Goal: Task Accomplishment & Management: Use online tool/utility

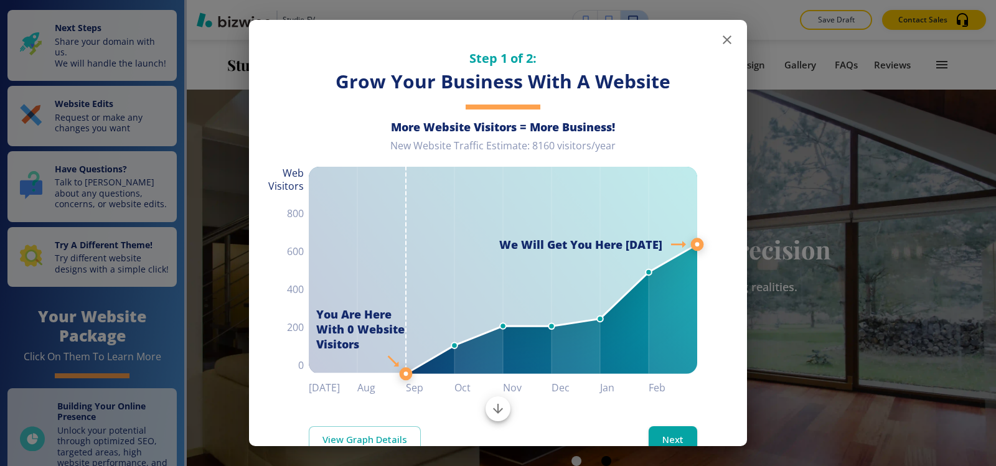
click at [719, 44] on icon "button" at bounding box center [726, 39] width 15 height 15
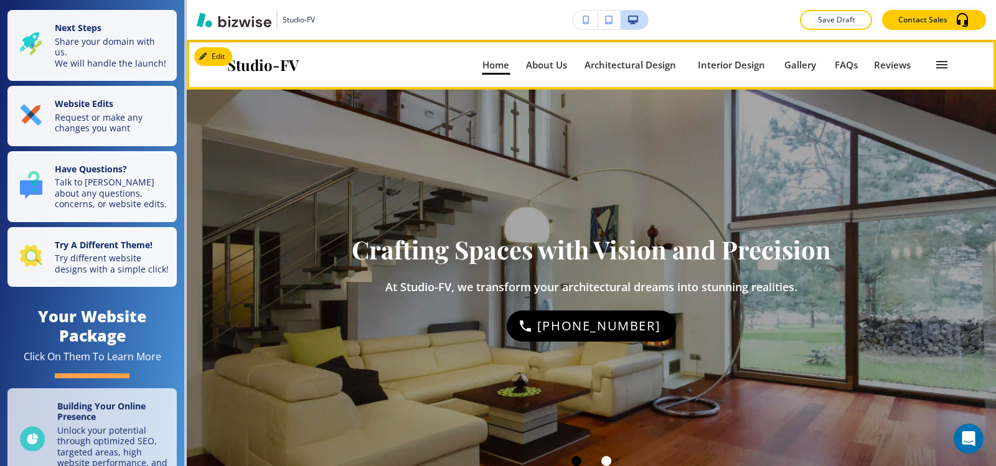
click at [934, 63] on icon "button" at bounding box center [941, 64] width 15 height 15
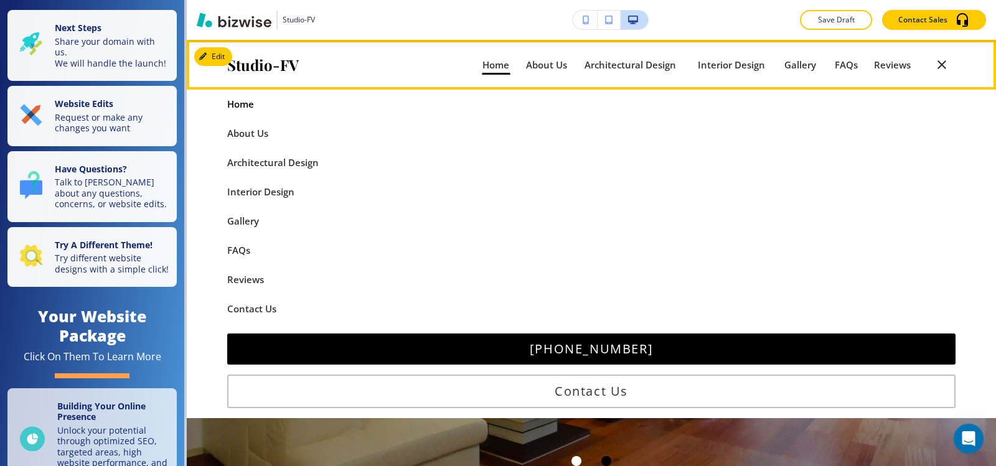
click at [934, 63] on icon "button" at bounding box center [941, 64] width 15 height 15
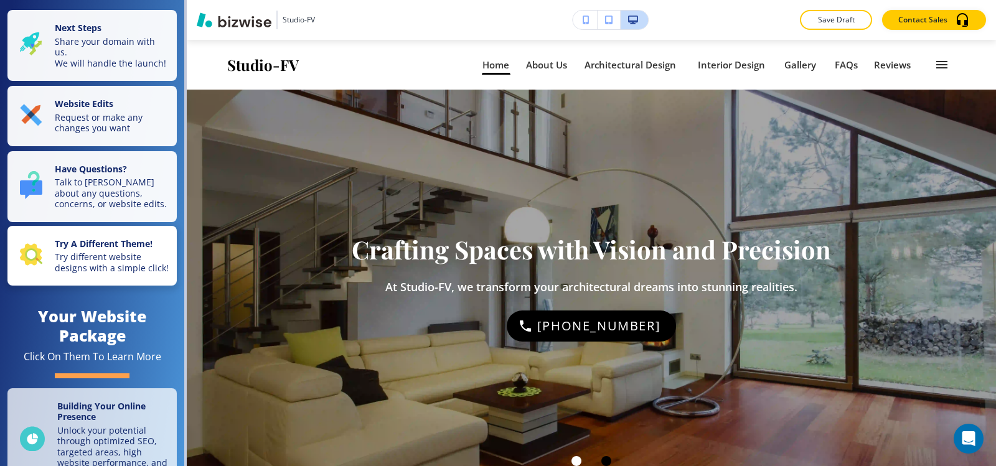
click at [85, 272] on p "Try different website designs with a simple click!" at bounding box center [112, 262] width 115 height 22
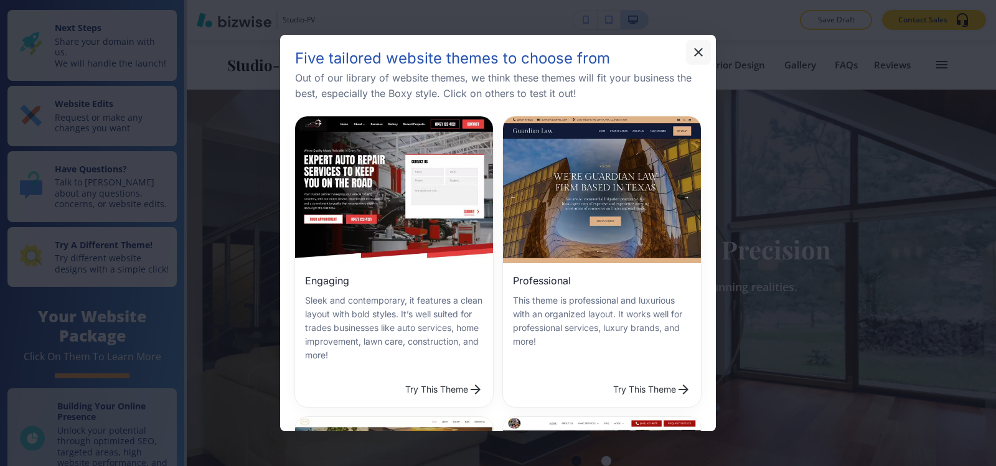
click at [700, 50] on icon "button" at bounding box center [698, 52] width 9 height 9
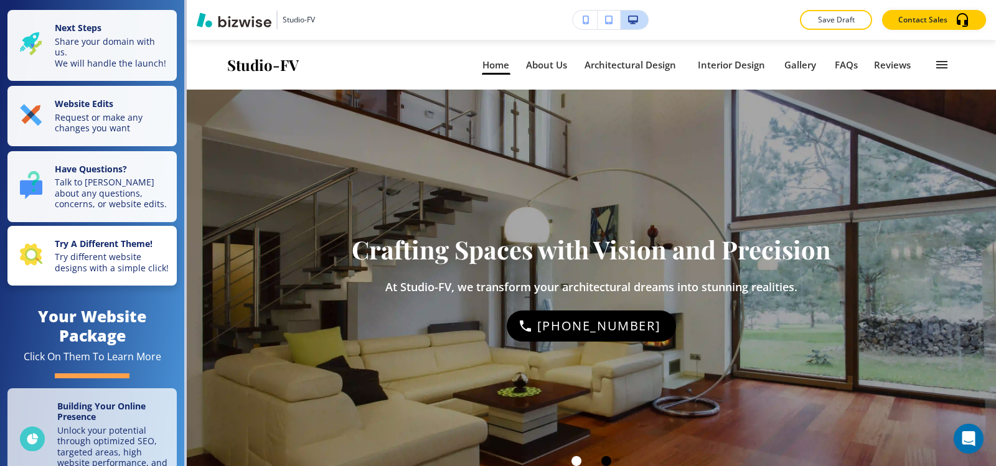
click at [108, 273] on p "Try different website designs with a simple click!" at bounding box center [112, 262] width 115 height 22
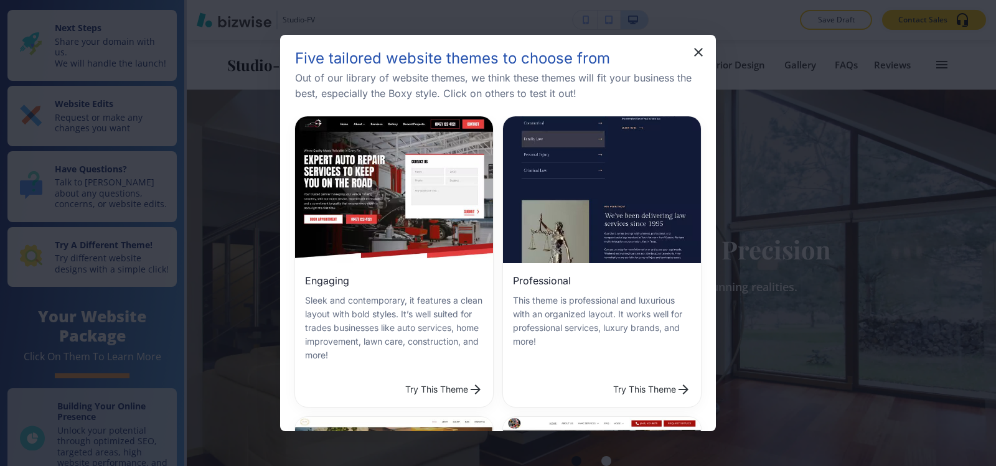
click at [556, 279] on h6 "Professional" at bounding box center [542, 281] width 58 height 16
click at [608, 377] on button "Try This Theme" at bounding box center [652, 389] width 88 height 25
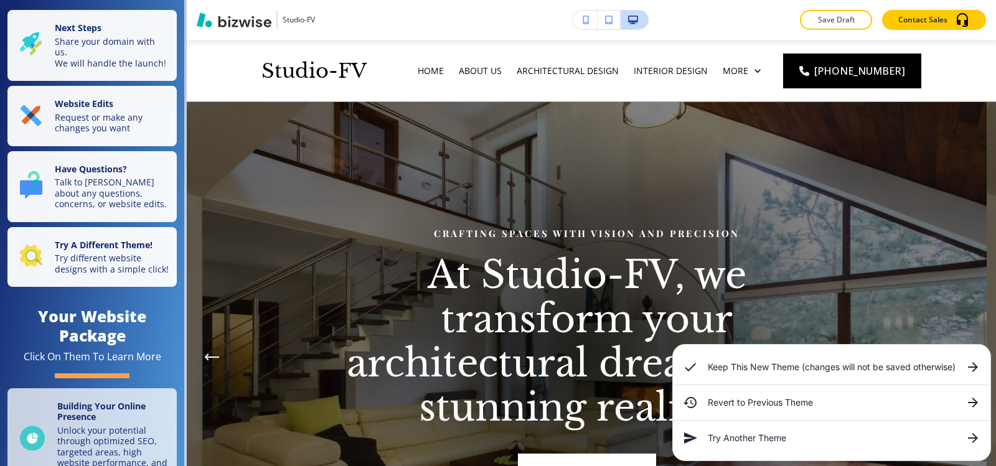
click at [734, 375] on div "Keep This New Theme (changes will not be saved otherwise)" at bounding box center [831, 367] width 317 height 25
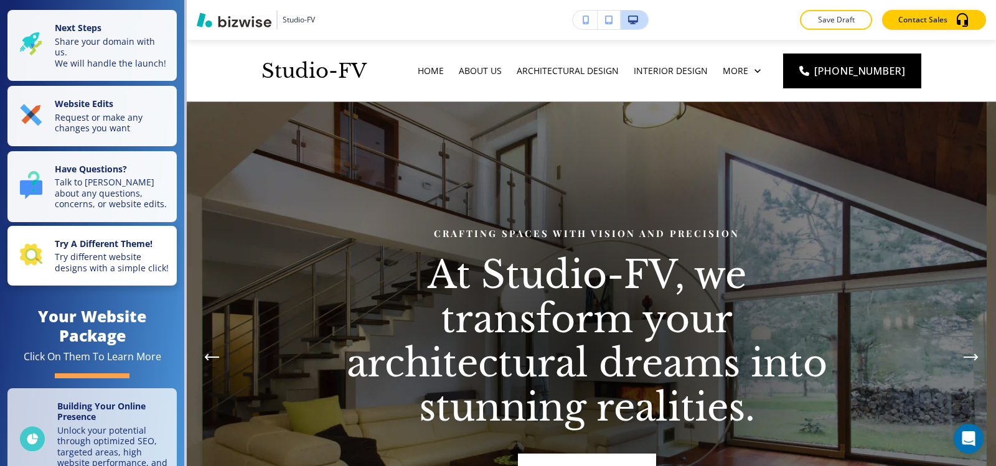
click at [85, 286] on button "Try A Different Theme! Try different website designs with a simple click!" at bounding box center [91, 256] width 169 height 60
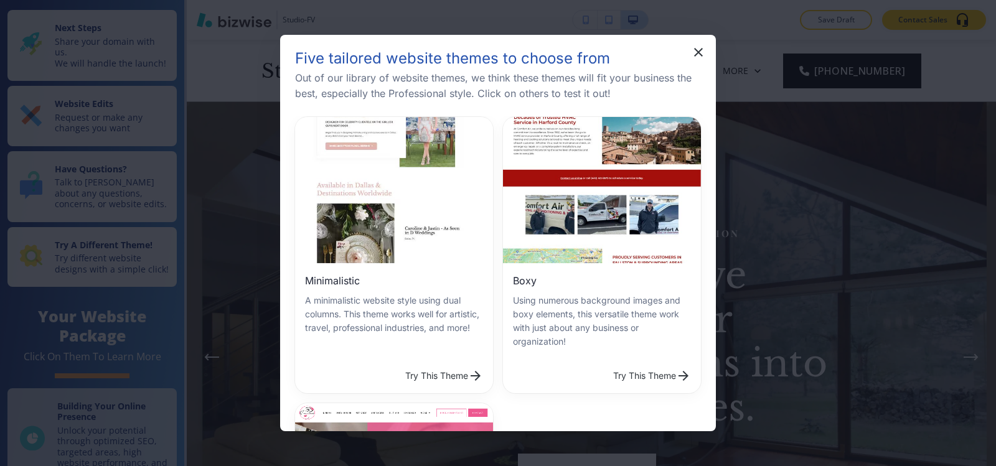
scroll to position [249, 0]
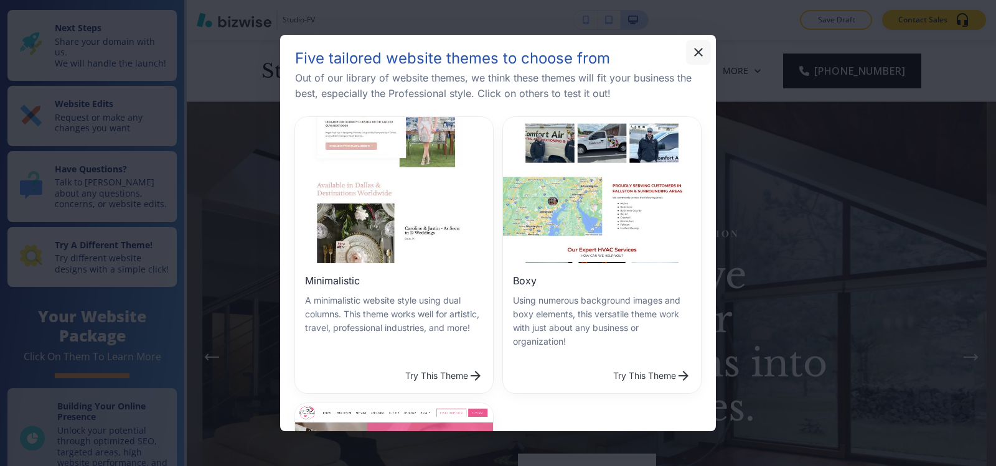
click at [700, 53] on icon "button" at bounding box center [698, 52] width 9 height 9
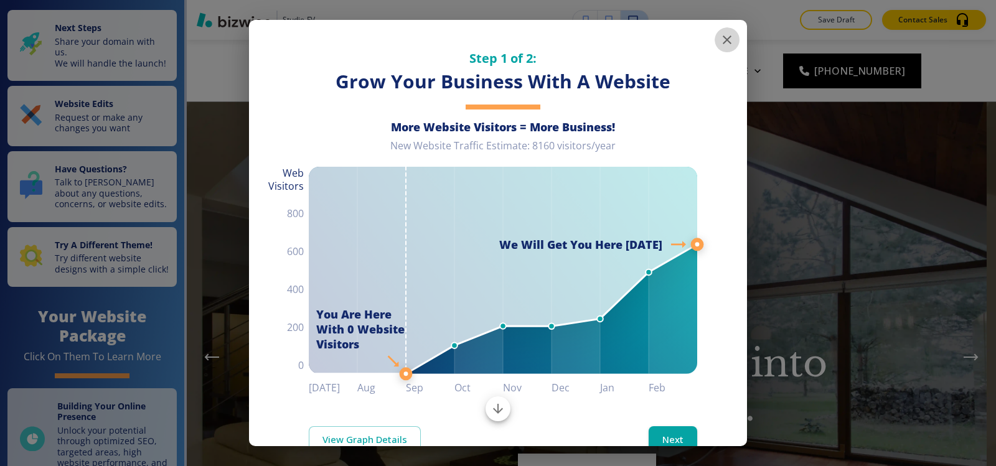
click at [723, 42] on icon "button" at bounding box center [727, 39] width 9 height 9
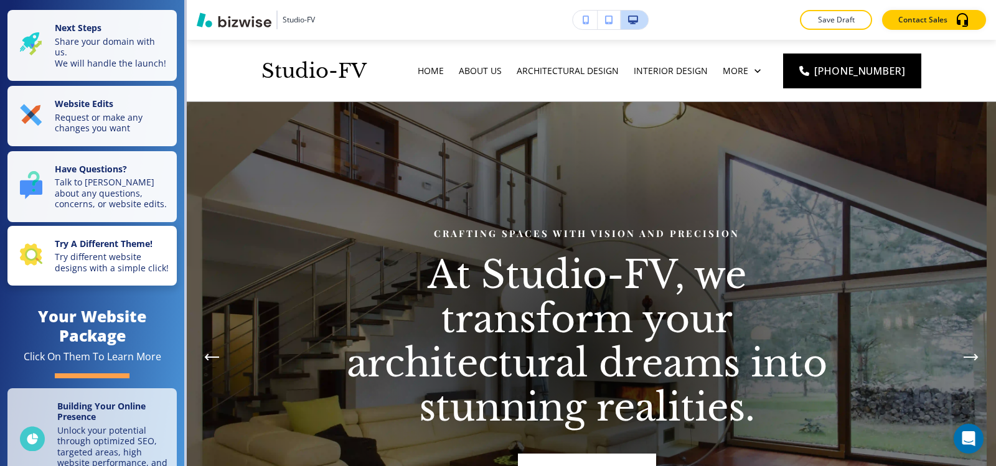
click at [24, 274] on div "Try A Different Theme! Try different website designs with a simple click!" at bounding box center [94, 255] width 149 height 35
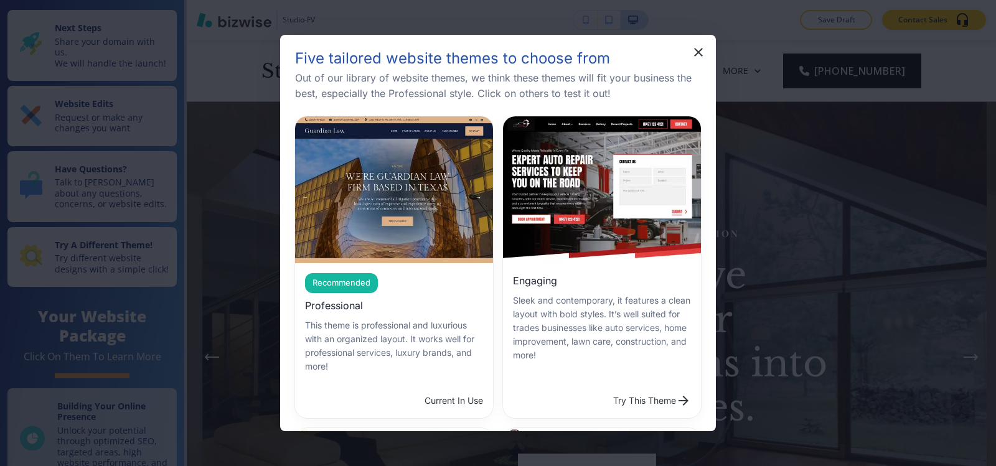
click at [591, 282] on div "Engaging Sleek and contemporary, it features a clean layout with bold styles. I…" at bounding box center [602, 317] width 198 height 109
click at [608, 388] on button "Try This Theme" at bounding box center [652, 400] width 88 height 25
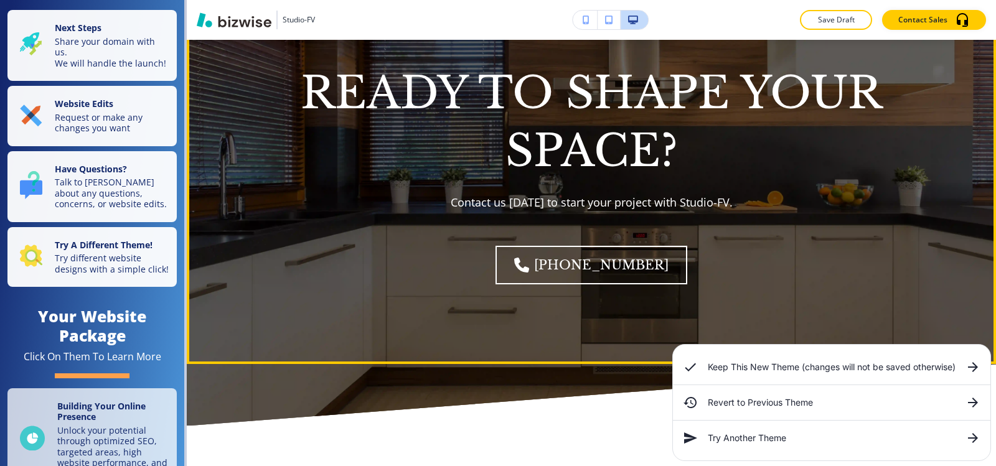
scroll to position [4979, 0]
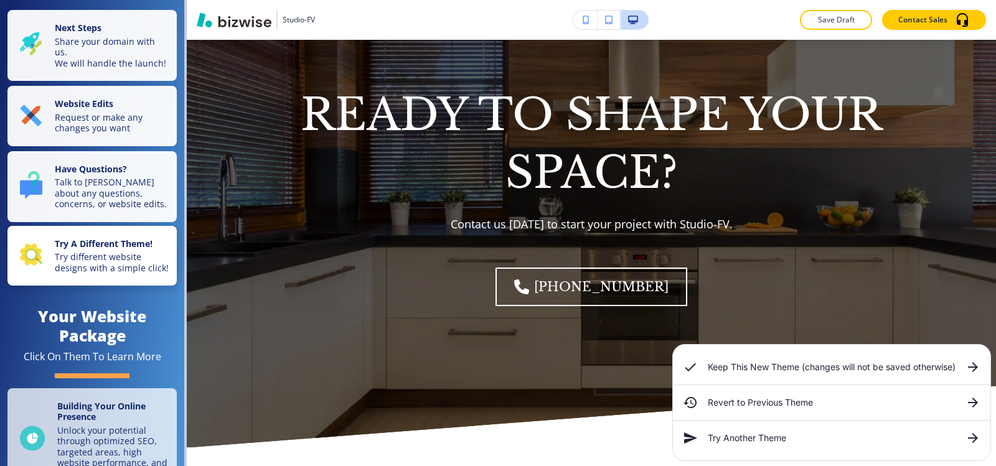
click at [40, 274] on div "Try A Different Theme! Try different website designs with a simple click!" at bounding box center [94, 255] width 149 height 35
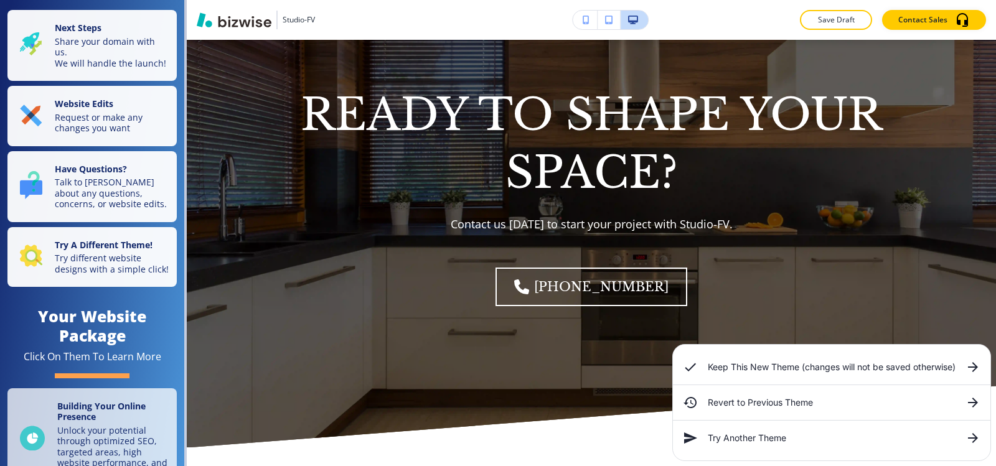
click at [761, 447] on div "Try Another Theme" at bounding box center [831, 438] width 317 height 25
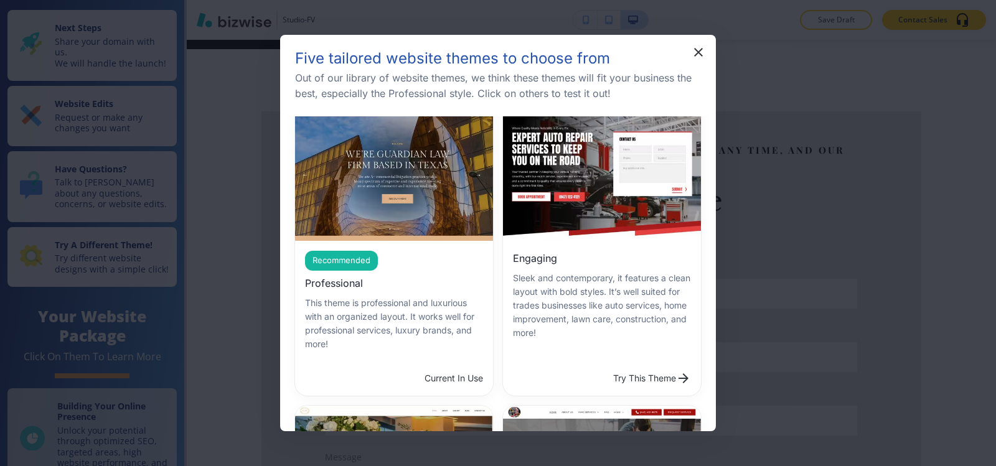
scroll to position [0, 0]
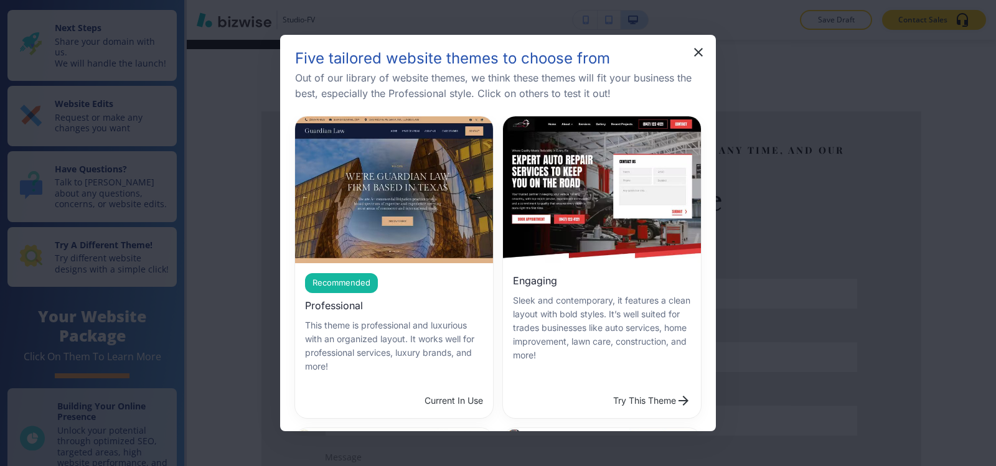
click at [365, 294] on div "Recommended Professional This theme is professional and luxurious with an organ…" at bounding box center [394, 323] width 198 height 120
click at [367, 285] on div "Recommended" at bounding box center [341, 283] width 73 height 20
click at [368, 282] on span "Recommended" at bounding box center [341, 283] width 73 height 12
click at [694, 57] on icon "button" at bounding box center [698, 52] width 15 height 15
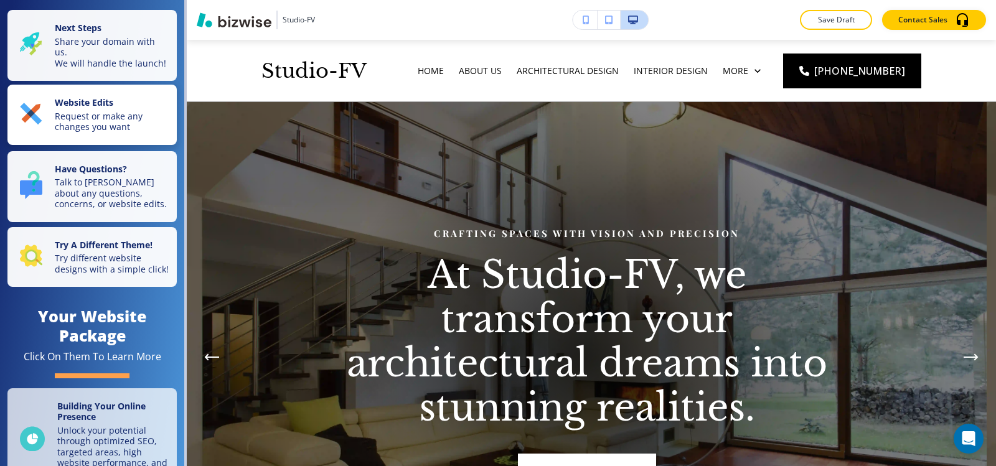
click at [44, 128] on div "Website Edits Request or make any changes you want" at bounding box center [94, 114] width 149 height 35
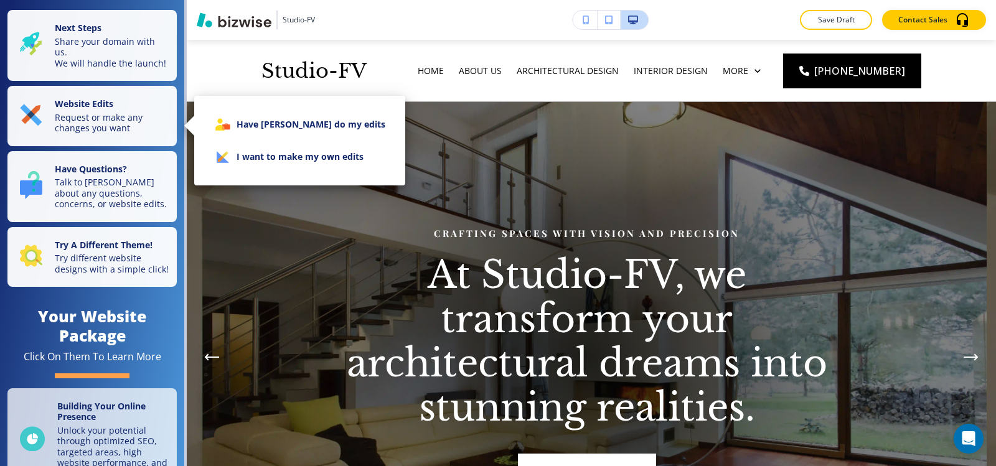
click at [290, 152] on li "I want to make my own edits" at bounding box center [299, 157] width 191 height 32
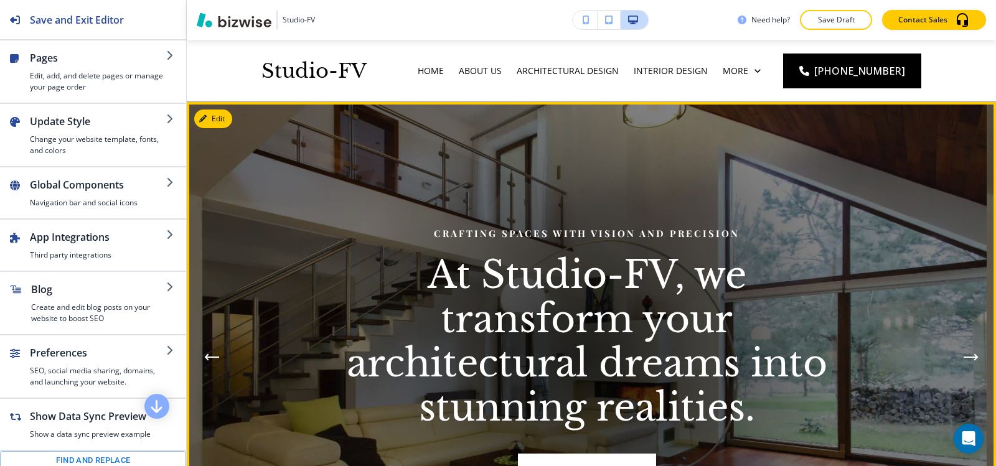
click at [327, 190] on img at bounding box center [587, 357] width 800 height 510
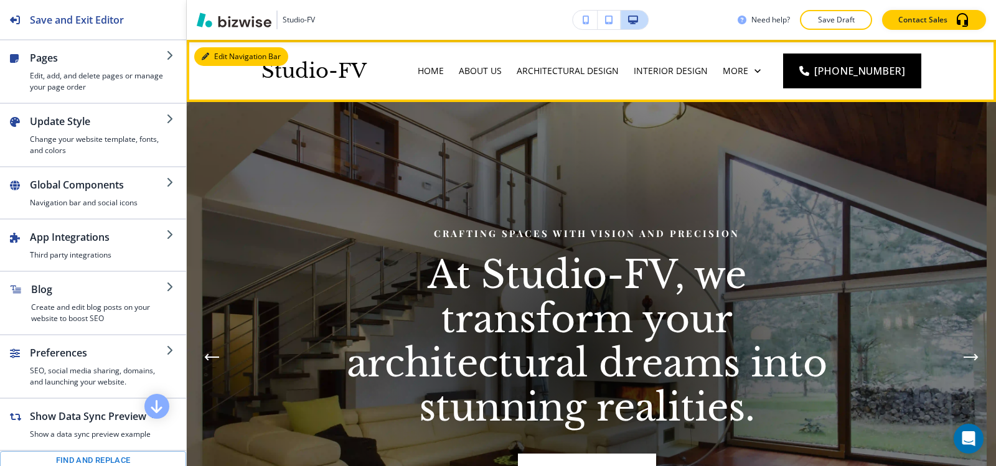
click at [211, 50] on button "Edit Navigation Bar" at bounding box center [241, 56] width 94 height 19
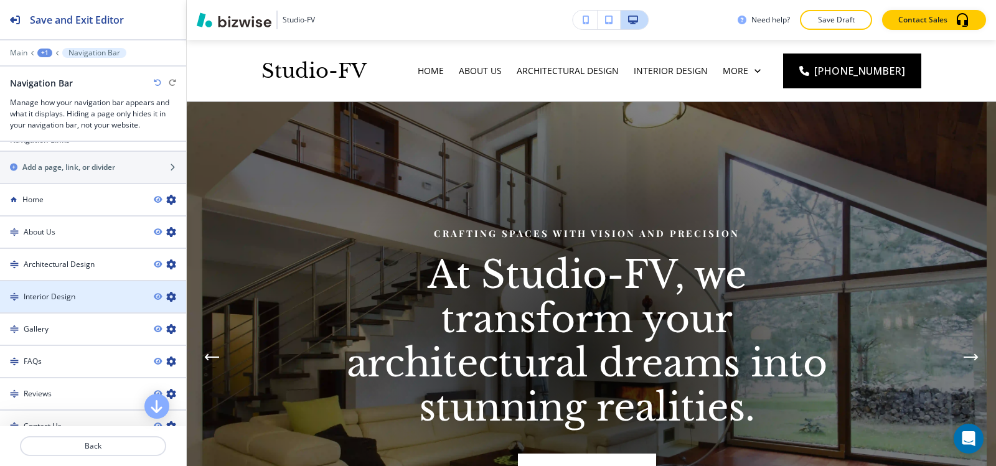
scroll to position [866, 0]
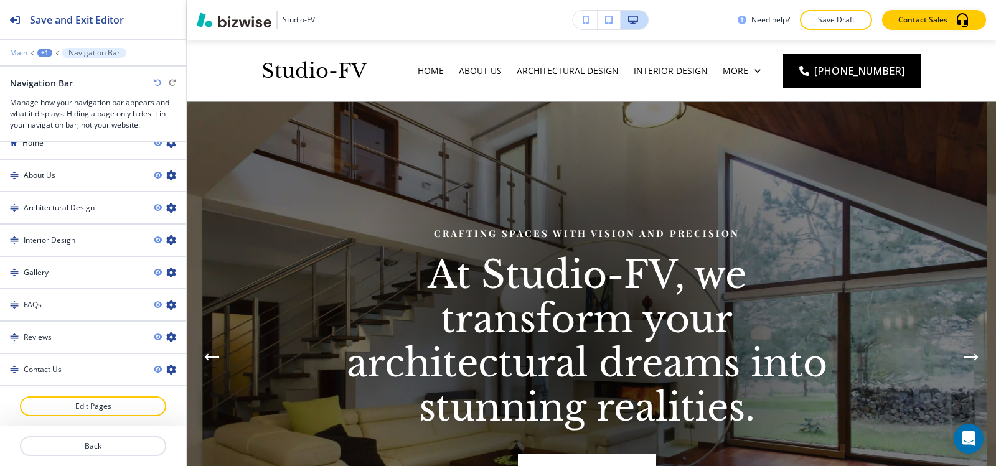
click at [19, 49] on p "Main" at bounding box center [18, 53] width 17 height 9
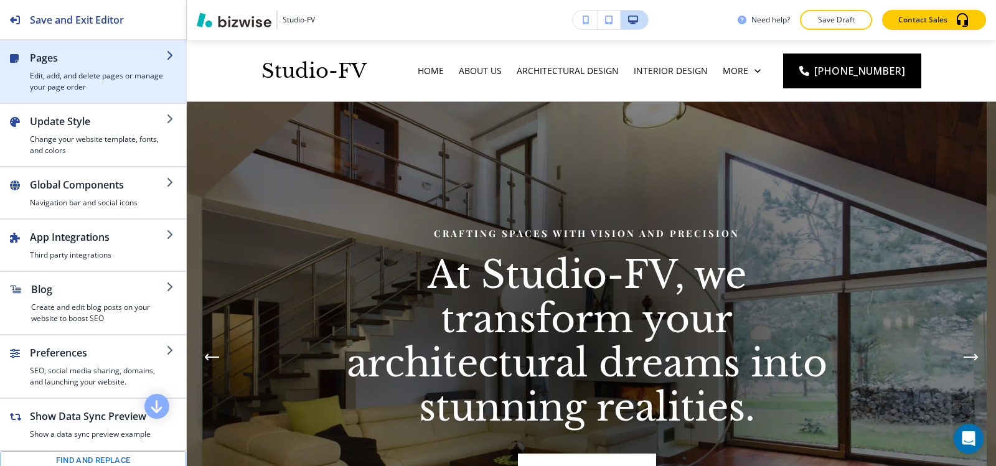
click at [53, 68] on div "button" at bounding box center [98, 67] width 136 height 5
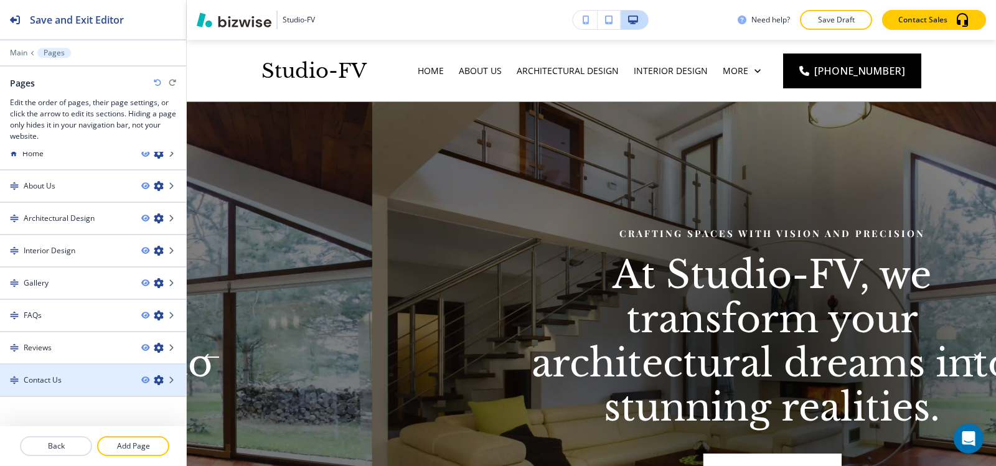
scroll to position [0, 0]
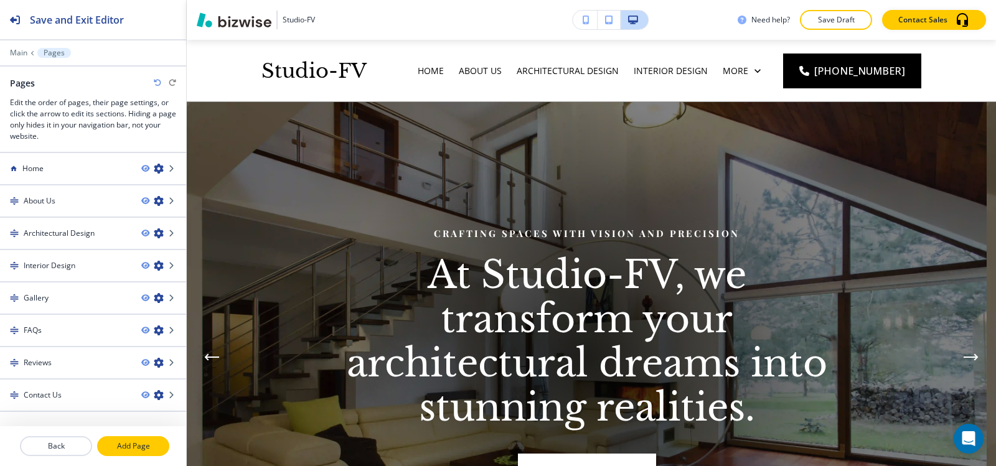
click at [129, 443] on p "Add Page" at bounding box center [133, 446] width 70 height 11
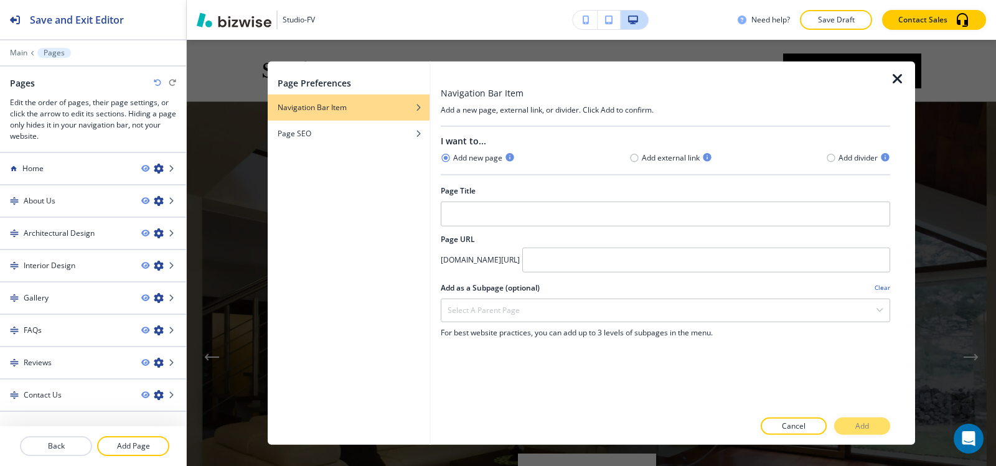
drag, startPoint x: 795, startPoint y: 163, endPoint x: 822, endPoint y: 154, distance: 28.9
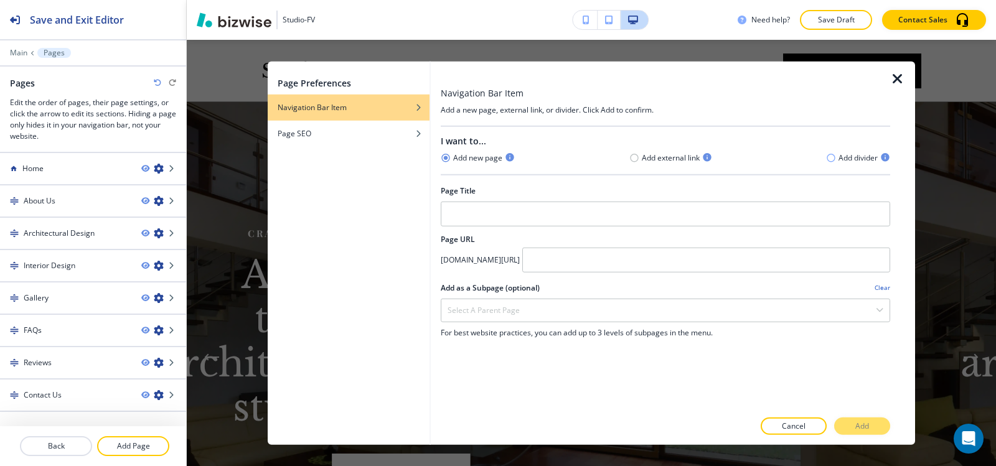
drag, startPoint x: 822, startPoint y: 154, endPoint x: 830, endPoint y: 159, distance: 9.0
click at [830, 159] on icon "button" at bounding box center [831, 158] width 10 height 10
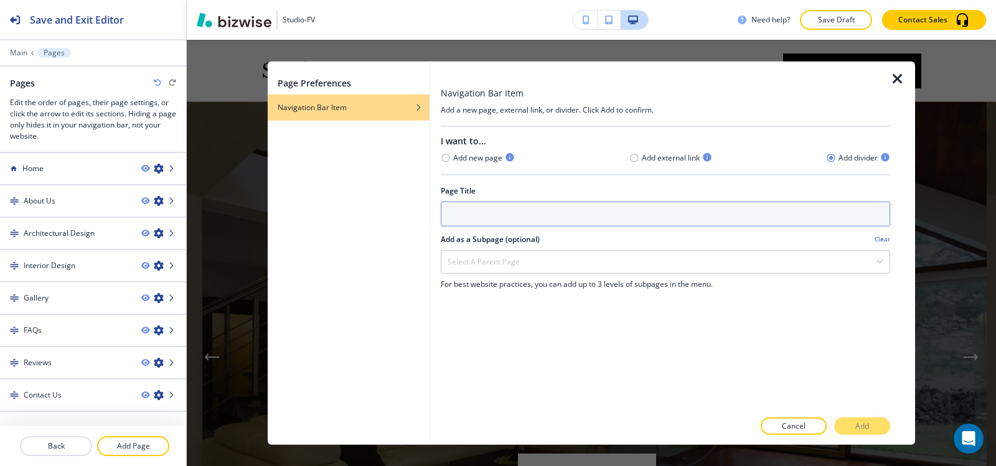
click at [552, 212] on input "text" at bounding box center [665, 213] width 449 height 25
type input "s"
type input "Services"
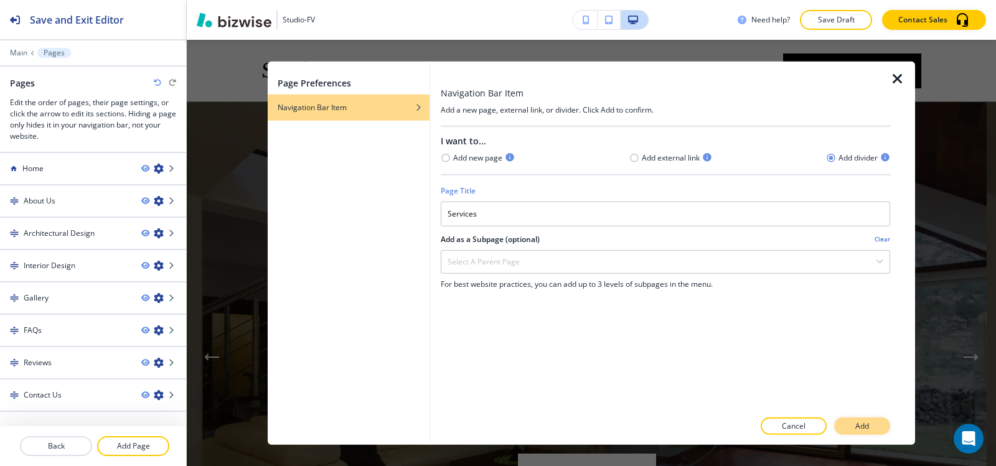
click at [853, 424] on button "Add" at bounding box center [862, 426] width 56 height 17
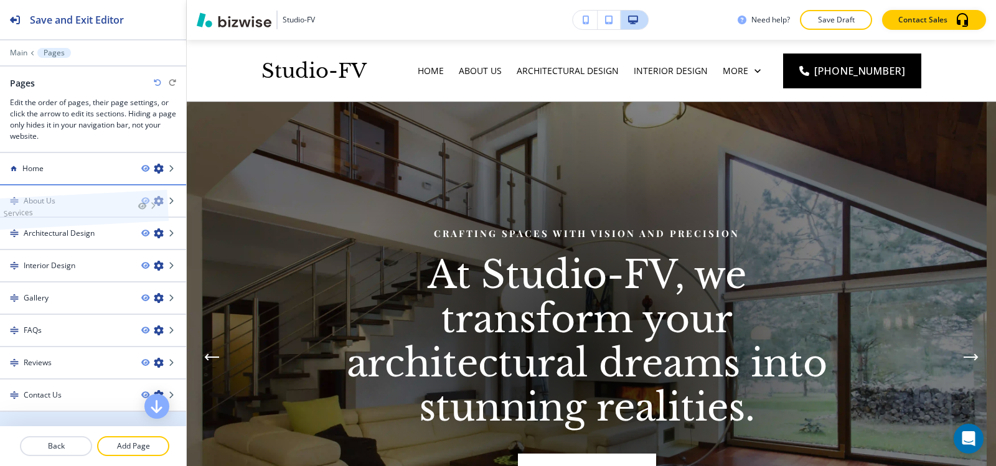
drag, startPoint x: 63, startPoint y: 413, endPoint x: 44, endPoint y: 193, distance: 221.2
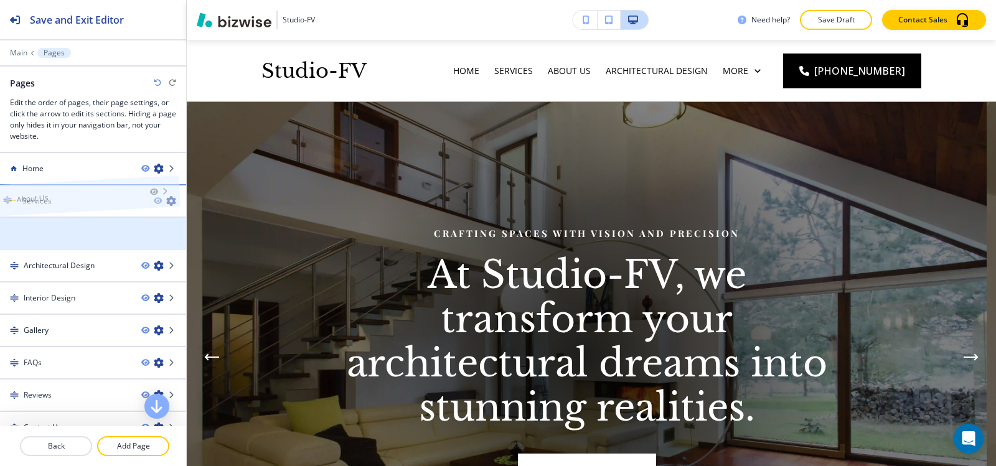
drag, startPoint x: 55, startPoint y: 232, endPoint x: 47, endPoint y: 174, distance: 59.0
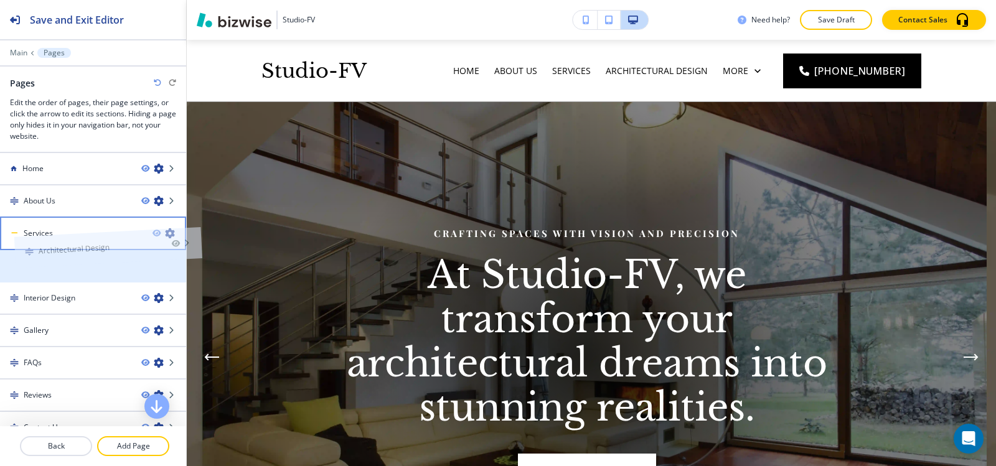
drag, startPoint x: 54, startPoint y: 274, endPoint x: 68, endPoint y: 235, distance: 41.7
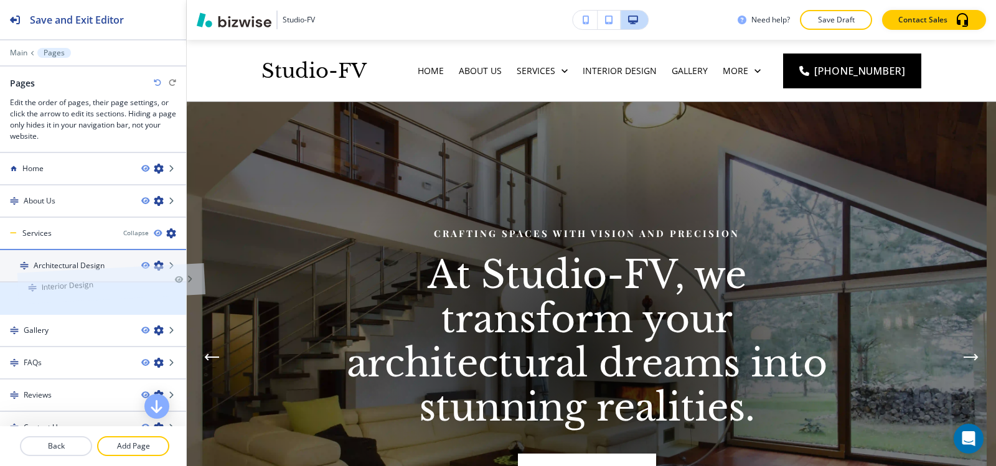
drag, startPoint x: 67, startPoint y: 300, endPoint x: 85, endPoint y: 265, distance: 39.5
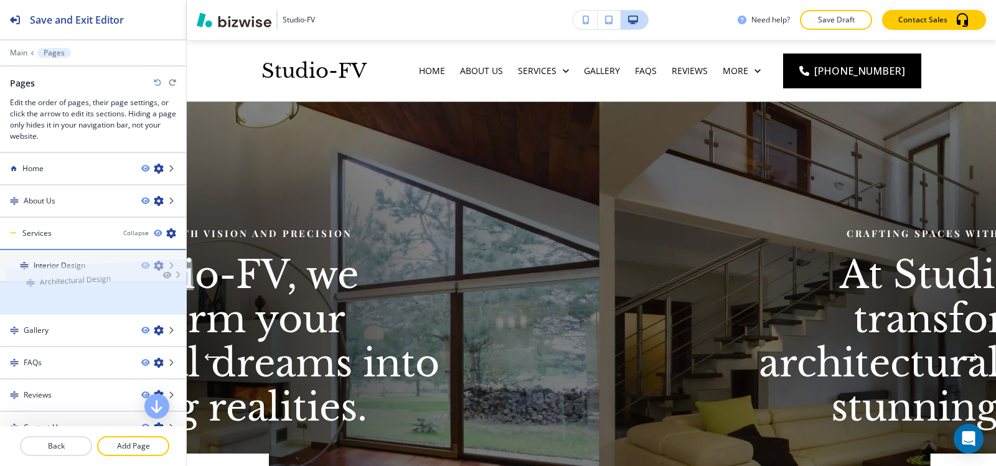
drag, startPoint x: 42, startPoint y: 291, endPoint x: 48, endPoint y: 252, distance: 39.6
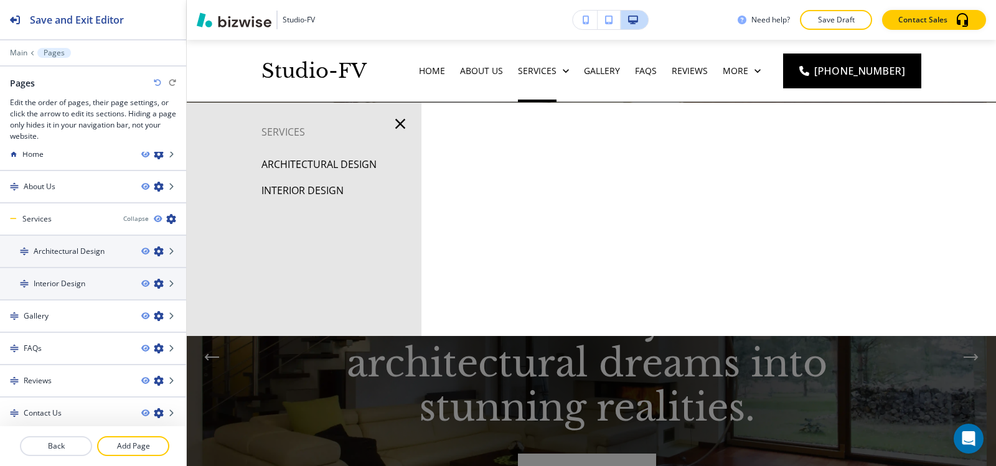
scroll to position [18, 0]
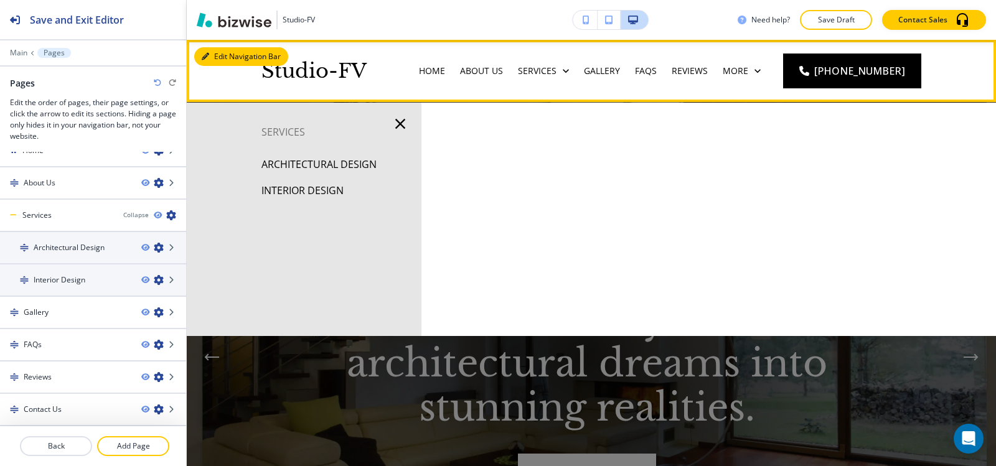
click at [208, 55] on div "Edit Navigation Bar Studio-FV Home About Us Services Gallery FAQs Reviews Conta…" at bounding box center [591, 71] width 809 height 62
click at [216, 58] on div "Edit Navigation Bar Studio-FV Home About Us Services Gallery FAQs Reviews Conta…" at bounding box center [591, 71] width 809 height 62
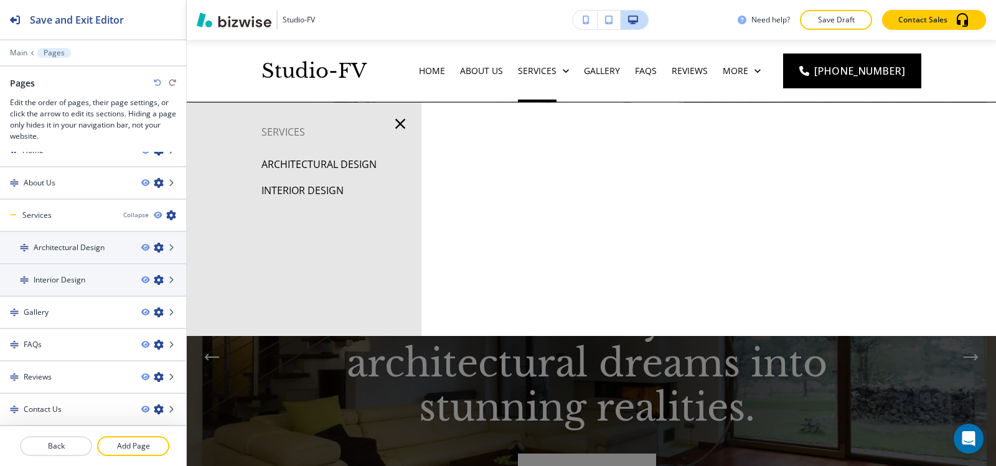
click at [399, 123] on icon "button" at bounding box center [400, 124] width 10 height 10
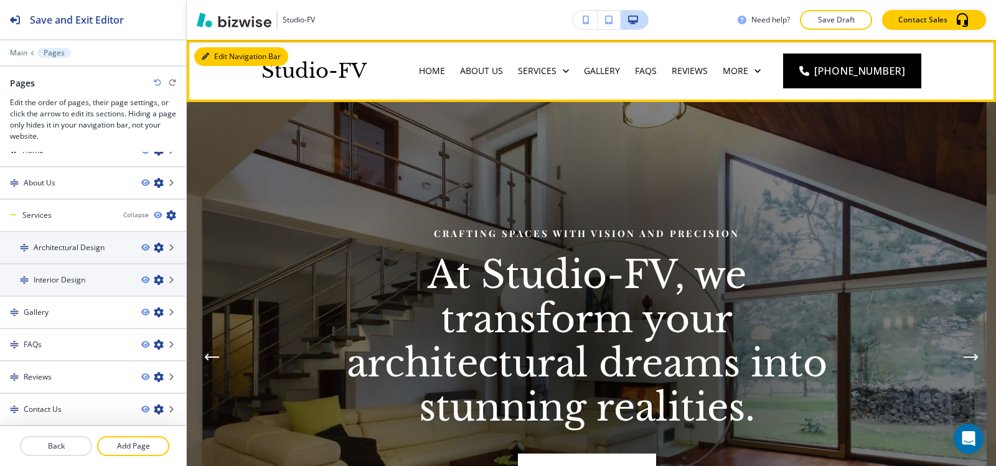
click at [211, 55] on button "Edit Navigation Bar" at bounding box center [241, 56] width 94 height 19
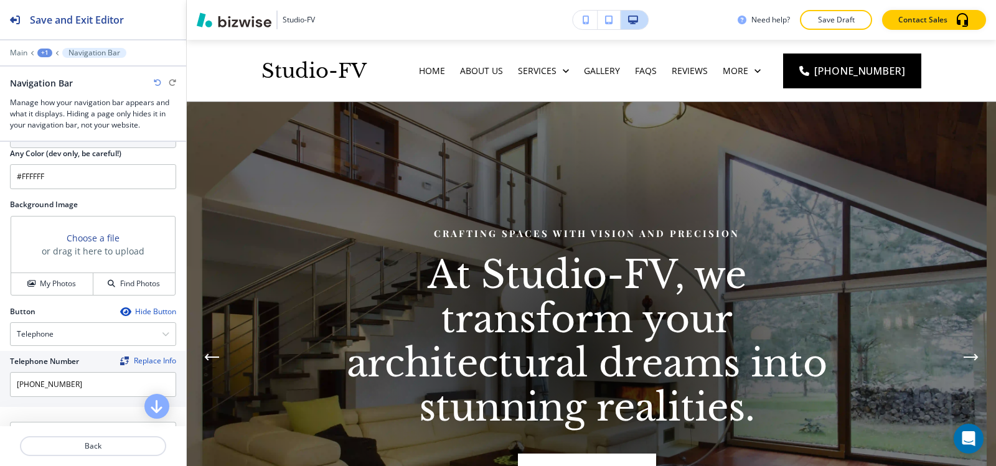
scroll to position [436, 0]
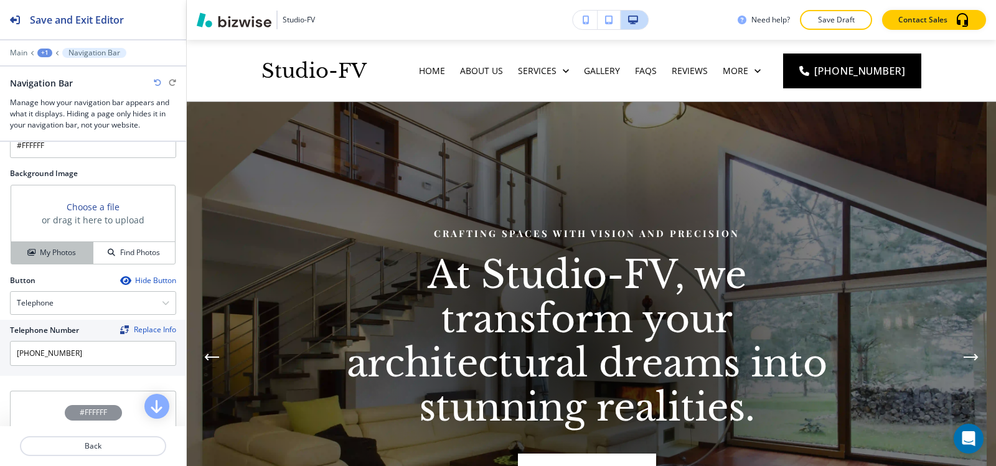
click at [48, 243] on button "My Photos" at bounding box center [52, 253] width 82 height 22
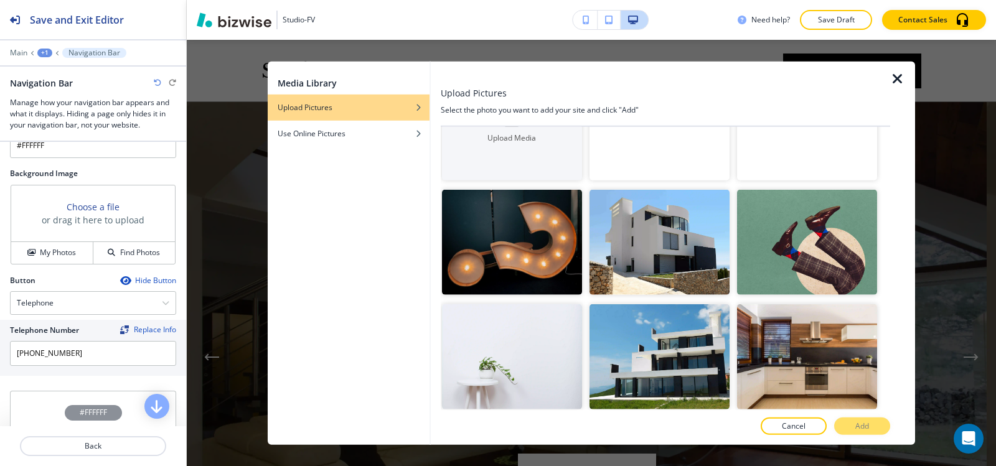
scroll to position [224, 0]
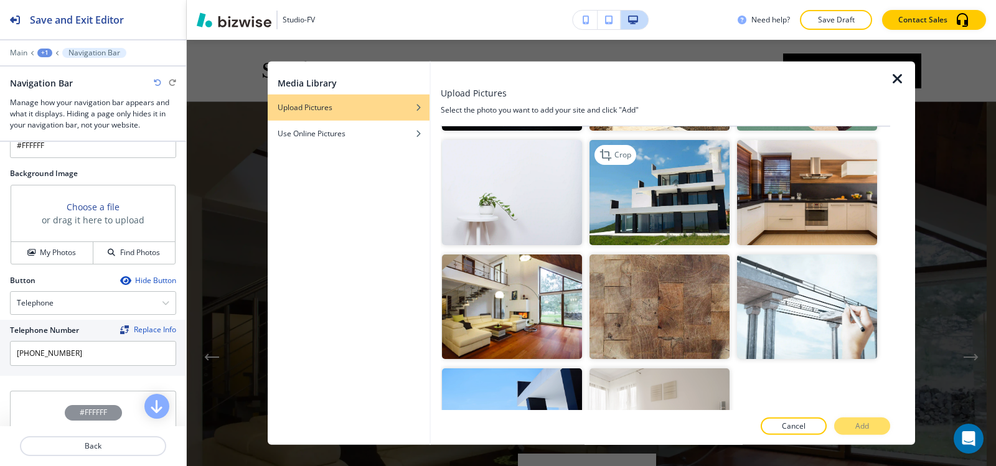
click at [678, 192] on img "button" at bounding box center [659, 192] width 140 height 105
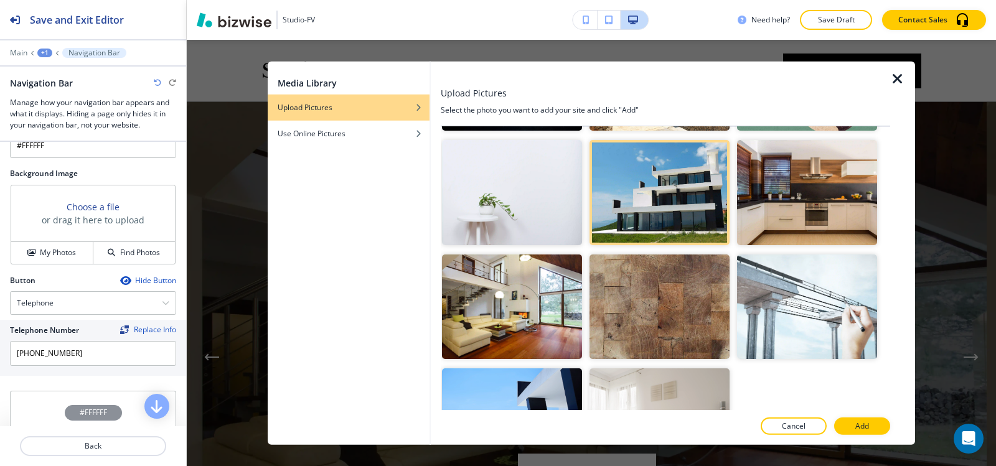
click at [884, 430] on button "Add" at bounding box center [862, 426] width 56 height 17
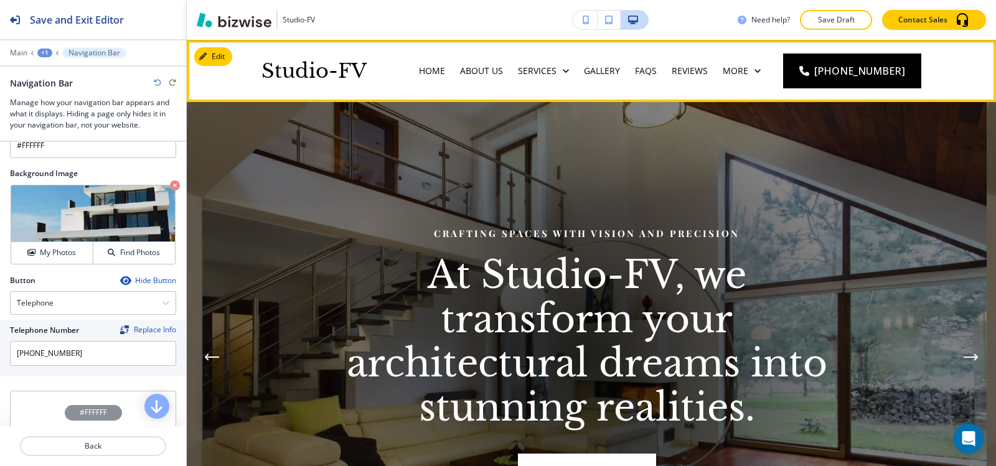
click at [569, 78] on div "Services" at bounding box center [543, 71] width 66 height 62
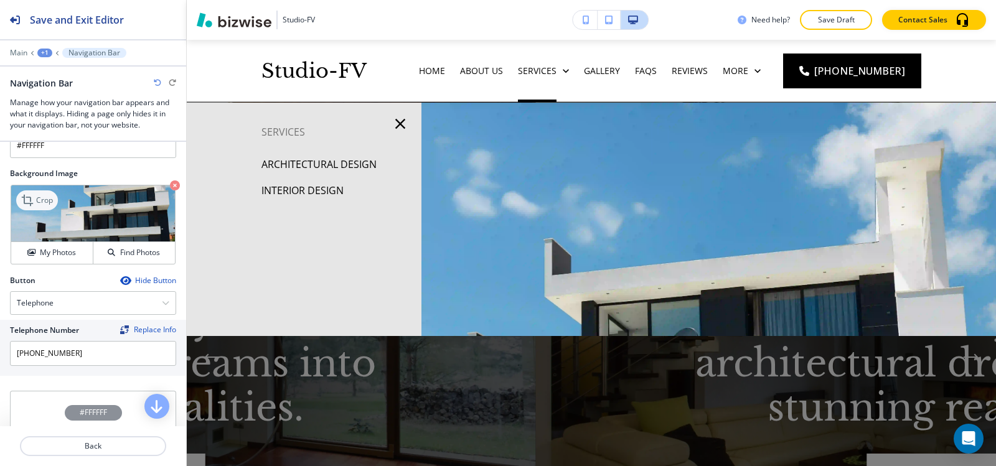
click at [42, 198] on p "Crop" at bounding box center [44, 200] width 17 height 11
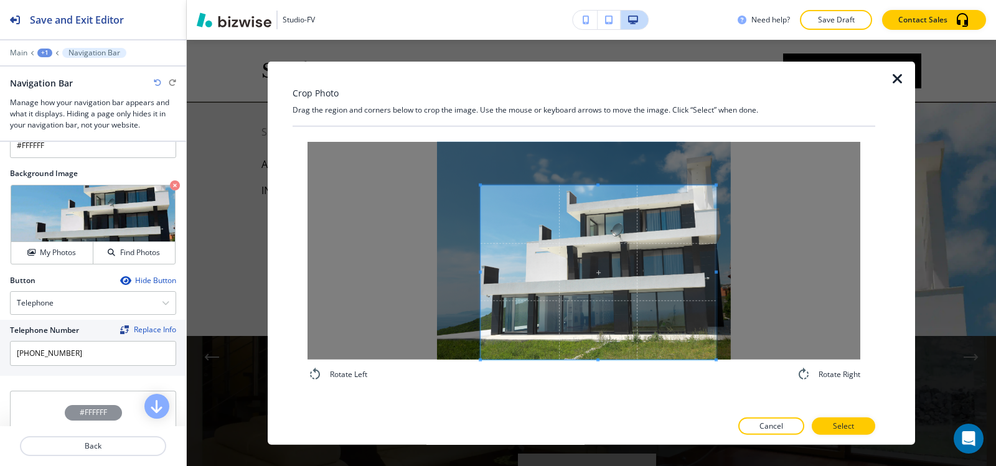
click at [641, 314] on span at bounding box center [597, 272] width 235 height 174
click at [866, 433] on button "Select" at bounding box center [843, 426] width 63 height 17
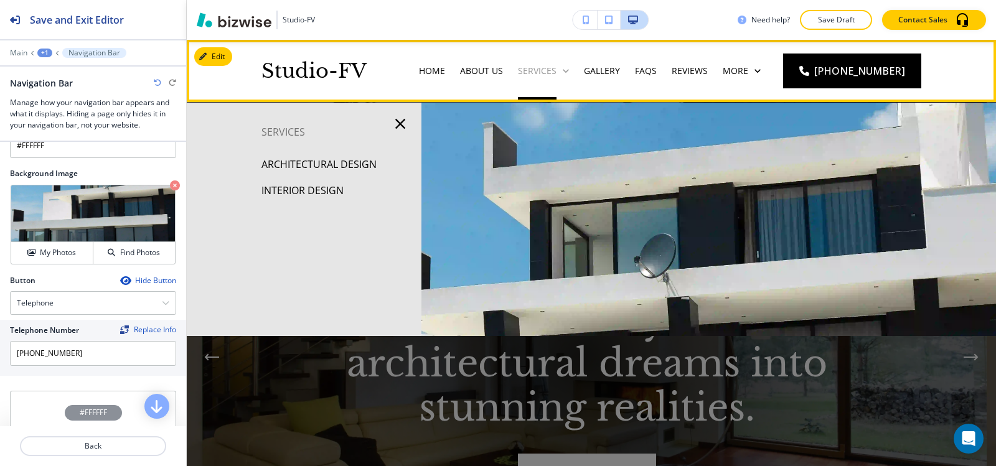
click at [543, 77] on p "Services" at bounding box center [537, 71] width 39 height 12
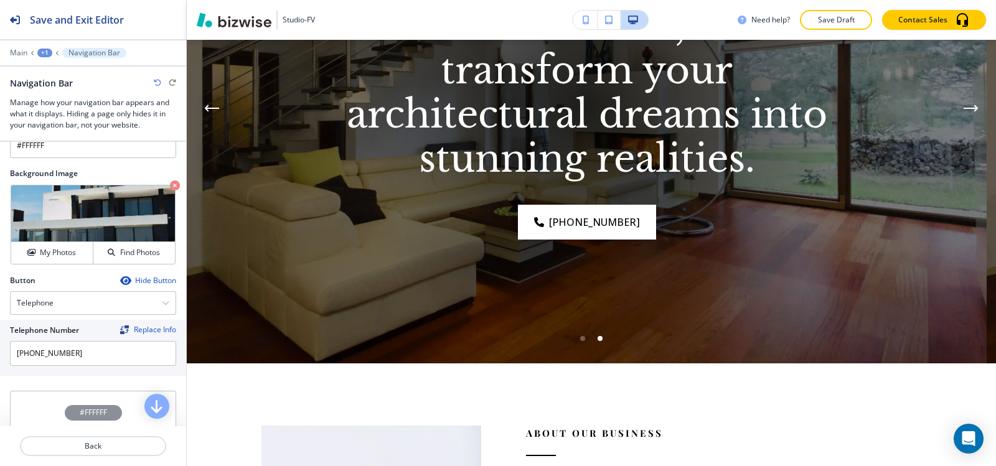
scroll to position [124, 0]
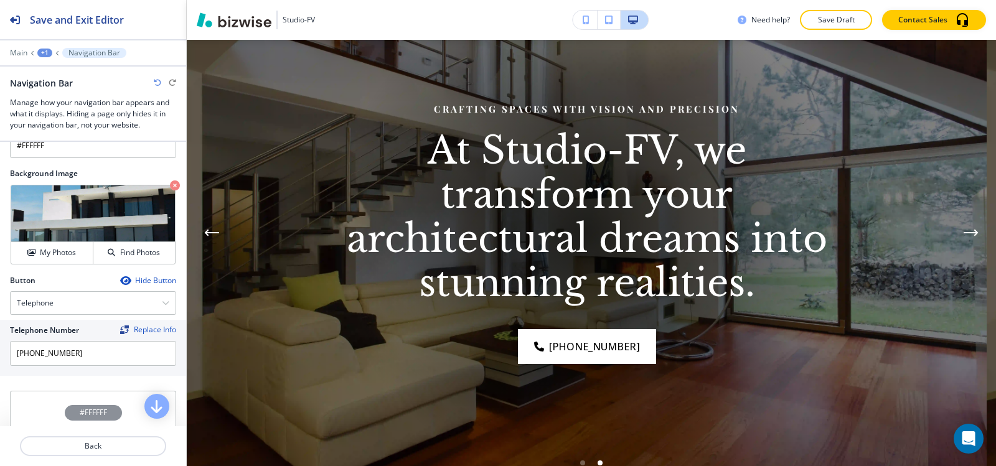
click at [221, 235] on button "Previous Hero Image" at bounding box center [211, 232] width 25 height 25
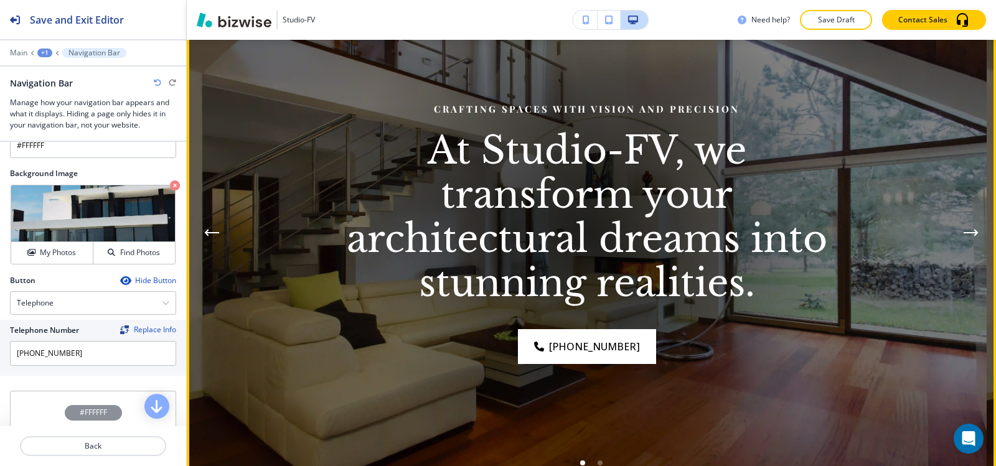
click at [222, 235] on button "Previous Hero Image" at bounding box center [211, 232] width 25 height 25
click at [223, 235] on button "Previous Hero Image" at bounding box center [211, 232] width 25 height 25
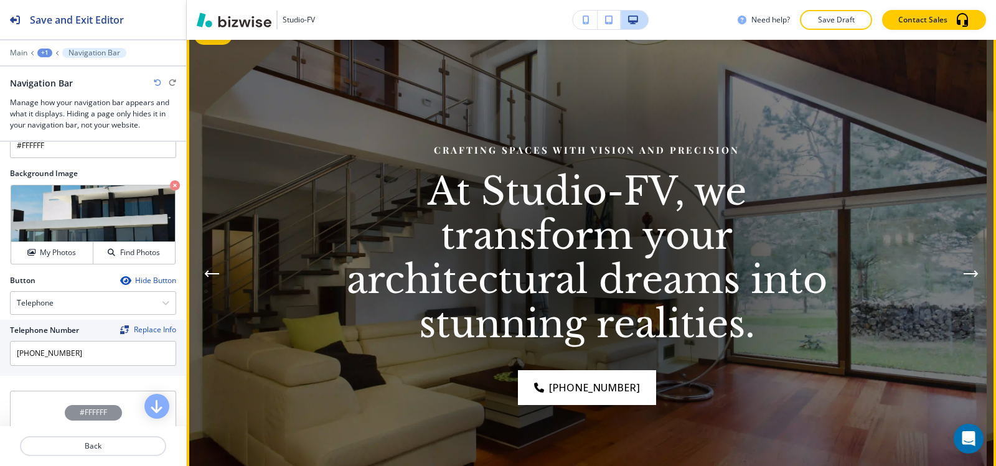
scroll to position [0, 0]
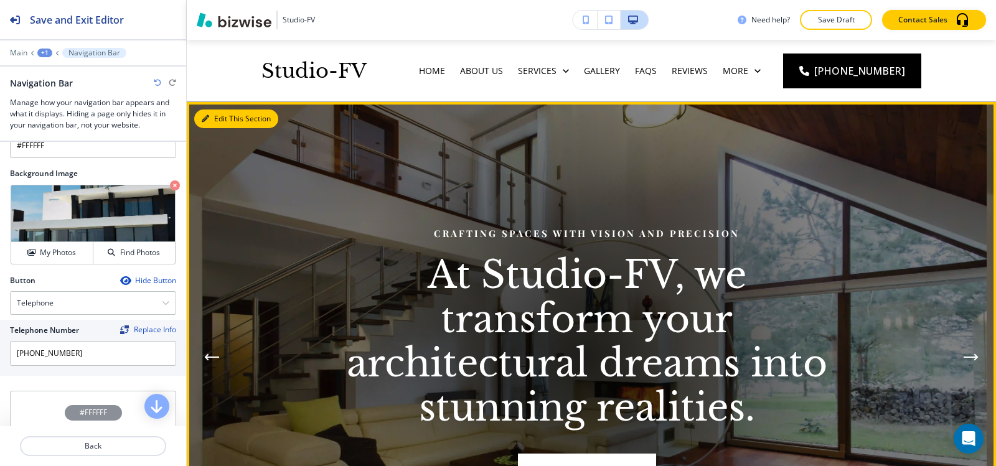
click at [208, 113] on div "Edit This Section Crafting Spaces with Vision and Precision At Studio-FV, we tr…" at bounding box center [591, 357] width 809 height 510
click at [220, 115] on button "Edit This Section" at bounding box center [236, 119] width 84 height 19
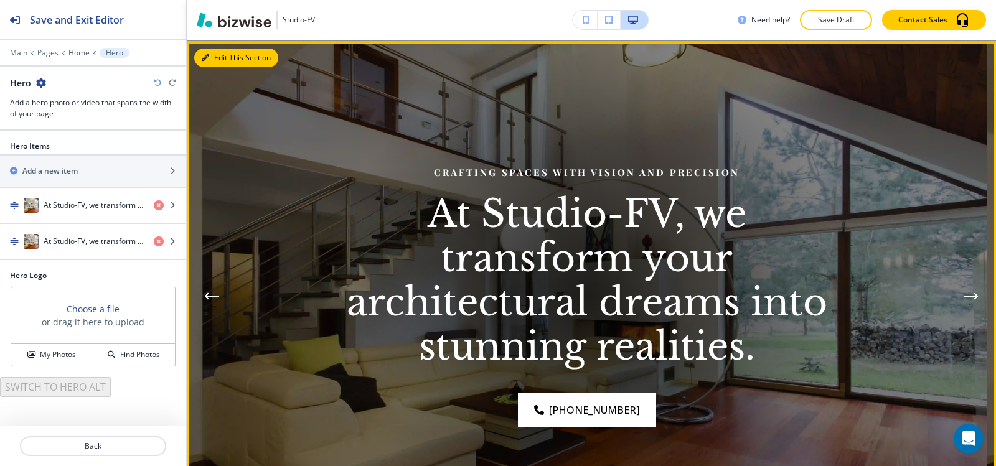
scroll to position [62, 0]
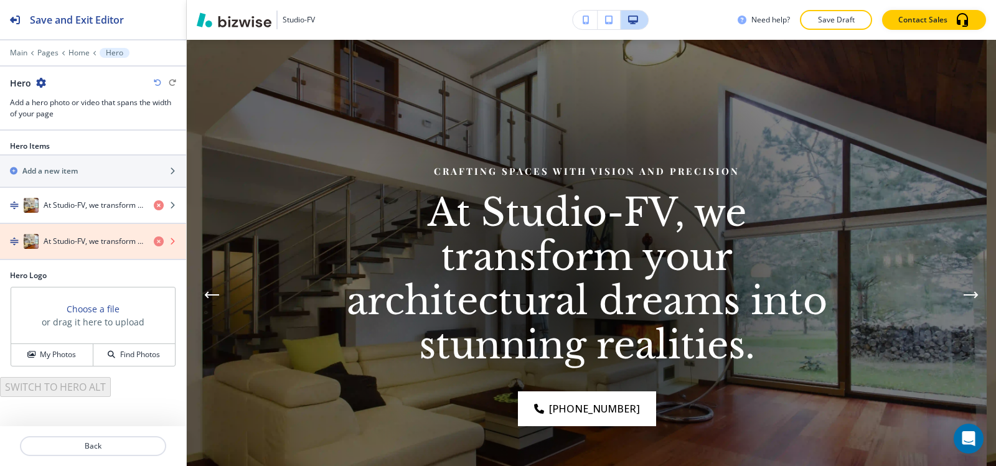
click at [156, 244] on icon "button" at bounding box center [159, 242] width 10 height 10
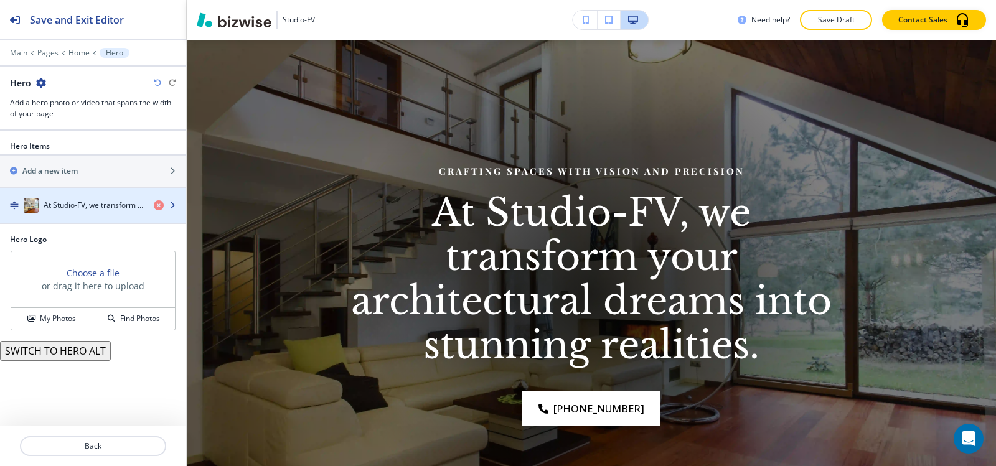
click at [115, 214] on div "button" at bounding box center [93, 218] width 186 height 10
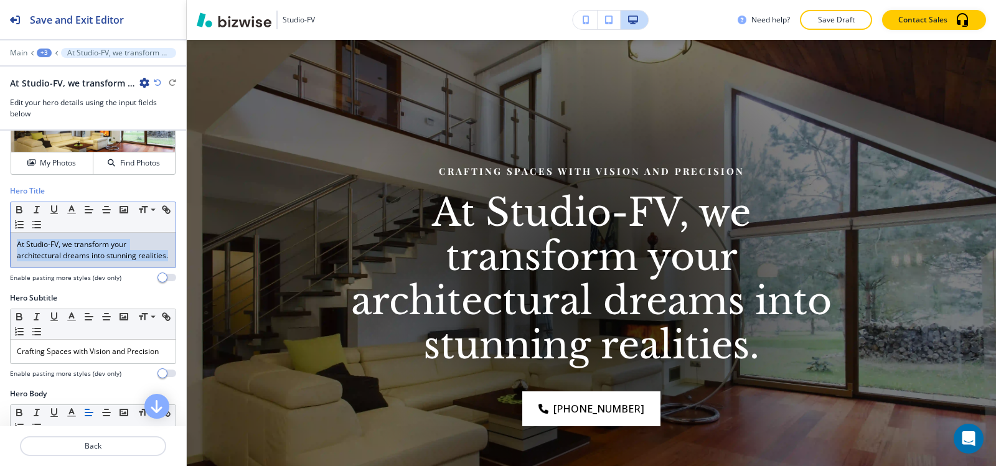
drag, startPoint x: 55, startPoint y: 271, endPoint x: 0, endPoint y: 228, distance: 69.6
click at [0, 228] on div "Hero Title Small Normal Large Huge At Studio-FV, we transform your architectura…" at bounding box center [93, 238] width 186 height 107
copy p "At Studio-FV, we transform your architectural dreams into stunning realities."
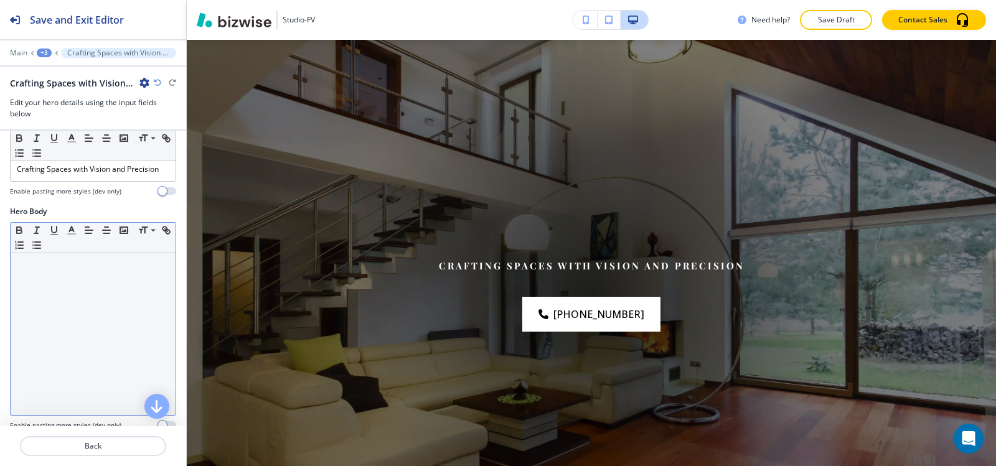
scroll to position [249, 0]
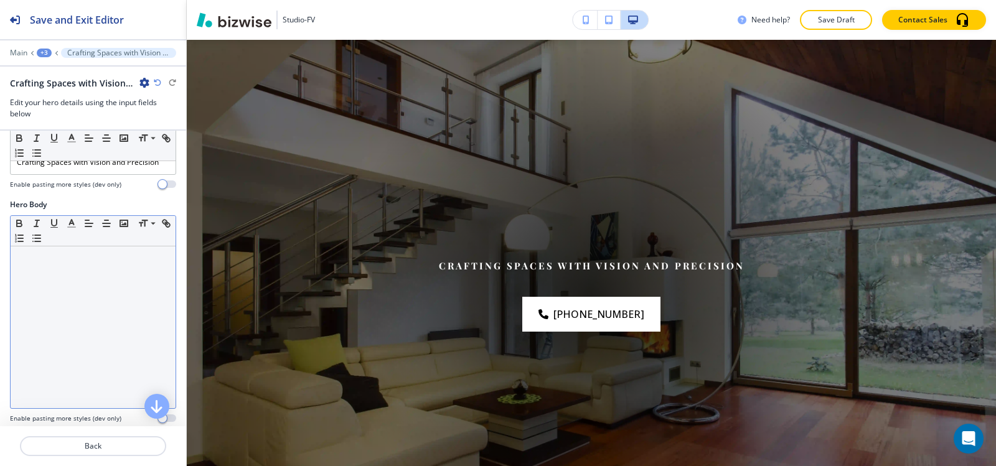
click at [70, 310] on div at bounding box center [93, 327] width 165 height 162
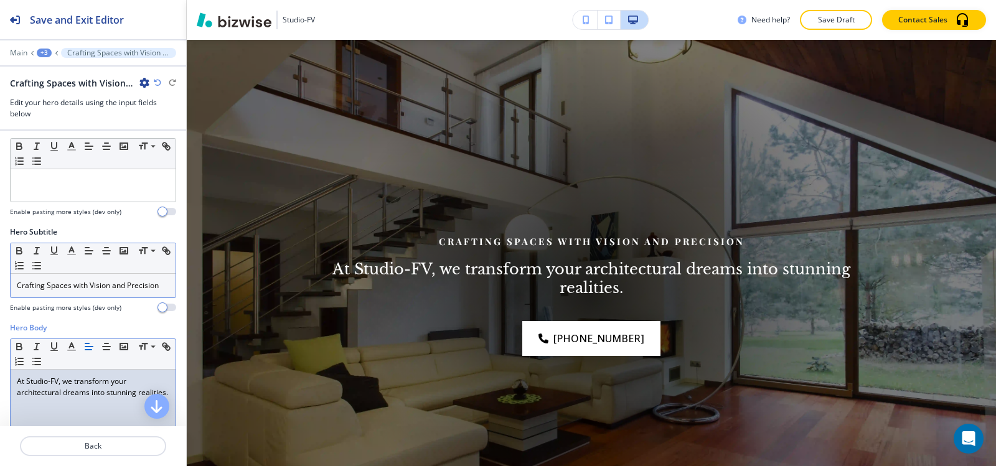
scroll to position [124, 0]
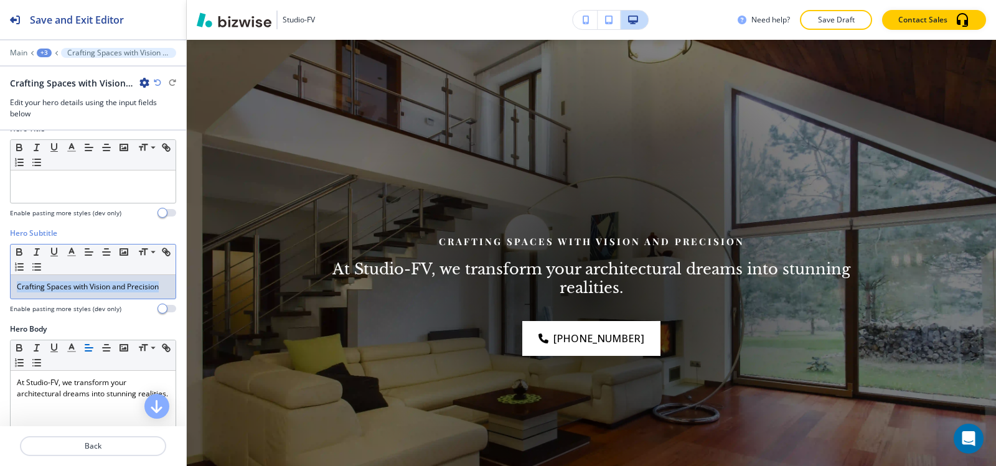
drag, startPoint x: 164, startPoint y: 286, endPoint x: 0, endPoint y: 279, distance: 163.9
click at [0, 279] on div "Hero Subtitle Small Normal Large Huge Crafting Spaces with Vision and Precision…" at bounding box center [93, 276] width 186 height 96
copy p "Crafting Spaces with Vision and Precision"
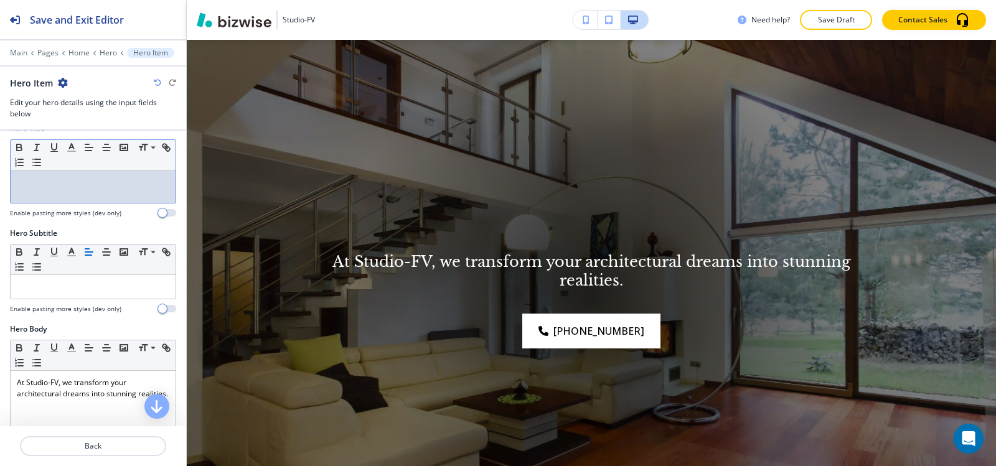
click at [77, 184] on p at bounding box center [93, 182] width 152 height 11
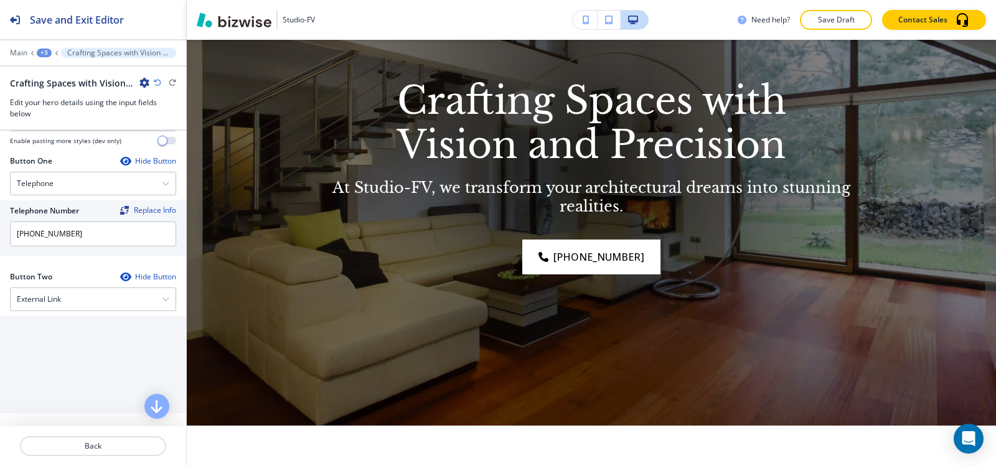
scroll to position [560, 0]
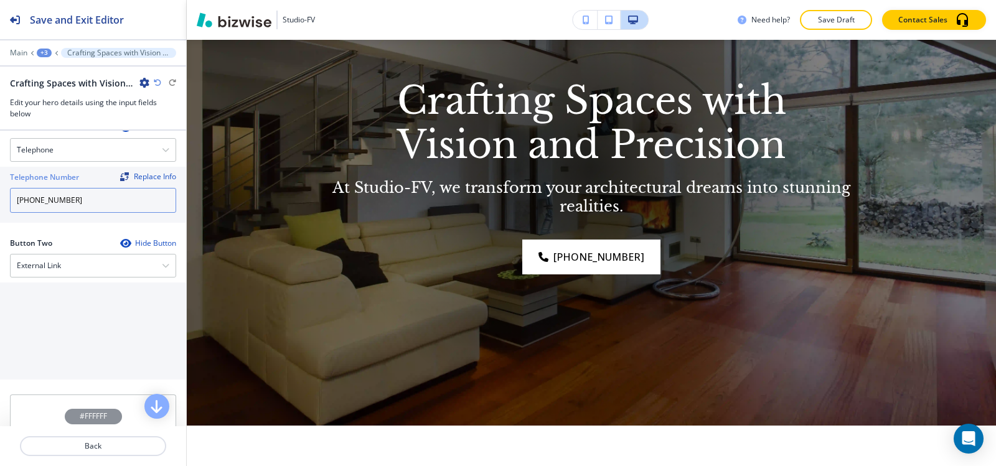
drag, startPoint x: 87, startPoint y: 205, endPoint x: 0, endPoint y: 215, distance: 87.8
click at [0, 215] on div "Telephone Number Replace Info [PHONE_NUMBER]" at bounding box center [93, 195] width 186 height 56
click at [83, 142] on div "Telephone" at bounding box center [93, 150] width 165 height 22
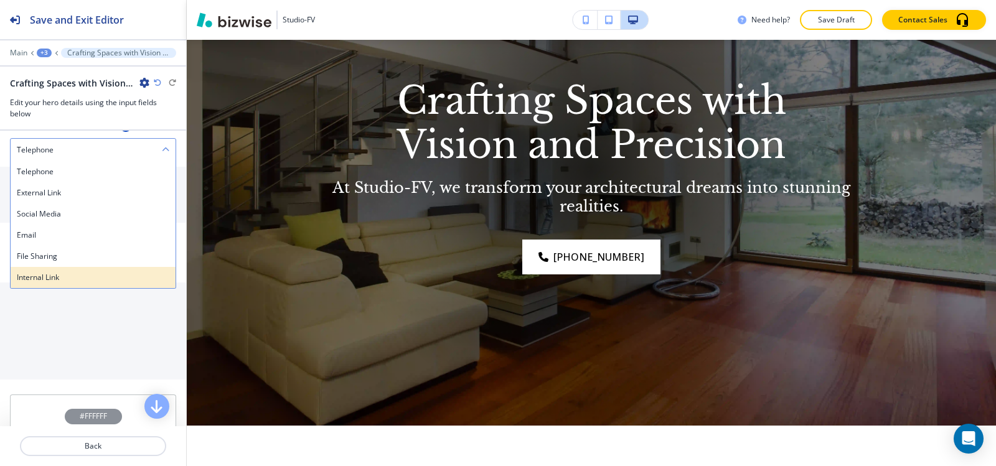
click at [108, 276] on h4 "Internal Link" at bounding box center [93, 277] width 152 height 11
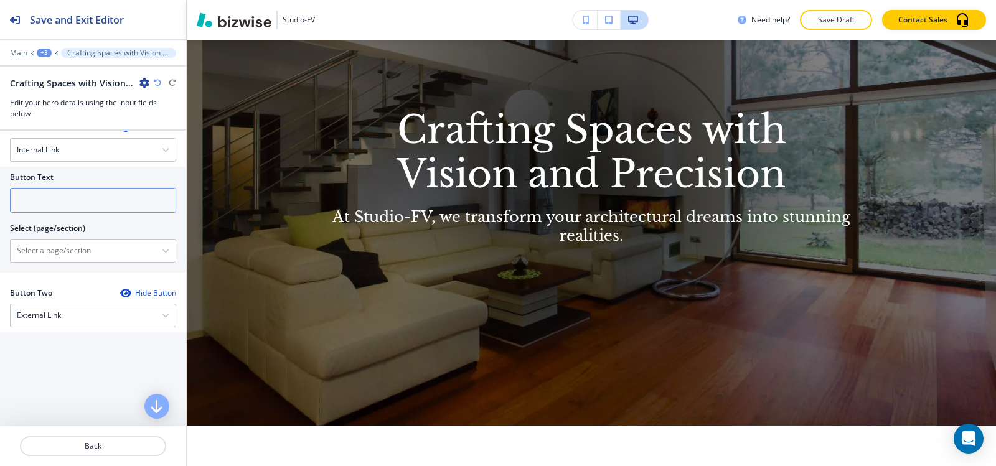
click at [77, 199] on input "text" at bounding box center [93, 200] width 166 height 25
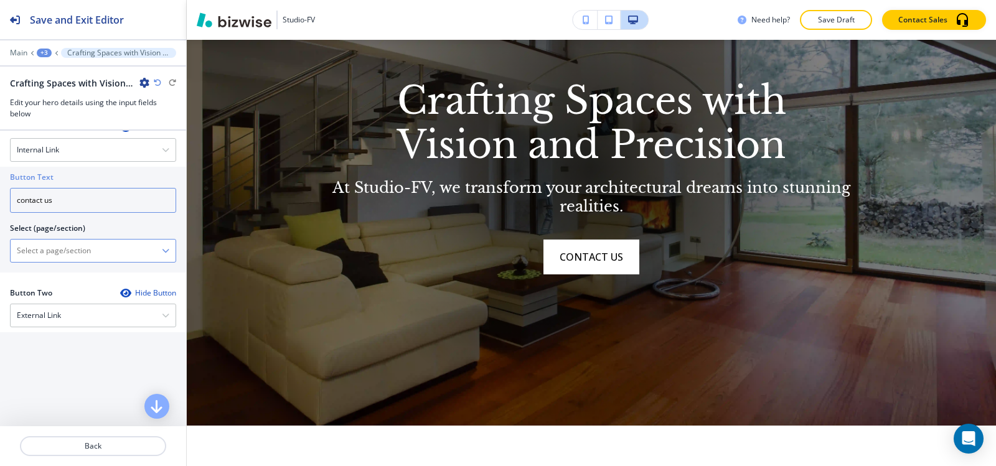
type input "contact us"
click at [53, 253] on \(page\/section\) "Manual Input" at bounding box center [86, 250] width 151 height 21
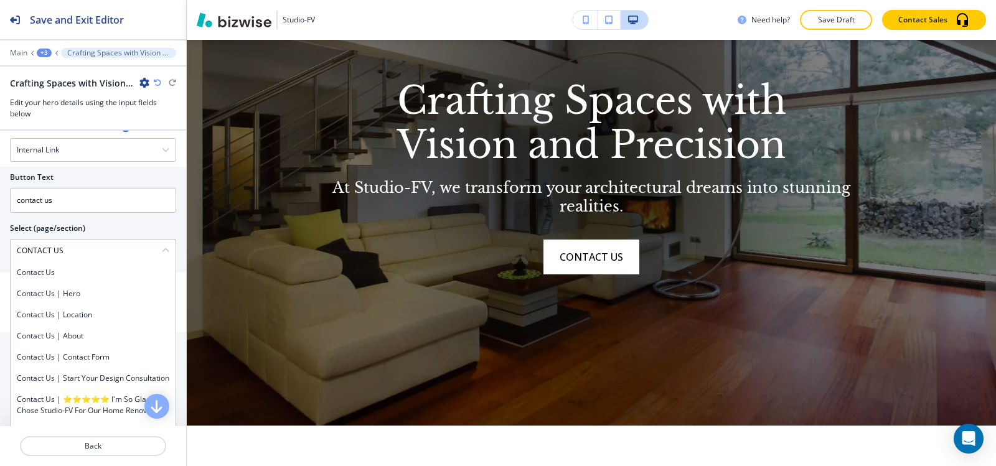
click at [63, 269] on h4 "Contact Us" at bounding box center [93, 272] width 152 height 11
type \(page\/section\) "Contact Us"
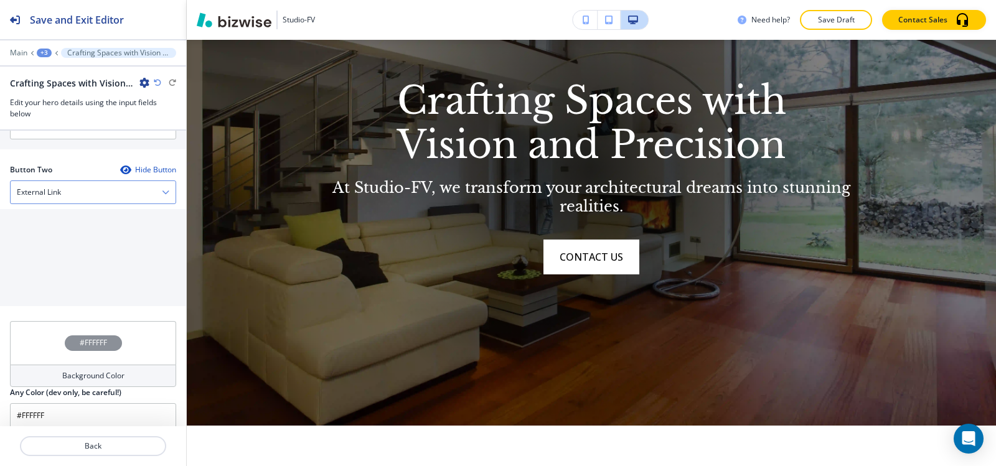
scroll to position [685, 0]
click at [26, 179] on div "External Link Telephone External Link Social Media Email File Sharing Internal …" at bounding box center [93, 191] width 166 height 24
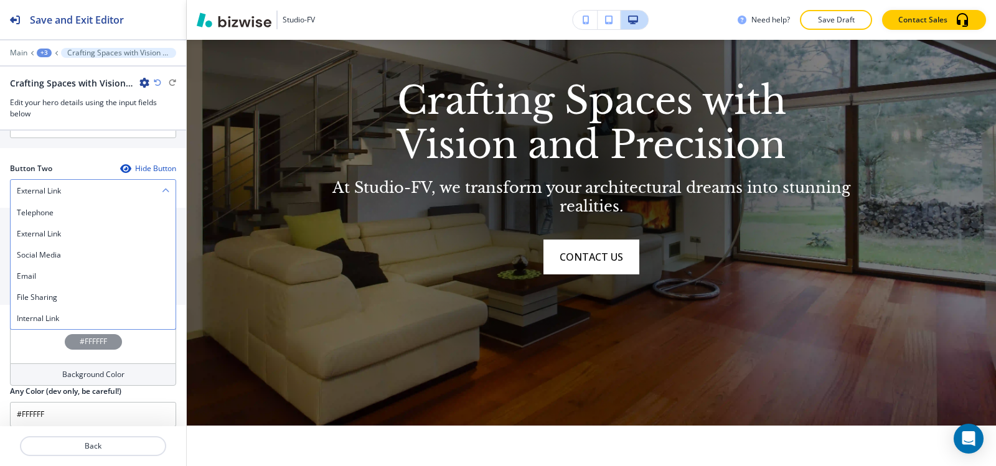
click at [37, 210] on h4 "Telephone" at bounding box center [93, 212] width 152 height 11
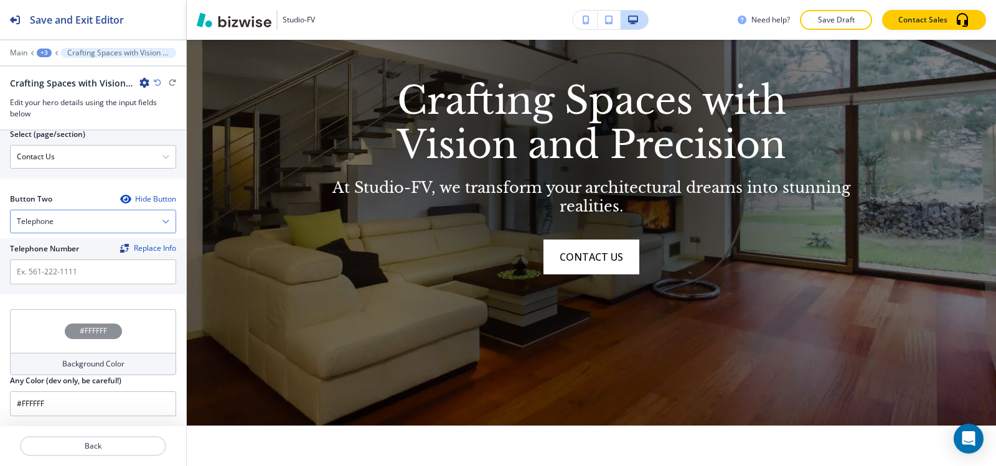
scroll to position [654, 0]
click at [42, 266] on input "text" at bounding box center [93, 272] width 166 height 25
paste input "[PHONE_NUMBER]"
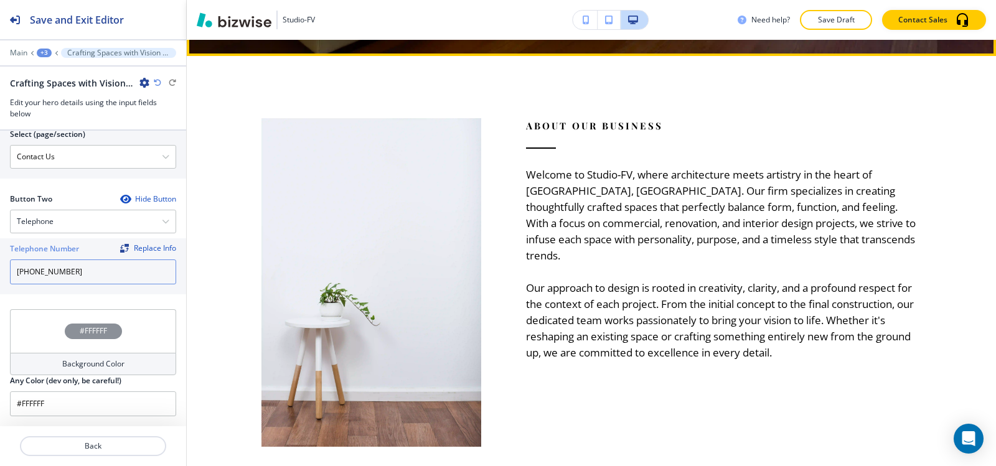
scroll to position [560, 0]
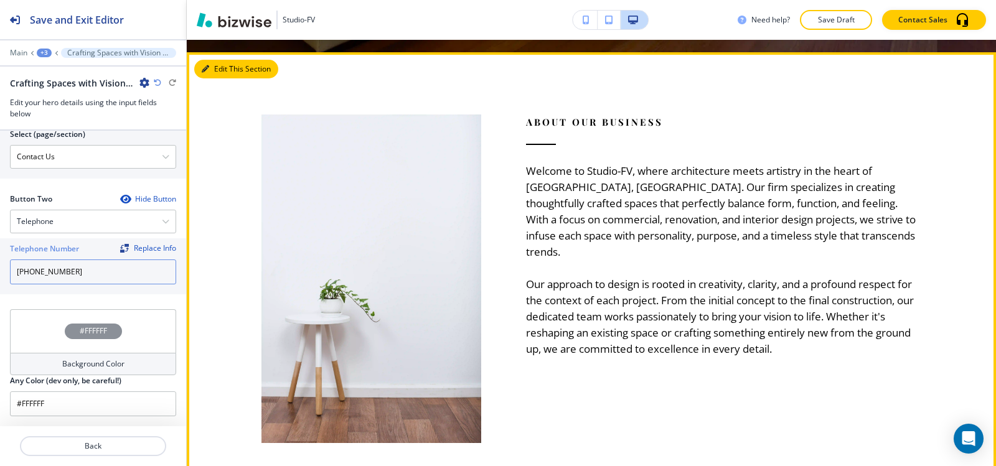
type input "[PHONE_NUMBER]"
click at [220, 72] on button "Edit This Section" at bounding box center [236, 69] width 84 height 19
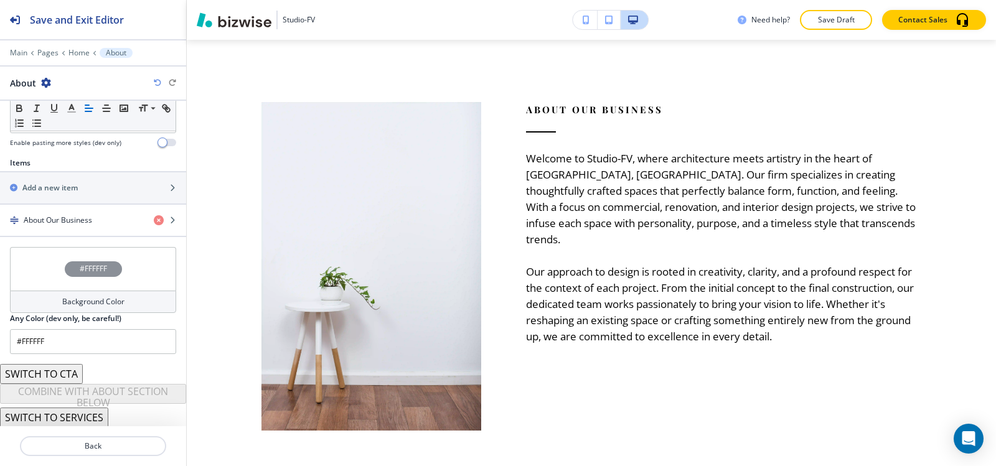
scroll to position [389, 0]
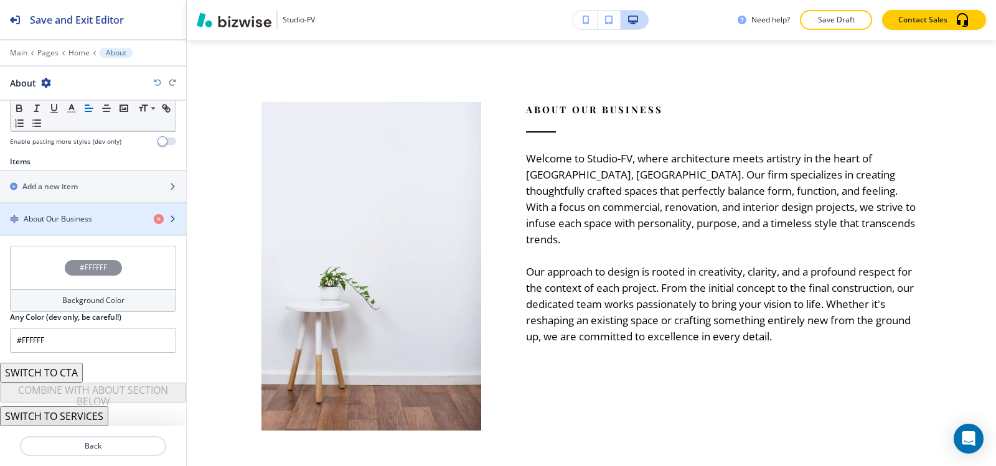
click at [75, 227] on div "button" at bounding box center [93, 230] width 186 height 10
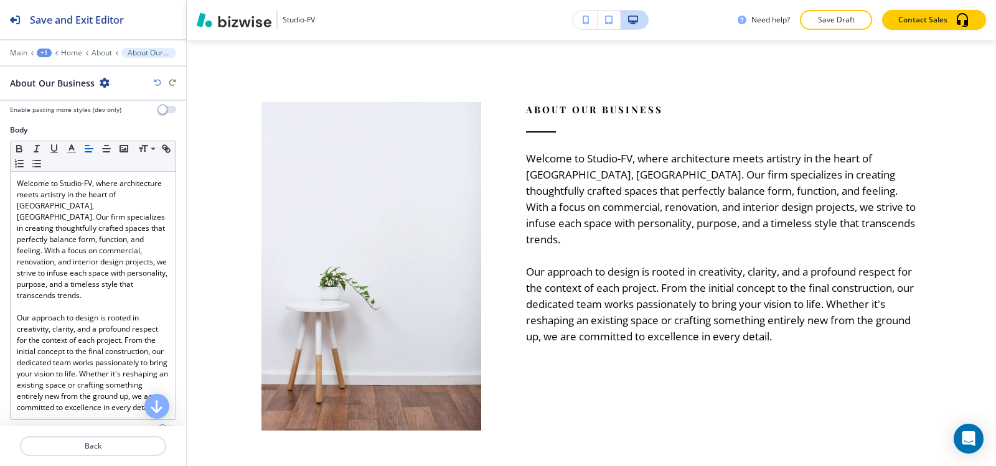
scroll to position [62, 0]
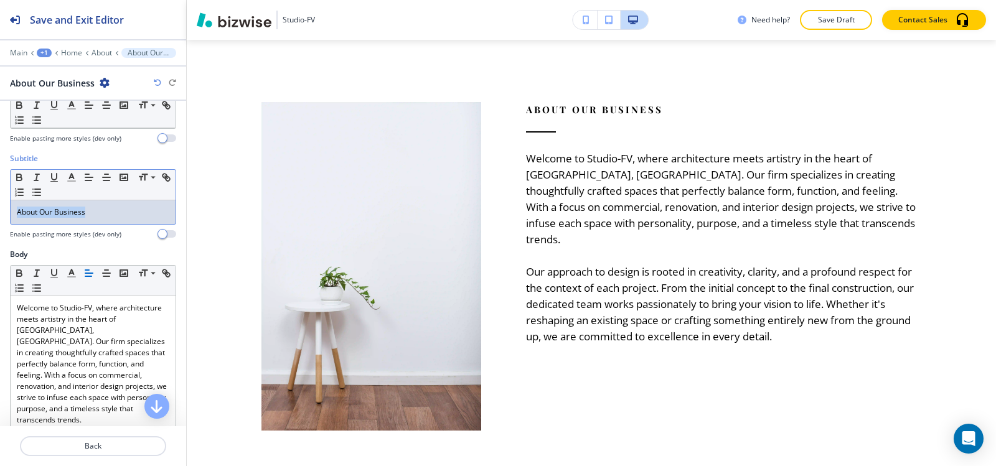
drag, startPoint x: 124, startPoint y: 212, endPoint x: 0, endPoint y: 197, distance: 124.8
click at [0, 197] on div "Subtitle Small Normal Large Huge About Our Business Enable pasting more styles …" at bounding box center [93, 201] width 186 height 96
copy p "About Our Business"
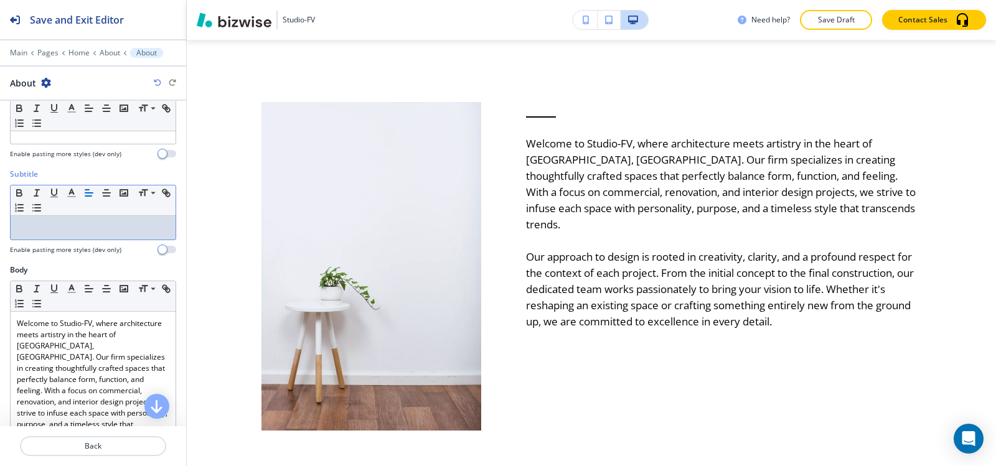
scroll to position [0, 0]
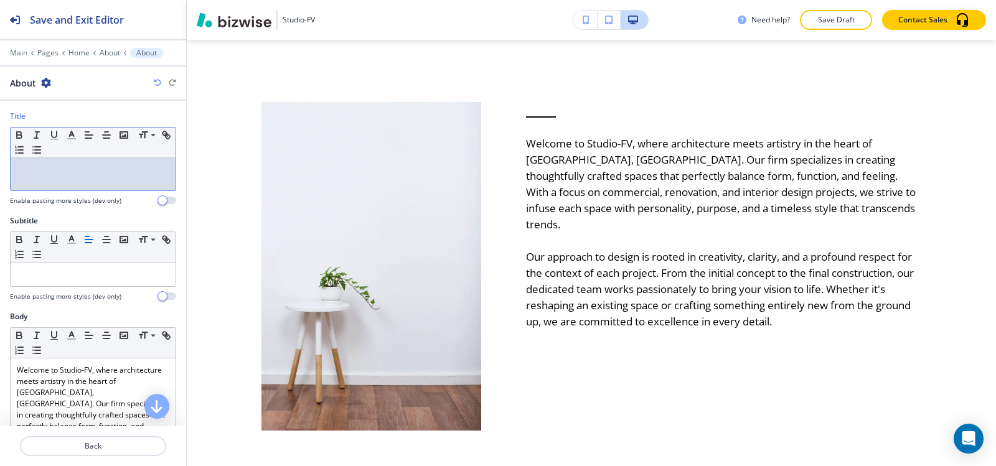
click at [63, 187] on div at bounding box center [93, 174] width 165 height 32
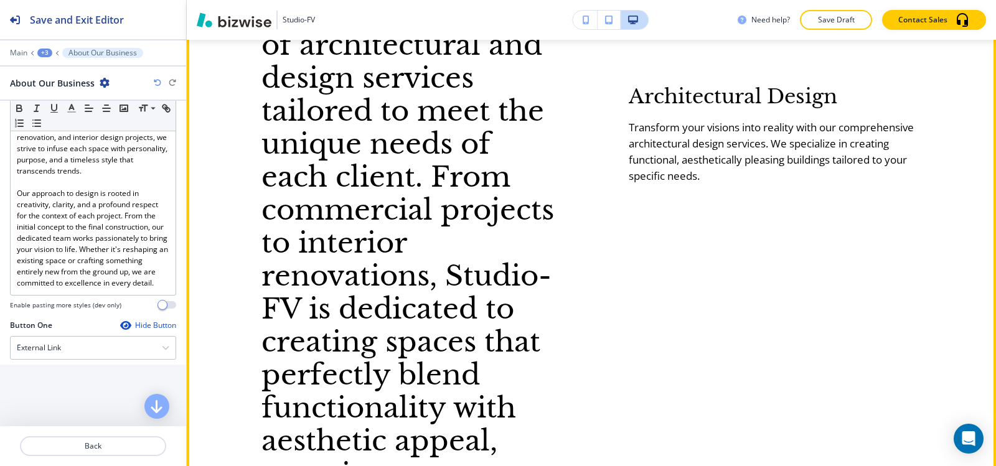
scroll to position [981, 0]
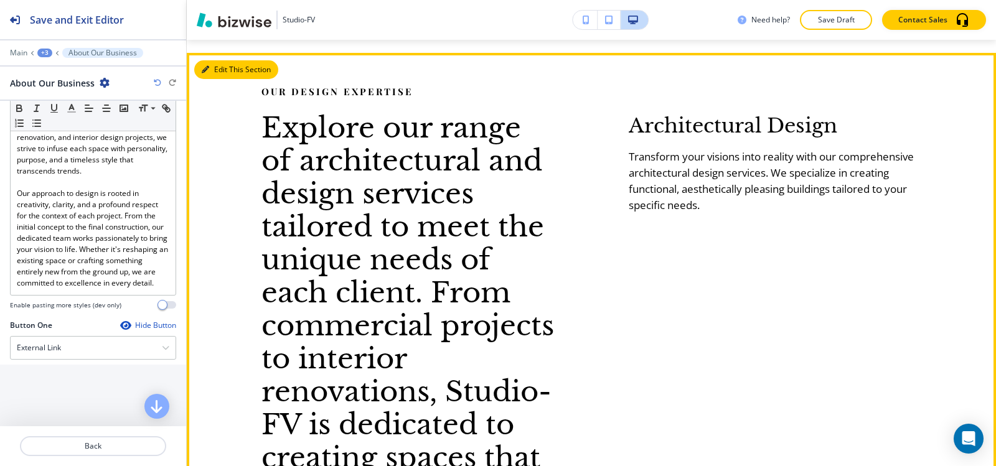
click at [220, 70] on button "Edit This Section" at bounding box center [236, 69] width 84 height 19
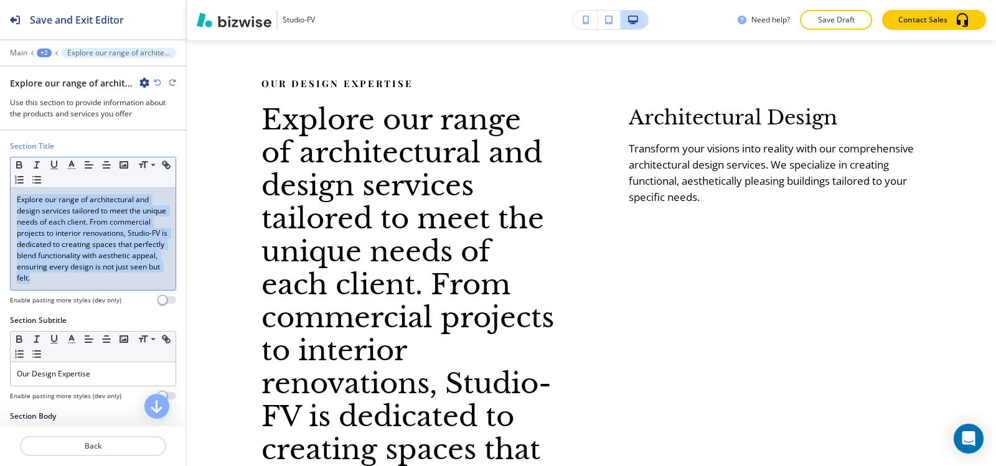
drag, startPoint x: 58, startPoint y: 296, endPoint x: 0, endPoint y: 188, distance: 122.2
click at [0, 188] on div "Section Title Small Normal Large Huge Explore our range of architectural and de…" at bounding box center [93, 228] width 186 height 174
copy p "Explore our range of architectural and design services tailored to meet the uni…"
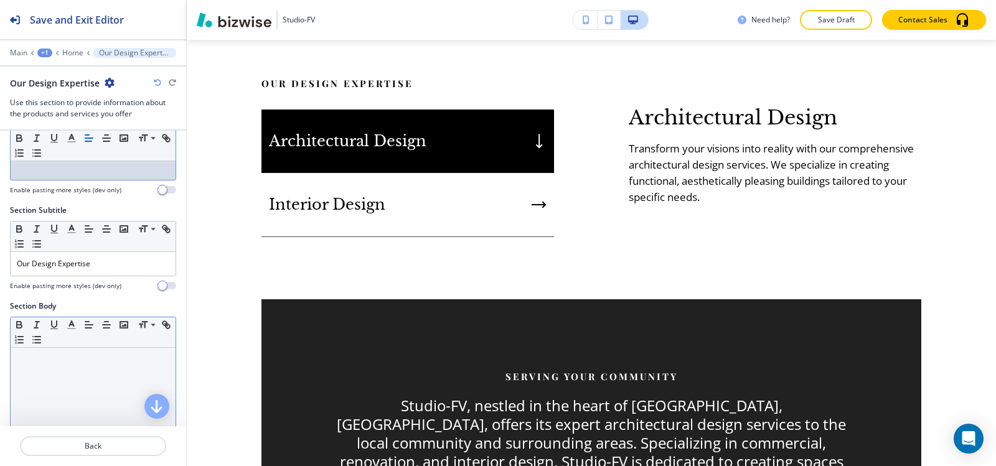
scroll to position [62, 0]
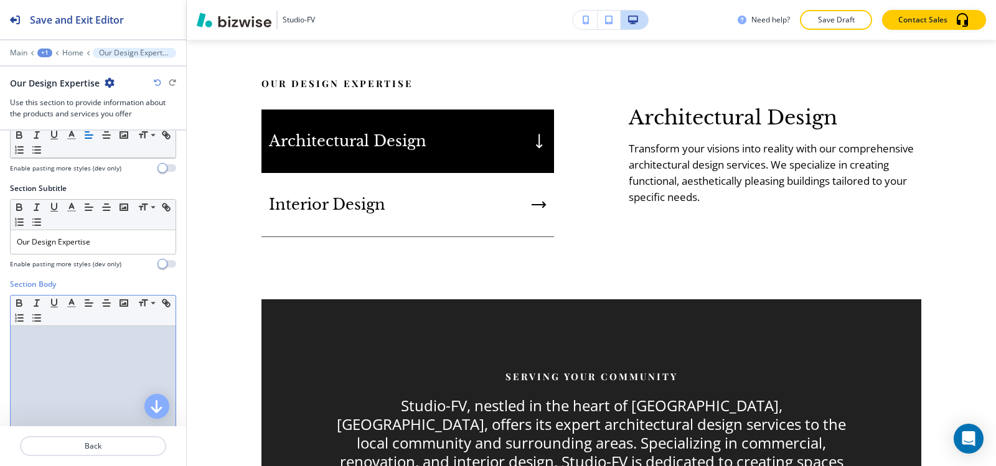
click at [88, 367] on div at bounding box center [93, 407] width 165 height 162
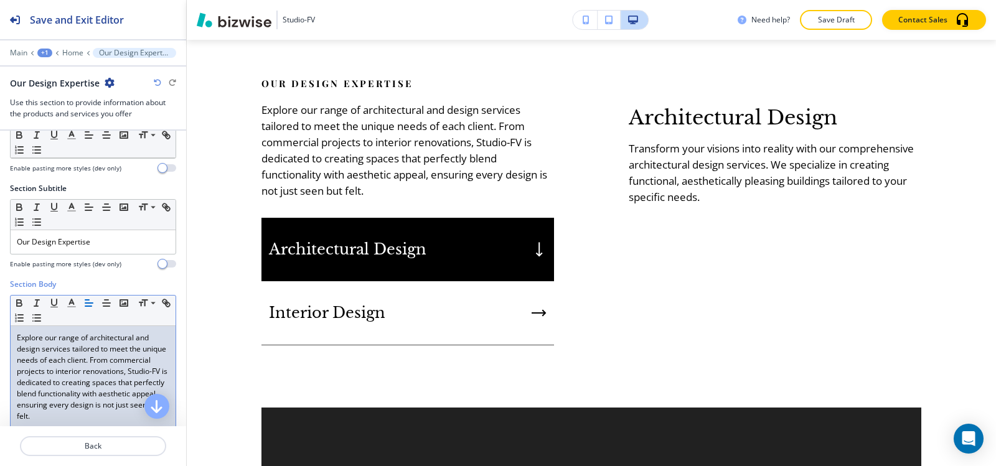
scroll to position [0, 0]
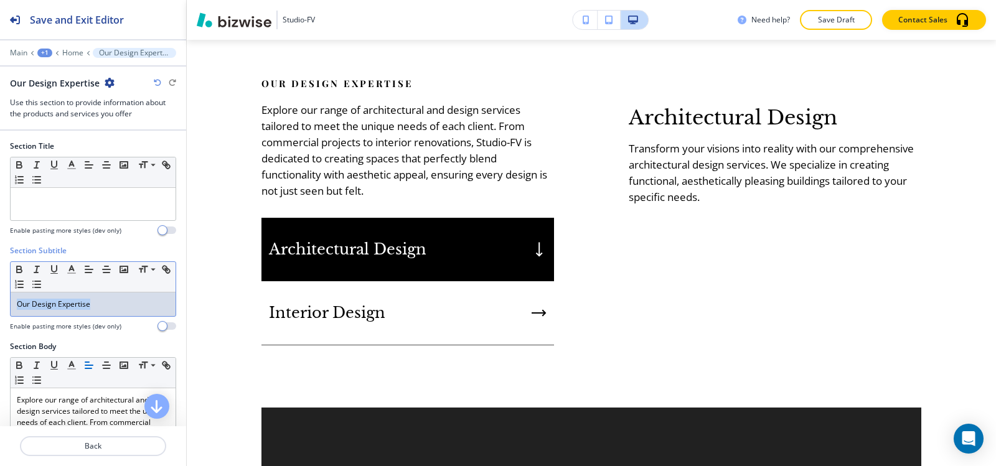
click at [0, 263] on div "Section Subtitle Small Normal Large Huge Our Design Expertise Enable pasting mo…" at bounding box center [93, 293] width 186 height 96
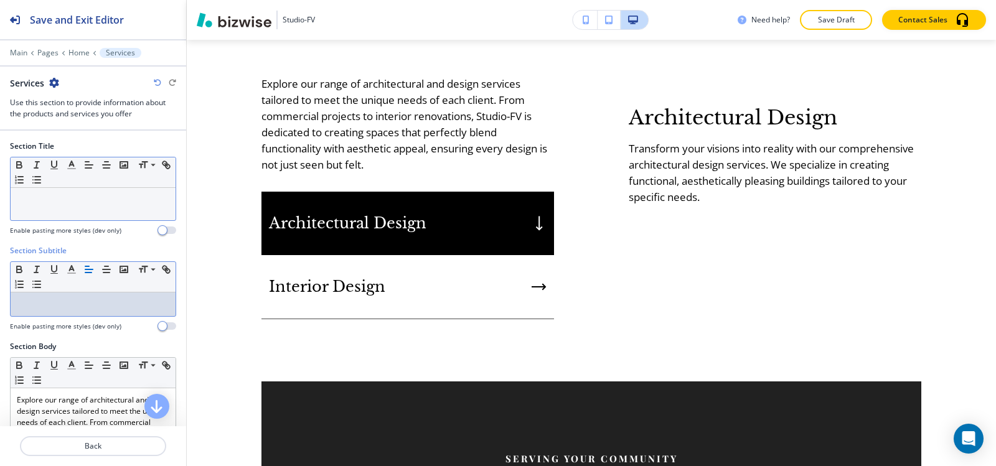
click at [25, 210] on div at bounding box center [93, 204] width 165 height 32
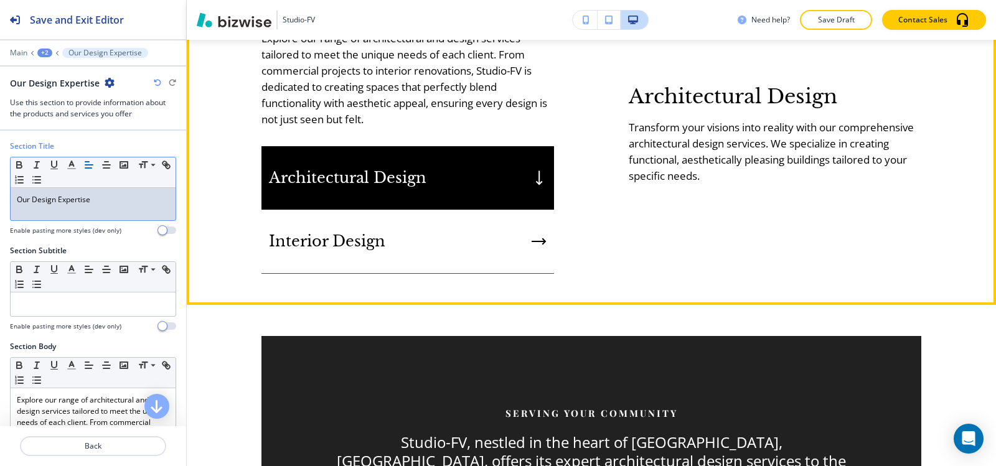
scroll to position [1114, 0]
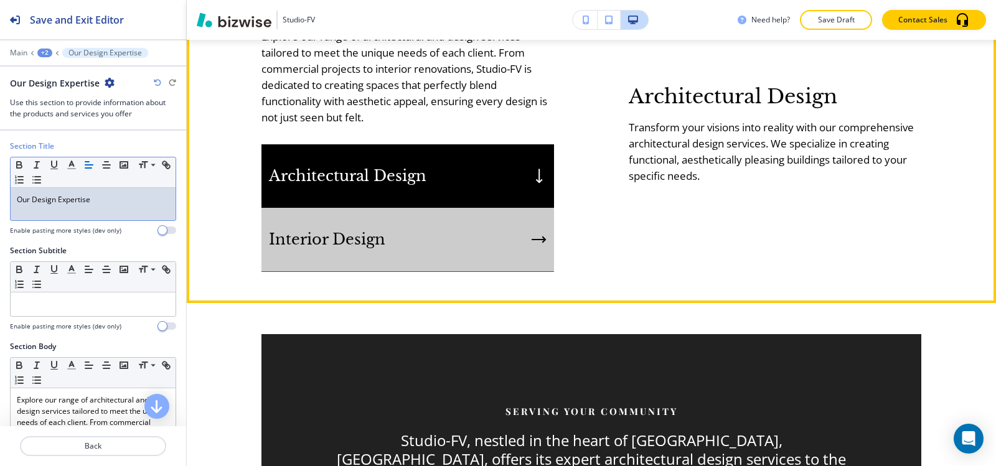
click at [524, 238] on div "Interior Design" at bounding box center [407, 240] width 293 height 64
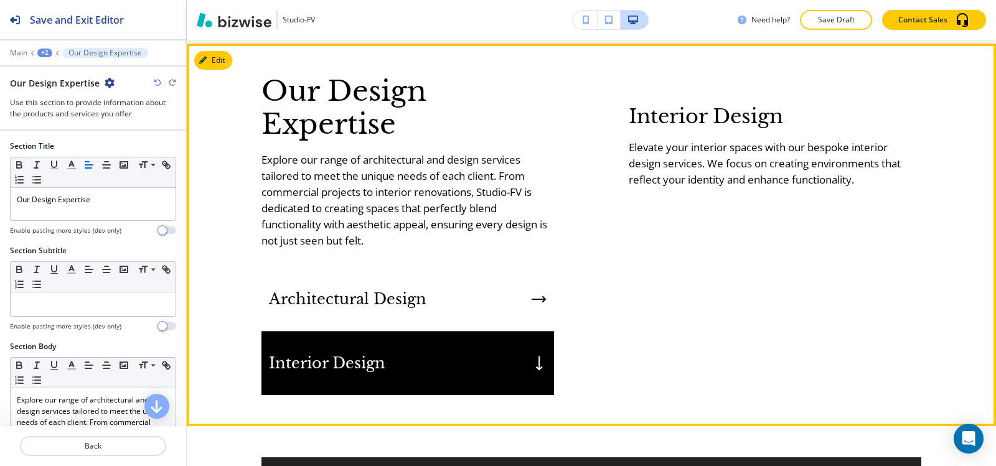
scroll to position [990, 0]
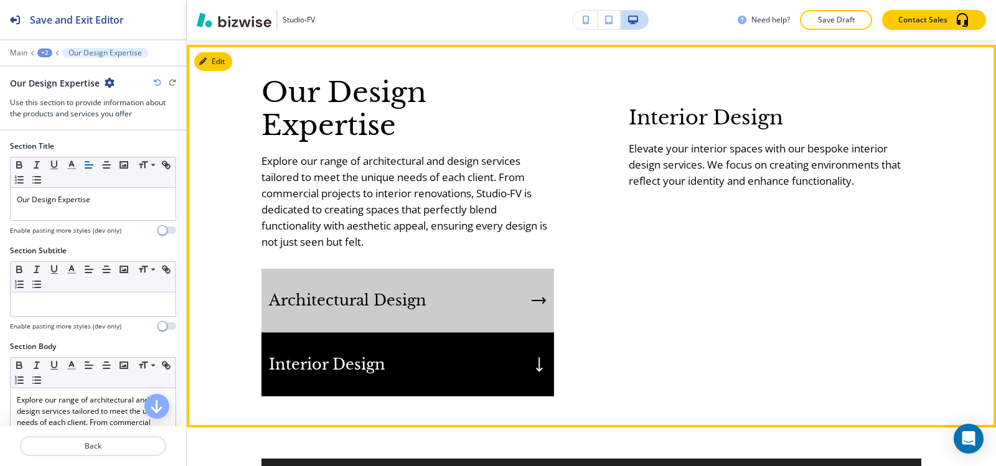
click at [510, 306] on div "Architectural Design" at bounding box center [407, 301] width 293 height 64
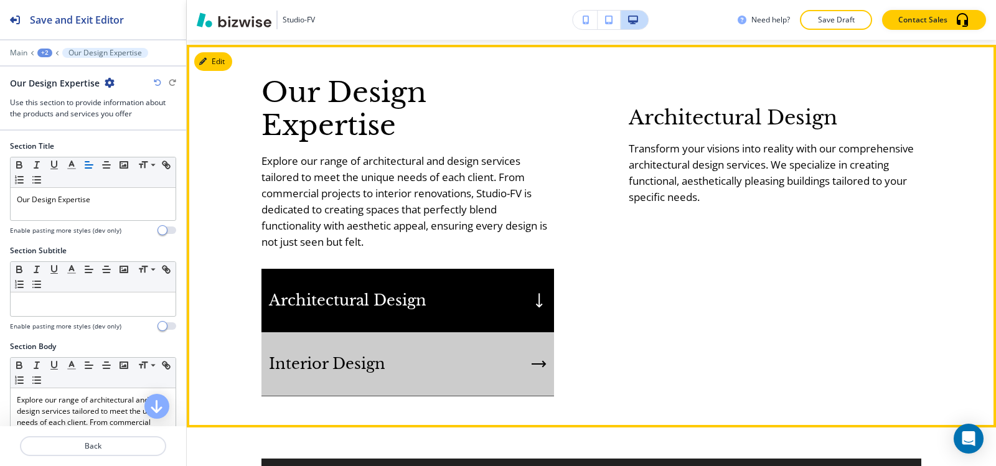
click at [515, 373] on div "Interior Design" at bounding box center [407, 364] width 293 height 64
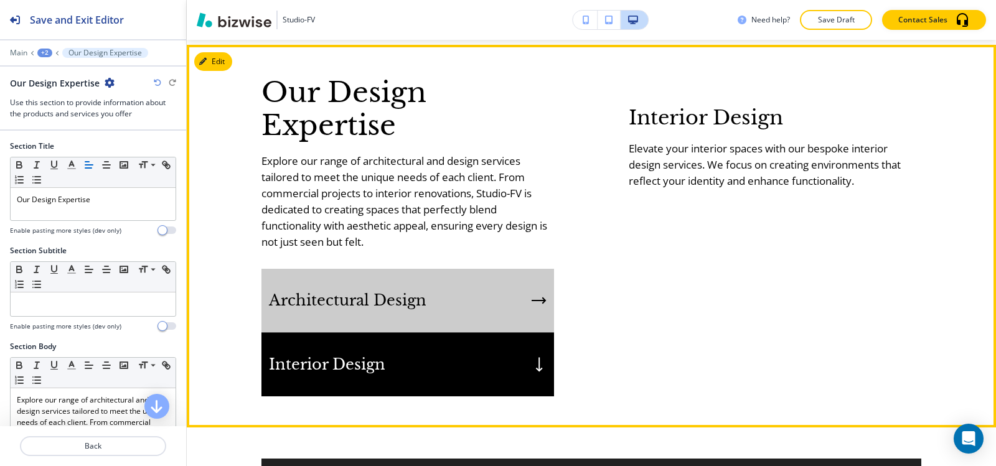
click at [504, 323] on div "Architectural Design" at bounding box center [407, 301] width 293 height 64
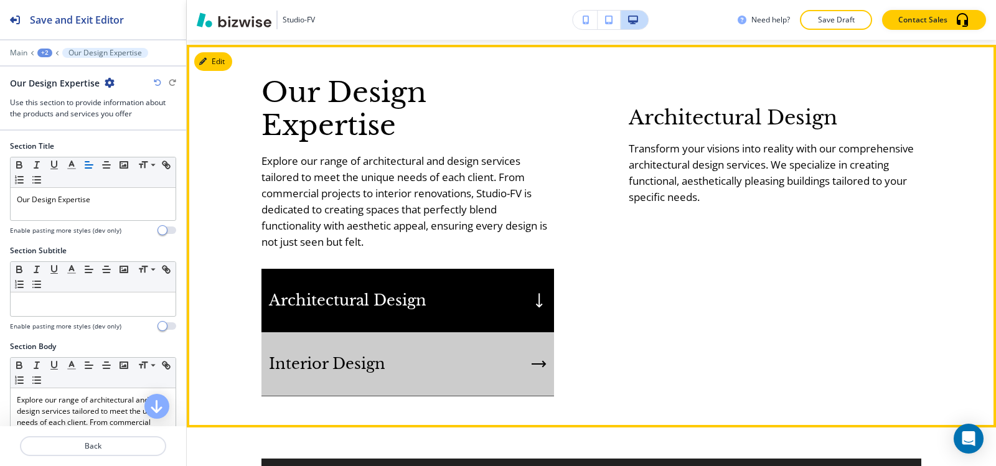
click at [517, 353] on div "Interior Design" at bounding box center [407, 364] width 293 height 64
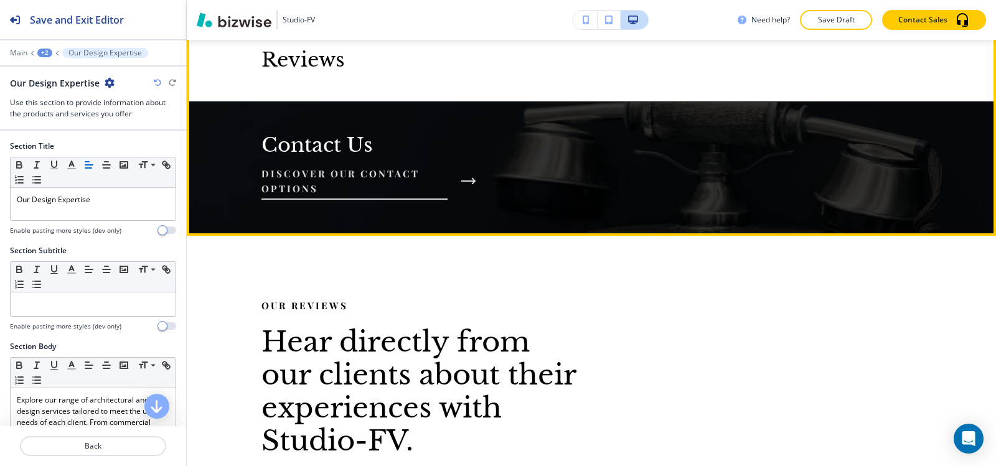
scroll to position [2483, 0]
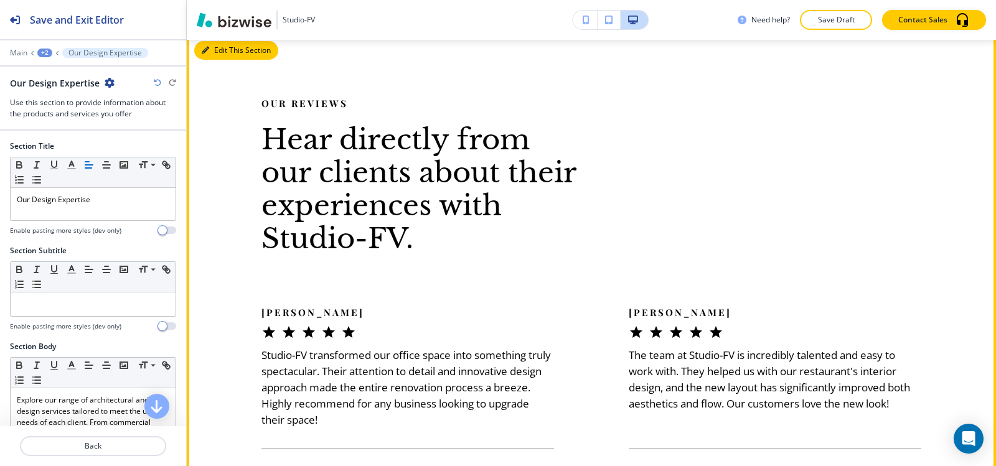
click at [214, 41] on button "Edit This Section" at bounding box center [236, 50] width 84 height 19
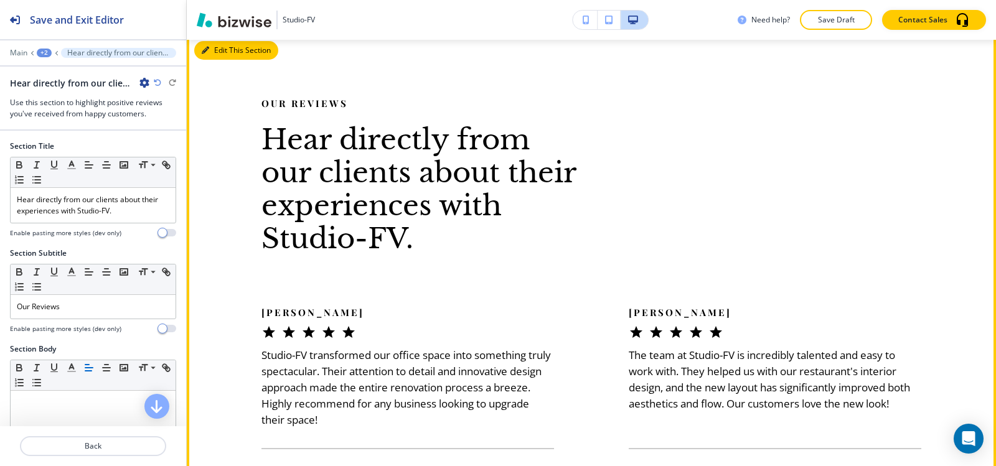
scroll to position [2472, 0]
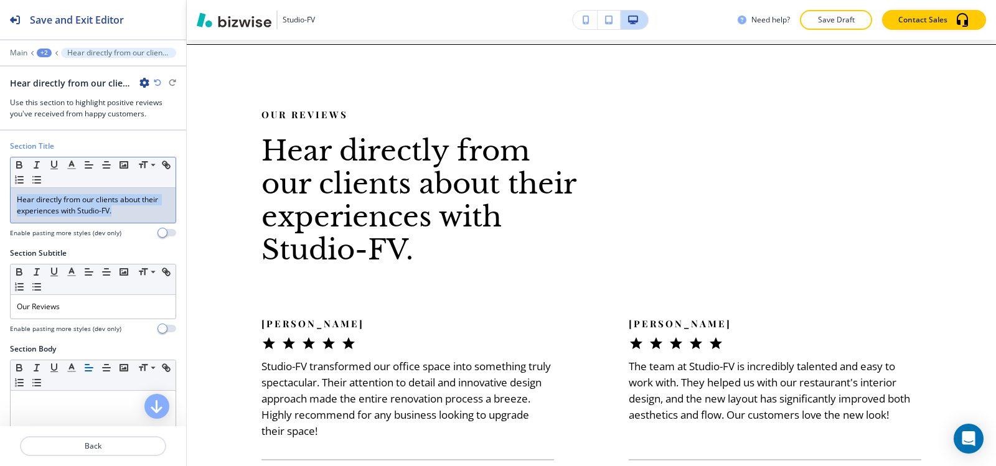
drag, startPoint x: 84, startPoint y: 222, endPoint x: 0, endPoint y: 164, distance: 101.7
click at [0, 164] on div "Section Title Small Normal Large Huge Hear directly from our clients about thei…" at bounding box center [93, 194] width 186 height 107
copy p "Hear directly from our clients about their experiences with Studio-FV."
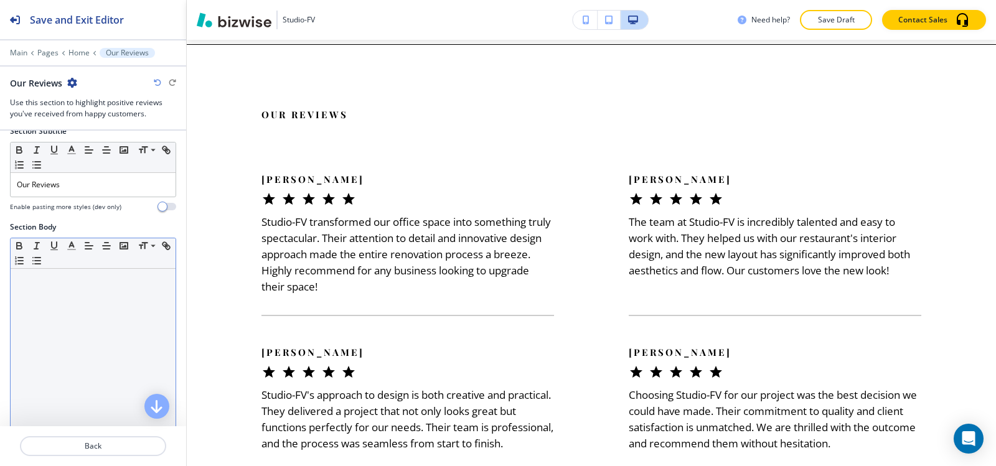
scroll to position [124, 0]
click at [87, 345] on div at bounding box center [93, 345] width 165 height 162
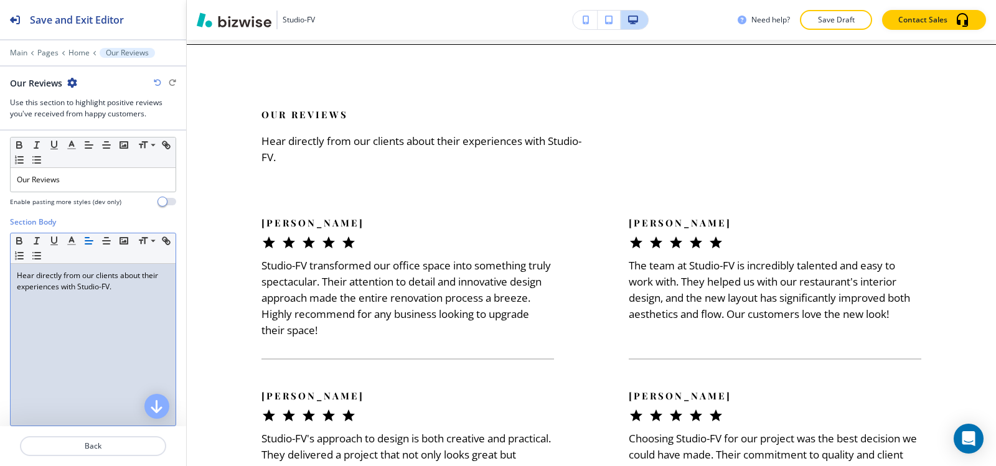
scroll to position [0, 0]
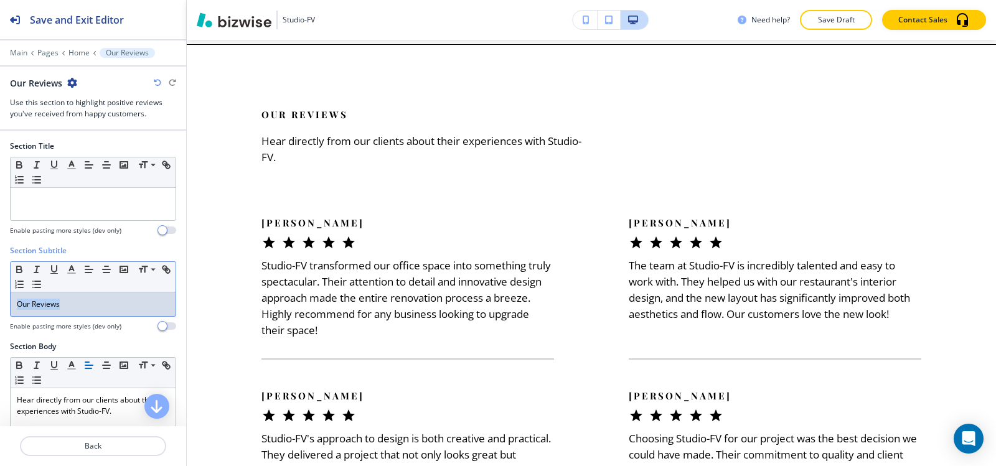
drag, startPoint x: 0, startPoint y: 289, endPoint x: 0, endPoint y: 282, distance: 6.8
click at [0, 283] on div "Section Subtitle Small Normal Large Huge Our Reviews Enable pasting more styles…" at bounding box center [93, 293] width 186 height 96
copy p "Our Reviews"
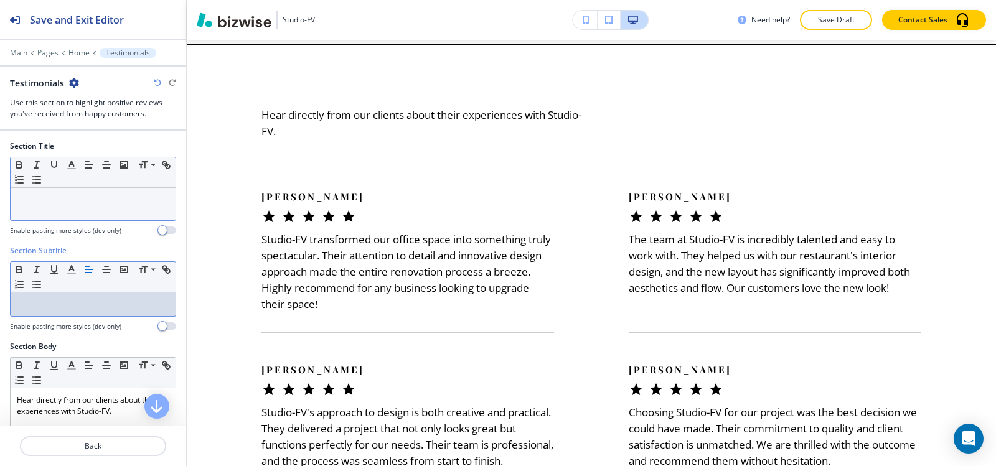
click at [59, 189] on div at bounding box center [93, 204] width 165 height 32
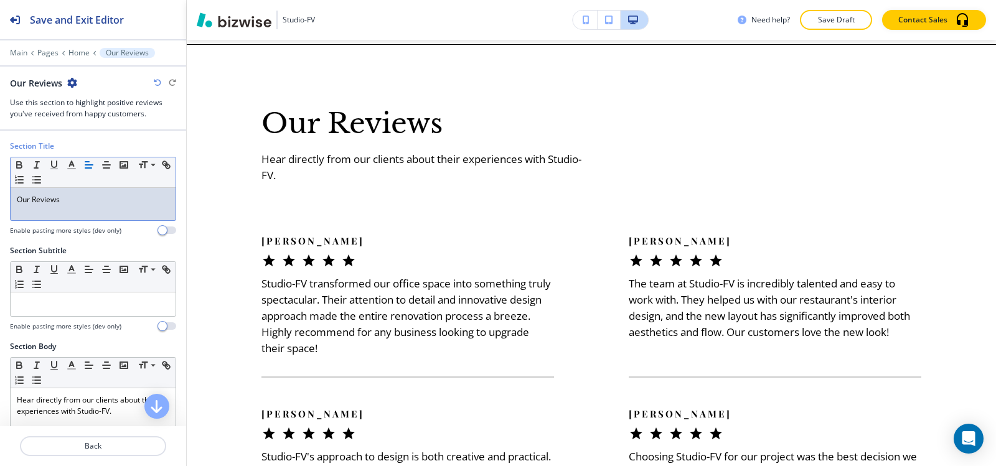
scroll to position [249, 0]
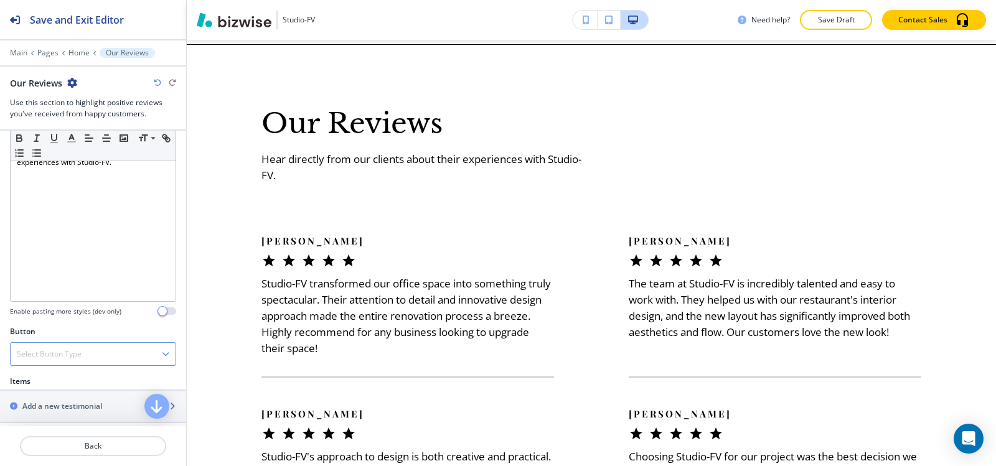
click at [96, 347] on div "Select Button Type" at bounding box center [93, 354] width 165 height 22
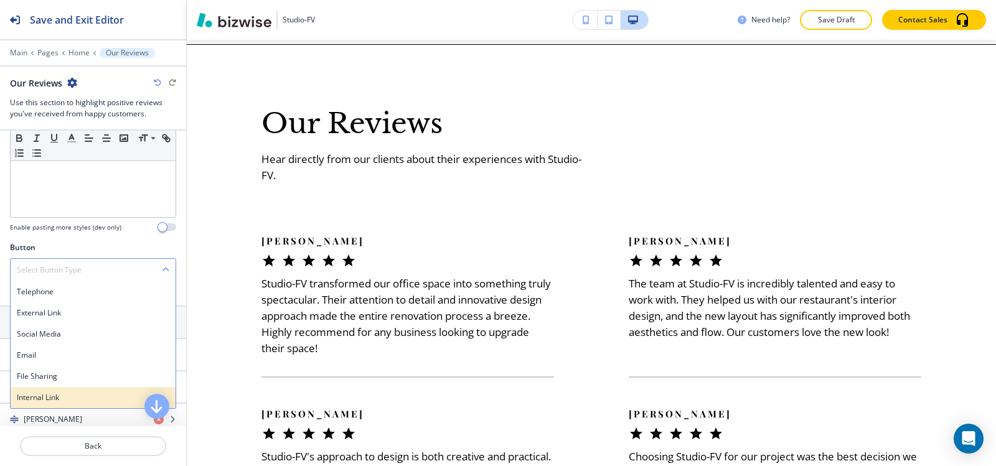
scroll to position [311, 0]
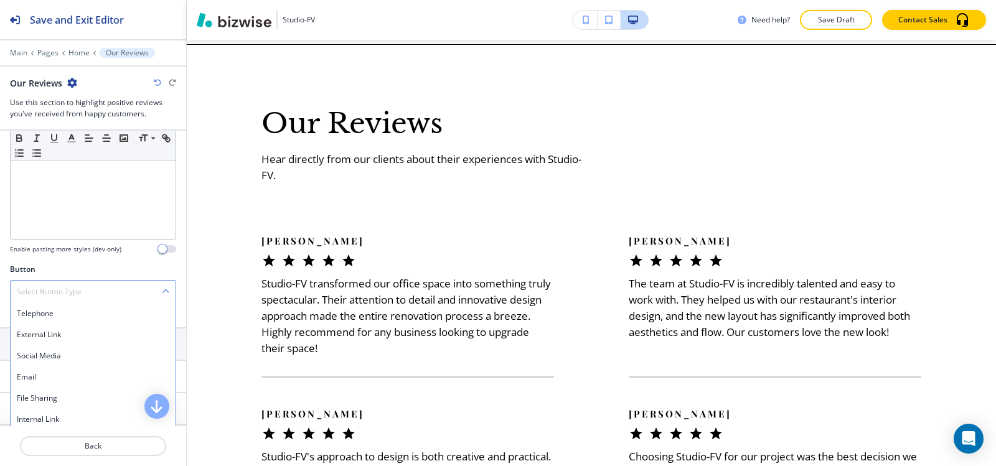
click at [119, 294] on div "Select Button Type" at bounding box center [93, 292] width 165 height 22
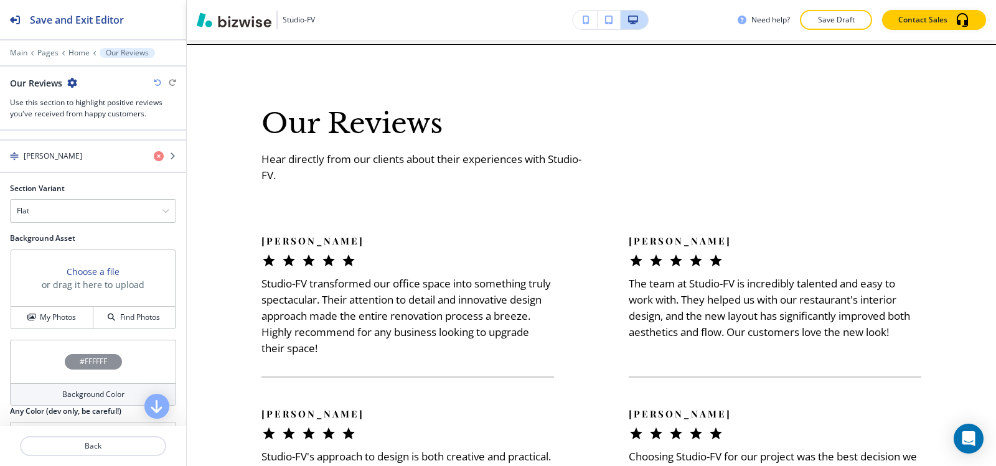
scroll to position [809, 0]
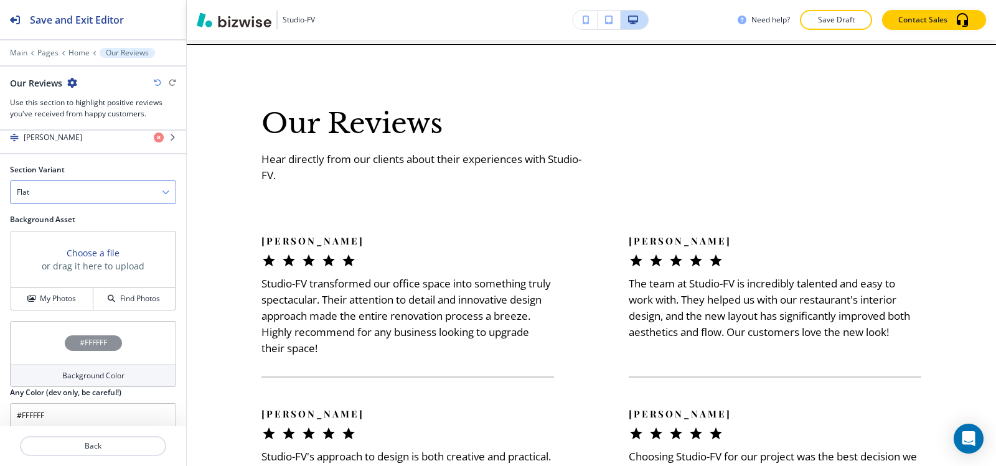
click at [162, 192] on icon "button" at bounding box center [165, 192] width 7 height 7
click at [108, 216] on h4 "Slider" at bounding box center [93, 213] width 152 height 11
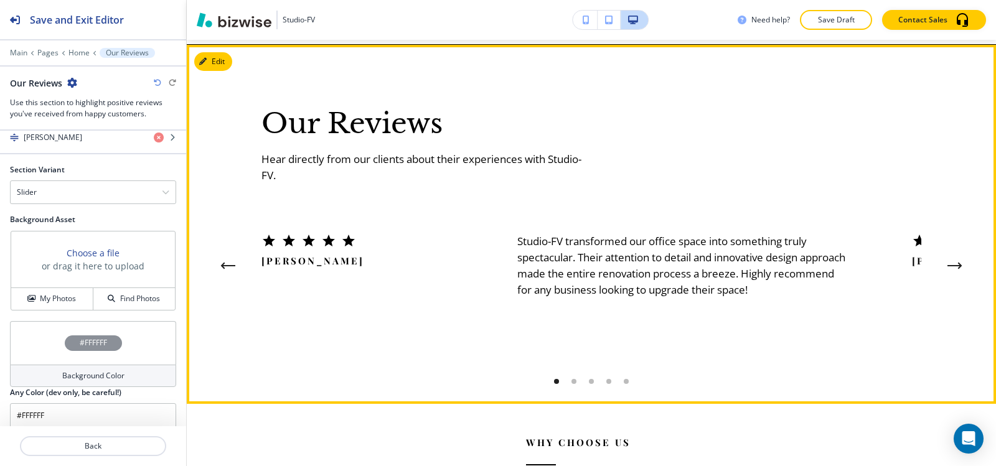
click at [958, 263] on icon "Next Testimonial" at bounding box center [959, 265] width 2 height 5
click at [950, 266] on icon "Next Testimonial" at bounding box center [954, 266] width 12 height 0
click at [951, 266] on icon "Next Testimonial" at bounding box center [954, 266] width 12 height 0
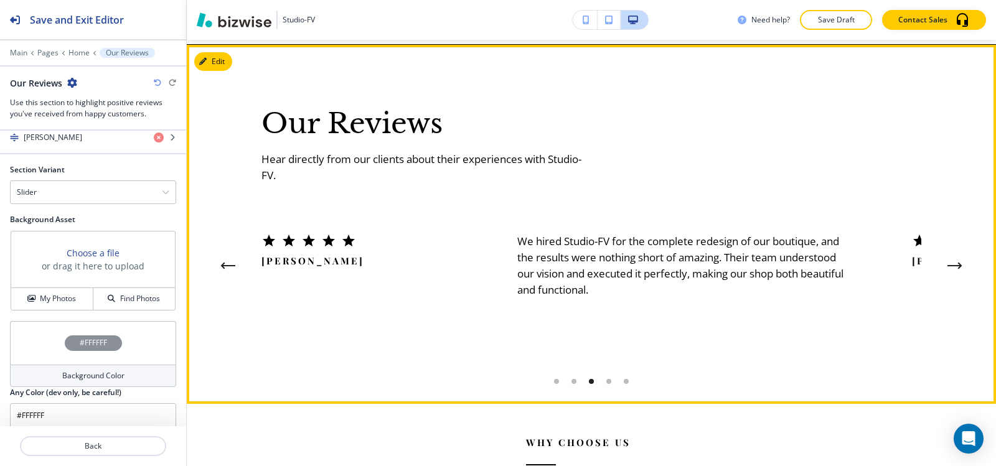
click at [951, 266] on icon "Next Testimonial" at bounding box center [954, 266] width 12 height 0
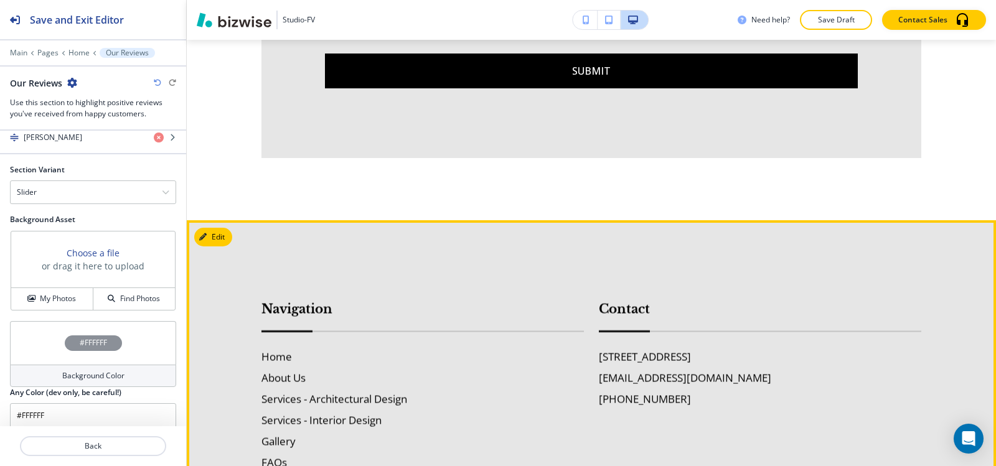
scroll to position [4526, 0]
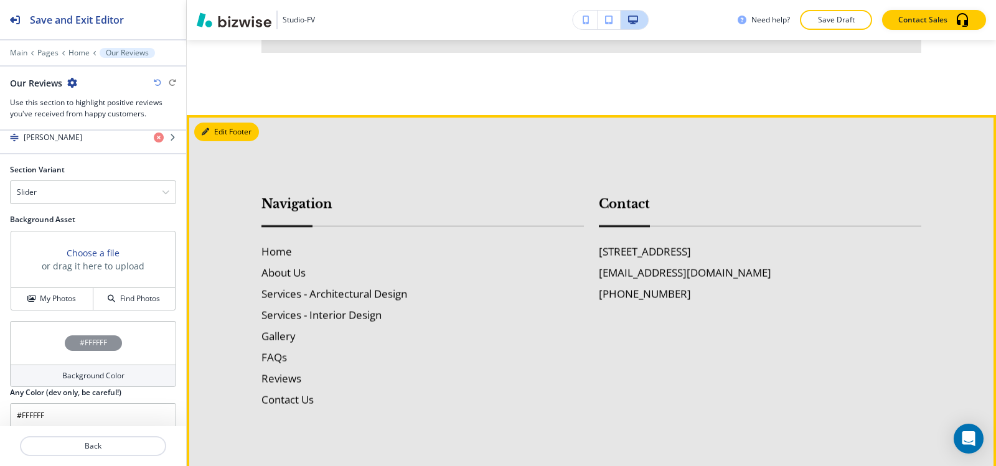
click at [228, 141] on button "Edit Footer" at bounding box center [226, 132] width 65 height 19
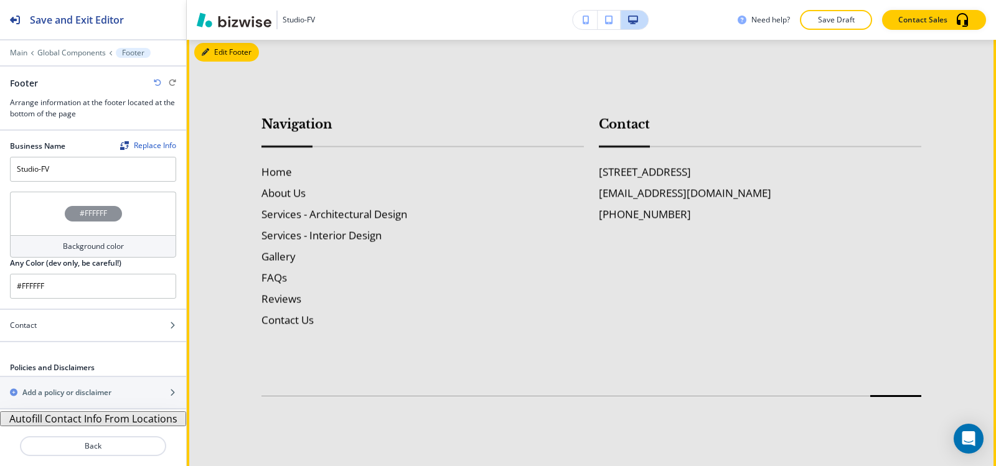
scroll to position [4612, 0]
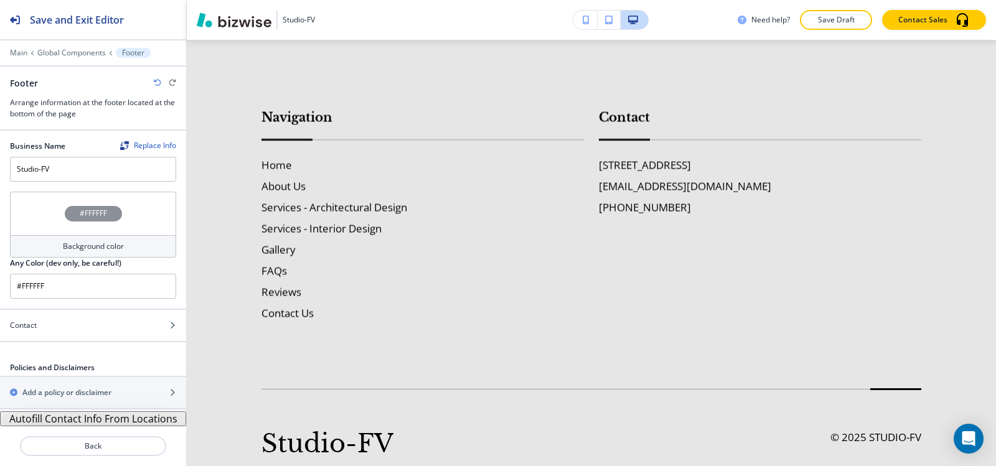
click at [74, 244] on h4 "Background color" at bounding box center [93, 246] width 61 height 11
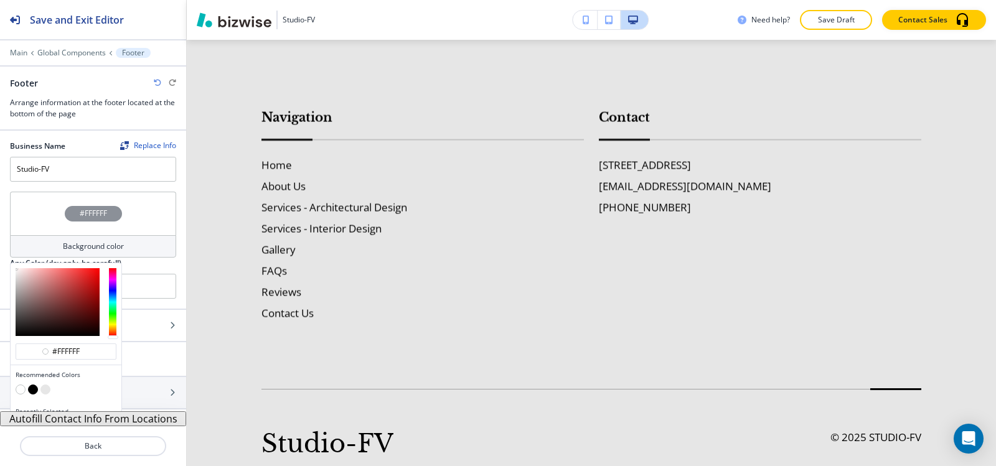
click at [30, 390] on button "button" at bounding box center [33, 390] width 10 height 10
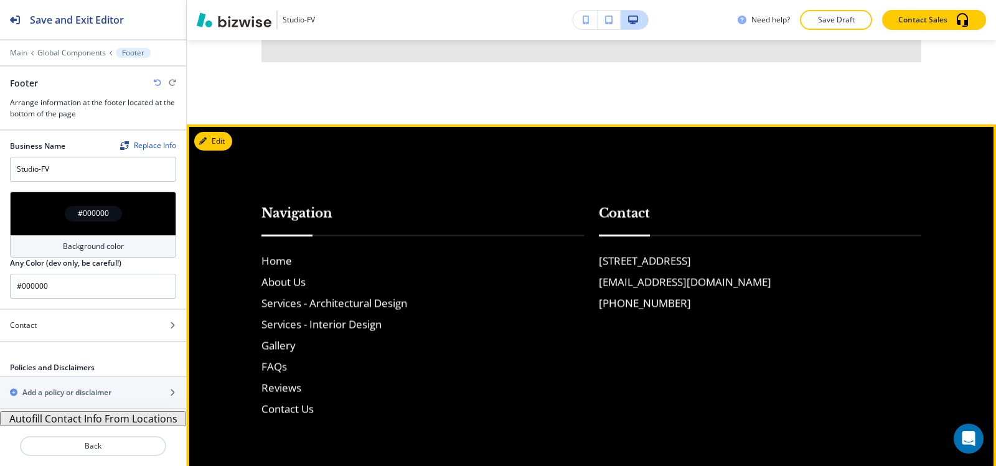
scroll to position [4537, 0]
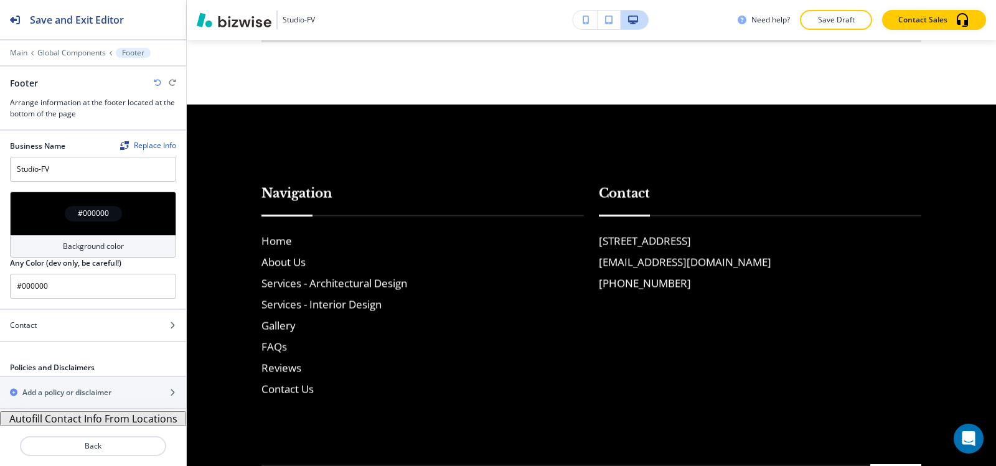
click at [29, 250] on div "Background color" at bounding box center [93, 246] width 166 height 22
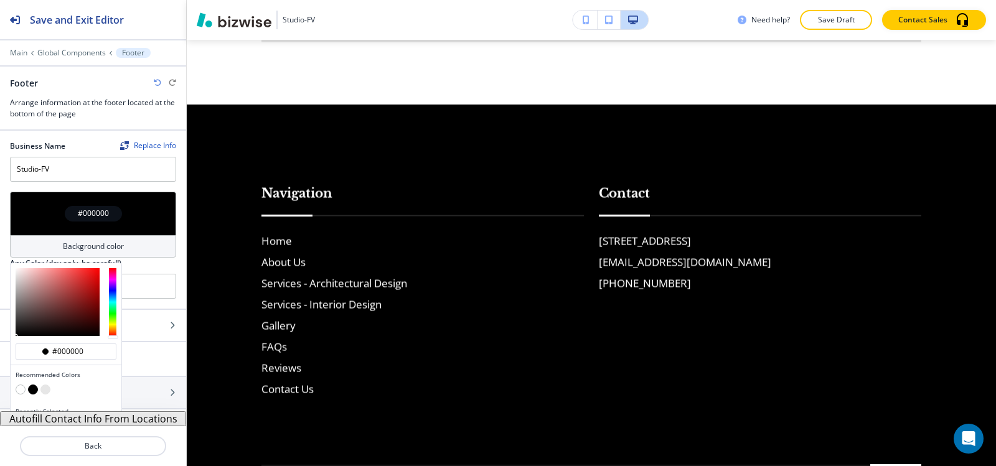
click at [48, 388] on button "button" at bounding box center [45, 390] width 10 height 10
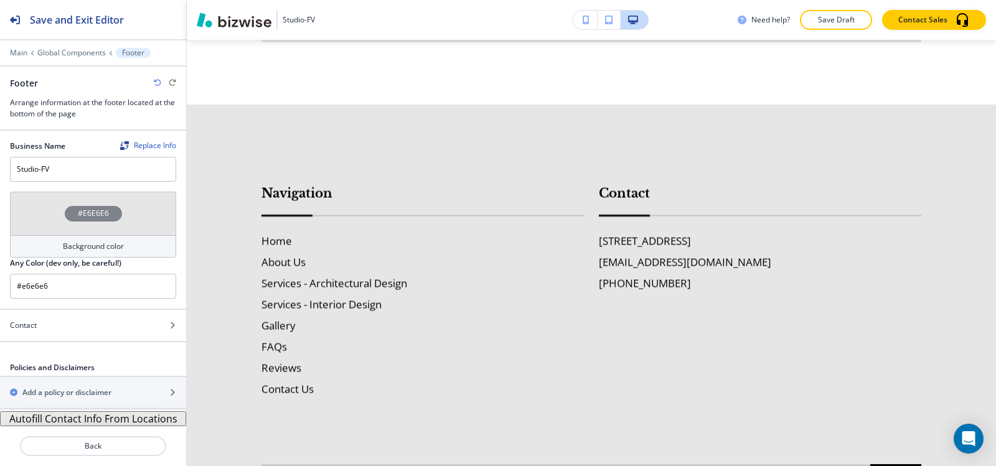
click at [52, 249] on div "Background color" at bounding box center [93, 246] width 166 height 22
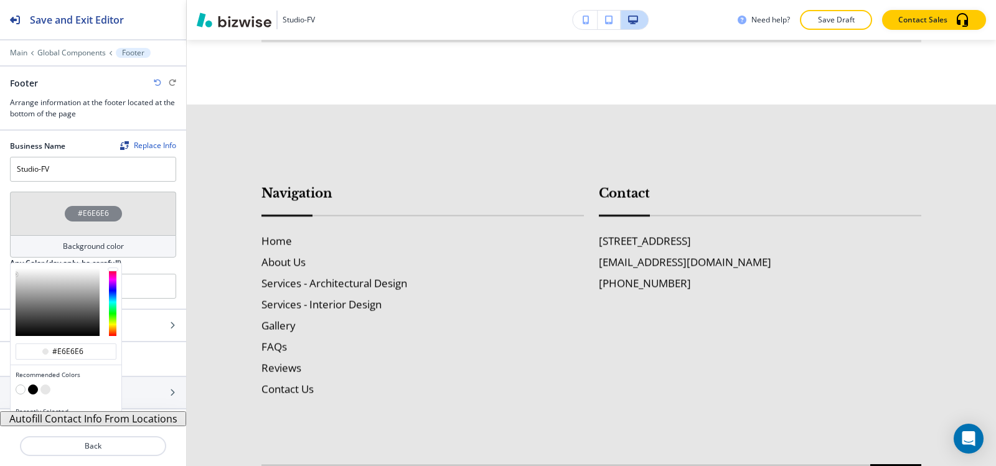
click at [33, 390] on button "button" at bounding box center [33, 390] width 10 height 10
type input "#000000"
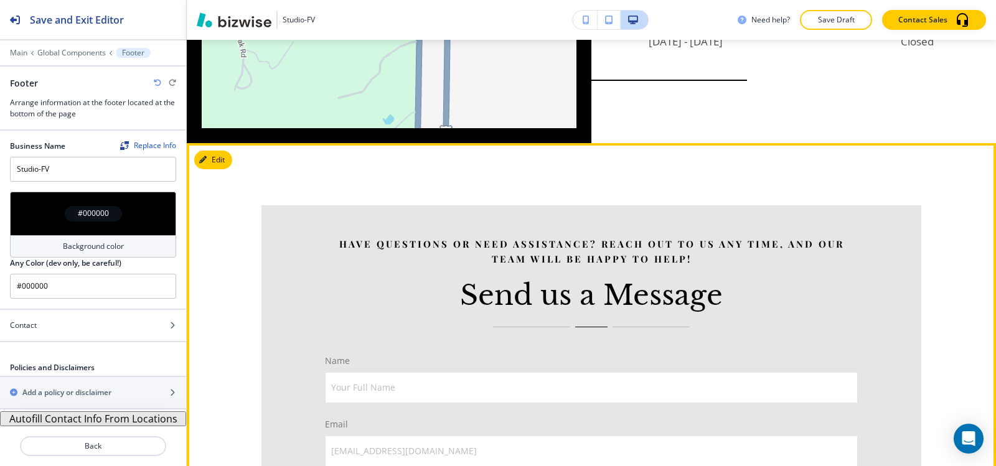
scroll to position [3790, 0]
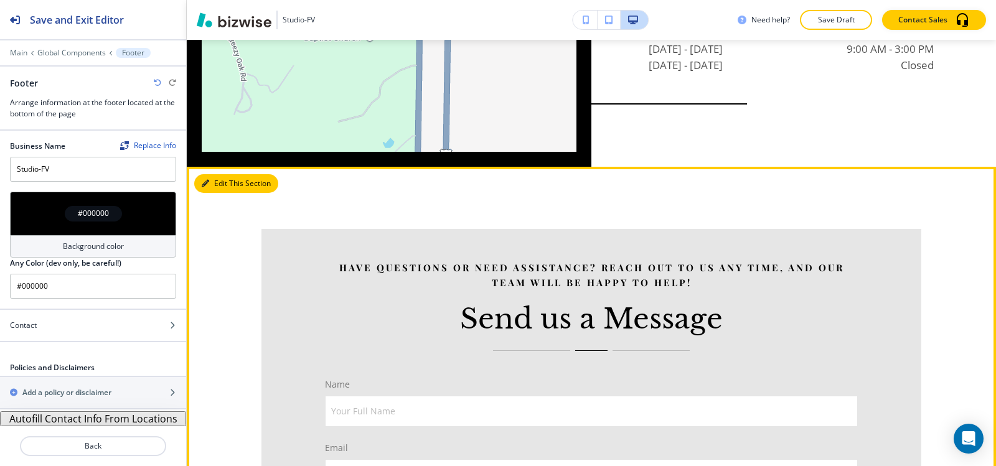
click at [209, 193] on button "Edit This Section" at bounding box center [236, 183] width 84 height 19
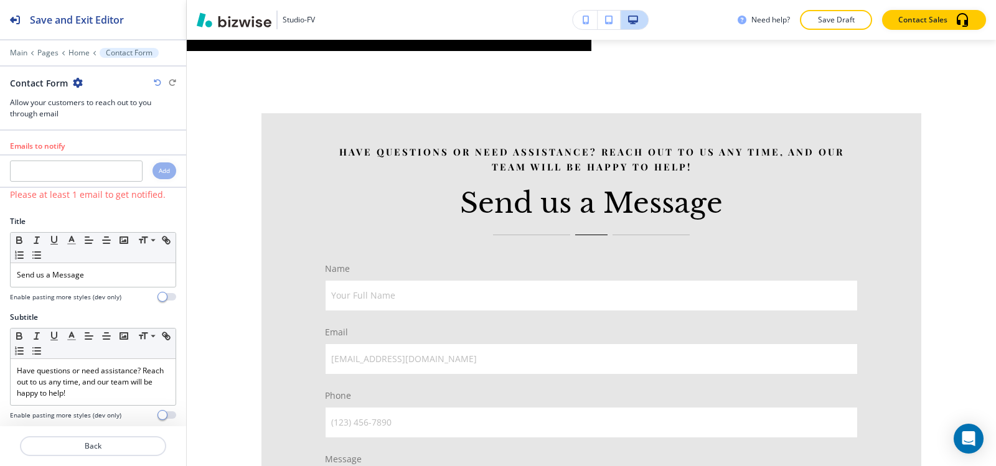
scroll to position [3928, 0]
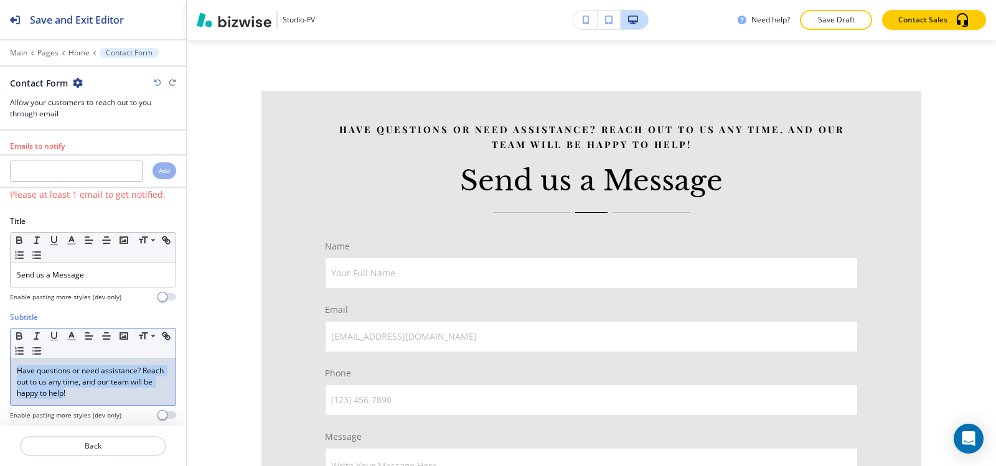
drag, startPoint x: 108, startPoint y: 398, endPoint x: 0, endPoint y: 352, distance: 117.7
click at [0, 352] on div "Subtitle Small Normal Large Huge Have questions or need assistance? Reach out t…" at bounding box center [93, 371] width 186 height 118
copy p "Have questions or need assistance? Reach out to us any time, and our team will …"
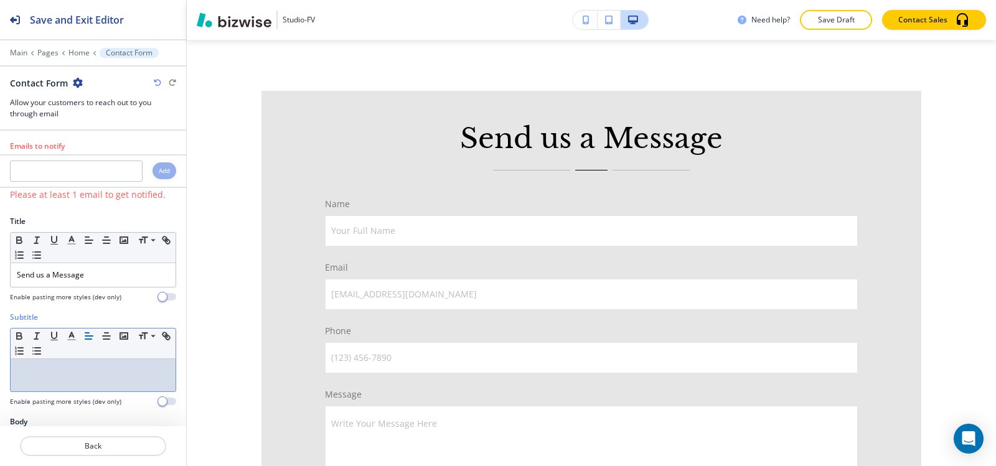
scroll to position [124, 0]
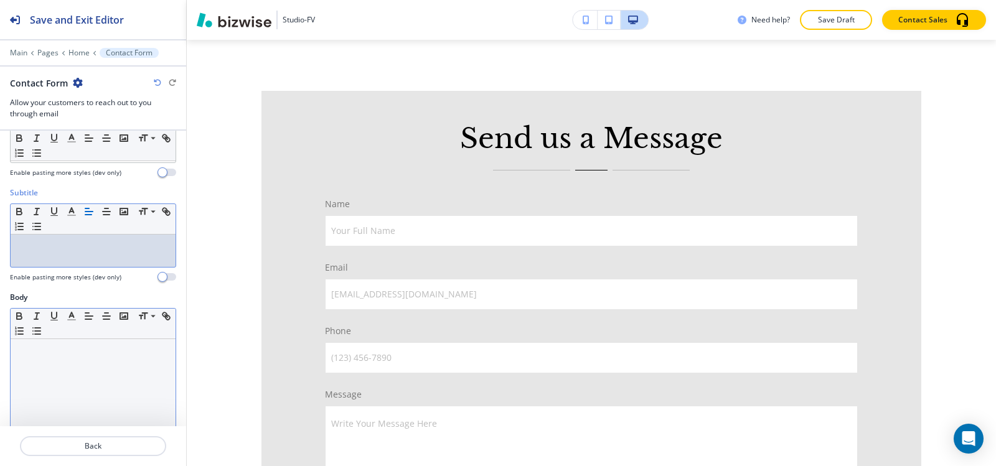
click at [104, 395] on div at bounding box center [93, 420] width 165 height 162
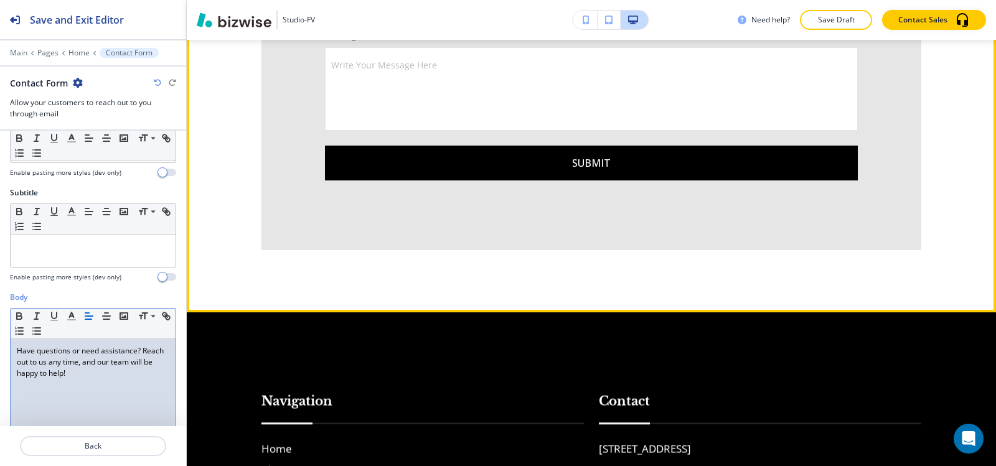
scroll to position [4426, 0]
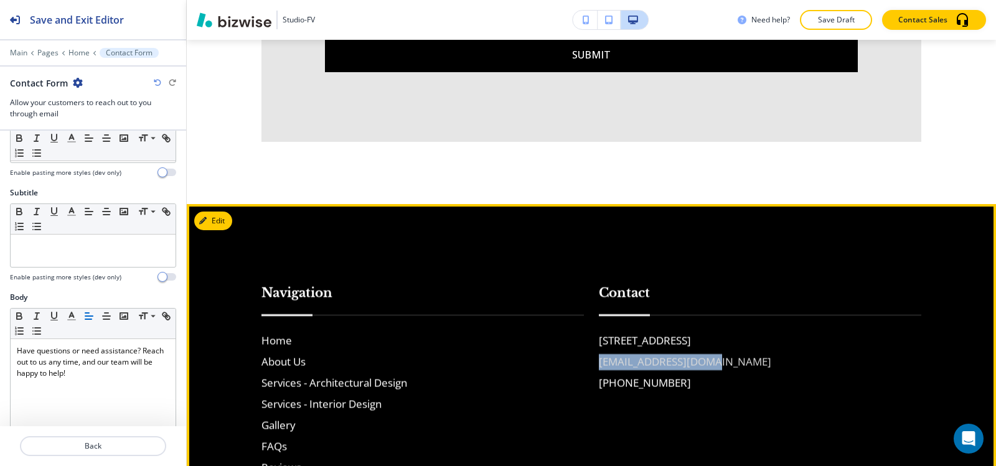
drag, startPoint x: 705, startPoint y: 373, endPoint x: 596, endPoint y: 371, distance: 108.3
click at [599, 371] on div "[STREET_ADDRESS] [EMAIL_ADDRESS][DOMAIN_NAME] [PHONE_NUMBER]" at bounding box center [760, 362] width 322 height 59
copy h6 "[EMAIL_ADDRESS][DOMAIN_NAME]"
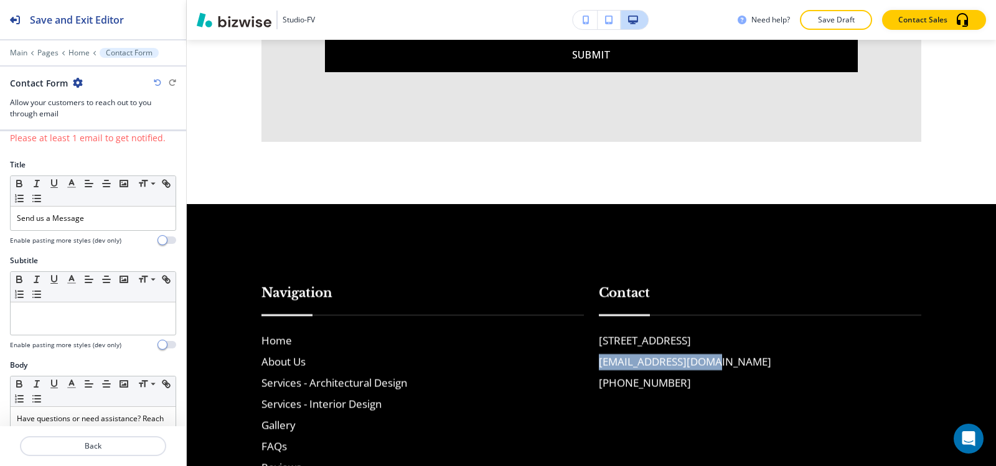
scroll to position [0, 0]
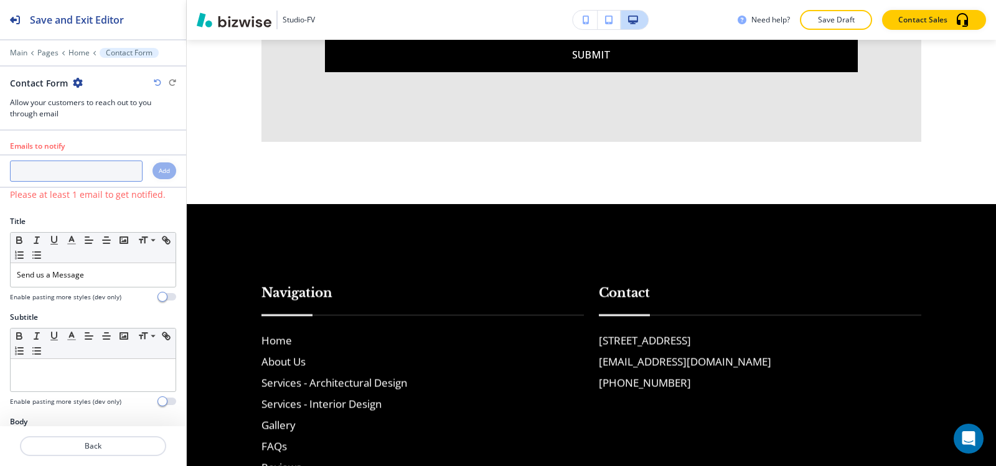
click at [44, 171] on input "text" at bounding box center [76, 171] width 133 height 21
paste input "[EMAIL_ADDRESS][DOMAIN_NAME]"
type input "[EMAIL_ADDRESS][DOMAIN_NAME]"
click at [159, 174] on h4 "Add" at bounding box center [164, 170] width 11 height 9
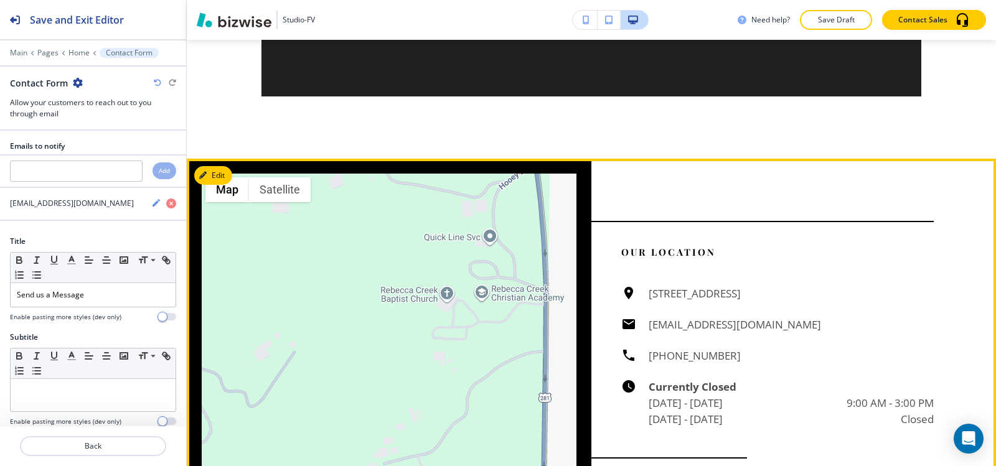
scroll to position [3430, 0]
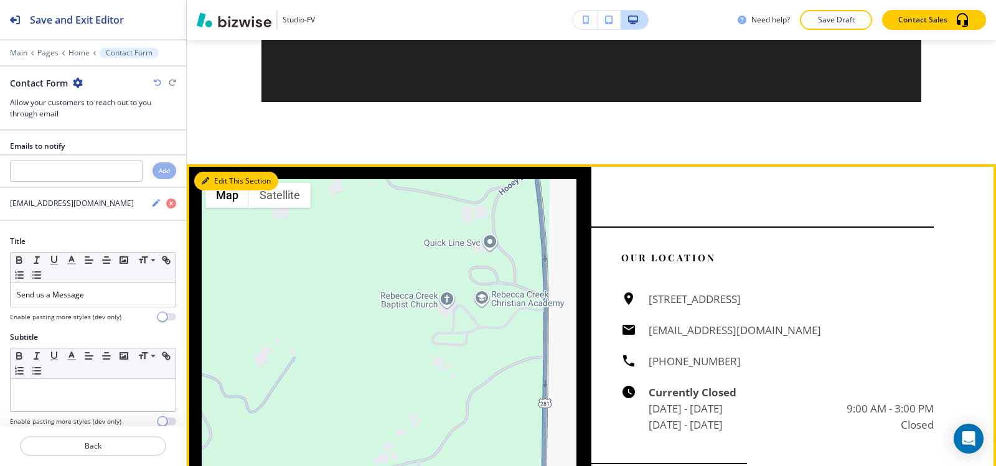
click at [205, 179] on icon "button" at bounding box center [205, 180] width 7 height 7
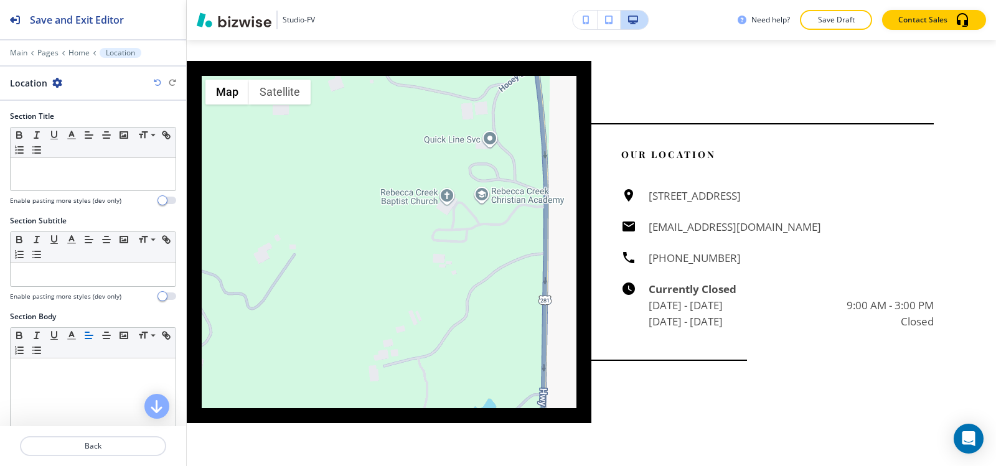
scroll to position [3549, 0]
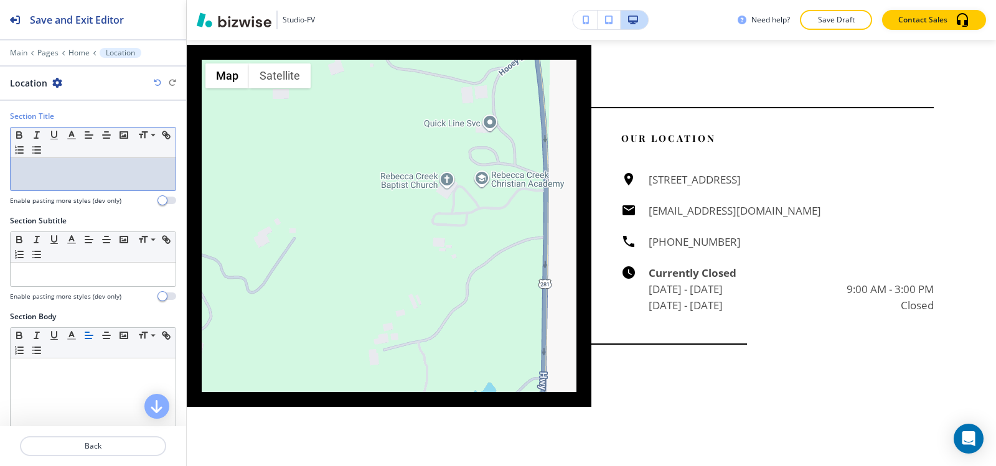
click at [21, 180] on div at bounding box center [93, 174] width 165 height 32
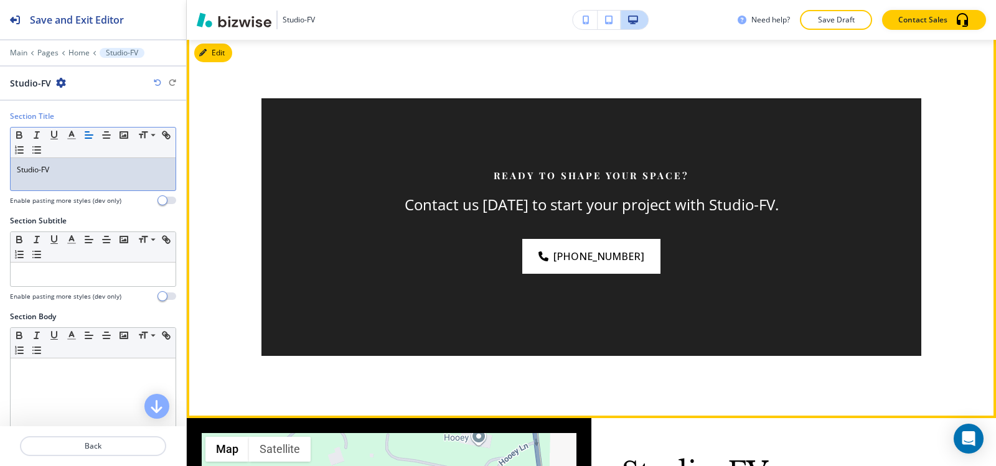
scroll to position [3114, 0]
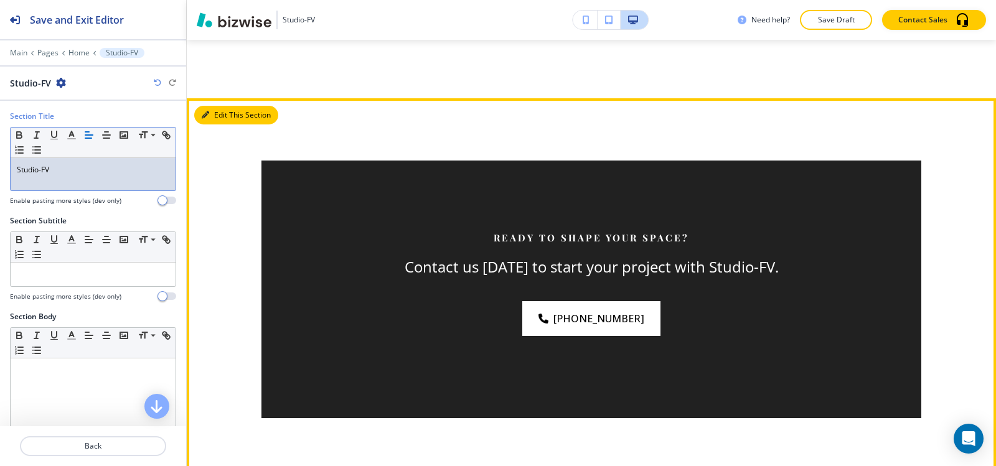
click at [227, 113] on button "Edit This Section" at bounding box center [236, 115] width 84 height 19
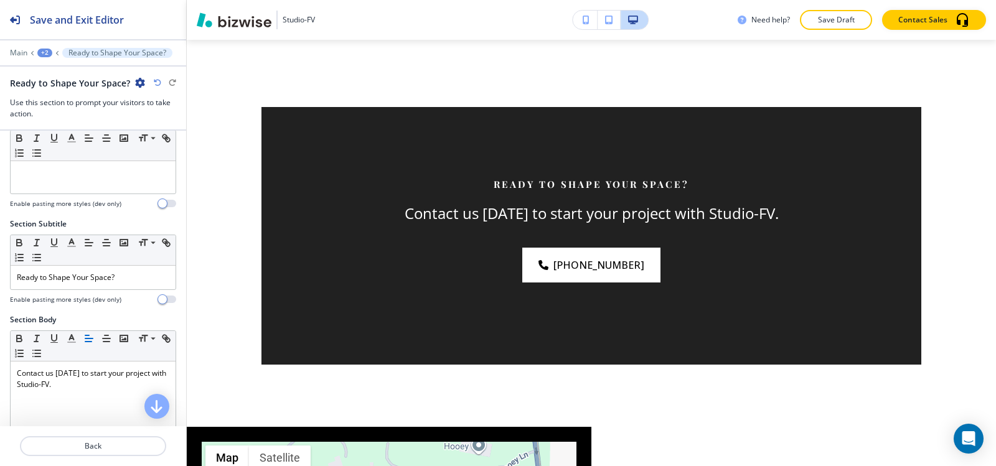
scroll to position [0, 0]
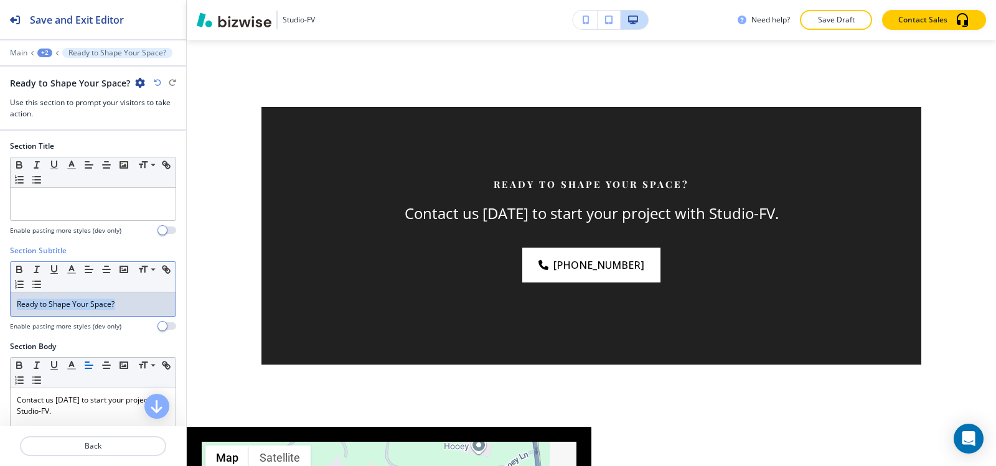
drag, startPoint x: 138, startPoint y: 310, endPoint x: 0, endPoint y: 290, distance: 139.6
click at [0, 290] on div "Section Subtitle Small Normal Large Huge Ready to Shape Your Space? Enable past…" at bounding box center [93, 293] width 186 height 96
copy p "Ready to Shape Your Space?"
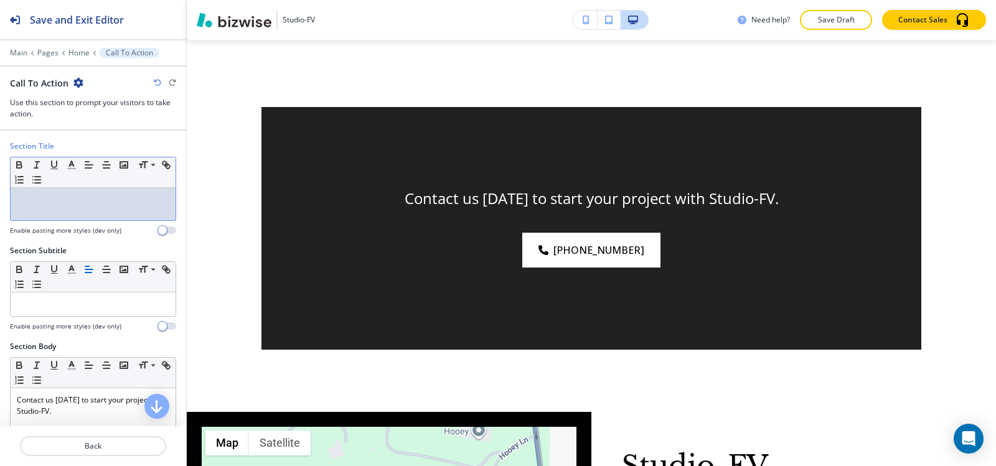
click at [65, 206] on div at bounding box center [93, 204] width 165 height 32
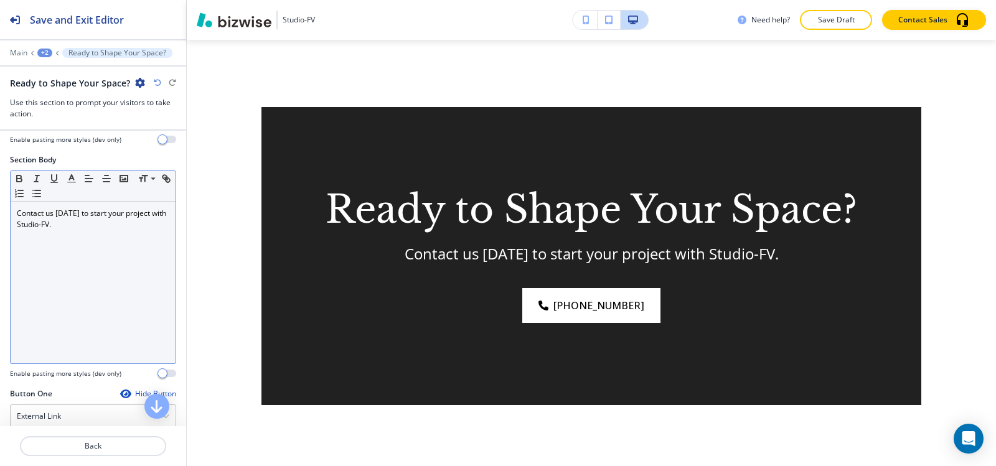
scroll to position [373, 0]
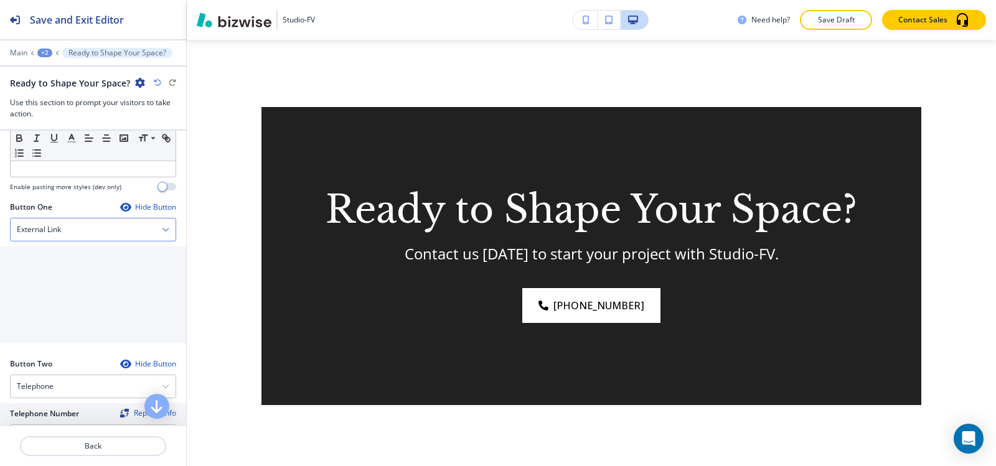
click at [82, 233] on div "External Link" at bounding box center [93, 229] width 165 height 22
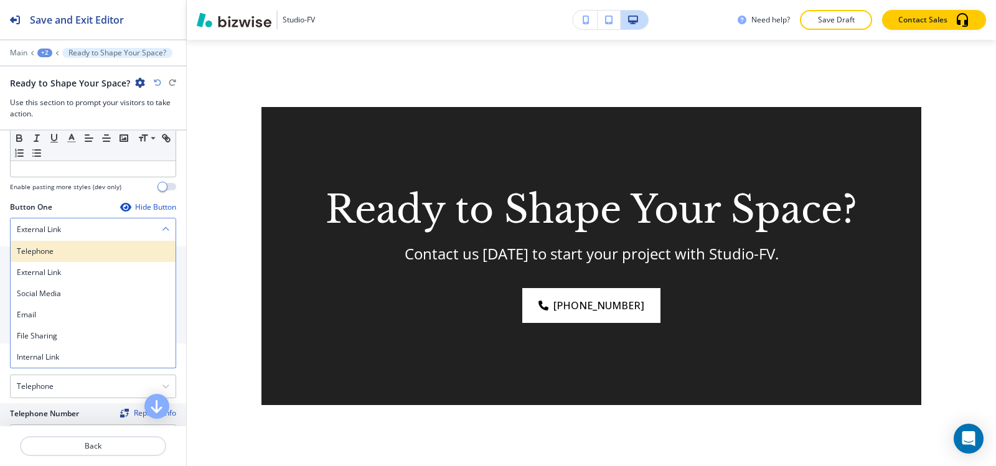
click at [73, 251] on h4 "Telephone" at bounding box center [93, 251] width 152 height 11
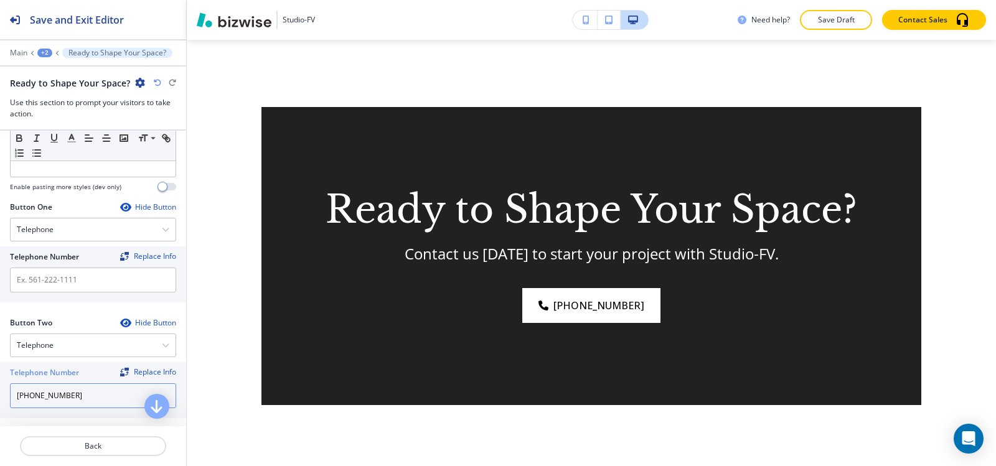
drag, startPoint x: 86, startPoint y: 395, endPoint x: 0, endPoint y: 395, distance: 85.9
click at [0, 395] on div "Telephone Number Replace Info [PHONE_NUMBER]" at bounding box center [93, 390] width 186 height 56
click at [105, 283] on input "text" at bounding box center [93, 280] width 166 height 25
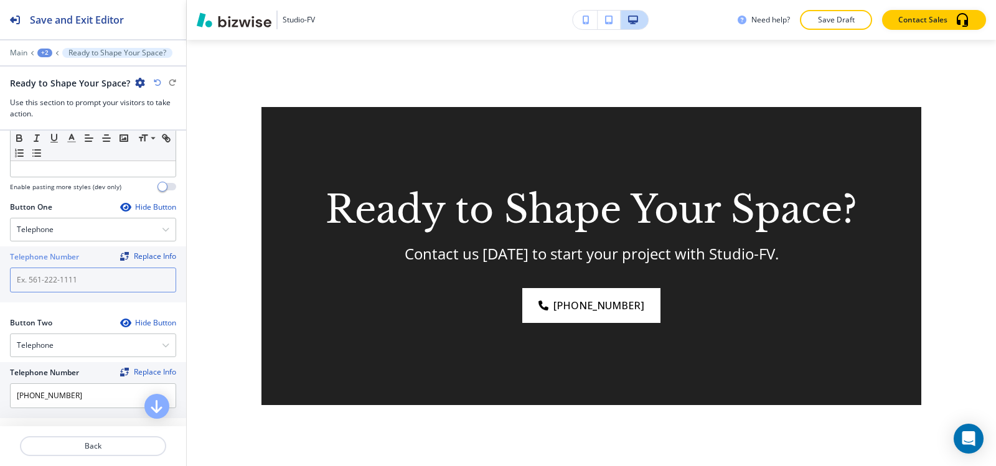
paste input "[PHONE_NUMBER]"
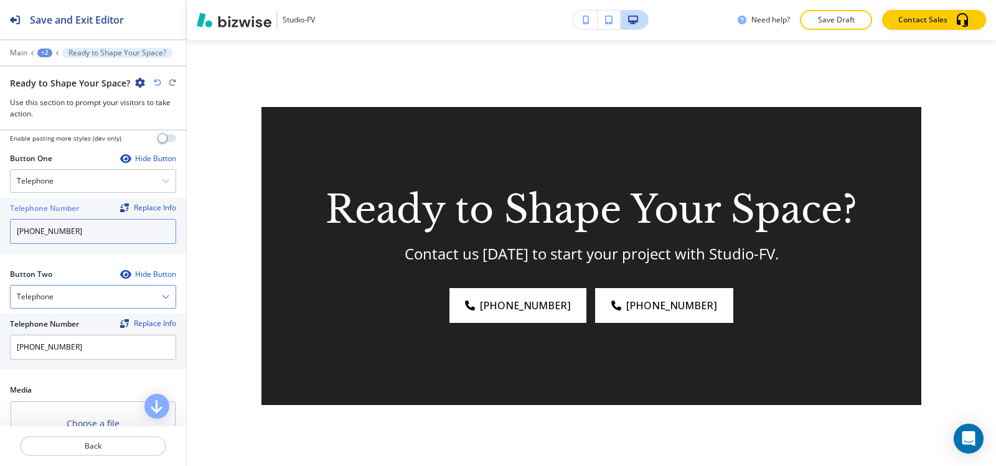
scroll to position [436, 0]
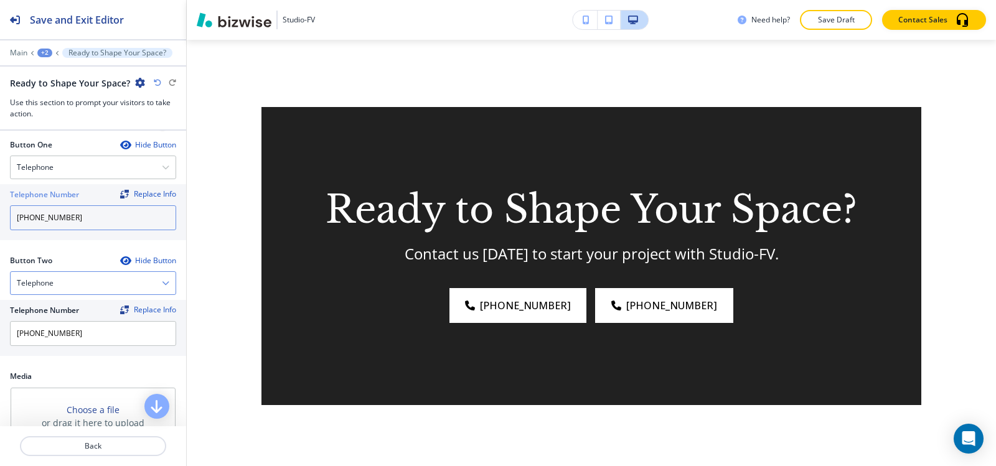
type input "[PHONE_NUMBER]"
click at [73, 278] on div "Telephone" at bounding box center [93, 283] width 165 height 22
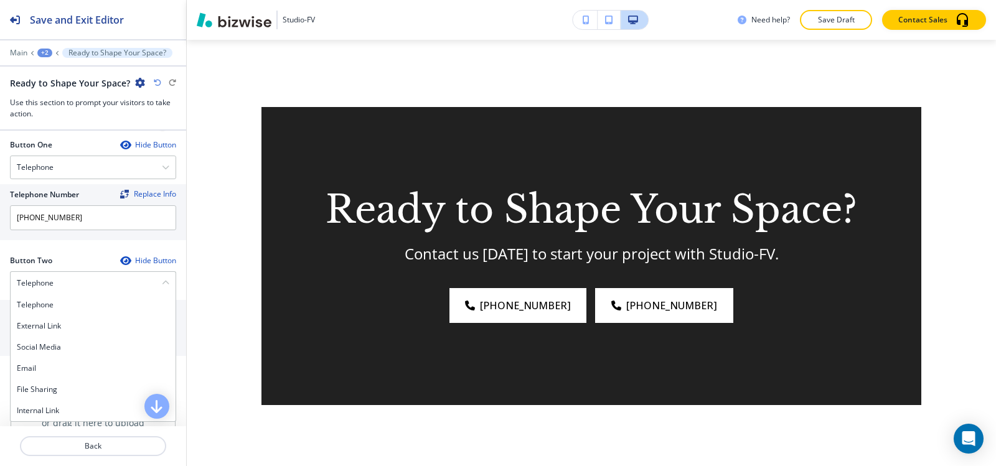
click at [59, 411] on h4 "Internal Link" at bounding box center [93, 410] width 152 height 11
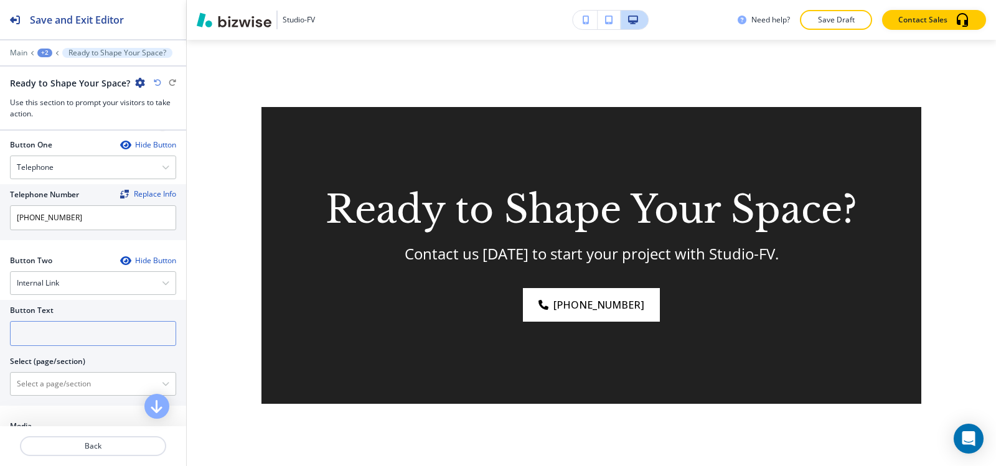
click at [58, 337] on input "text" at bounding box center [93, 333] width 166 height 25
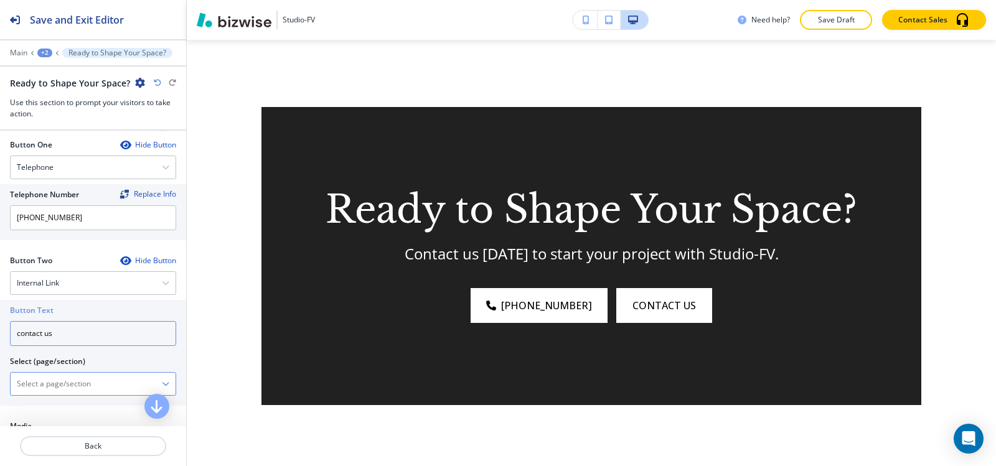
type input "contact us"
click at [47, 379] on \(page\/section\) "Manual Input" at bounding box center [86, 383] width 151 height 21
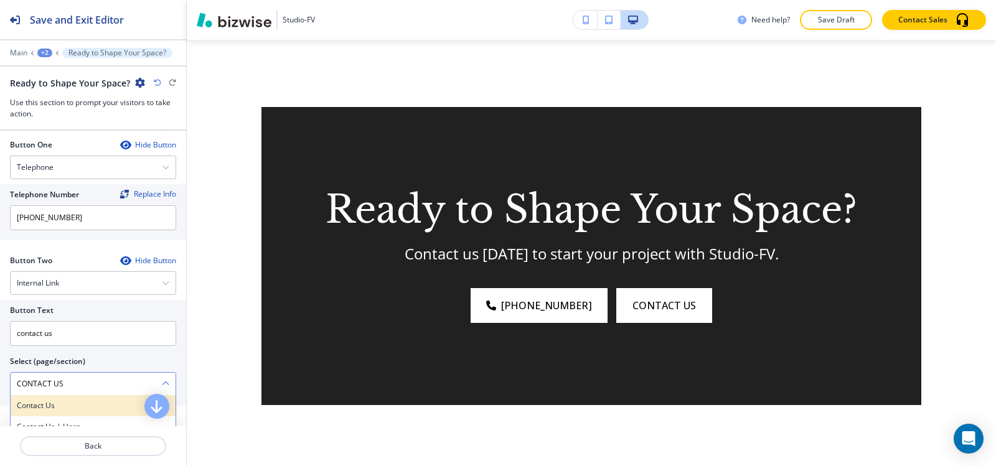
click at [59, 406] on h4 "Contact Us" at bounding box center [93, 405] width 152 height 11
type \(page\/section\) "Contact Us"
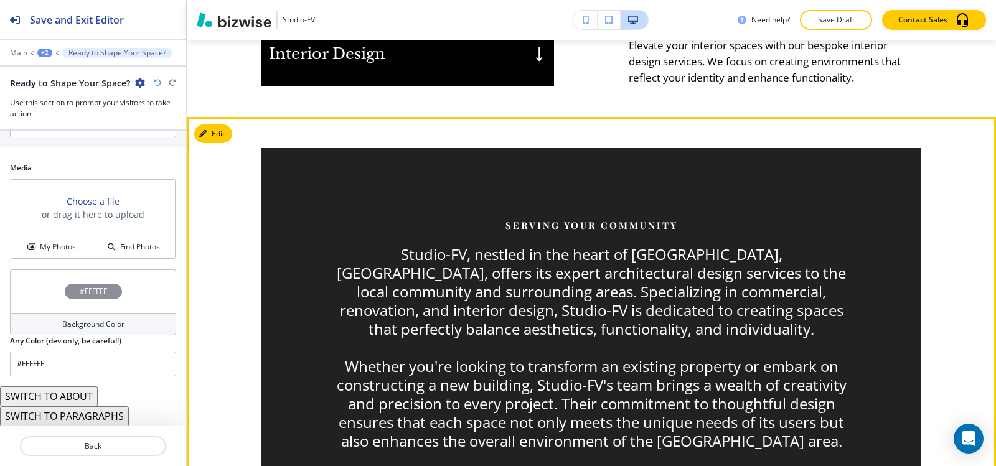
scroll to position [1362, 0]
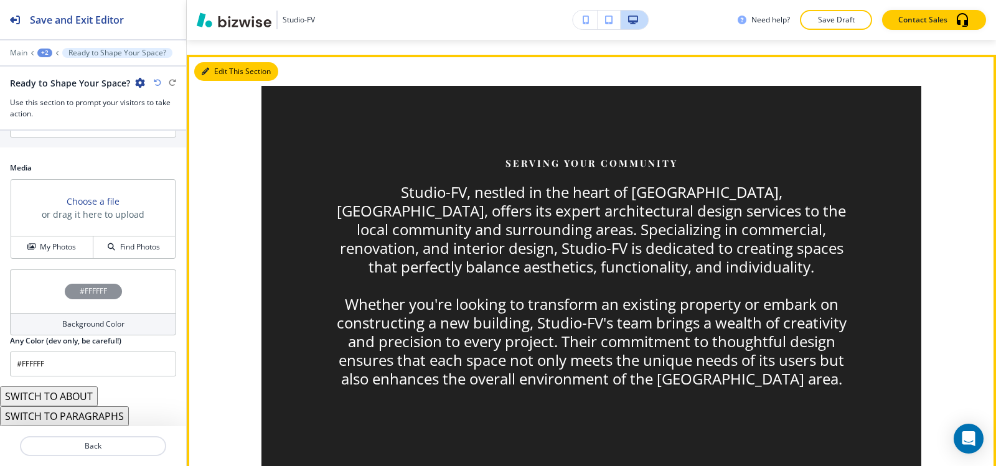
click at [215, 67] on button "Edit This Section" at bounding box center [236, 71] width 84 height 19
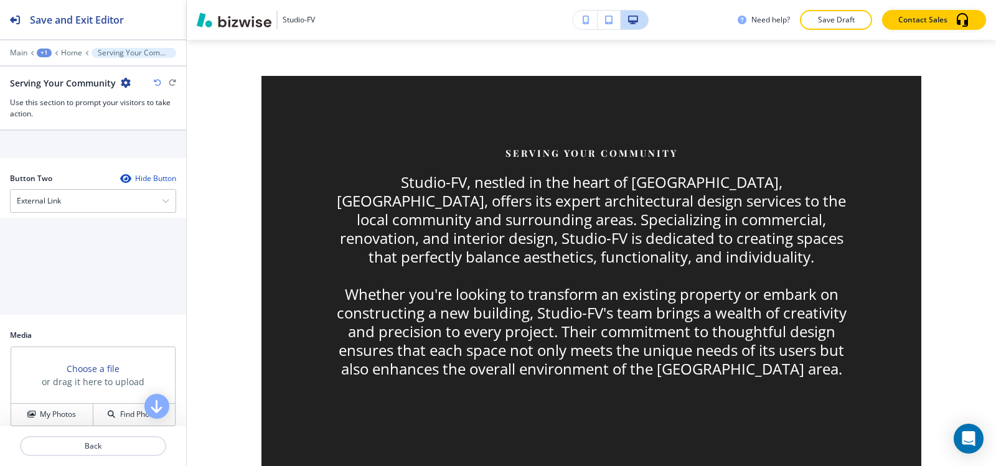
scroll to position [790, 0]
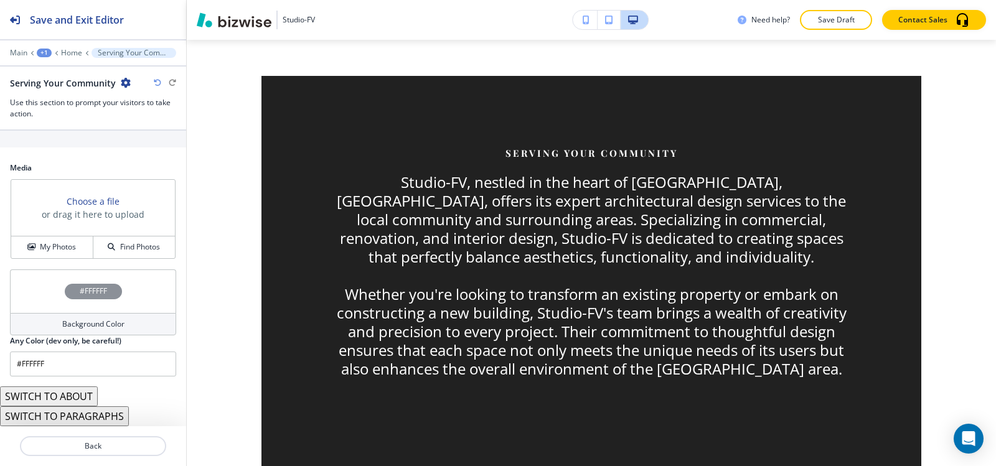
click at [79, 415] on button "SWITCH TO PARAGRAPHS" at bounding box center [64, 416] width 129 height 20
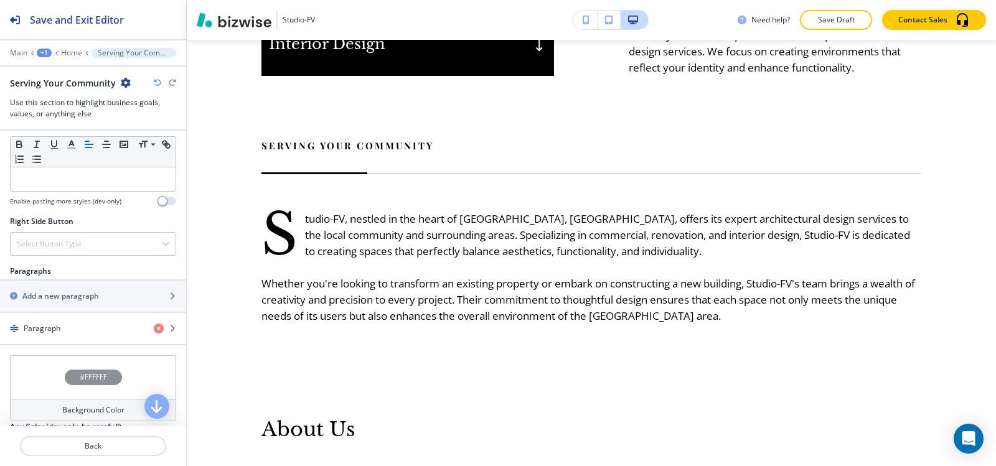
scroll to position [685, 0]
click at [52, 327] on h4 "Paragraph" at bounding box center [42, 327] width 37 height 11
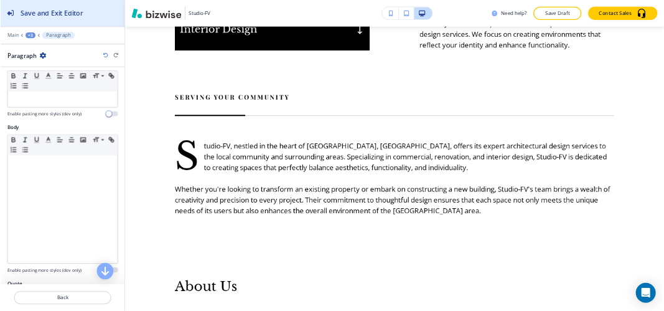
scroll to position [124, 0]
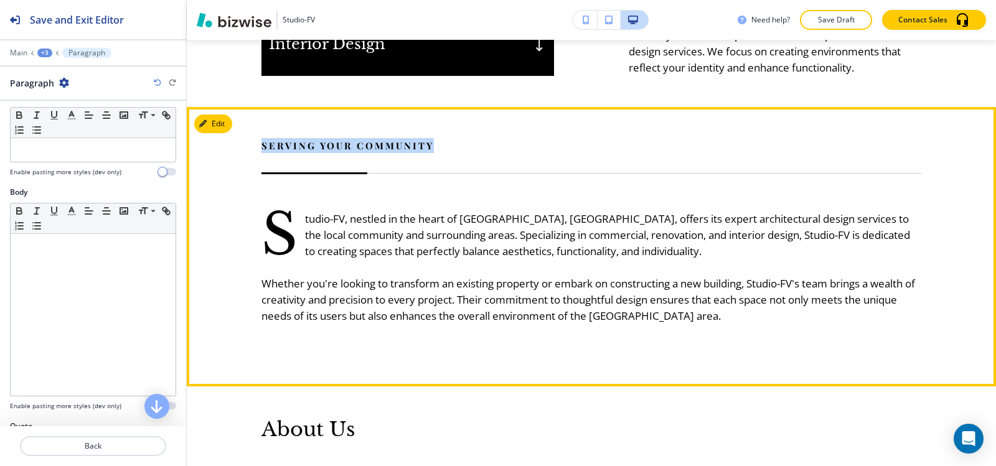
drag, startPoint x: 256, startPoint y: 140, endPoint x: 514, endPoint y: 139, distance: 257.7
click at [514, 139] on div "Serving Your Community S tudio-FV, nestled in the heart of [GEOGRAPHIC_DATA], […" at bounding box center [569, 231] width 705 height 186
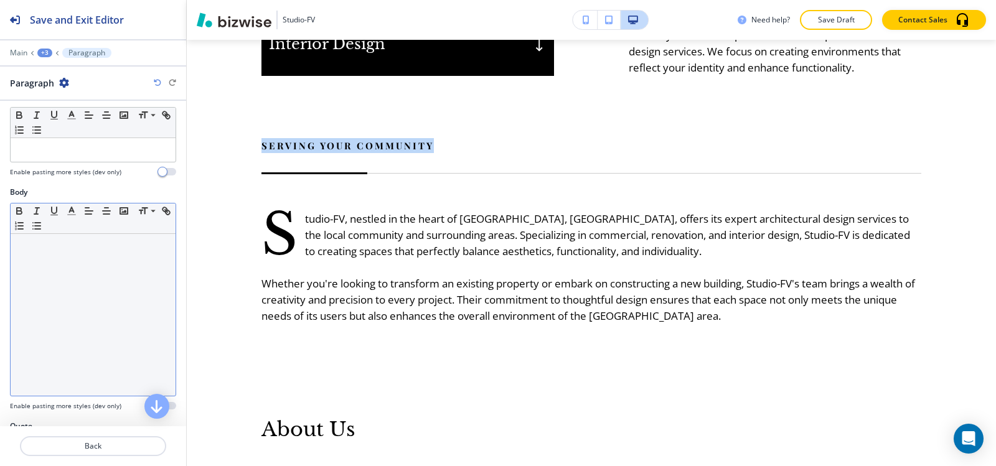
copy p "Serving Your Community"
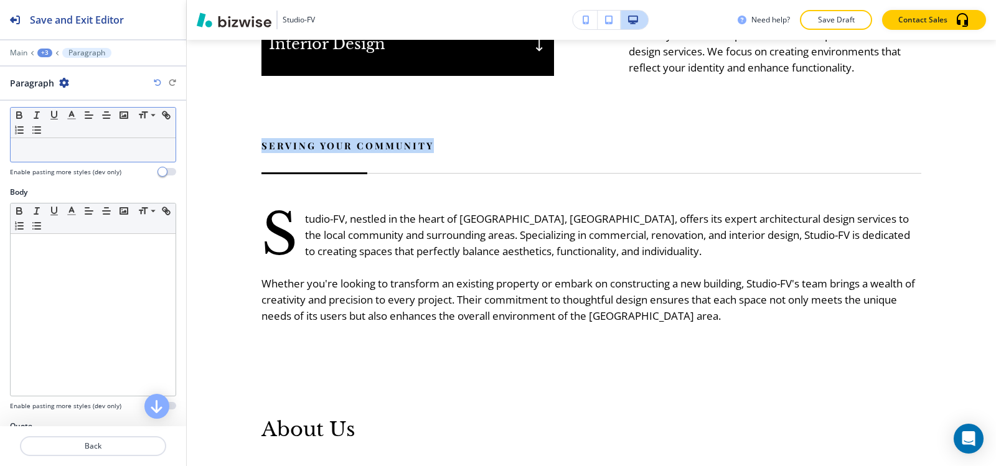
click at [55, 146] on p at bounding box center [93, 149] width 152 height 11
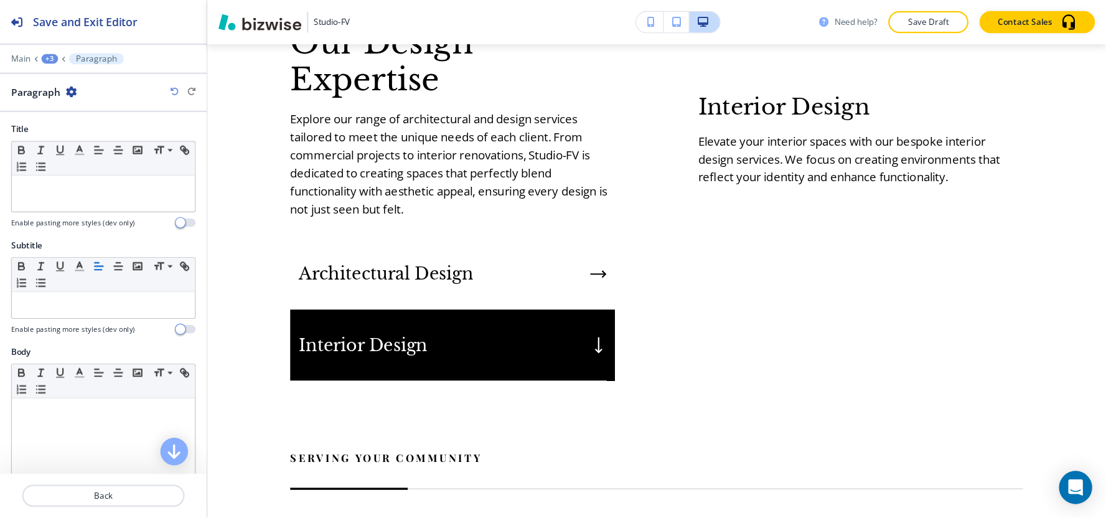
scroll to position [1043, 0]
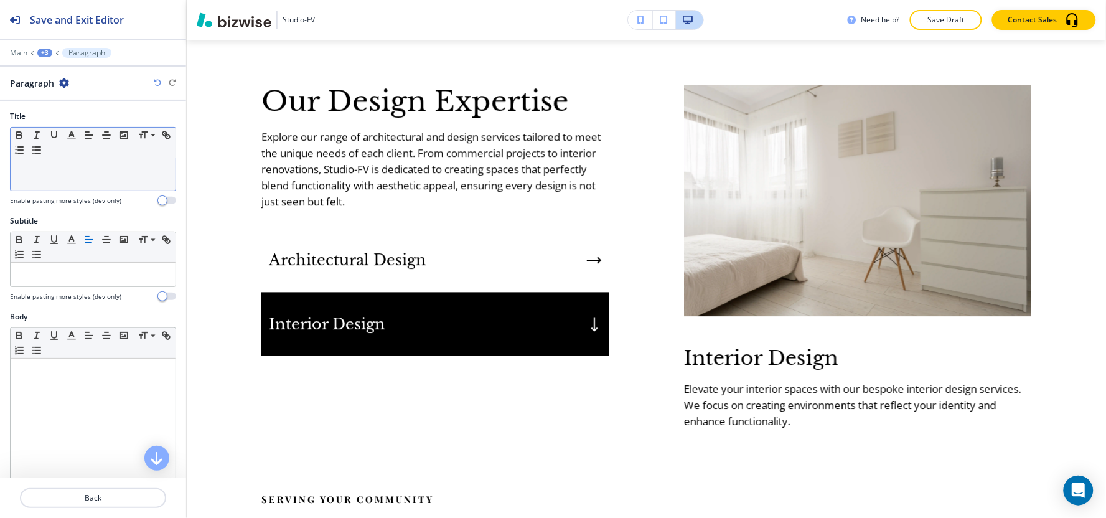
click at [85, 176] on div at bounding box center [93, 174] width 165 height 32
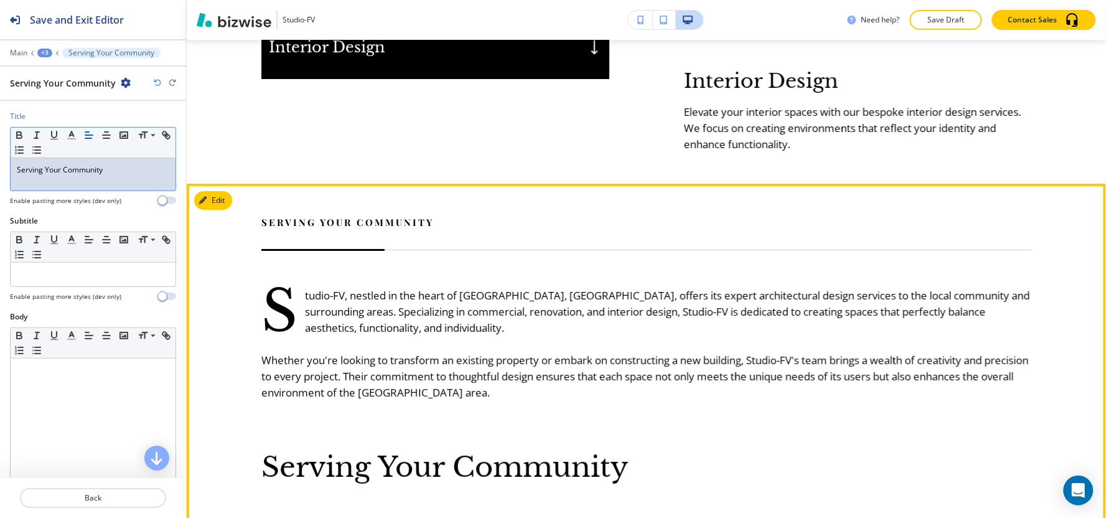
scroll to position [1458, 0]
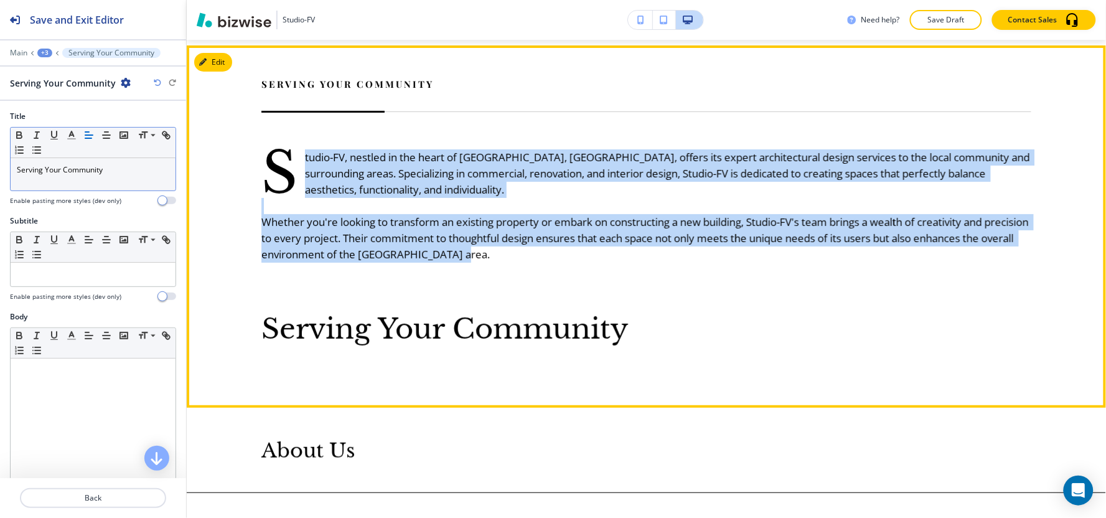
drag, startPoint x: 301, startPoint y: 148, endPoint x: 574, endPoint y: 246, distance: 289.8
click at [574, 246] on div "S tudio-FV, nestled in the heart of [GEOGRAPHIC_DATA], [GEOGRAPHIC_DATA], offer…" at bounding box center [646, 187] width 770 height 151
click at [549, 250] on p "Whether you're looking to transform an existing property or embark on construct…" at bounding box center [646, 238] width 770 height 49
drag, startPoint x: 549, startPoint y: 250, endPoint x: 488, endPoint y: 257, distance: 61.4
click at [512, 256] on div "Serving Your Community S tudio-FV, nestled in the heart of [GEOGRAPHIC_DATA], […" at bounding box center [646, 211] width 770 height 269
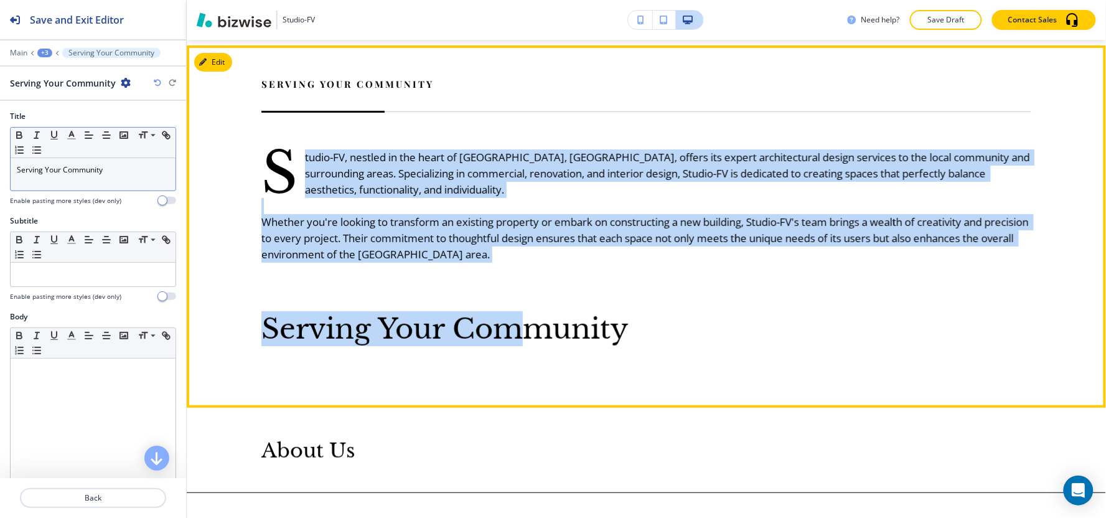
click at [457, 268] on div "Serving Your Community S tudio-FV, nestled in the heart of [GEOGRAPHIC_DATA], […" at bounding box center [646, 211] width 770 height 269
click at [577, 231] on p "Whether you're looking to transform an existing property or embark on construct…" at bounding box center [646, 238] width 770 height 49
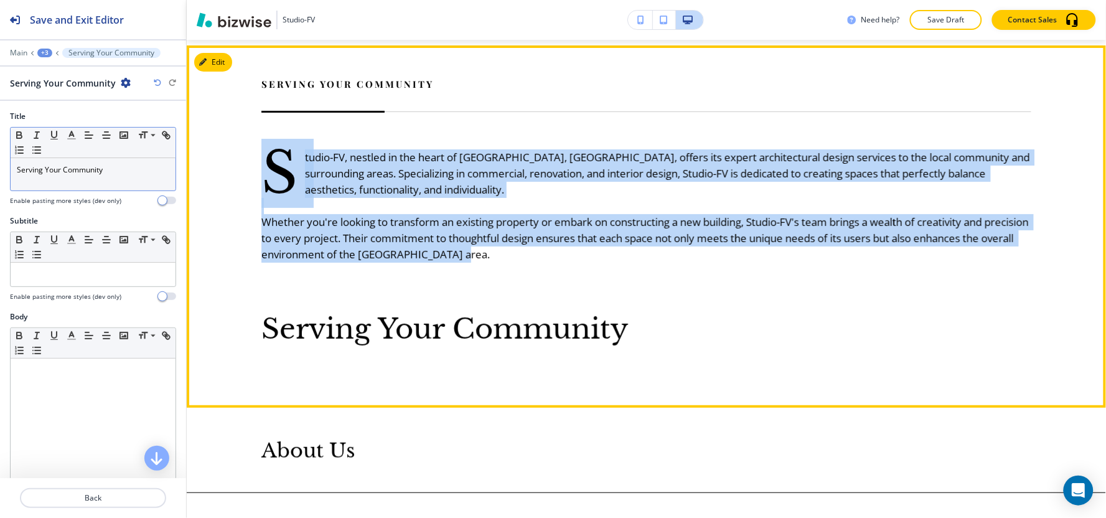
drag, startPoint x: 525, startPoint y: 243, endPoint x: 263, endPoint y: 145, distance: 279.9
click at [263, 145] on div "S tudio-FV, nestled in the heart of [GEOGRAPHIC_DATA], [GEOGRAPHIC_DATA], offer…" at bounding box center [646, 187] width 770 height 151
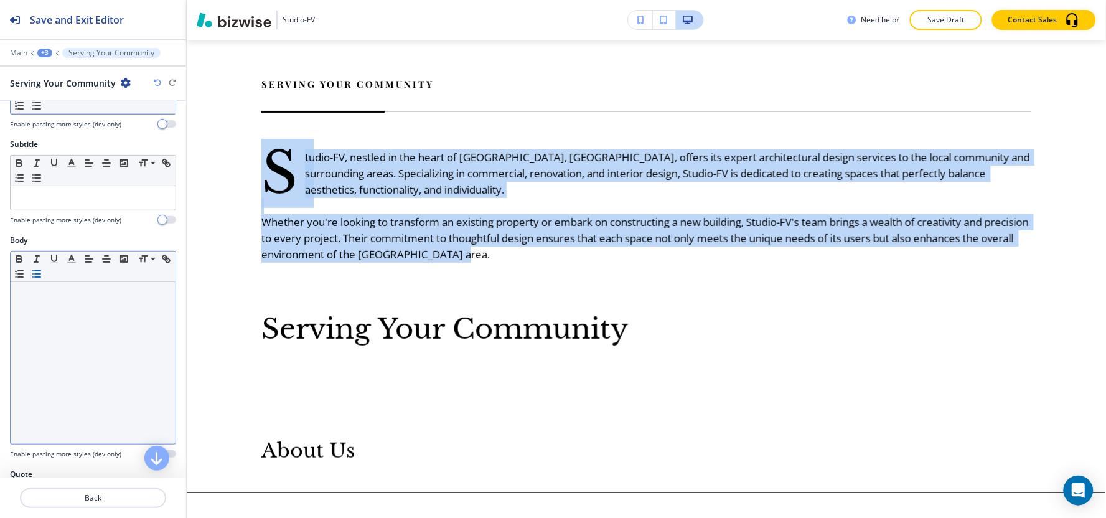
scroll to position [138, 0]
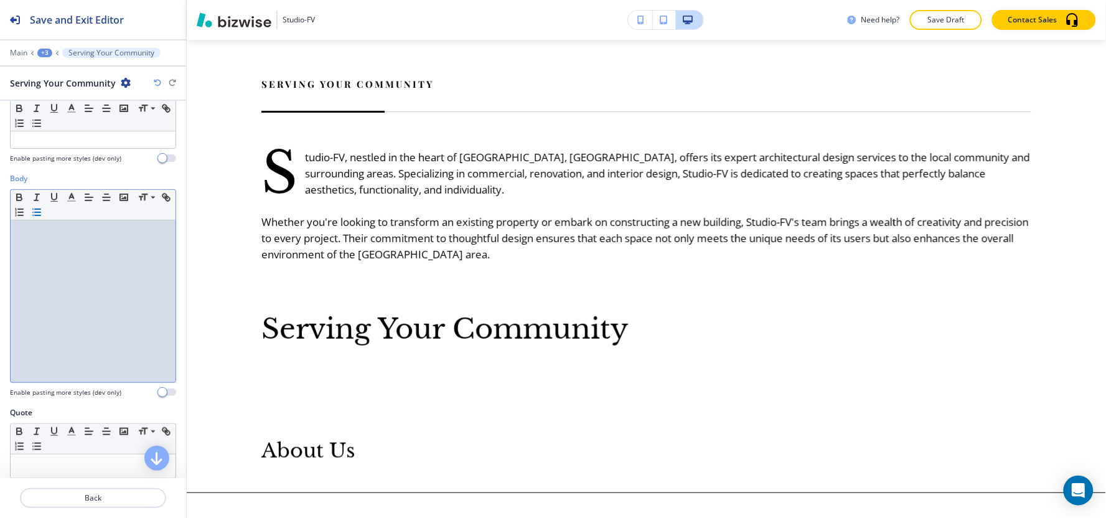
click at [57, 326] on div at bounding box center [93, 301] width 165 height 162
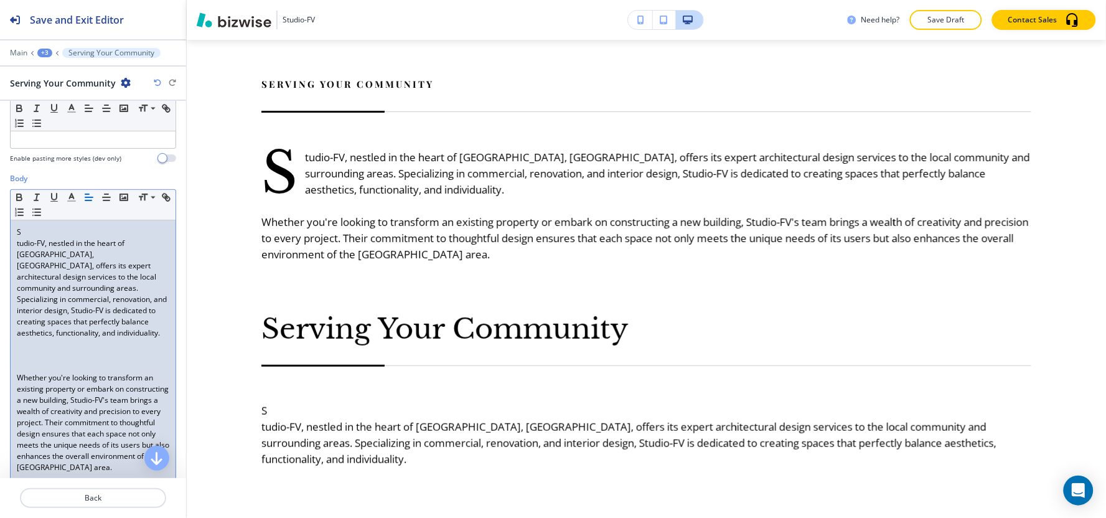
click at [13, 243] on div "S tudio-FV, nestled in the heart of [GEOGRAPHIC_DATA], [GEOGRAPHIC_DATA], offer…" at bounding box center [93, 349] width 165 height 259
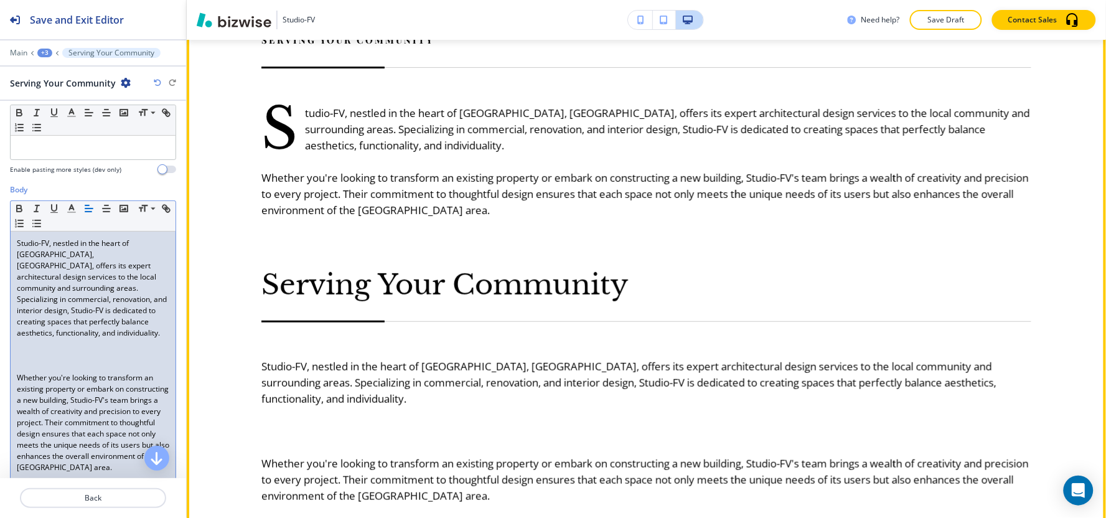
scroll to position [1596, 0]
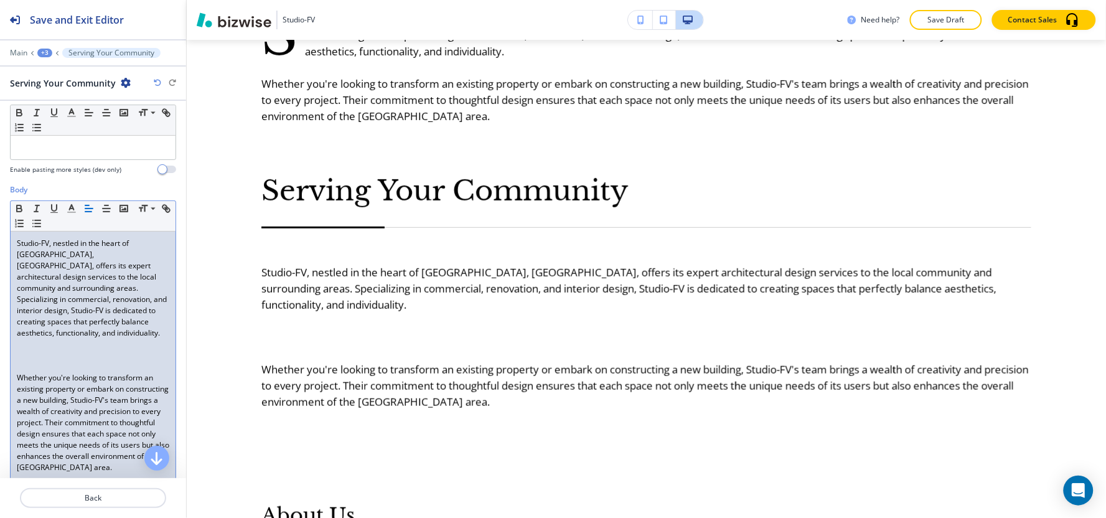
click at [17, 377] on p "Whether you're looking to transform an existing property or embark on construct…" at bounding box center [93, 422] width 152 height 101
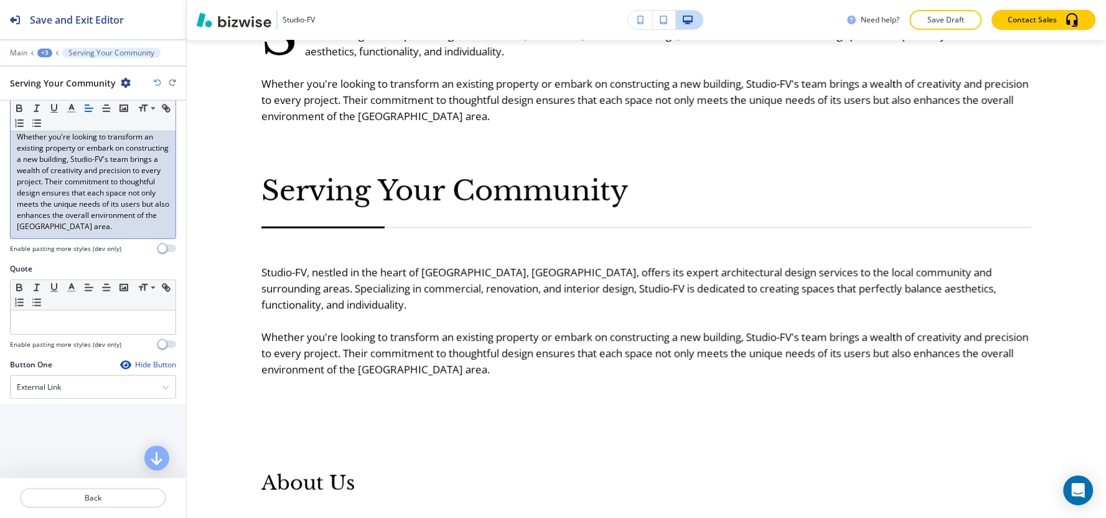
scroll to position [276, 0]
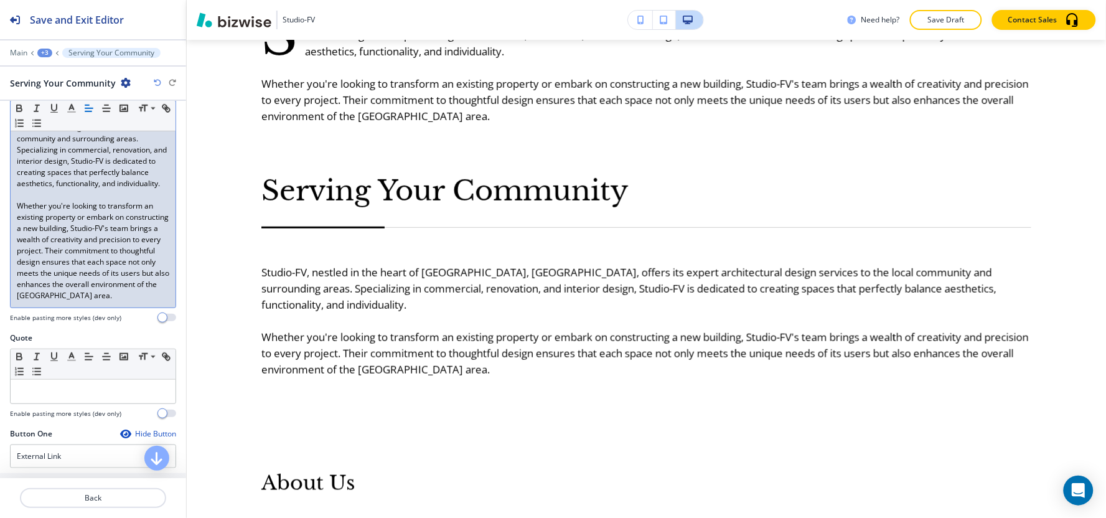
click at [45, 50] on div "+3" at bounding box center [44, 53] width 15 height 9
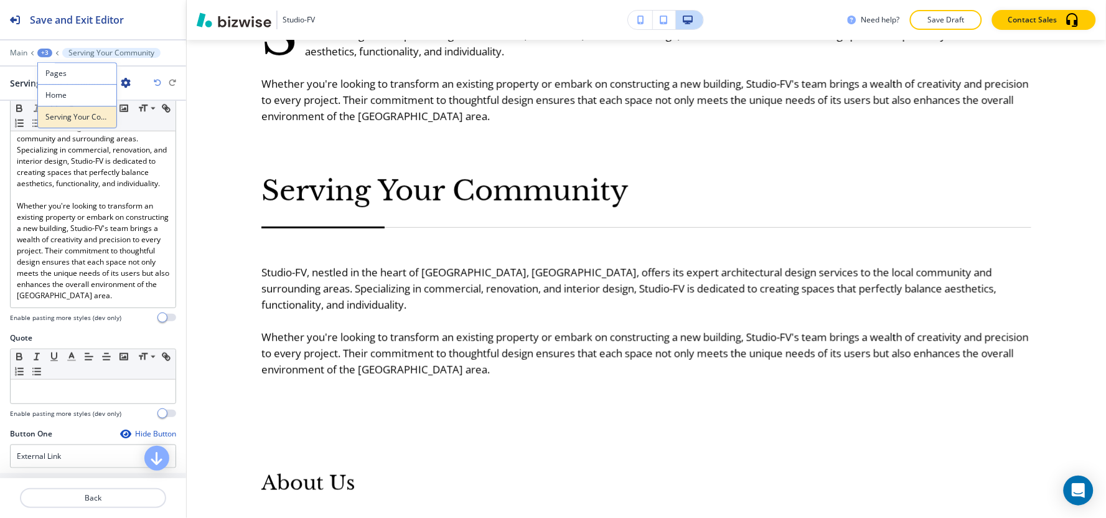
click at [58, 111] on p "Serving Your Community" at bounding box center [76, 116] width 63 height 11
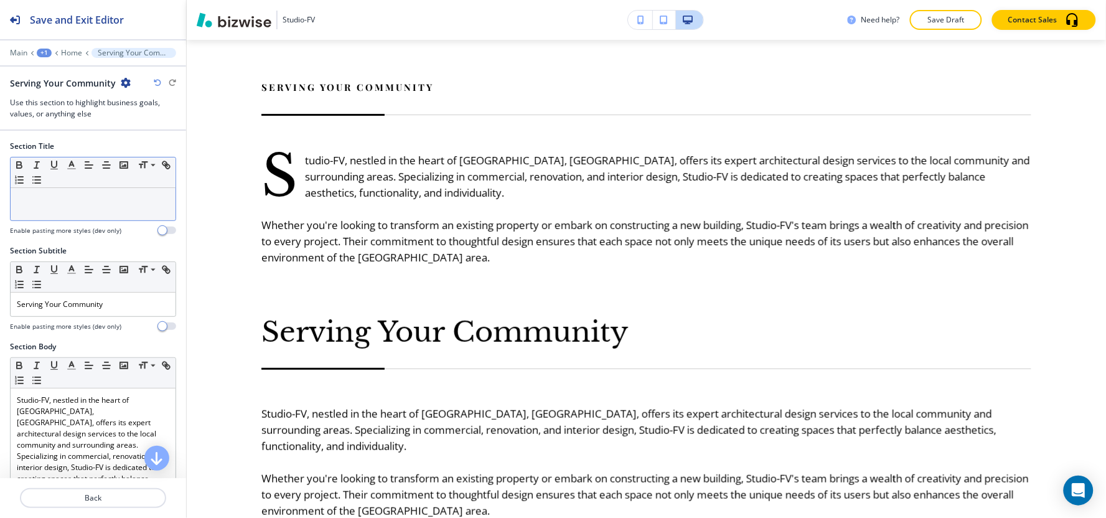
scroll to position [1455, 0]
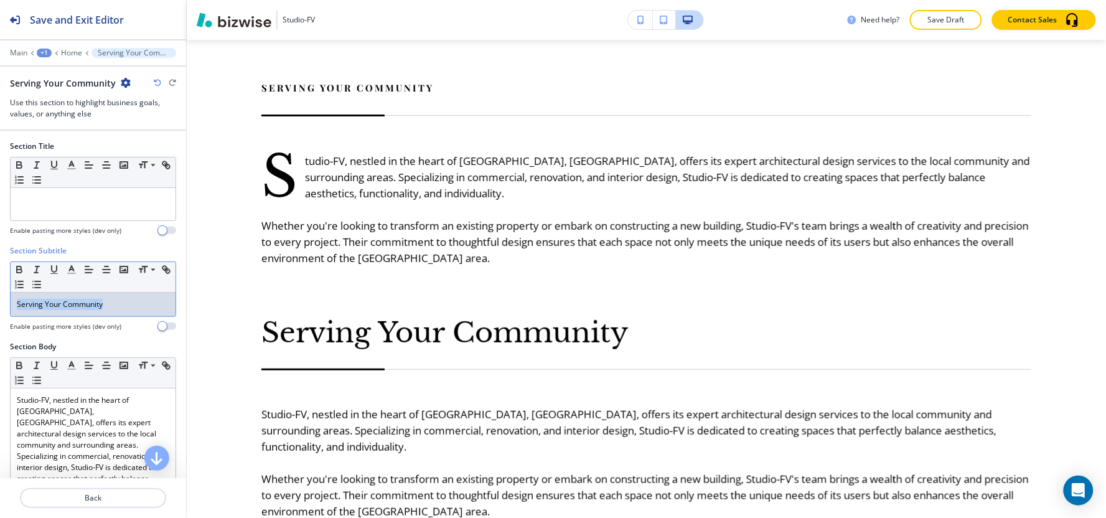
drag, startPoint x: 128, startPoint y: 306, endPoint x: 0, endPoint y: 295, distance: 128.7
click at [0, 295] on div "Section Subtitle Small Normal Large Huge Serving Your Community Enable pasting …" at bounding box center [93, 293] width 186 height 96
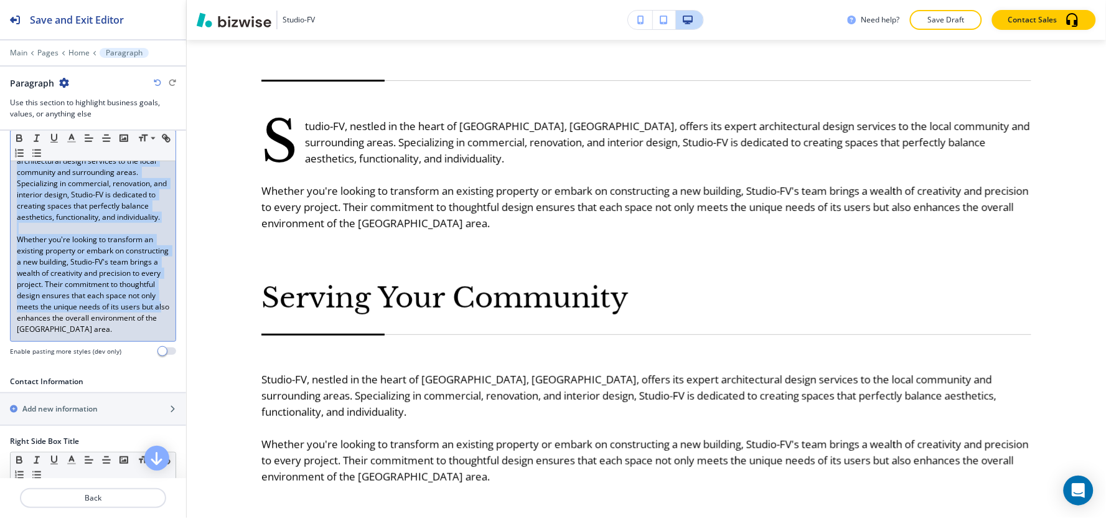
scroll to position [276, 0]
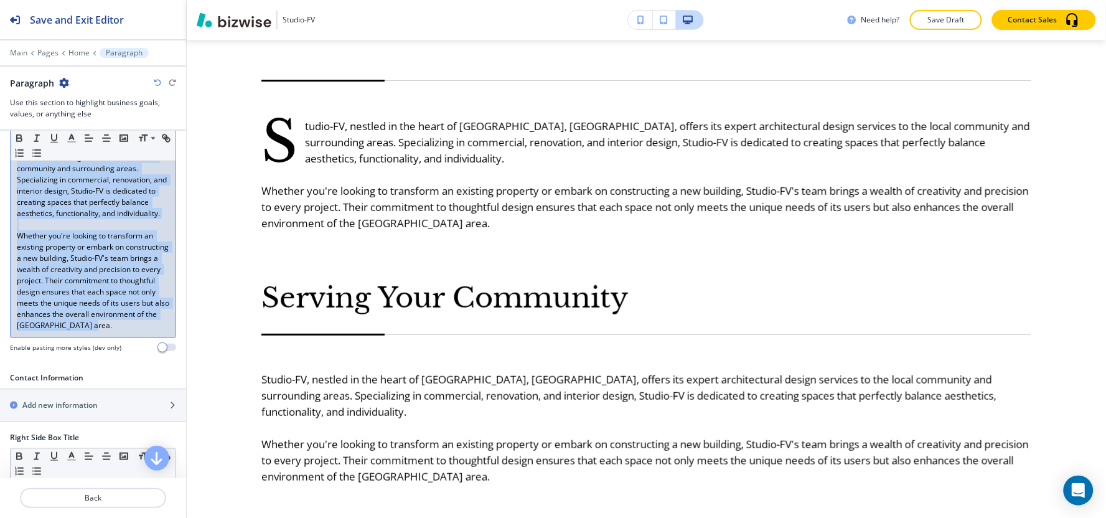
drag, startPoint x: 16, startPoint y: 260, endPoint x: 162, endPoint y: 349, distance: 171.2
click at [162, 349] on div "Section Body Small Normal Large Huge Studio-FV, nestled in the heart of [GEOGRA…" at bounding box center [93, 209] width 166 height 288
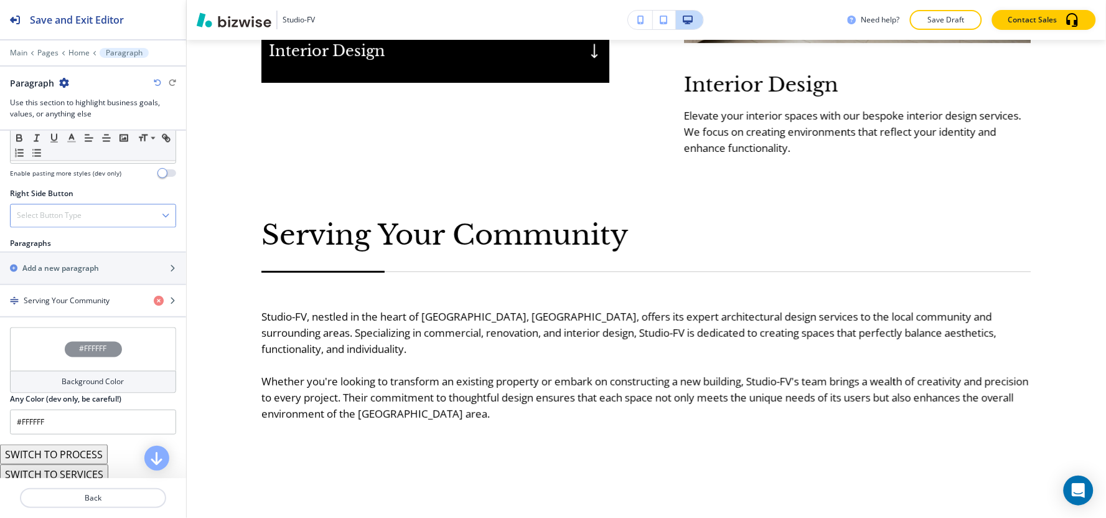
scroll to position [696, 0]
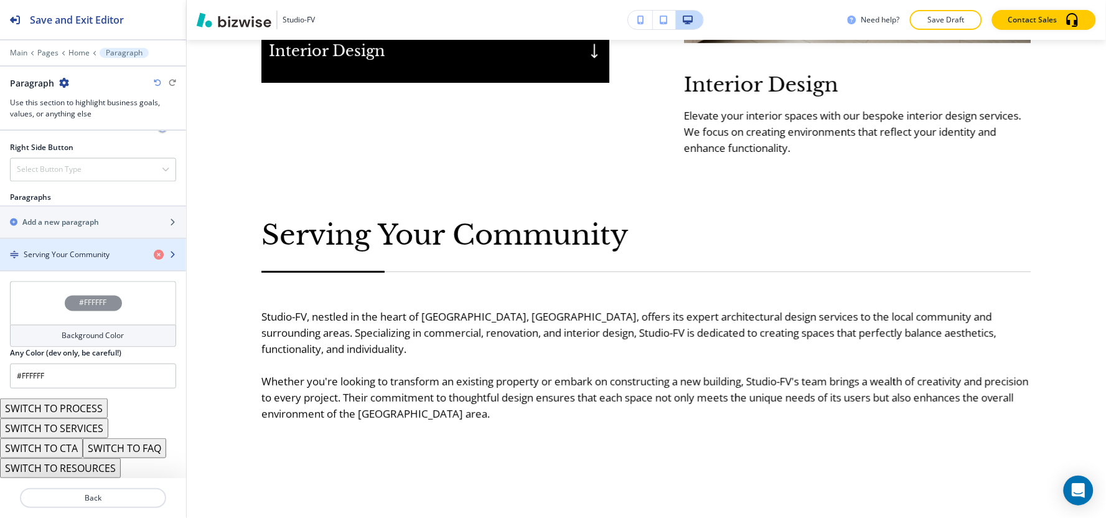
click at [52, 240] on div "button" at bounding box center [93, 244] width 186 height 10
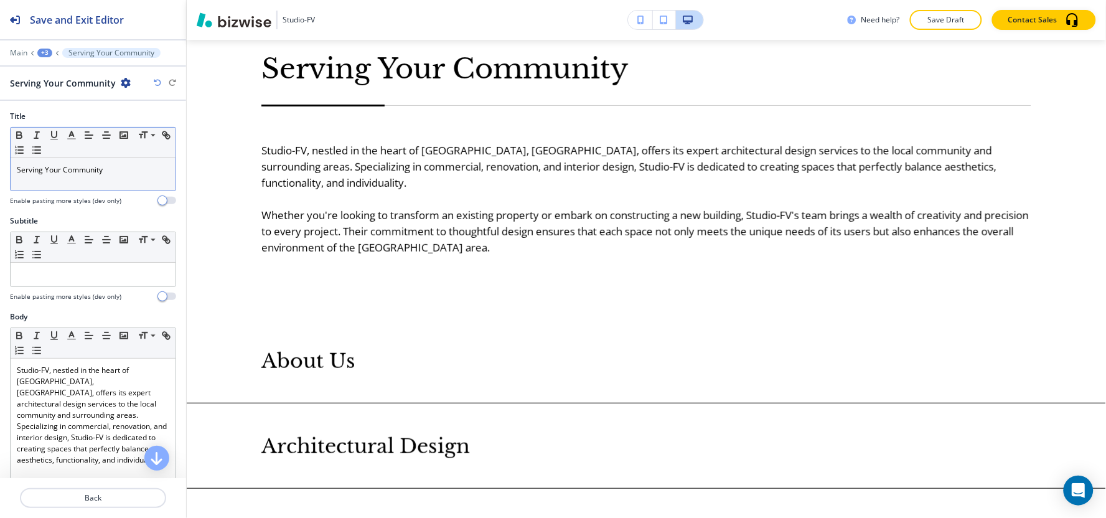
scroll to position [1486, 0]
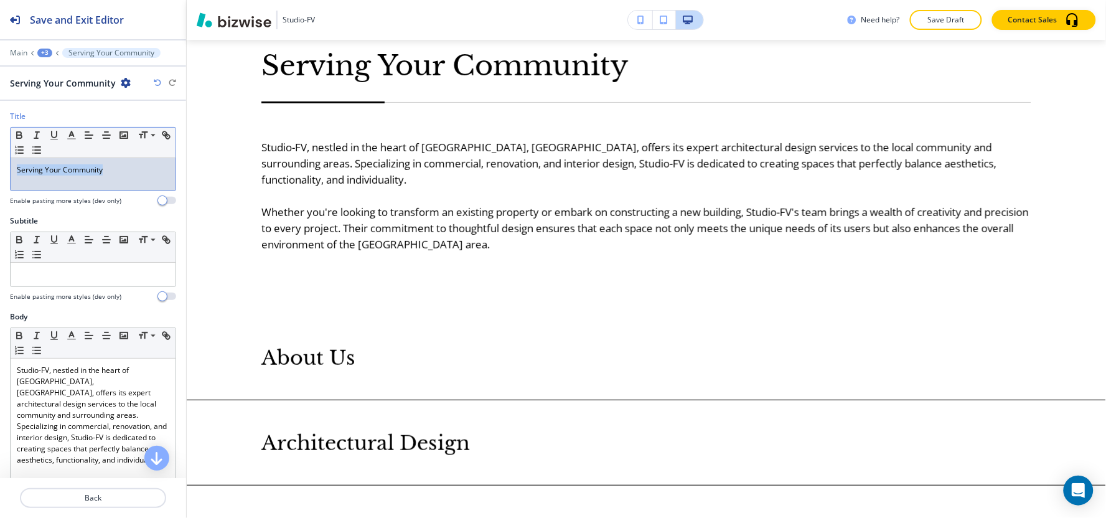
drag, startPoint x: 100, startPoint y: 175, endPoint x: 0, endPoint y: 183, distance: 99.9
click at [0, 183] on div "Title Small Normal Large Huge Serving Your Community Enable pasting more styles…" at bounding box center [93, 163] width 186 height 105
click at [103, 133] on icon "button" at bounding box center [106, 134] width 11 height 11
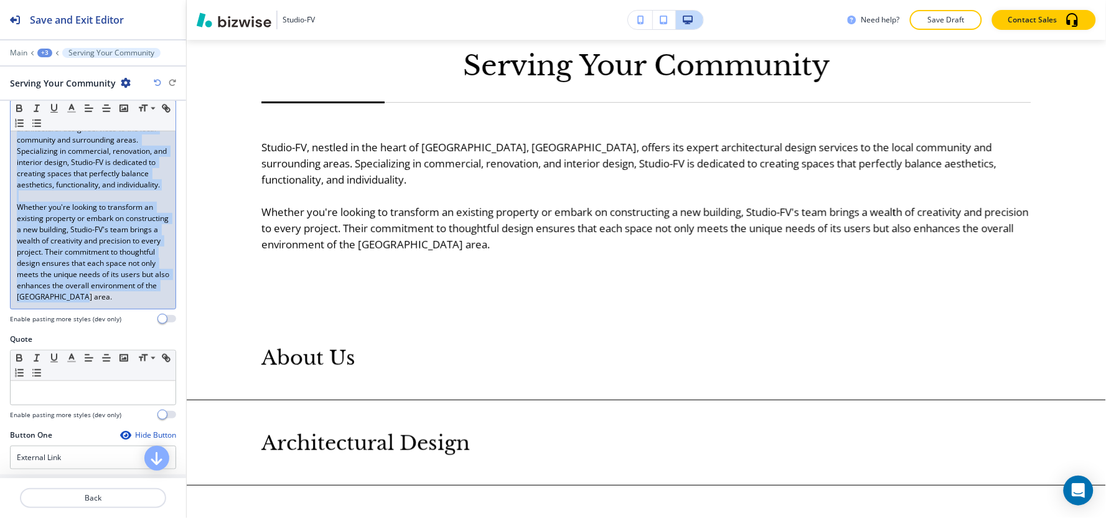
scroll to position [276, 0]
drag, startPoint x: 4, startPoint y: 227, endPoint x: 45, endPoint y: 119, distance: 115.8
click at [129, 309] on div "Body Small Normal Large Huge Studio-FV, nestled in the heart of [GEOGRAPHIC_DAT…" at bounding box center [93, 183] width 186 height 297
click at [110, 107] on icon "button" at bounding box center [106, 108] width 11 height 11
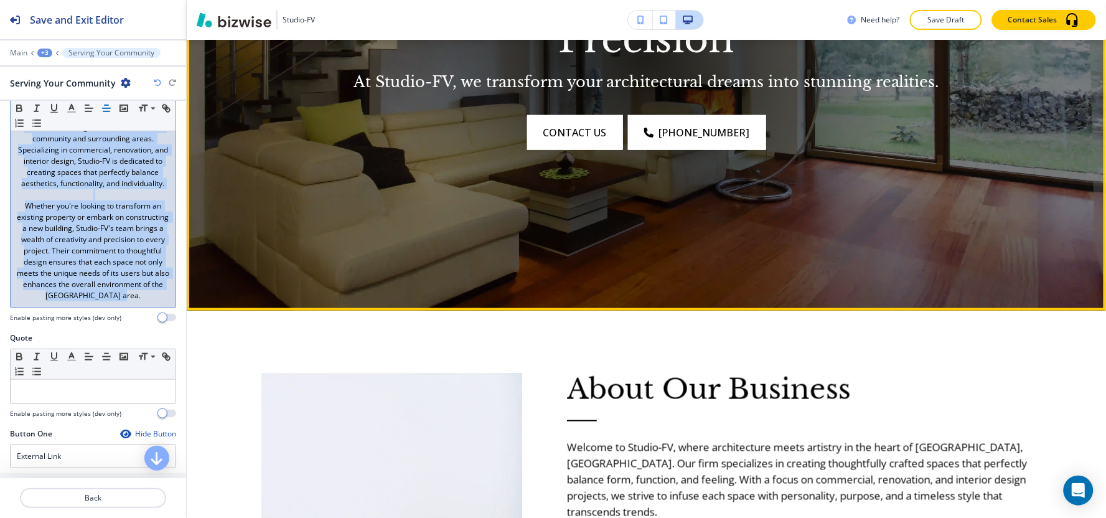
scroll to position [449, 0]
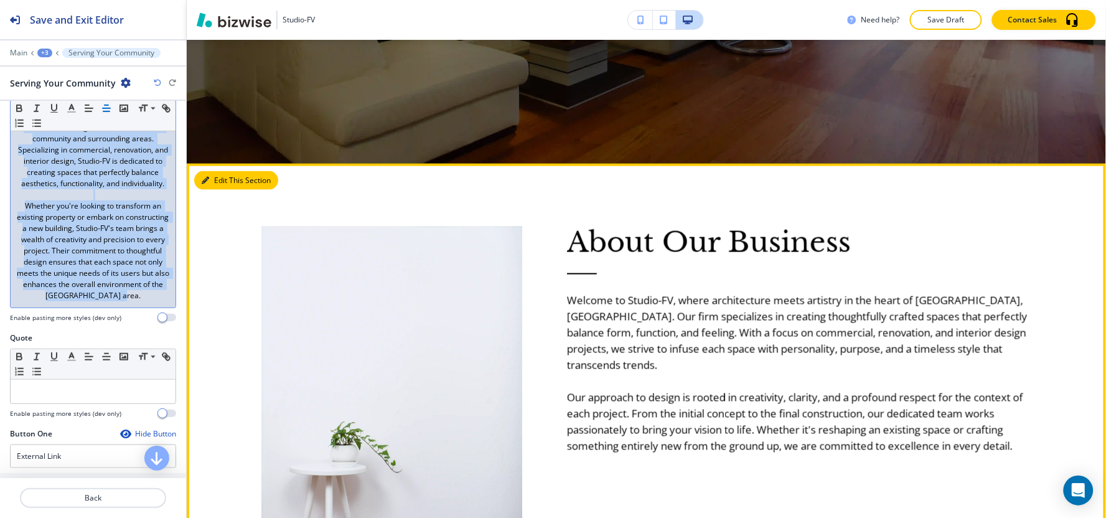
click at [222, 182] on button "Edit This Section" at bounding box center [236, 180] width 84 height 19
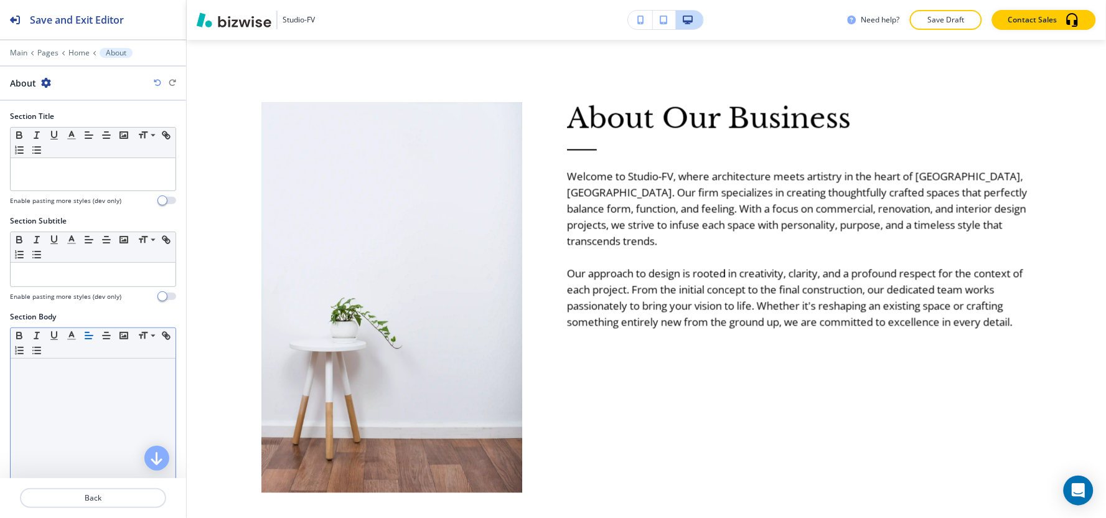
scroll to position [276, 0]
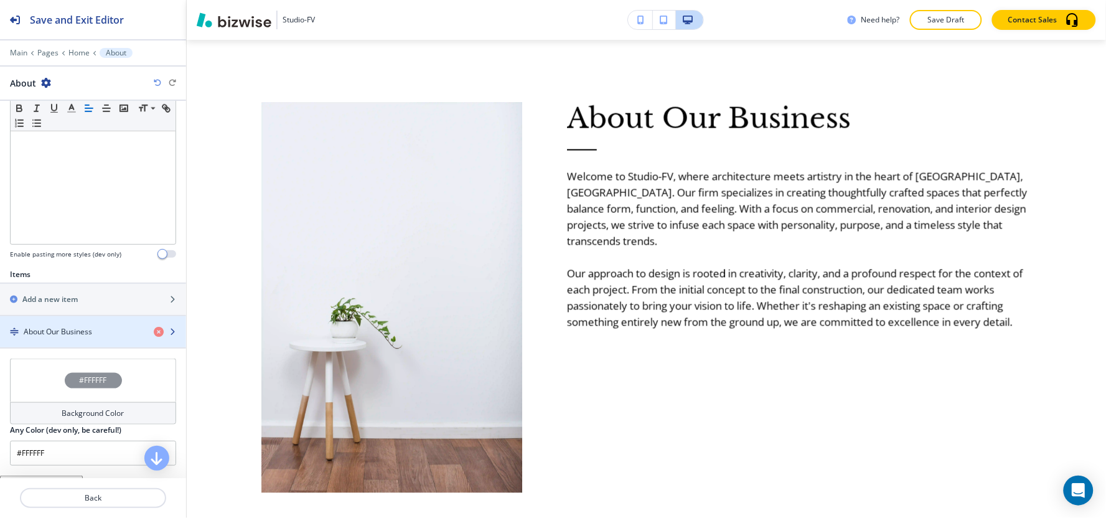
click at [91, 334] on h4 "About Our Business" at bounding box center [58, 331] width 68 height 11
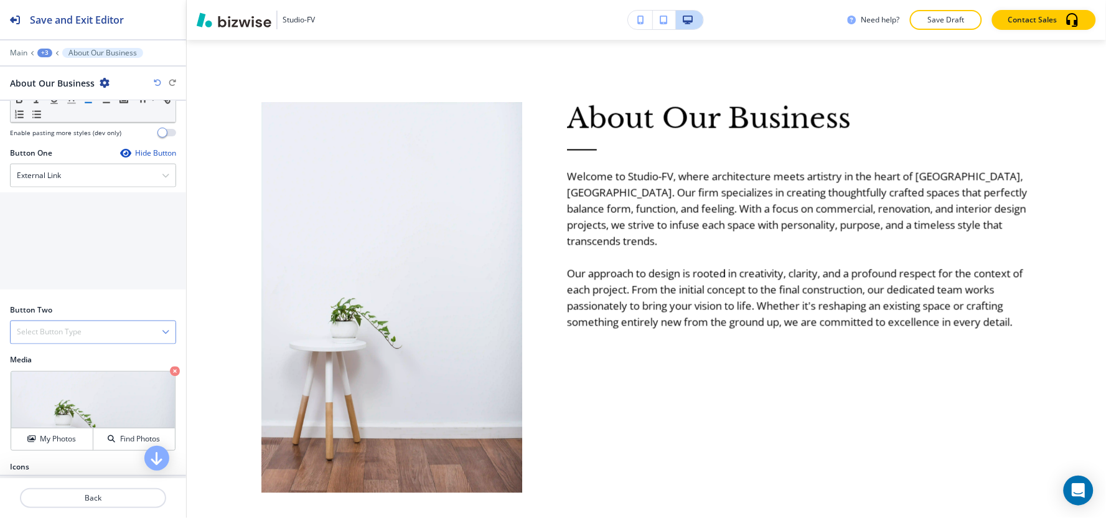
scroll to position [525, 0]
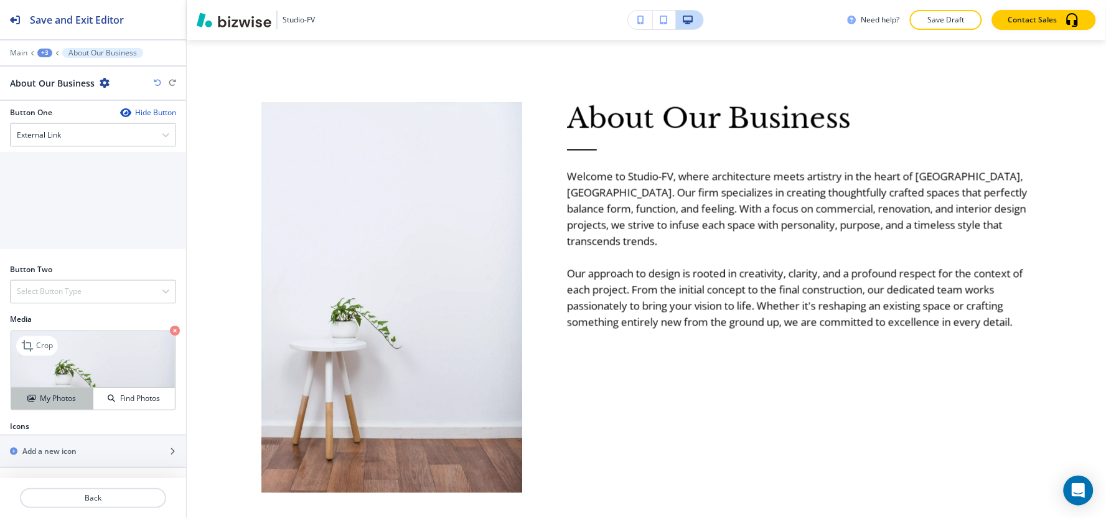
click at [27, 400] on icon "button" at bounding box center [30, 398] width 7 height 7
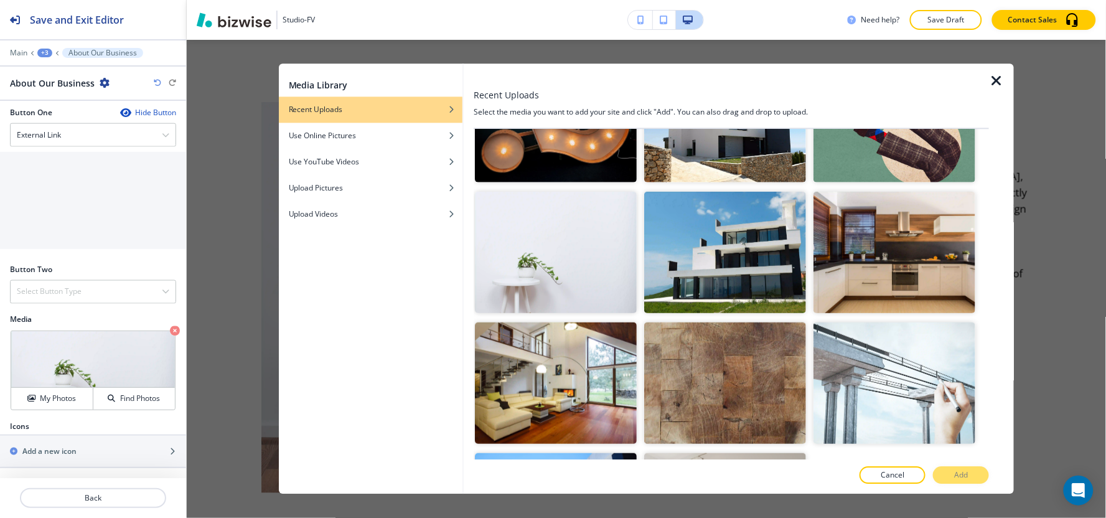
scroll to position [276, 0]
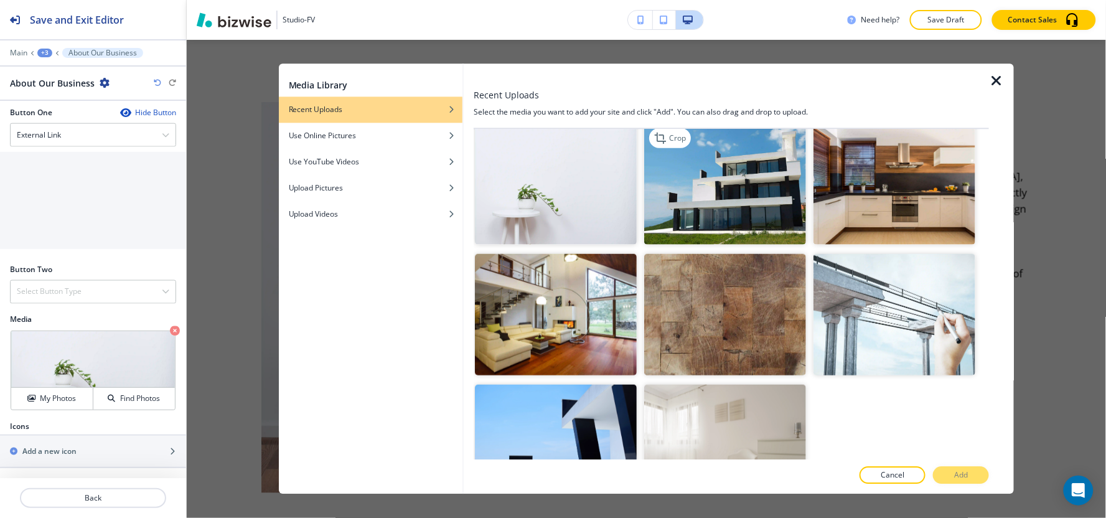
click at [761, 193] on img "button" at bounding box center [725, 183] width 162 height 121
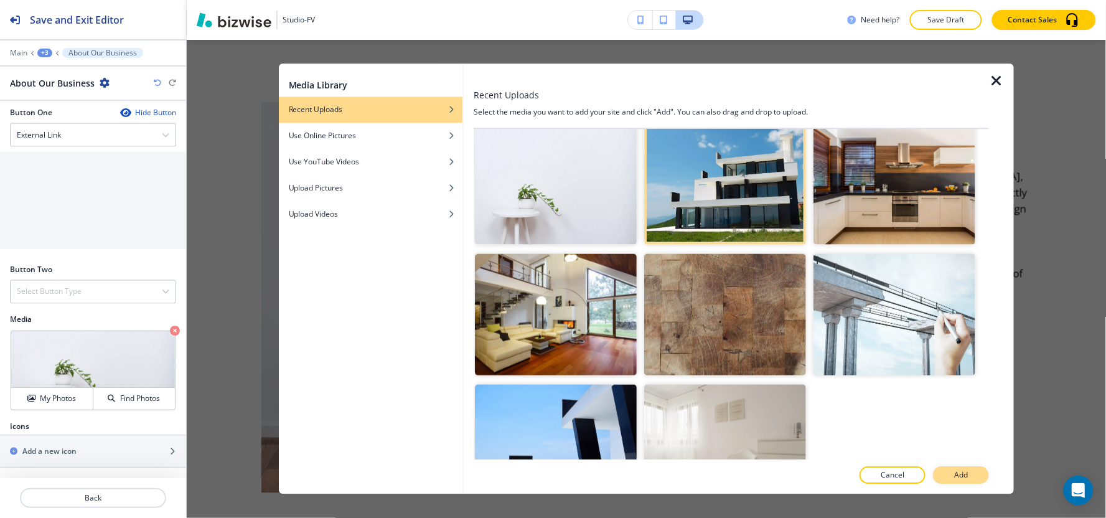
click at [974, 466] on button "Add" at bounding box center [961, 475] width 56 height 17
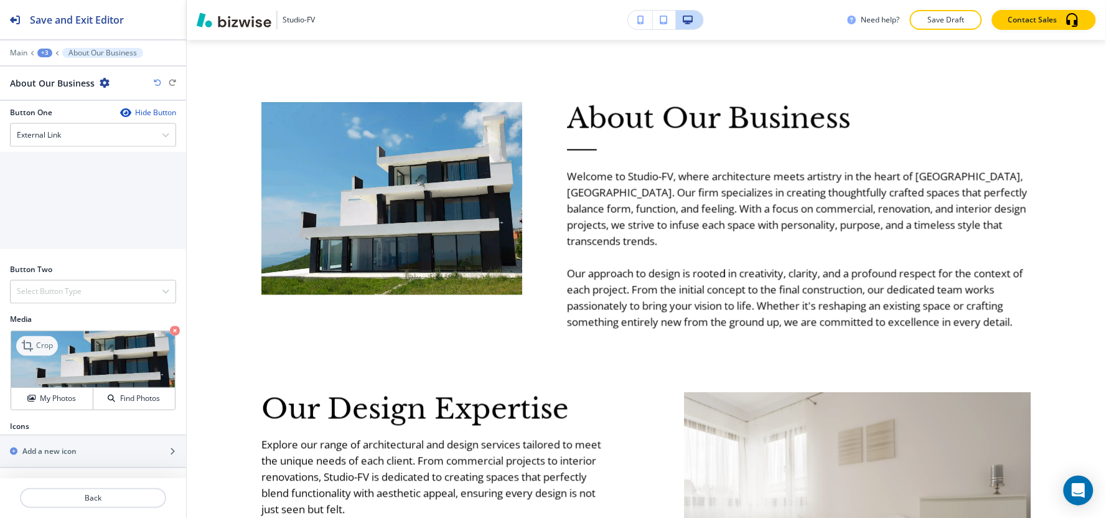
click at [37, 349] on p "Crop" at bounding box center [44, 345] width 17 height 11
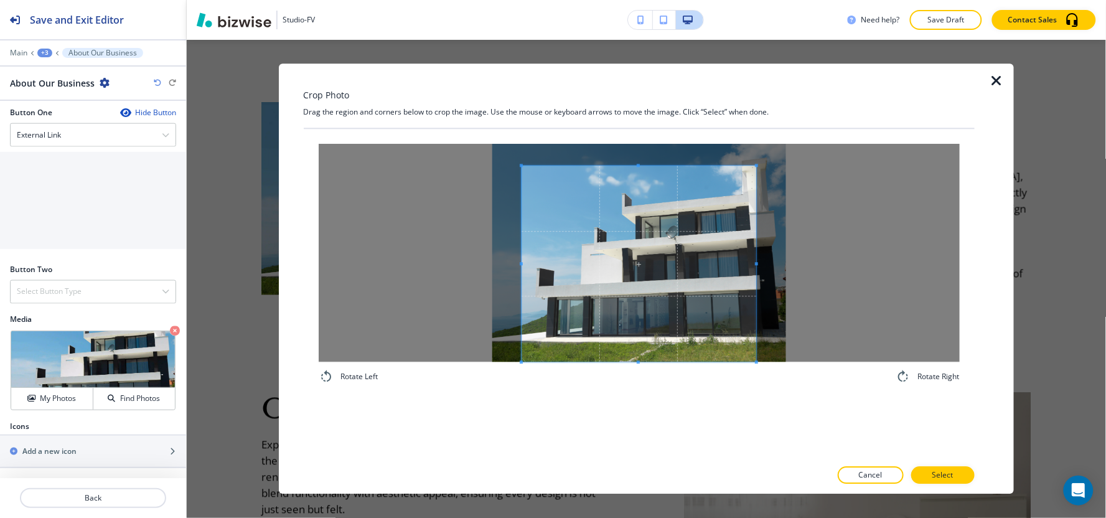
click at [705, 377] on div "Rotate Left Rotate Right" at bounding box center [639, 264] width 641 height 240
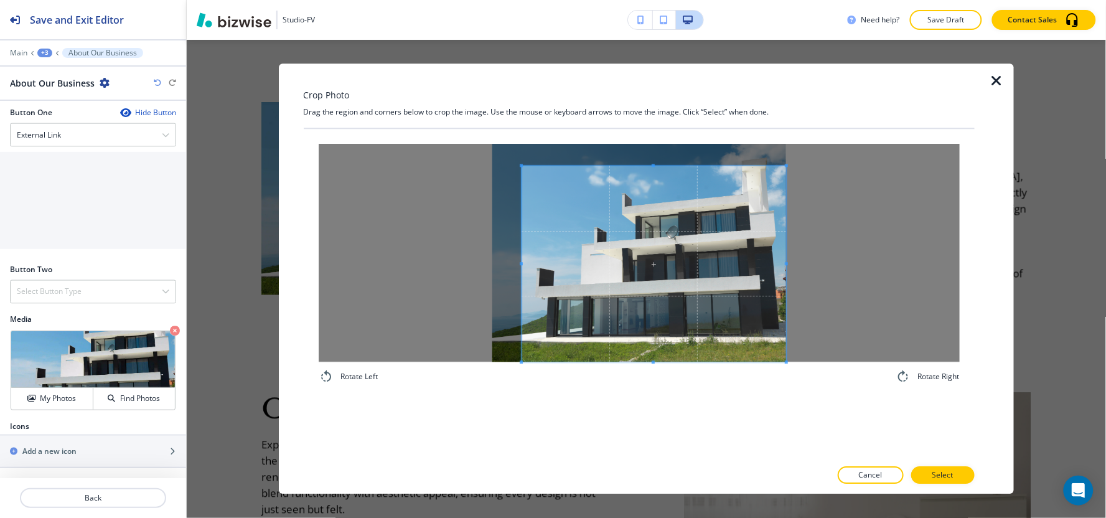
click at [819, 252] on div at bounding box center [639, 253] width 641 height 218
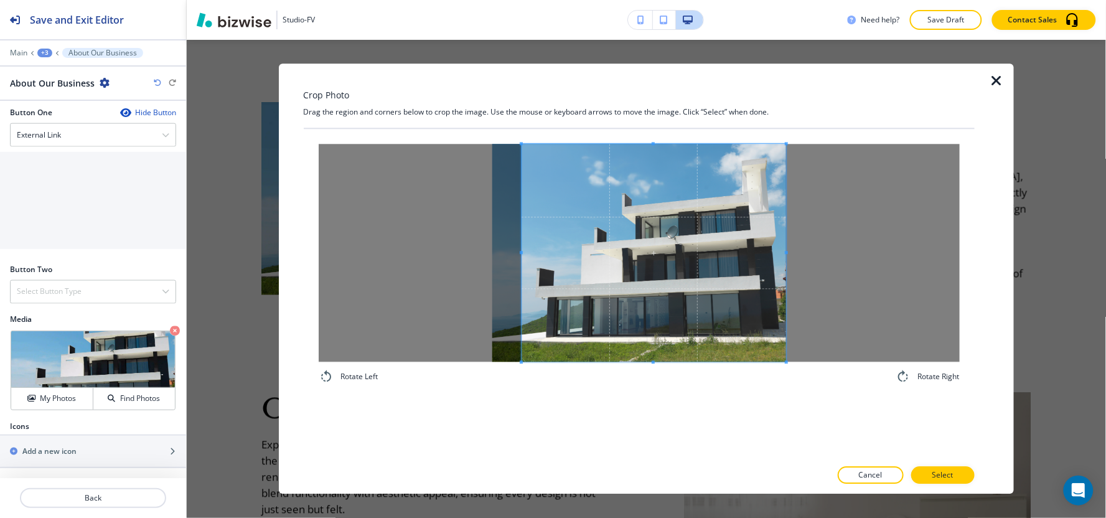
click at [668, 91] on div "Crop Photo Drag the region and corners below to crop the image. Use the mouse o…" at bounding box center [639, 278] width 671 height 430
click at [532, 212] on span at bounding box center [531, 253] width 3 height 218
click at [678, 216] on span at bounding box center [654, 253] width 254 height 218
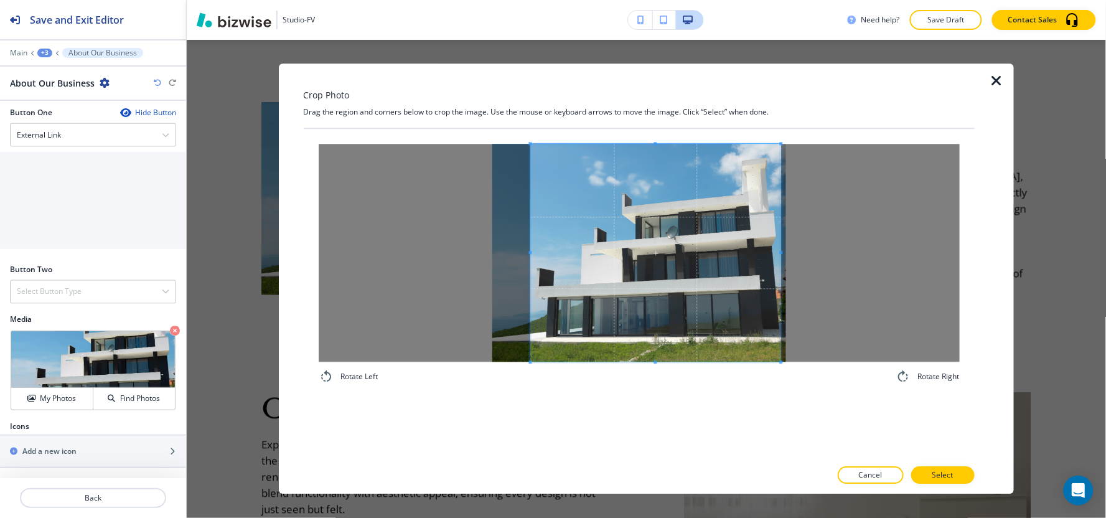
click at [529, 232] on span at bounding box center [529, 253] width 3 height 218
click at [952, 466] on p "Select" at bounding box center [942, 475] width 21 height 11
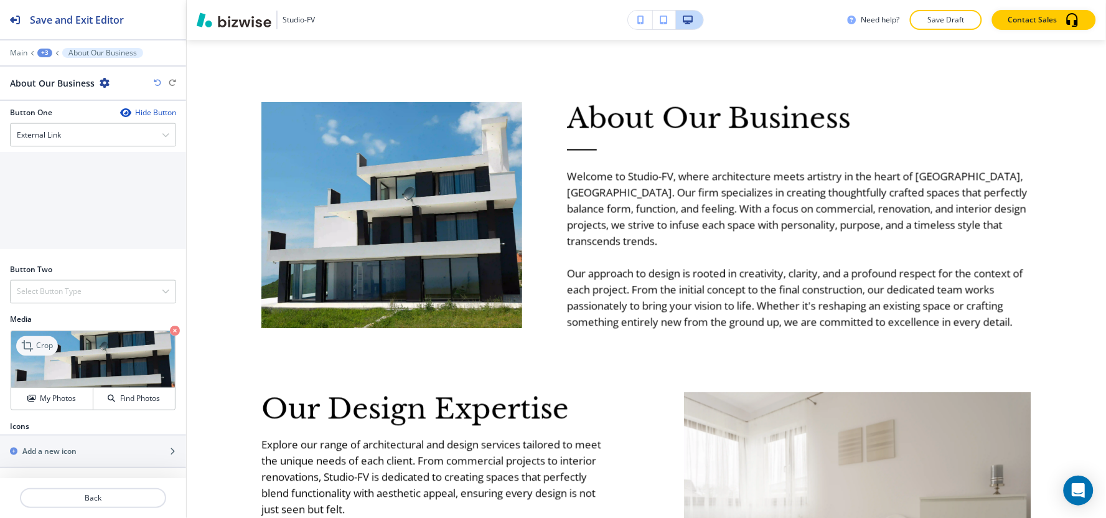
click at [28, 341] on icon at bounding box center [28, 346] width 15 height 15
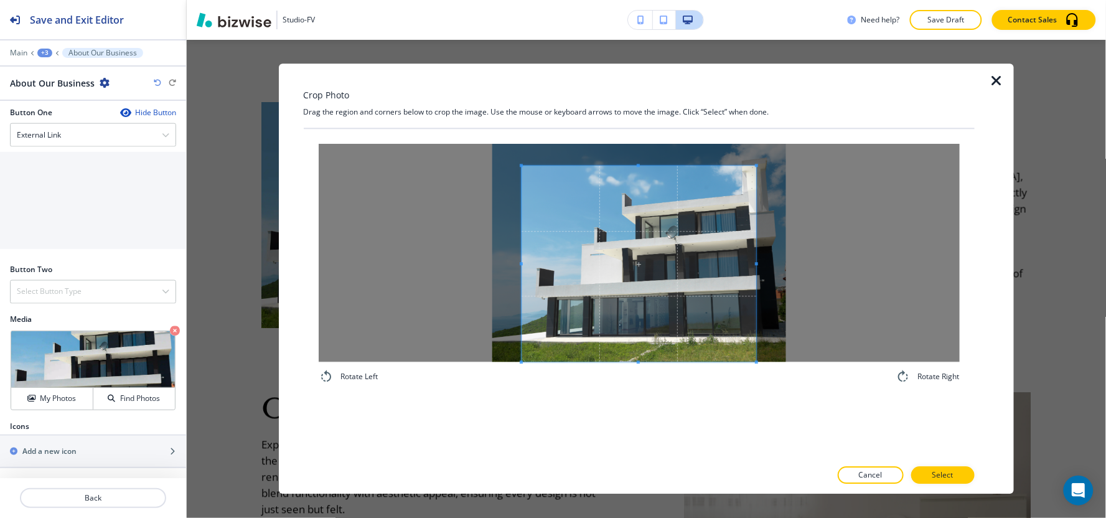
click at [637, 441] on div "Rotate Left Rotate Right" at bounding box center [639, 294] width 671 height 330
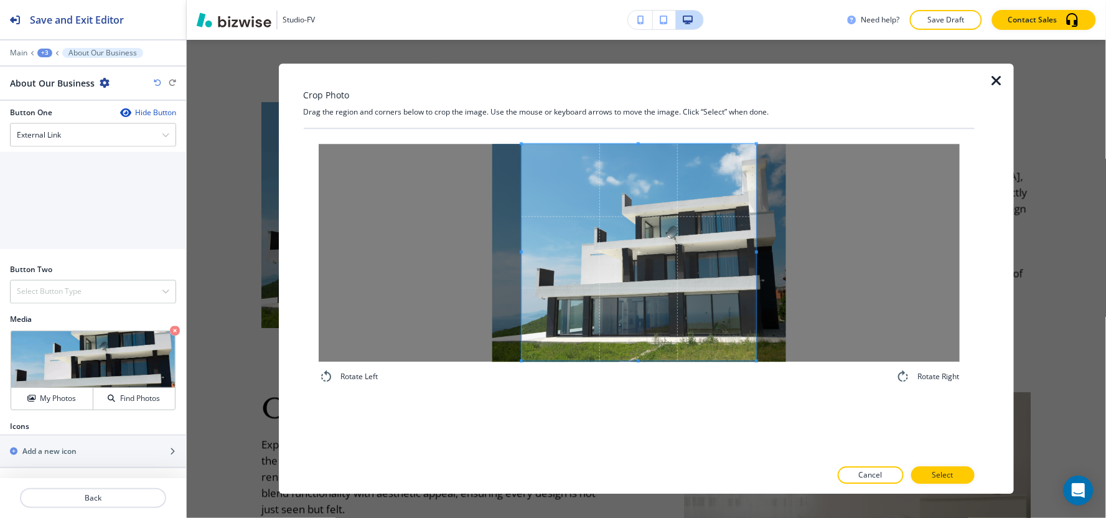
click at [625, 60] on div "Crop Photo Drag the region and corners below to crop the image. Use the mouse o…" at bounding box center [646, 279] width 919 height 478
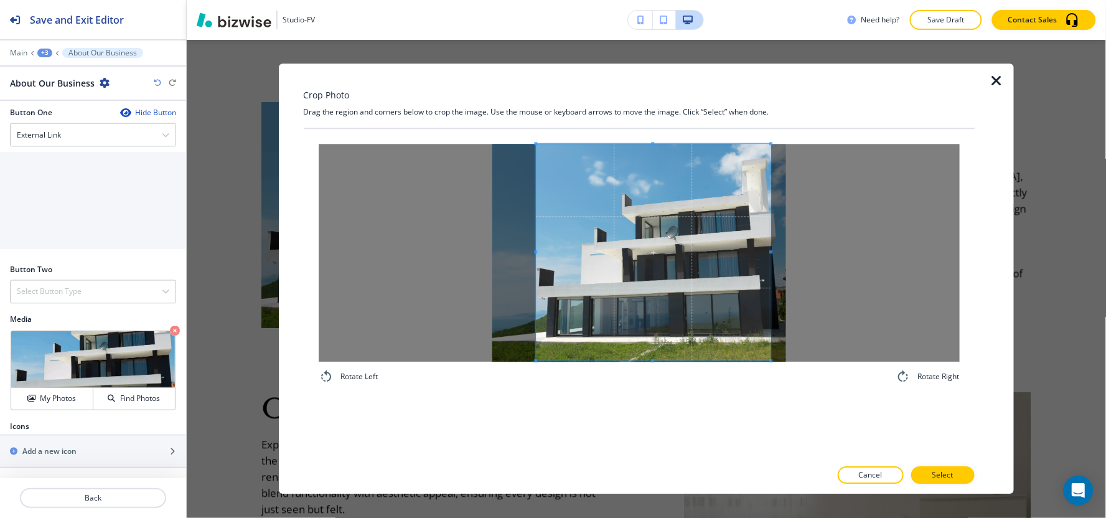
click at [666, 218] on span at bounding box center [653, 252] width 235 height 217
click at [535, 251] on div at bounding box center [653, 252] width 236 height 217
click at [646, 291] on span at bounding box center [654, 252] width 236 height 217
click at [953, 466] on p "Select" at bounding box center [942, 475] width 21 height 11
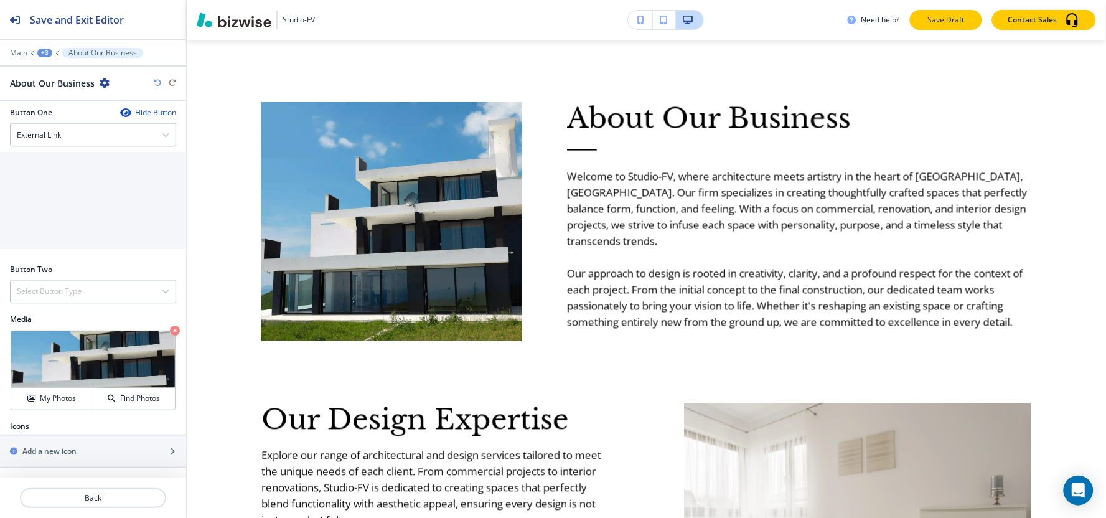
click at [932, 25] on p "Save Draft" at bounding box center [946, 19] width 40 height 11
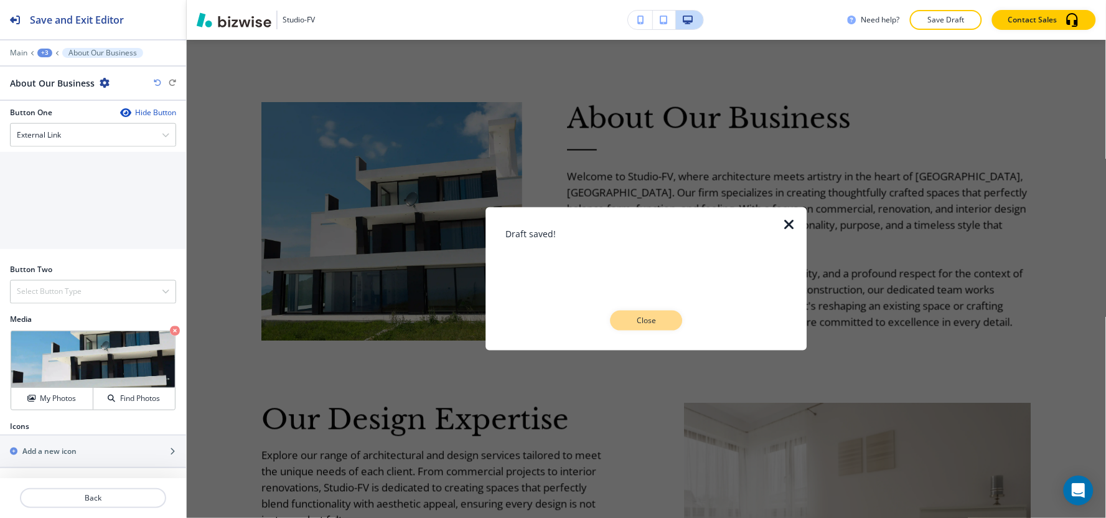
click at [670, 330] on button "Close" at bounding box center [647, 321] width 72 height 20
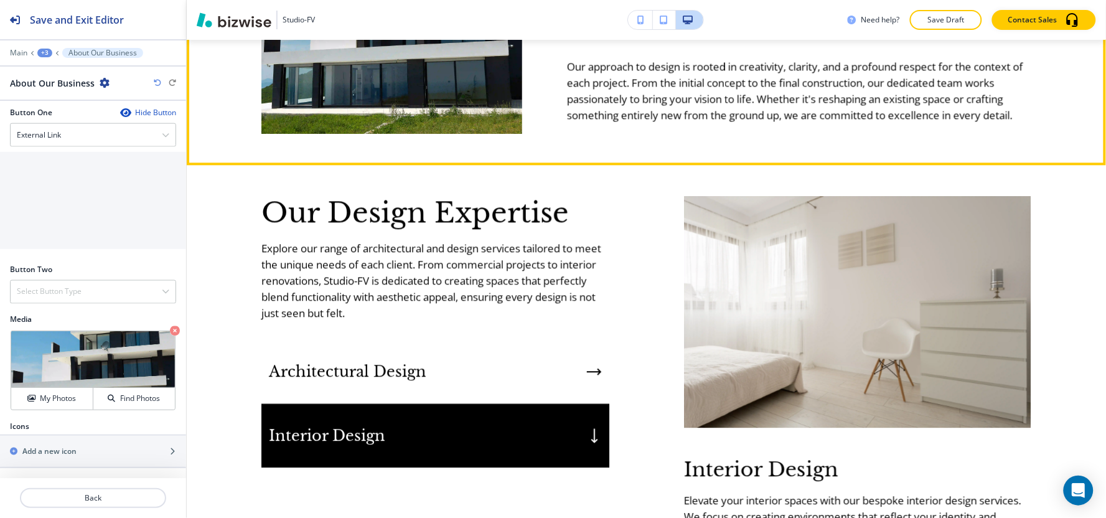
scroll to position [849, 0]
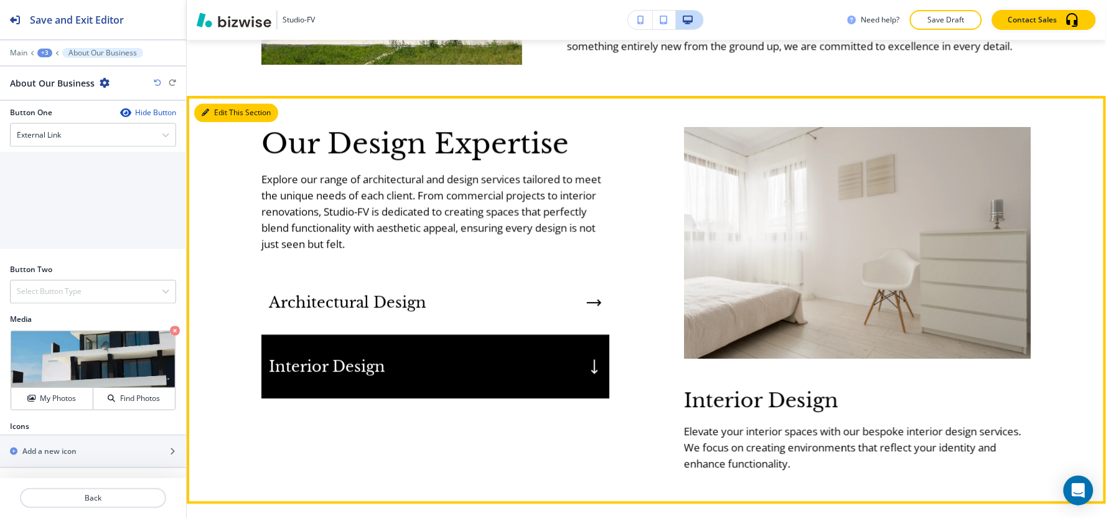
click at [215, 111] on button "Edit This Section" at bounding box center [236, 112] width 84 height 19
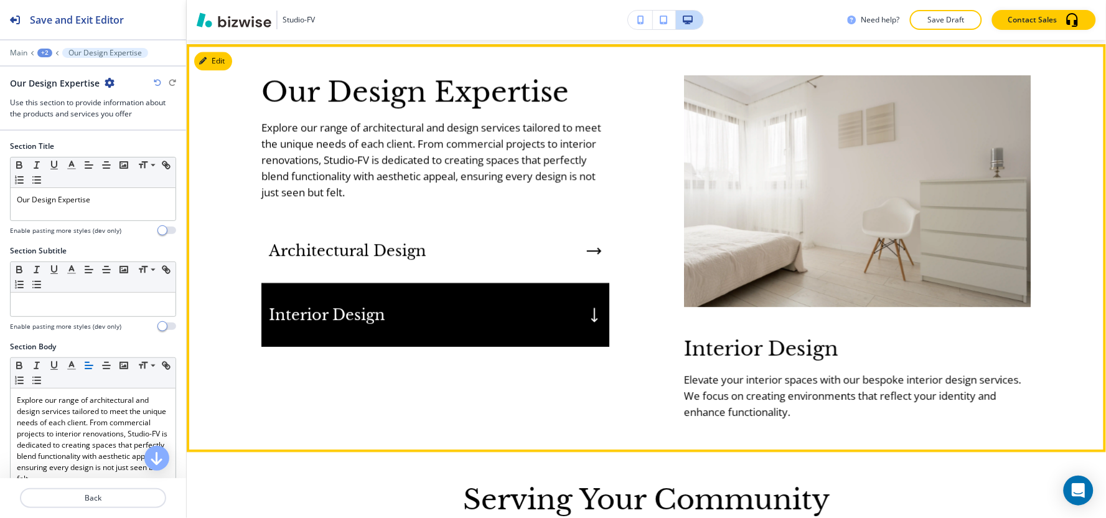
scroll to position [901, 0]
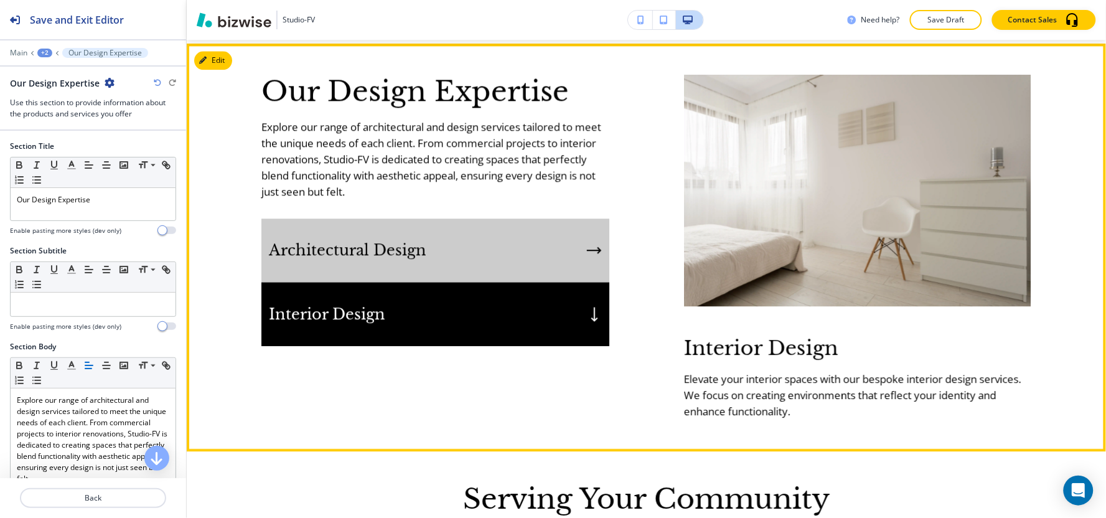
click at [564, 253] on div "Architectural Design" at bounding box center [435, 250] width 348 height 64
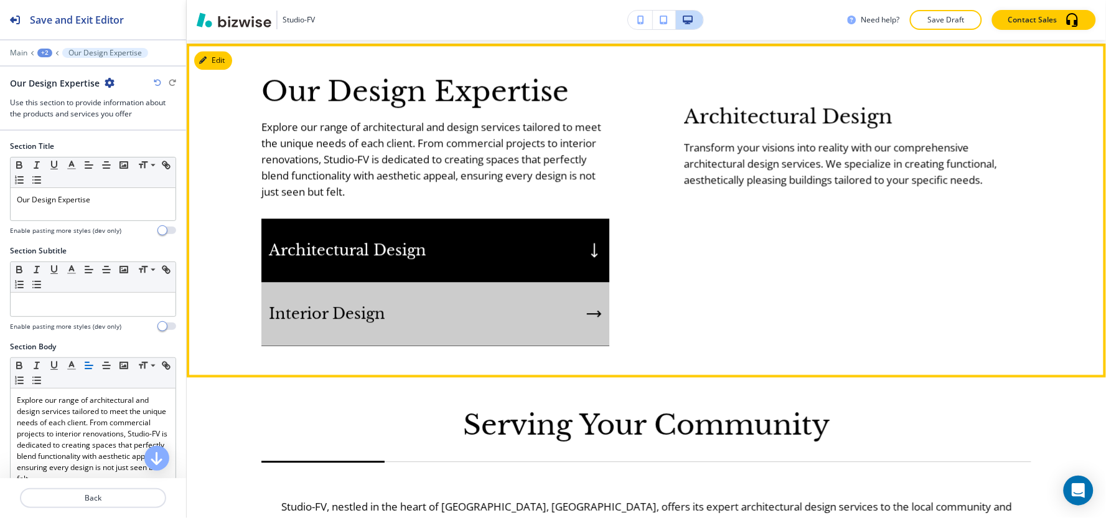
click at [539, 316] on div "Interior Design" at bounding box center [435, 314] width 348 height 64
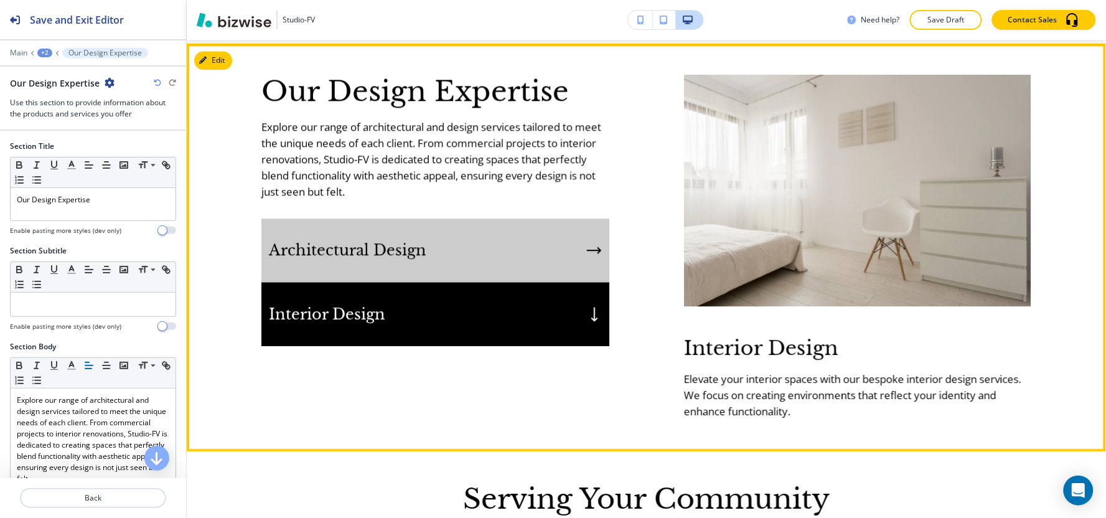
click at [527, 265] on div "Architectural Design" at bounding box center [435, 250] width 348 height 64
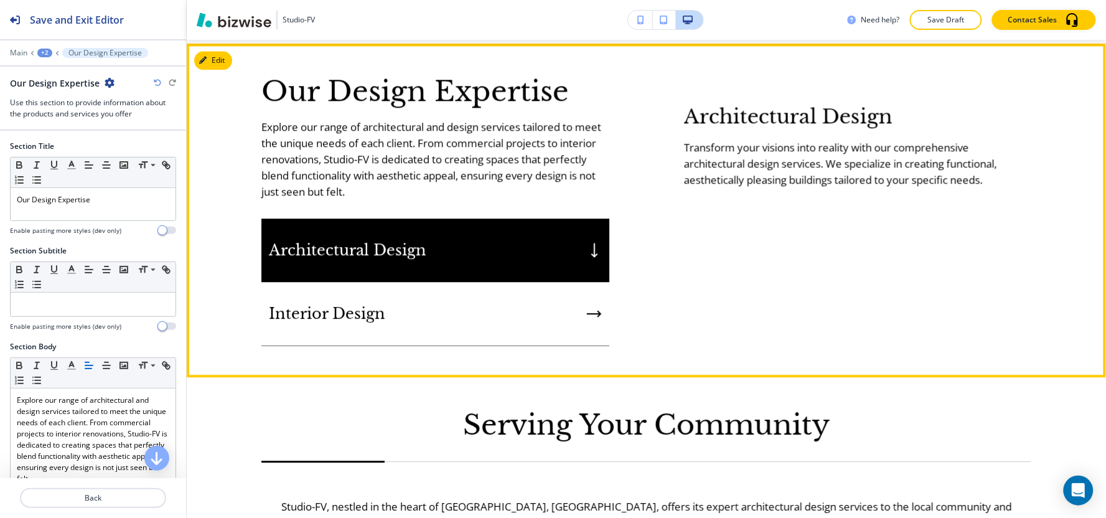
click at [684, 75] on img at bounding box center [684, 75] width 0 height 0
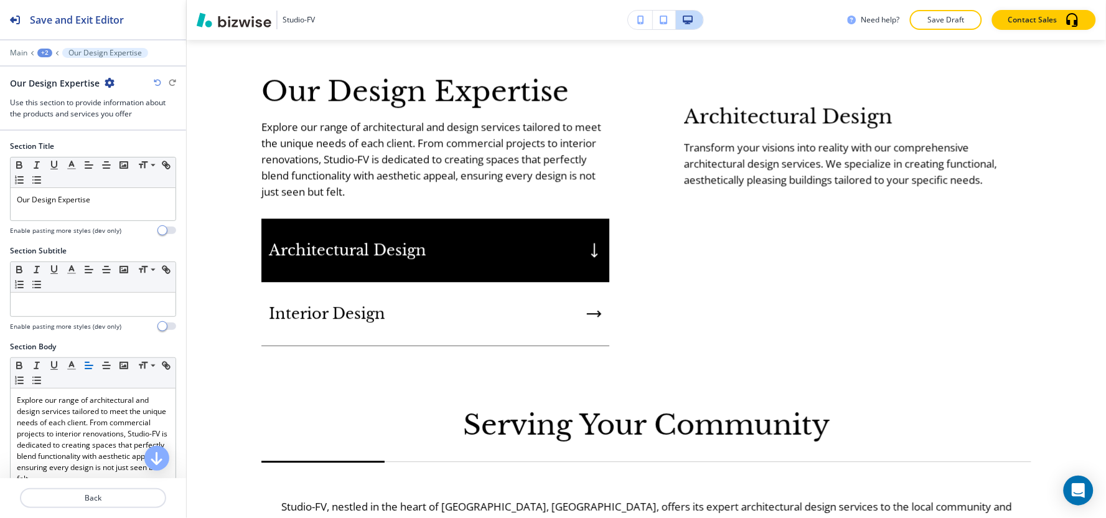
click at [611, 188] on div "Architectural Design Transform your visions into reality with our comprehensive…" at bounding box center [820, 131] width 423 height 113
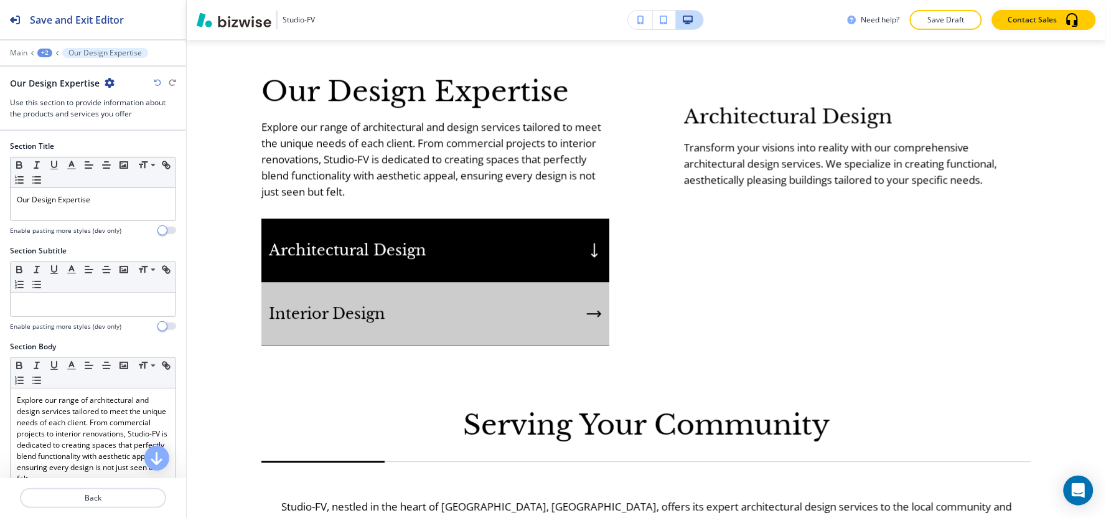
click at [548, 319] on div "Interior Design" at bounding box center [435, 314] width 348 height 64
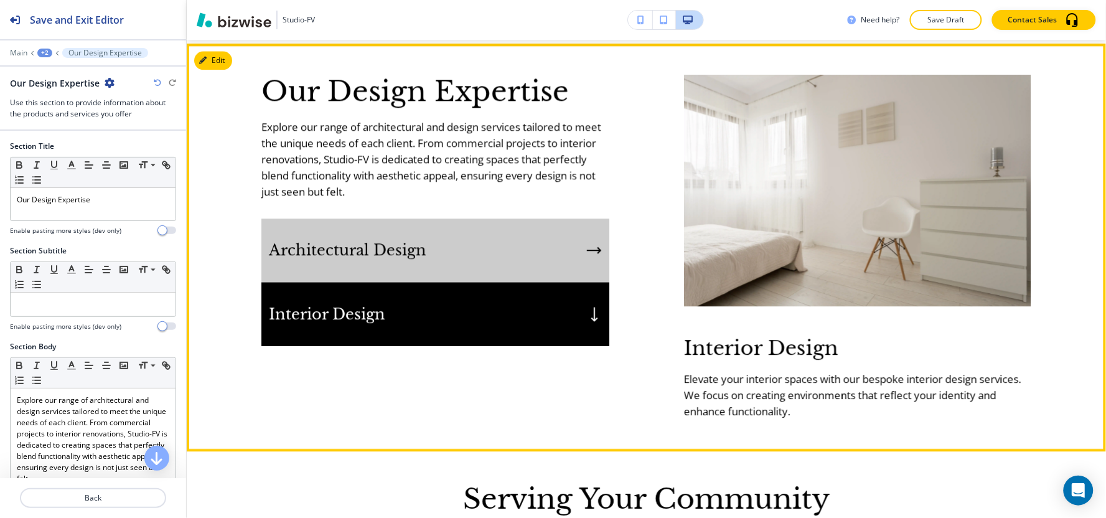
click at [569, 239] on div "Architectural Design" at bounding box center [435, 250] width 348 height 64
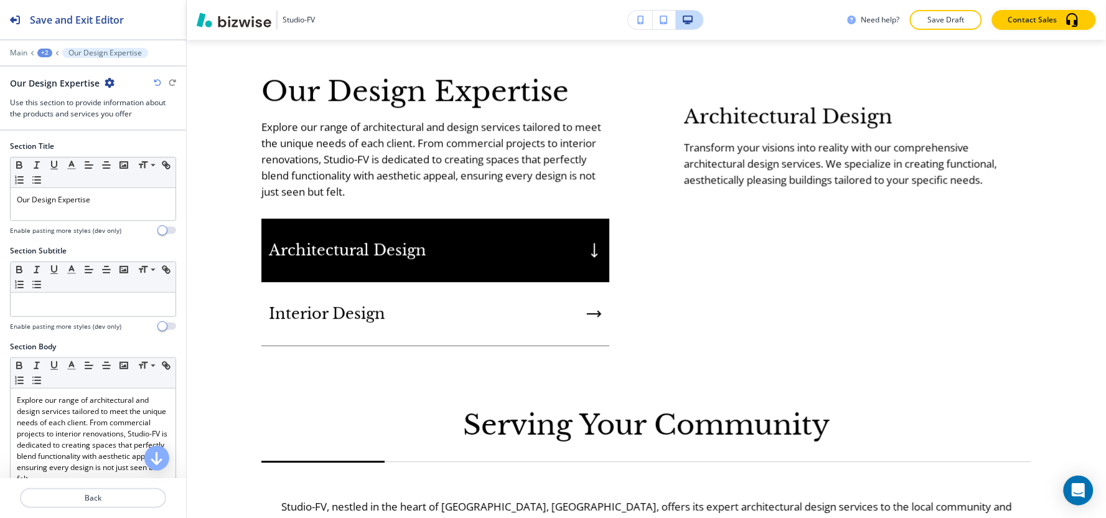
click at [215, 57] on div "Edit Our Design Expertise Explore our range of architectural and design service…" at bounding box center [646, 211] width 919 height 334
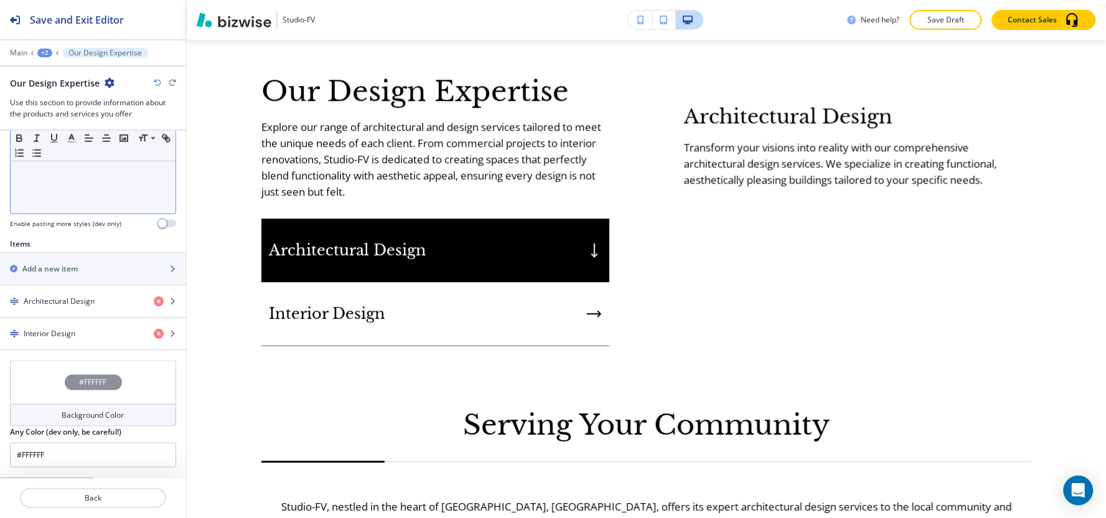
scroll to position [396, 0]
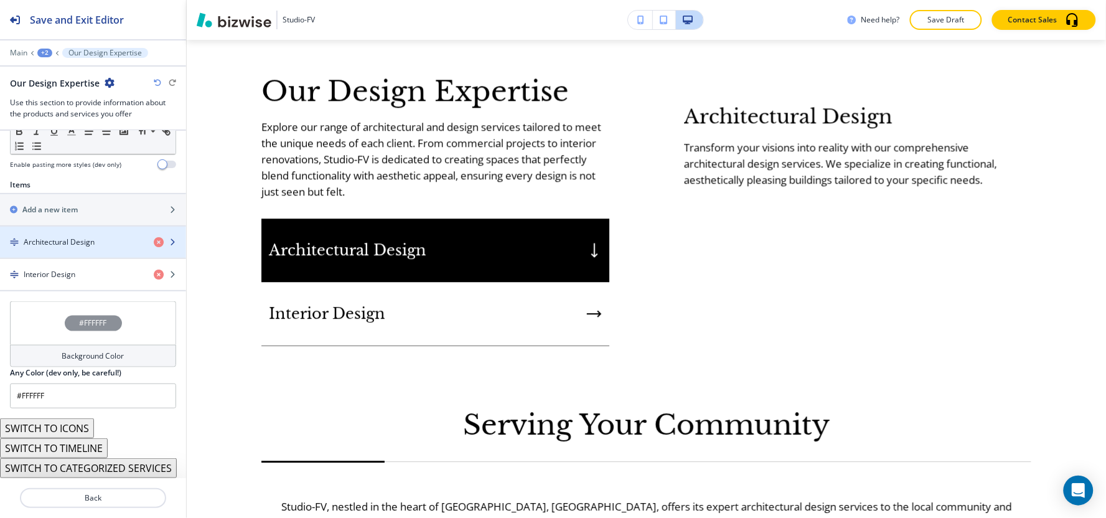
click at [66, 241] on h4 "Architectural Design" at bounding box center [59, 242] width 71 height 11
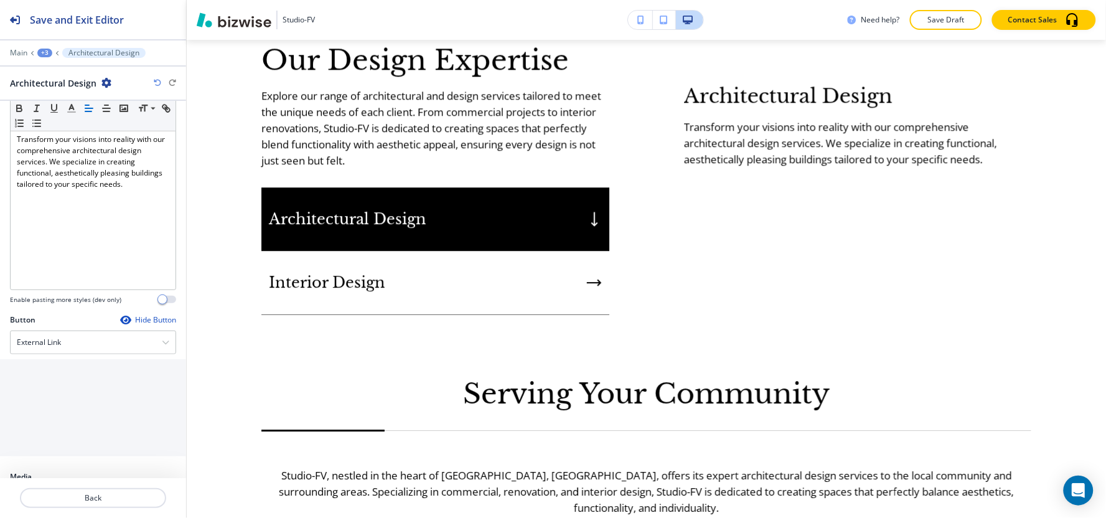
scroll to position [227, 0]
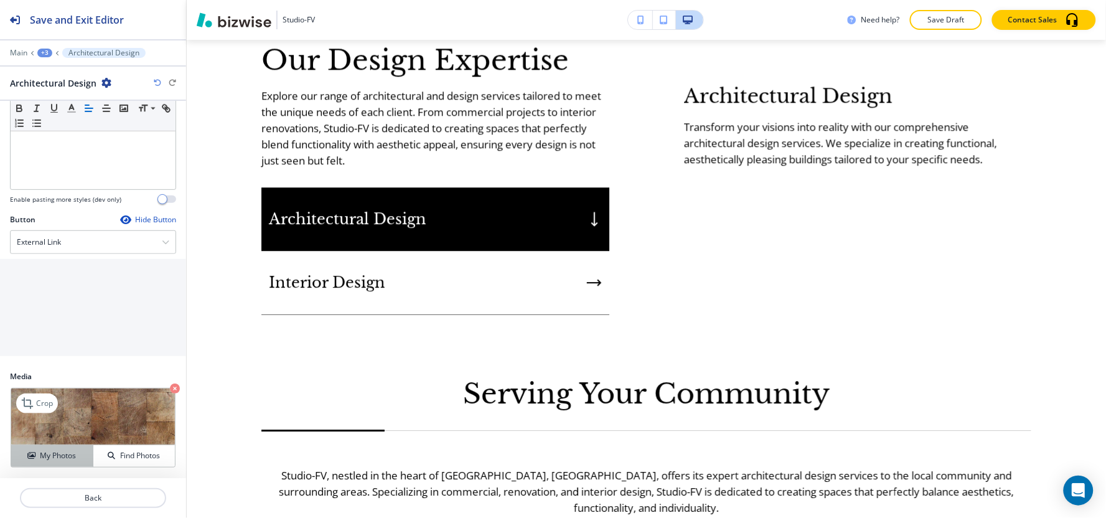
click at [64, 457] on h4 "My Photos" at bounding box center [58, 455] width 36 height 11
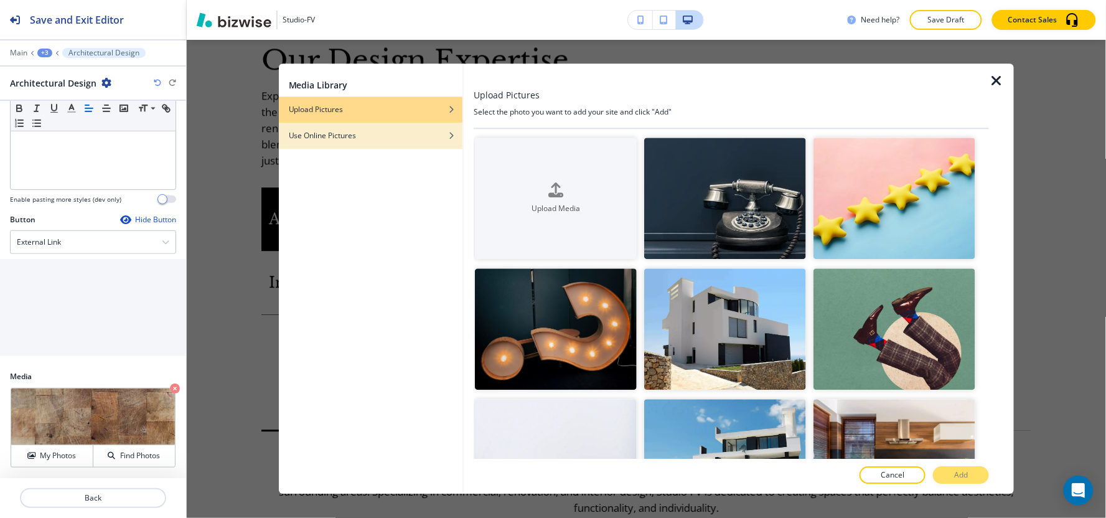
click at [439, 137] on div "Use Online Pictures" at bounding box center [371, 135] width 184 height 11
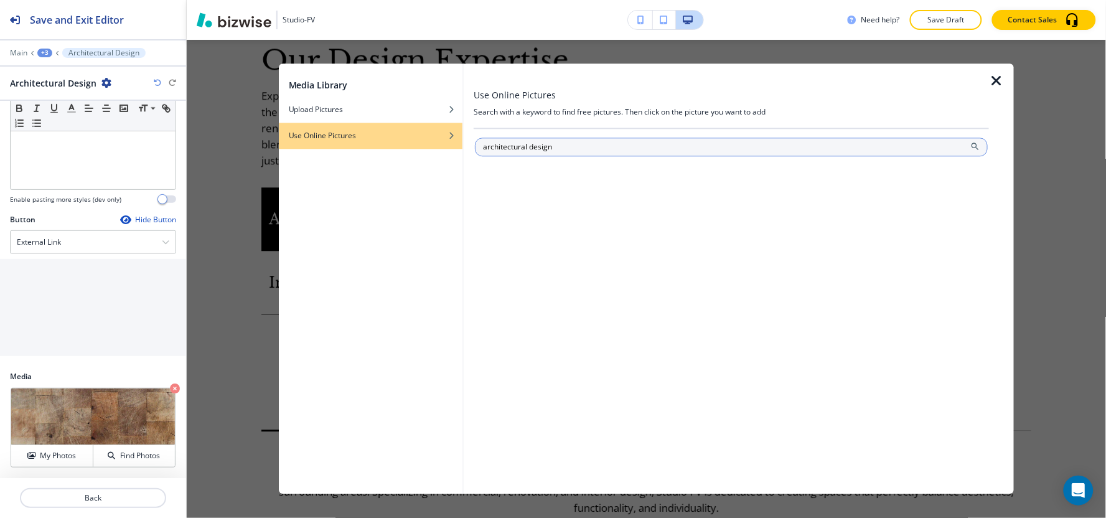
type input "architectural design"
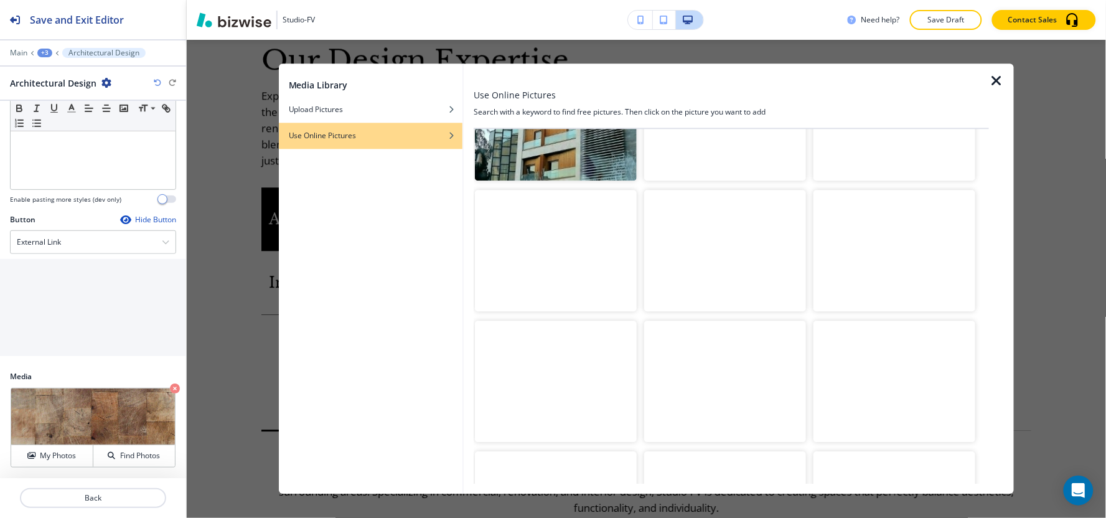
scroll to position [622, 0]
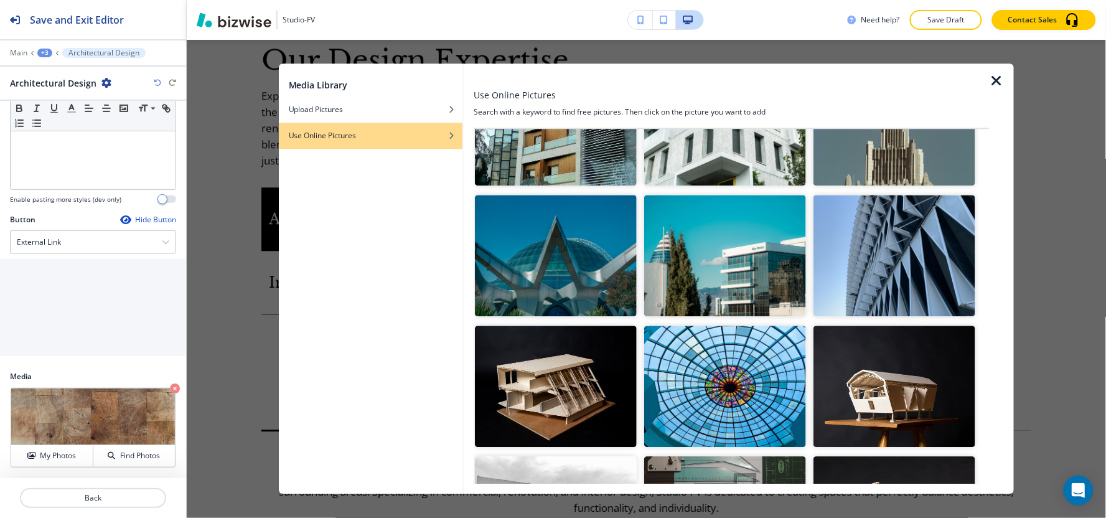
click at [995, 86] on icon "button" at bounding box center [996, 80] width 15 height 15
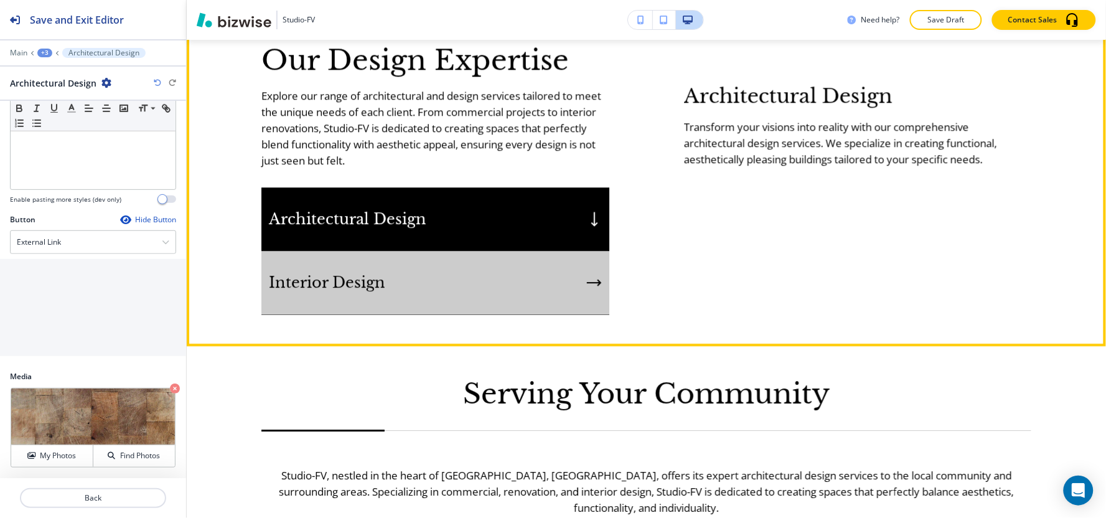
click at [431, 281] on div "Interior Design" at bounding box center [435, 283] width 348 height 64
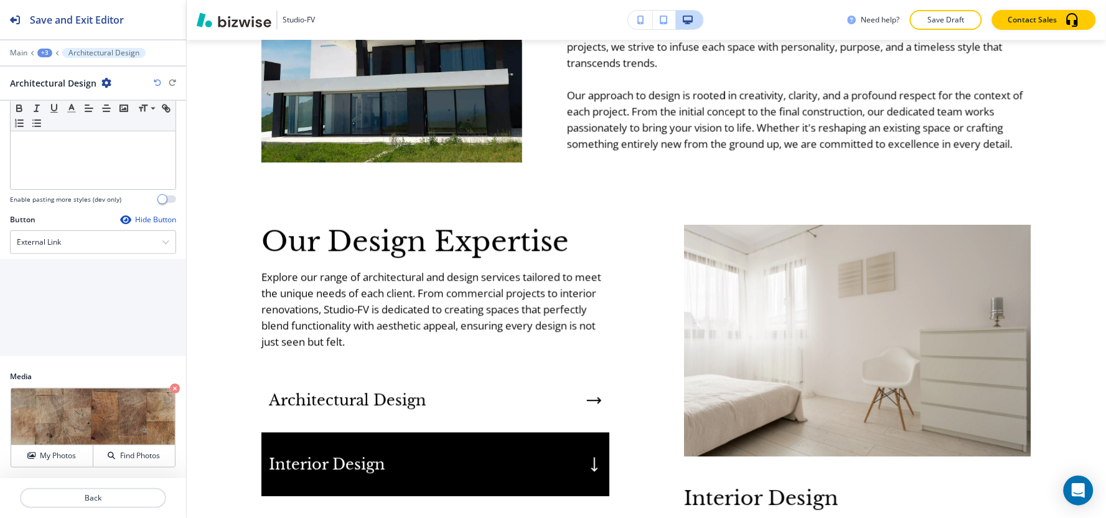
scroll to position [0, 0]
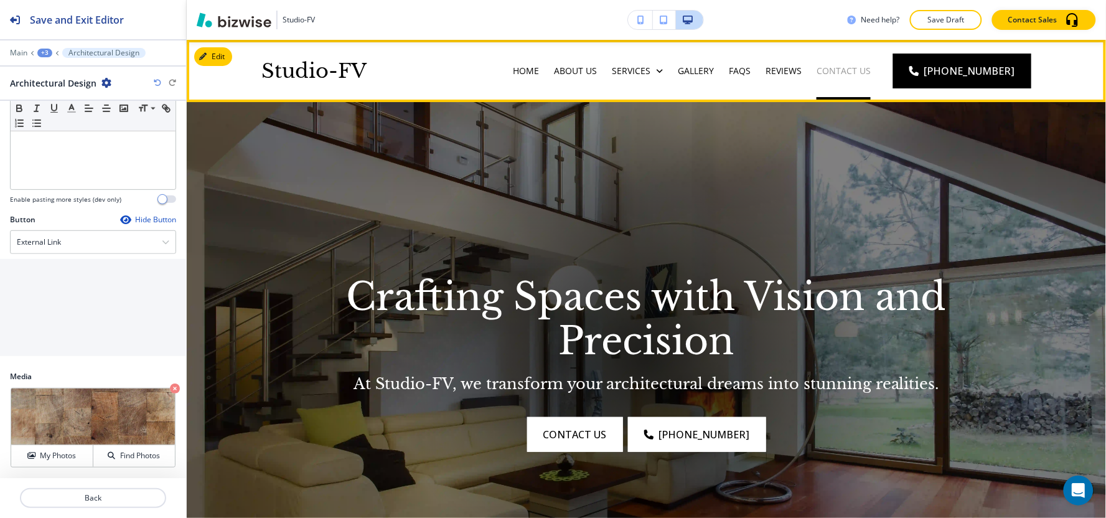
click at [861, 65] on p "Contact Us" at bounding box center [844, 71] width 54 height 12
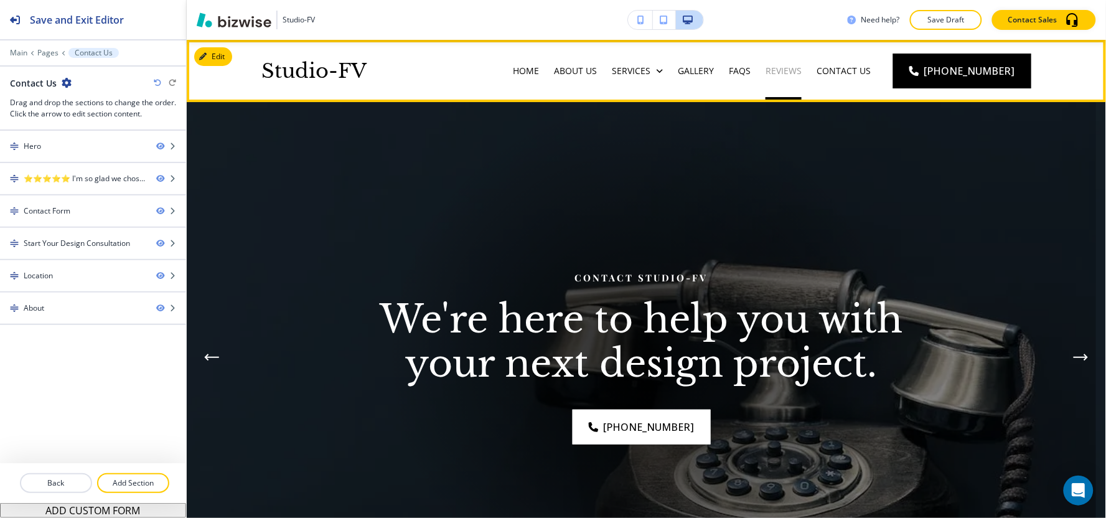
click at [802, 72] on p "Reviews" at bounding box center [784, 71] width 36 height 12
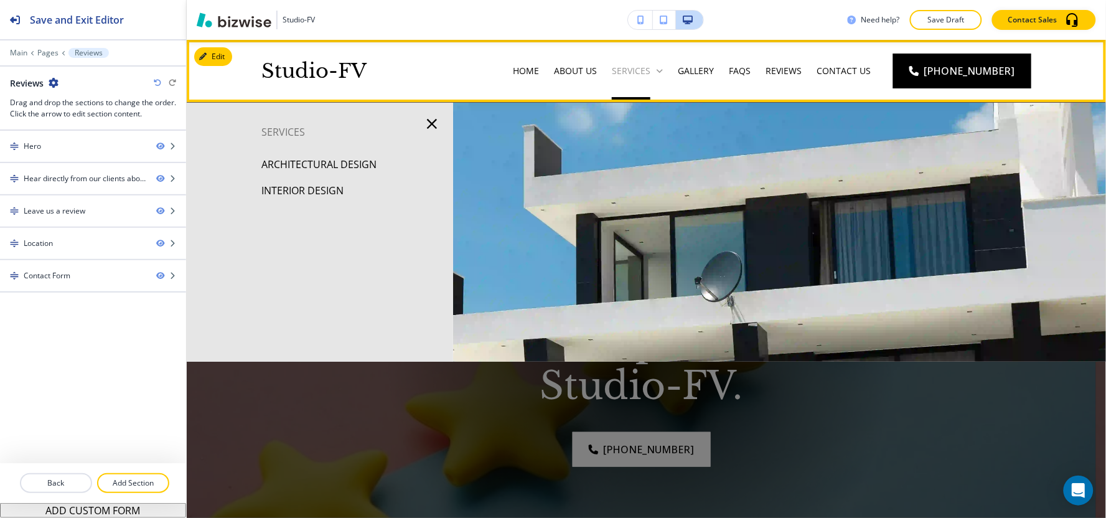
click at [639, 67] on p "Services" at bounding box center [631, 71] width 39 height 12
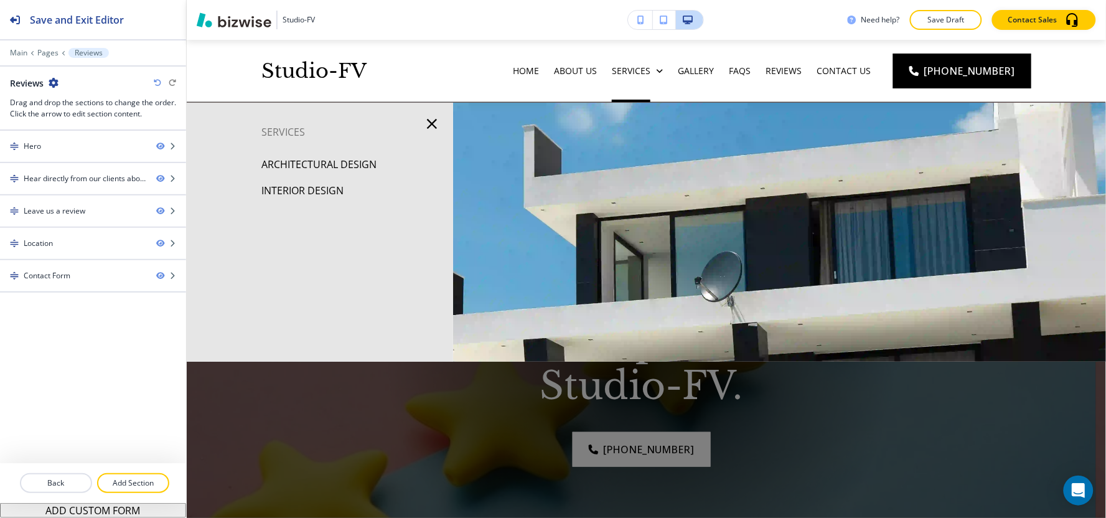
click at [342, 164] on p "Architectural Design" at bounding box center [318, 164] width 115 height 19
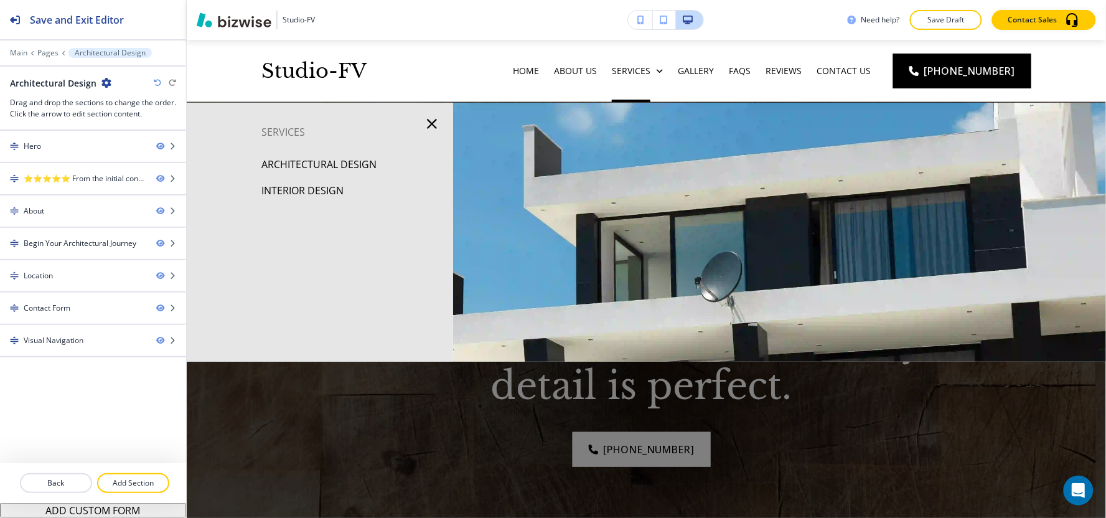
click at [306, 195] on p "Interior Design" at bounding box center [302, 190] width 82 height 19
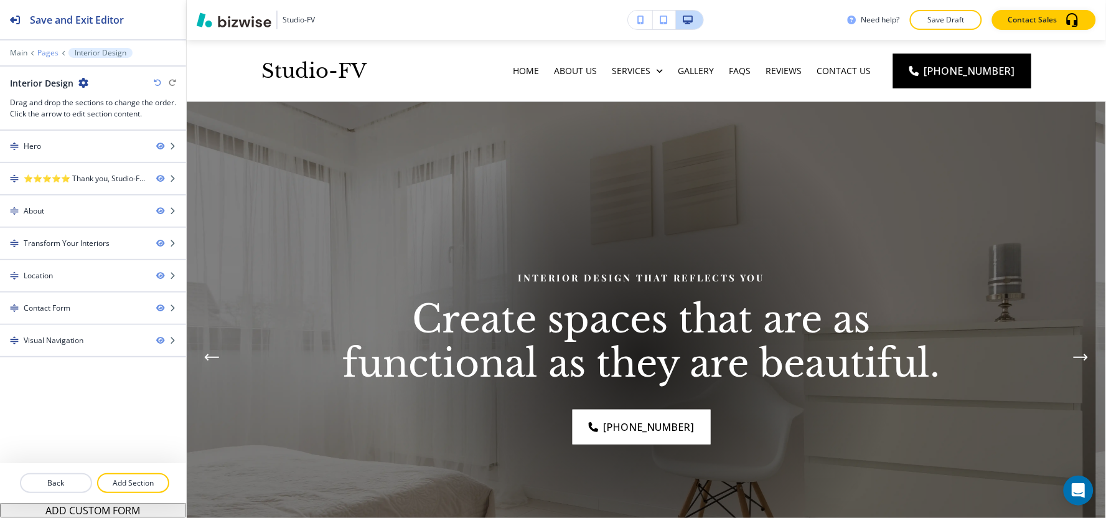
click at [46, 52] on p "Pages" at bounding box center [47, 53] width 21 height 9
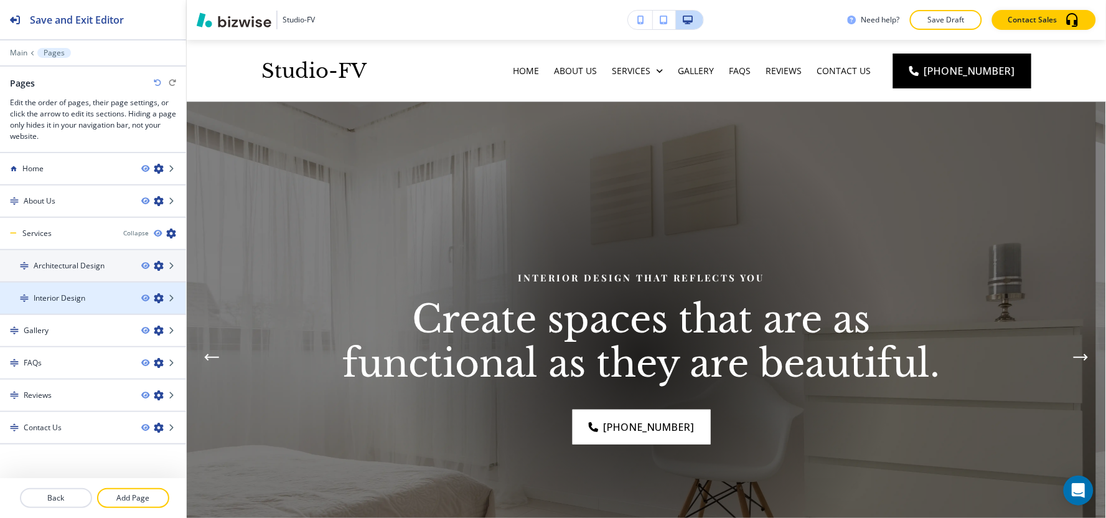
click at [154, 297] on icon "button" at bounding box center [159, 298] width 10 height 10
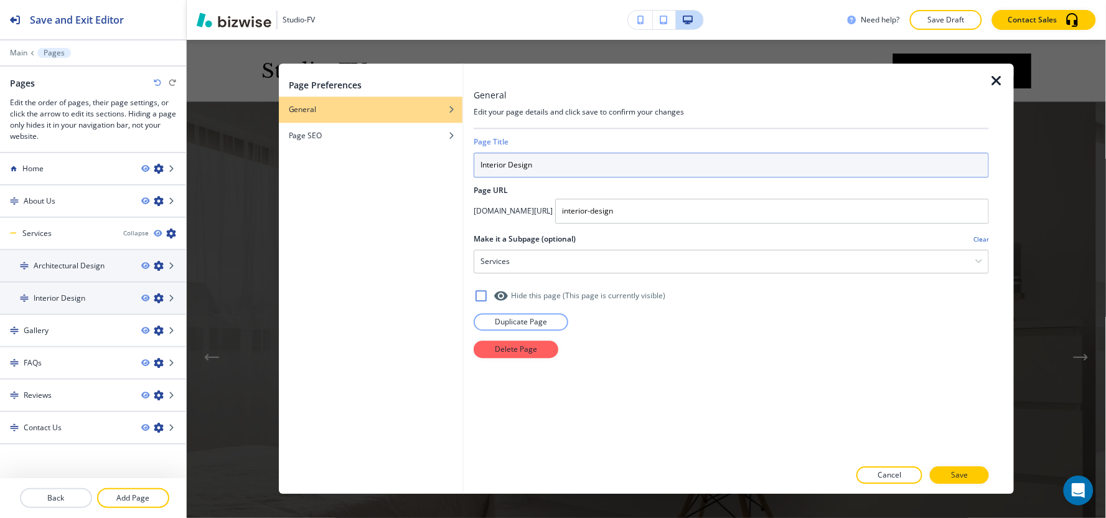
drag, startPoint x: 508, startPoint y: 166, endPoint x: 382, endPoint y: 158, distance: 126.6
click at [382, 158] on div "Page Preferences General Page SEO General Edit your page details and click save…" at bounding box center [647, 278] width 736 height 430
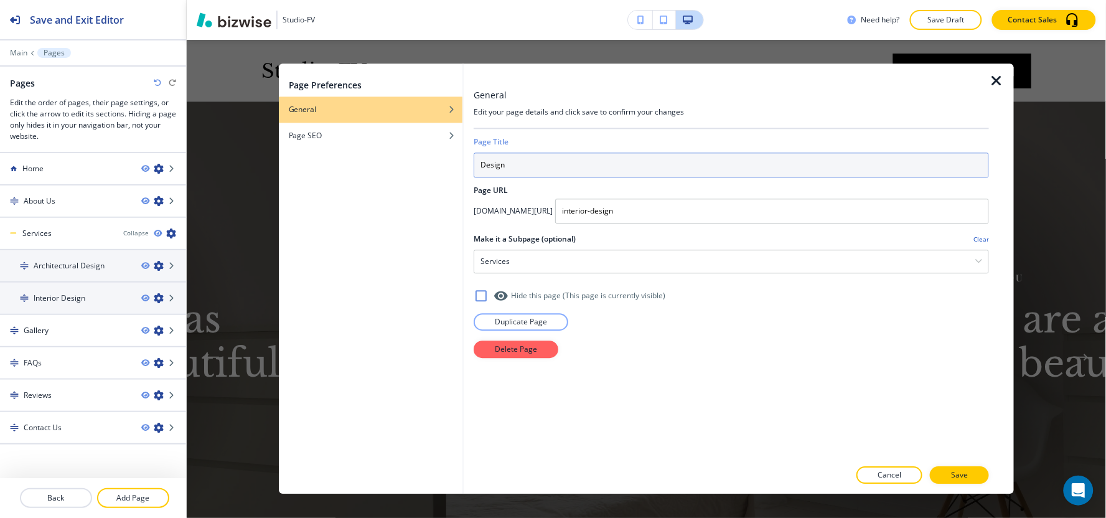
click at [573, 159] on input "Design" at bounding box center [731, 164] width 515 height 25
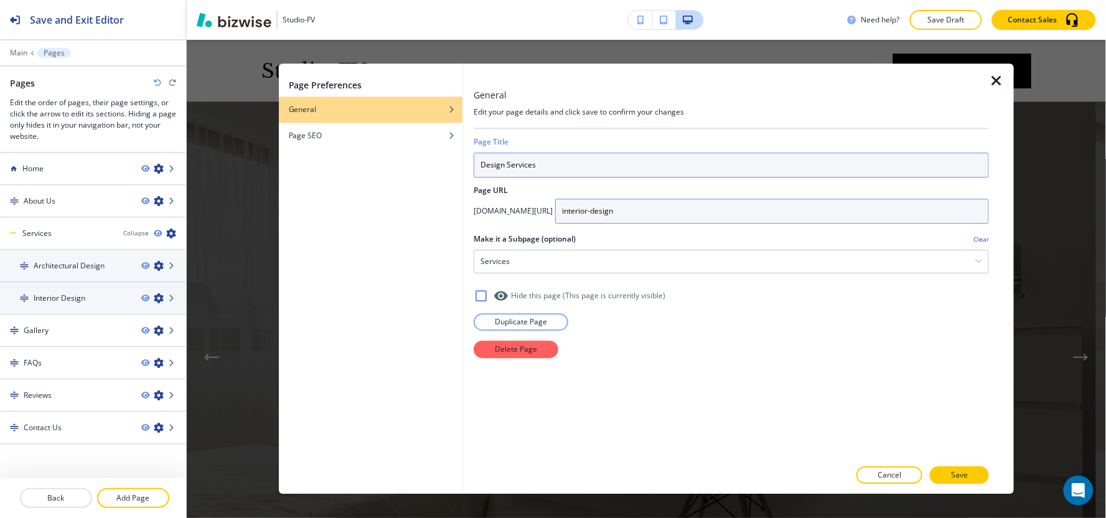
type input "Design Services"
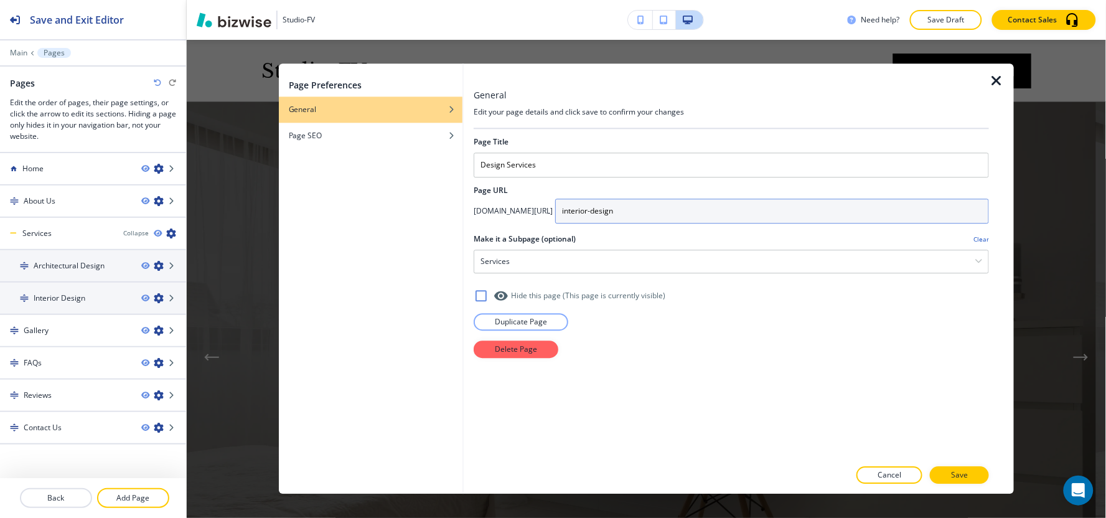
drag, startPoint x: 682, startPoint y: 213, endPoint x: 490, endPoint y: 218, distance: 192.4
click at [490, 218] on div "[DOMAIN_NAME][URL] interior-design" at bounding box center [731, 211] width 515 height 25
type input "design-services"
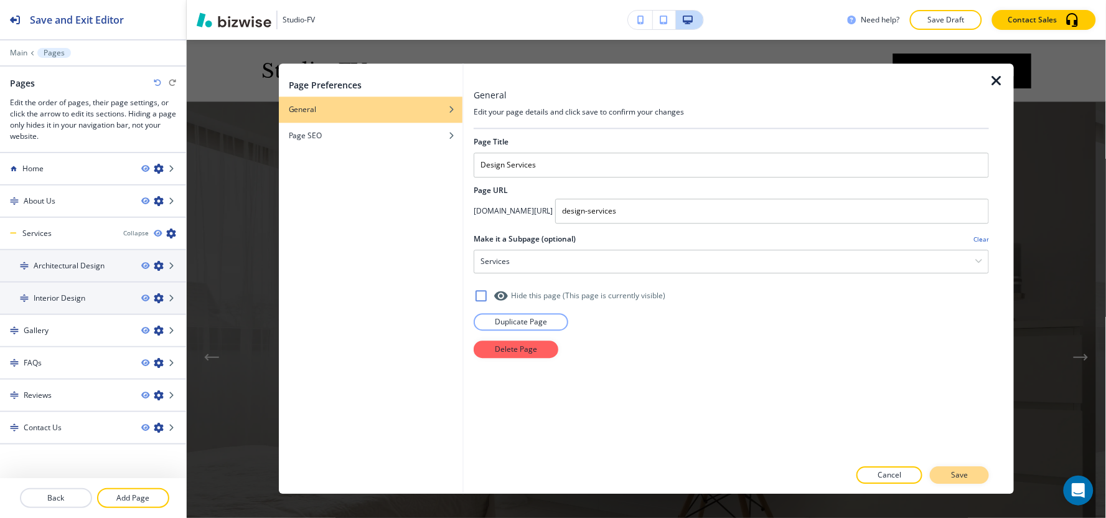
click at [955, 466] on p "Save" at bounding box center [959, 475] width 17 height 11
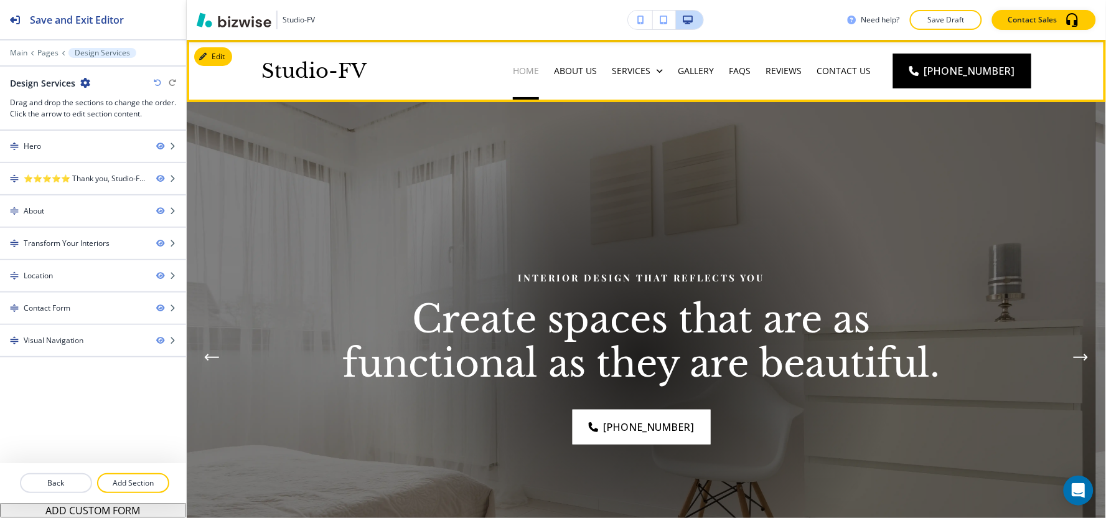
click at [532, 66] on p "Home" at bounding box center [526, 71] width 26 height 12
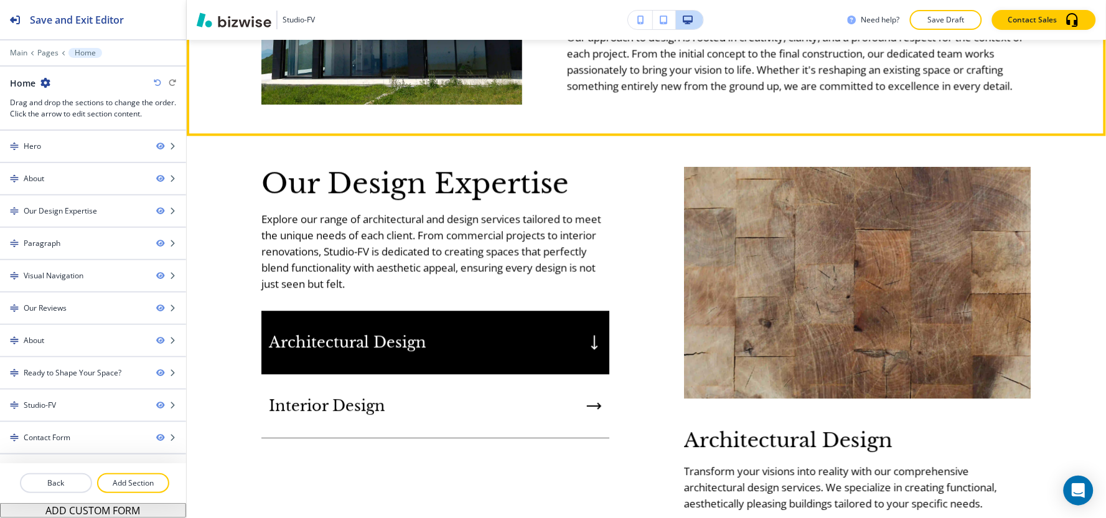
scroll to position [830, 0]
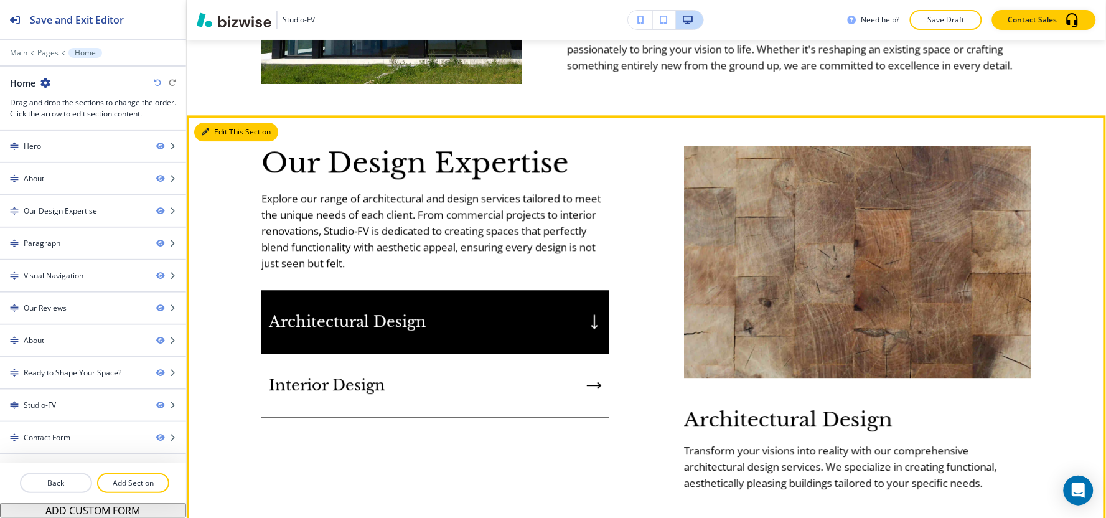
click at [213, 123] on button "Edit This Section" at bounding box center [236, 132] width 84 height 19
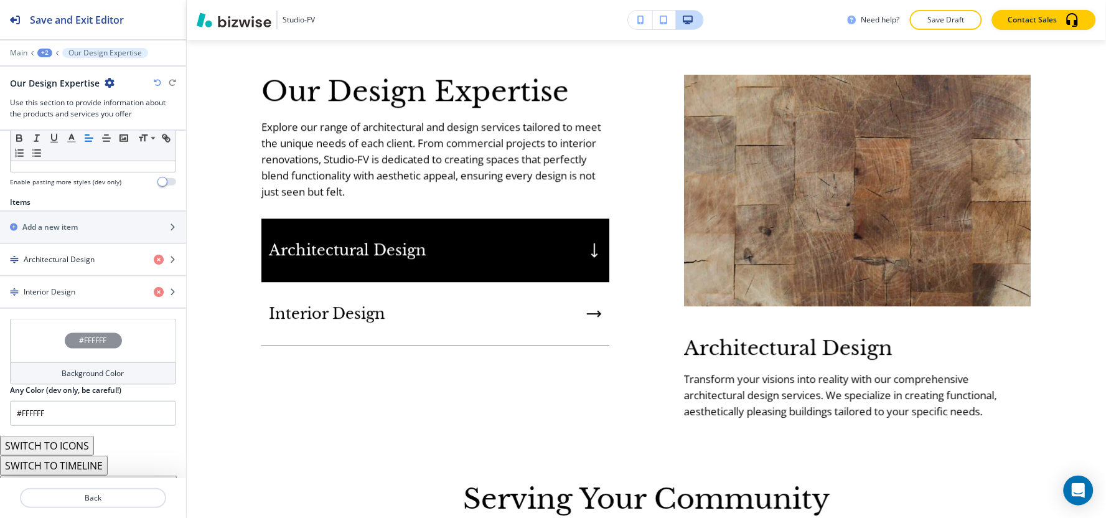
scroll to position [396, 0]
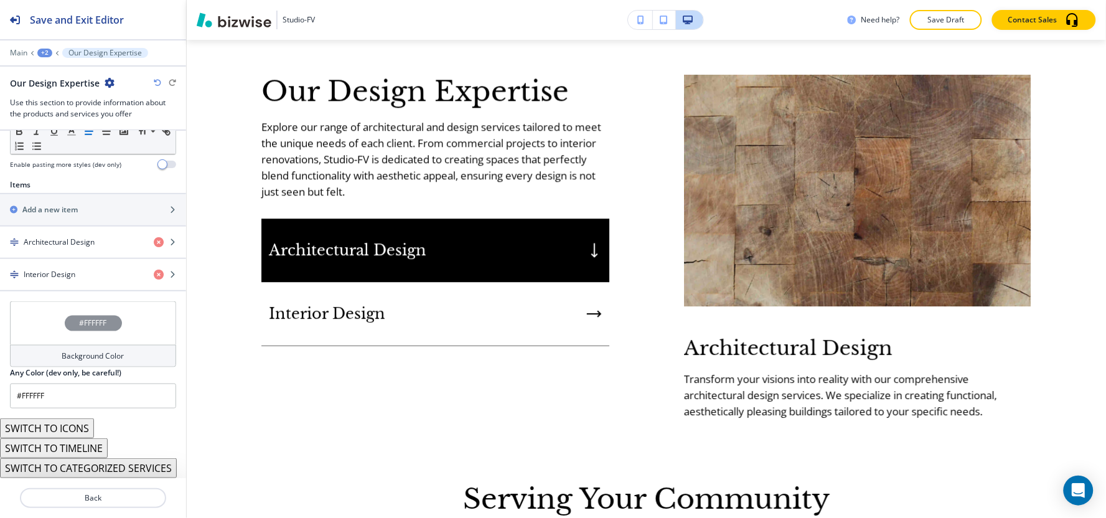
click at [82, 357] on h4 "Background Color" at bounding box center [93, 355] width 62 height 11
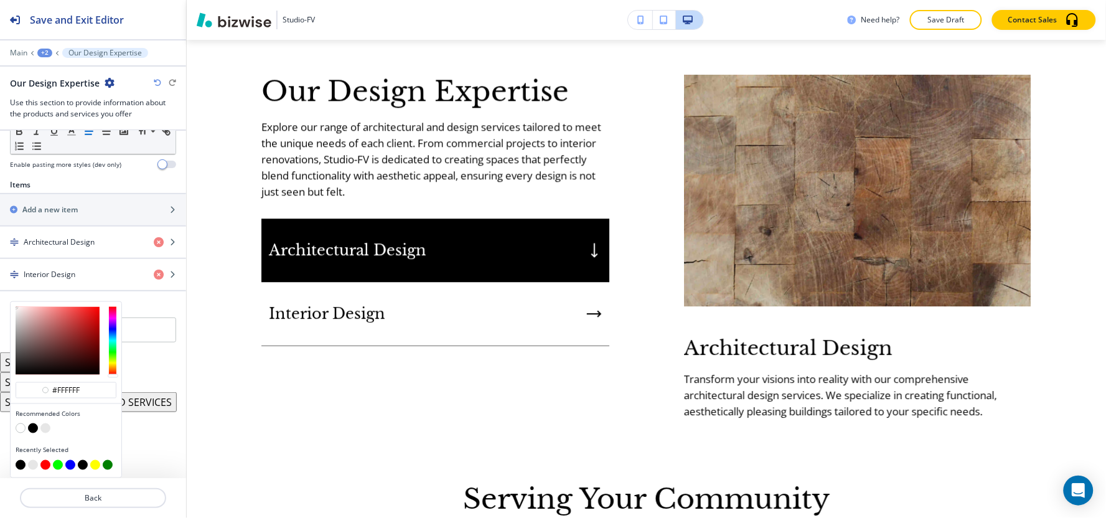
click at [44, 428] on button "button" at bounding box center [45, 428] width 10 height 10
type input "#e6e6e6"
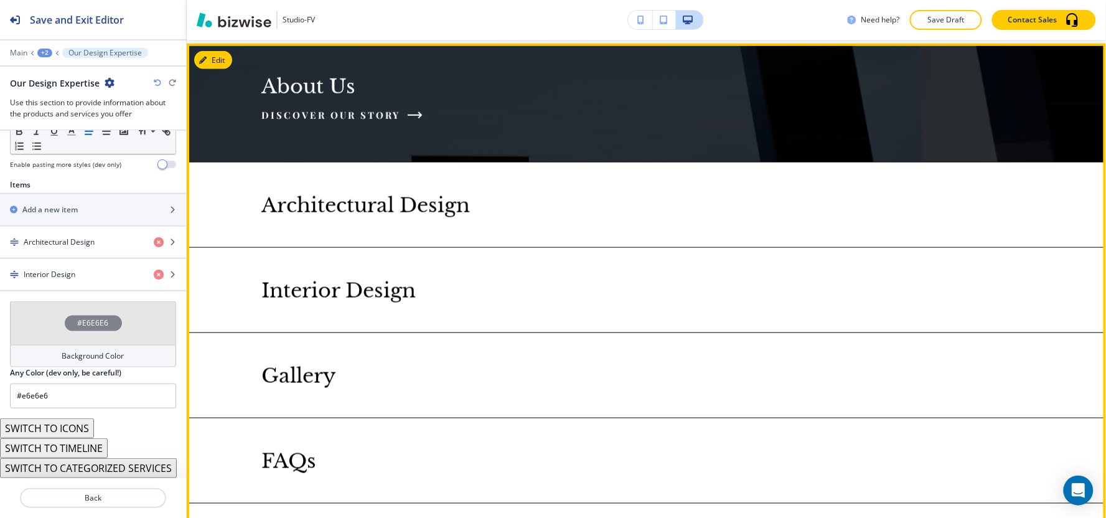
scroll to position [1662, 0]
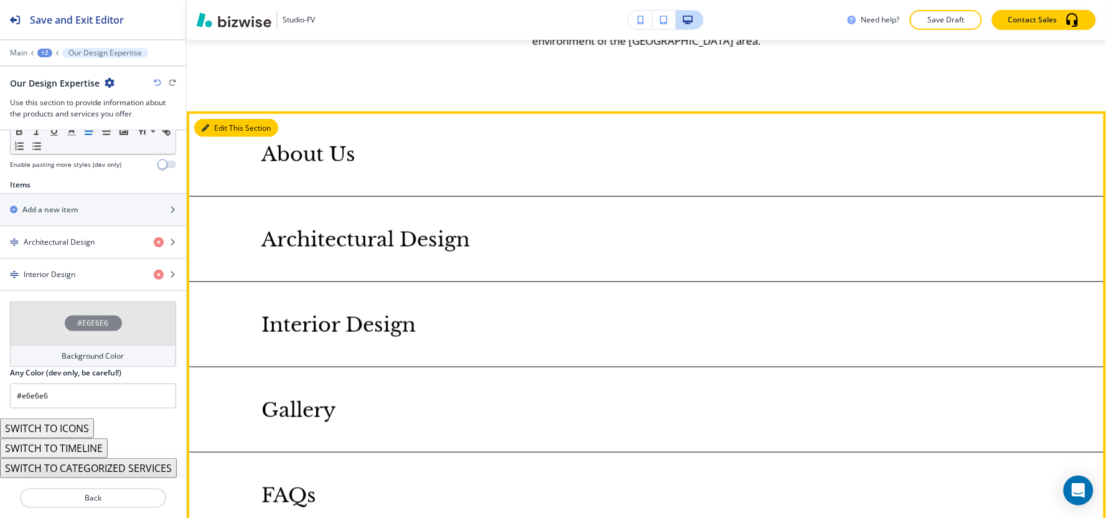
click at [212, 119] on button "Edit This Section" at bounding box center [236, 128] width 84 height 19
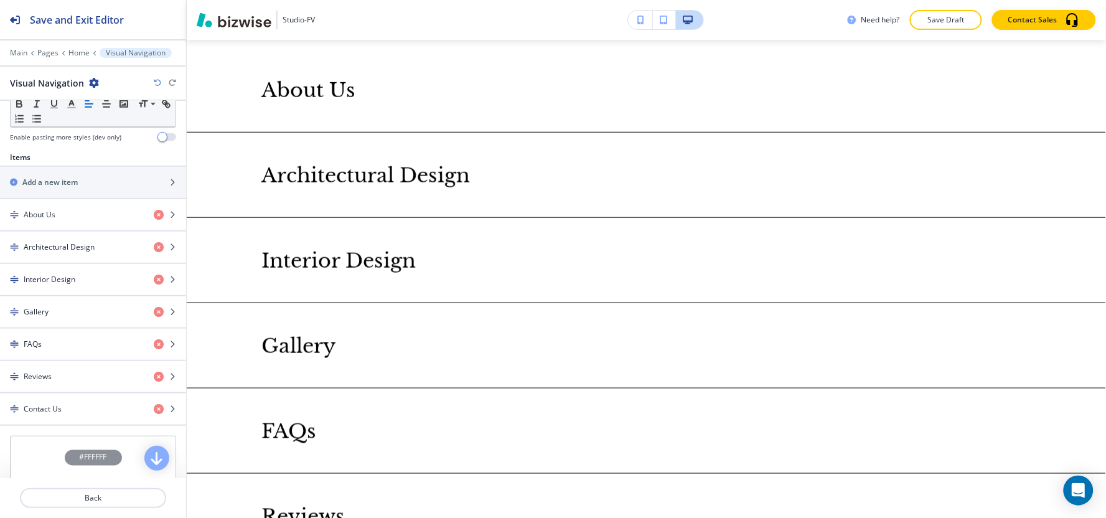
scroll to position [415, 0]
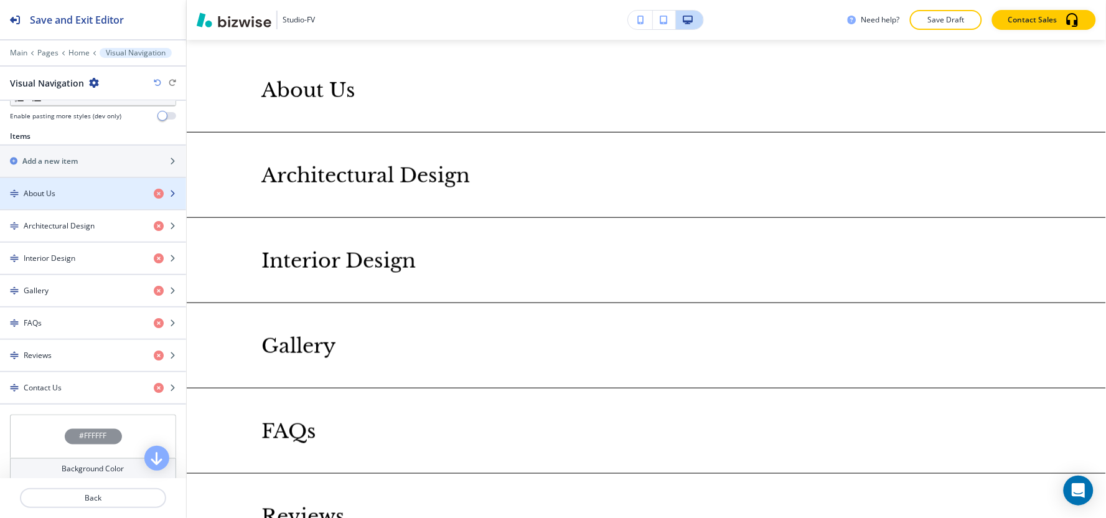
click at [76, 204] on div "button" at bounding box center [93, 204] width 186 height 10
click at [83, 204] on div "button" at bounding box center [93, 204] width 186 height 10
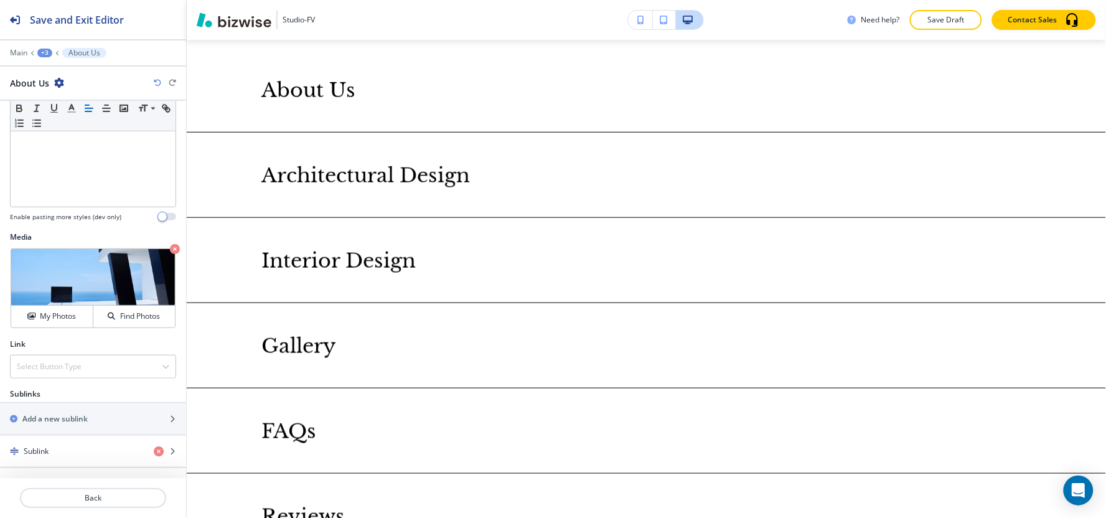
scroll to position [210, 0]
click at [68, 456] on div "Sublink" at bounding box center [93, 451] width 186 height 31
click at [96, 452] on div "Sublink" at bounding box center [72, 451] width 144 height 11
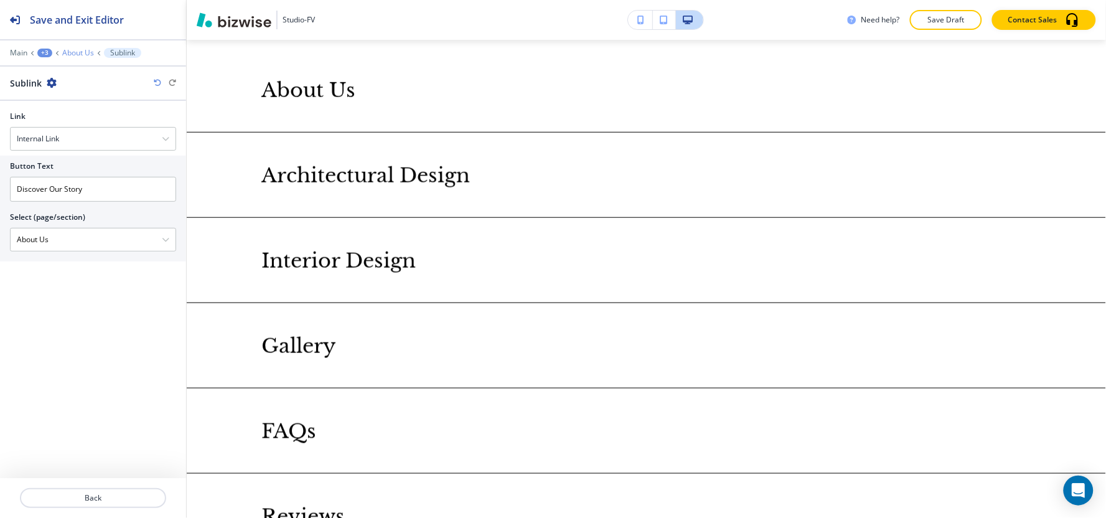
click at [81, 52] on p "About Us" at bounding box center [78, 53] width 32 height 9
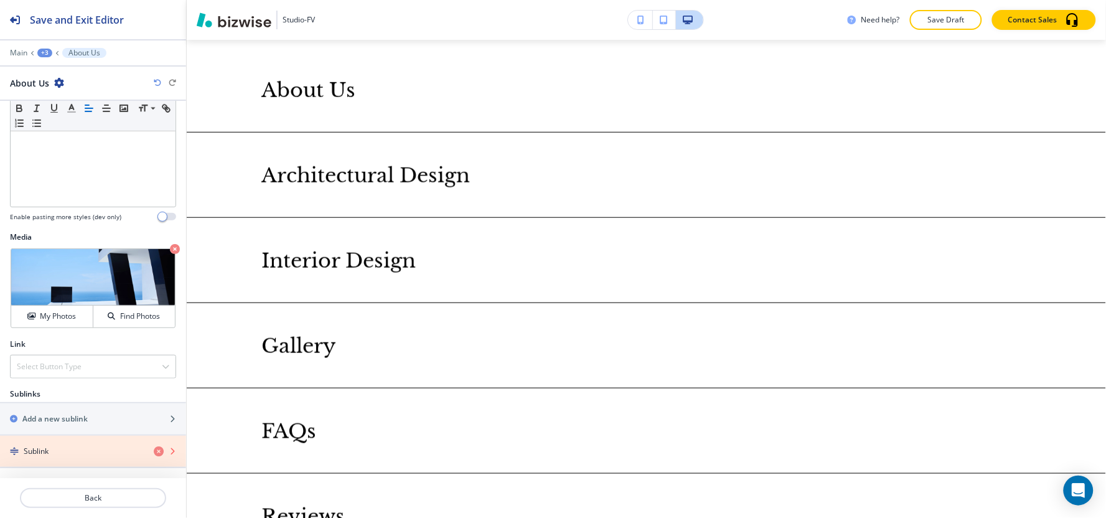
click at [154, 451] on icon "button" at bounding box center [159, 451] width 10 height 10
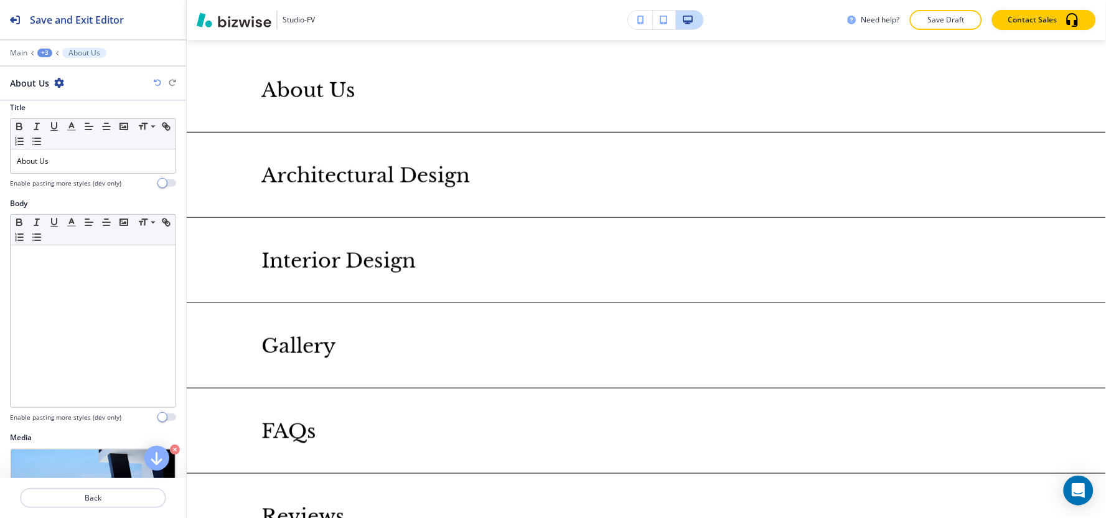
scroll to position [0, 0]
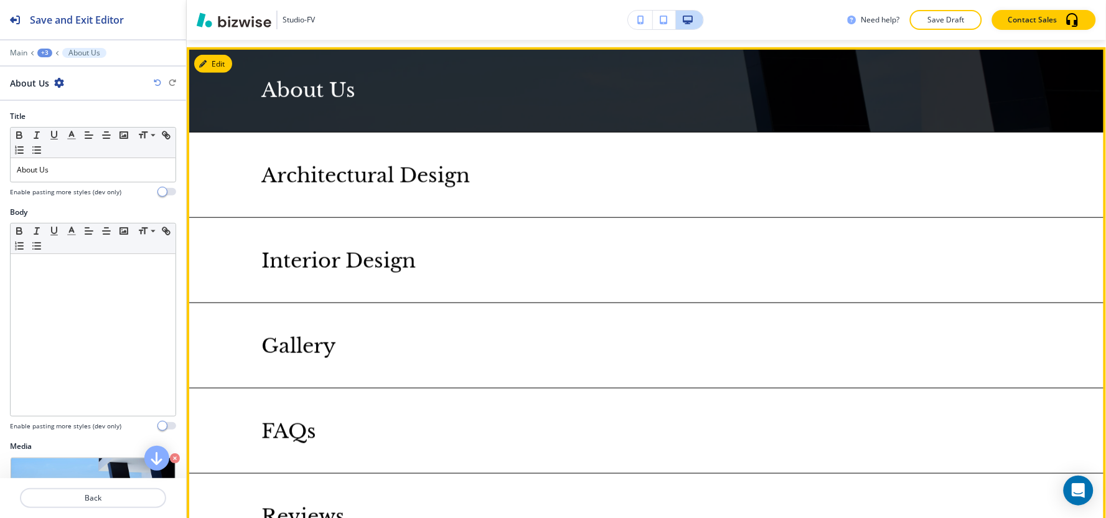
click at [332, 78] on p "About Us" at bounding box center [308, 90] width 94 height 24
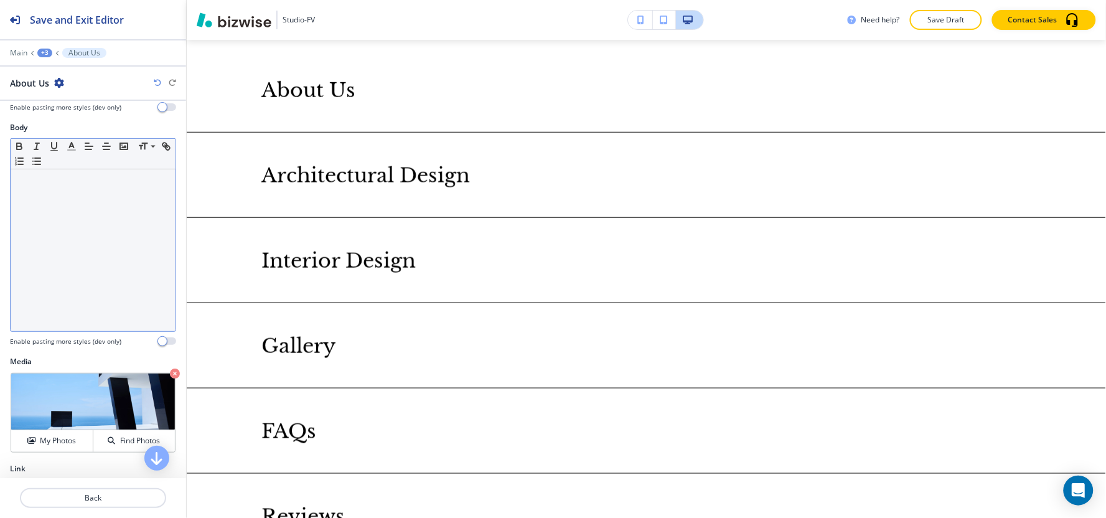
scroll to position [177, 0]
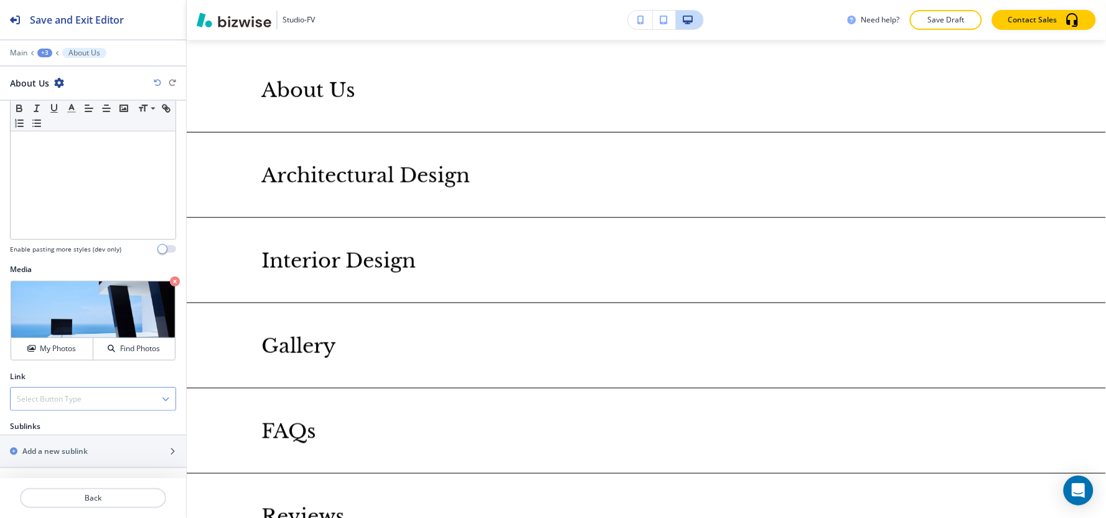
click at [90, 403] on div "Select Button Type" at bounding box center [93, 399] width 165 height 22
click at [93, 443] on h4 "Internal Link" at bounding box center [93, 441] width 152 height 11
click at [86, 449] on \(page\/section\) "Manual Input" at bounding box center [86, 448] width 151 height 21
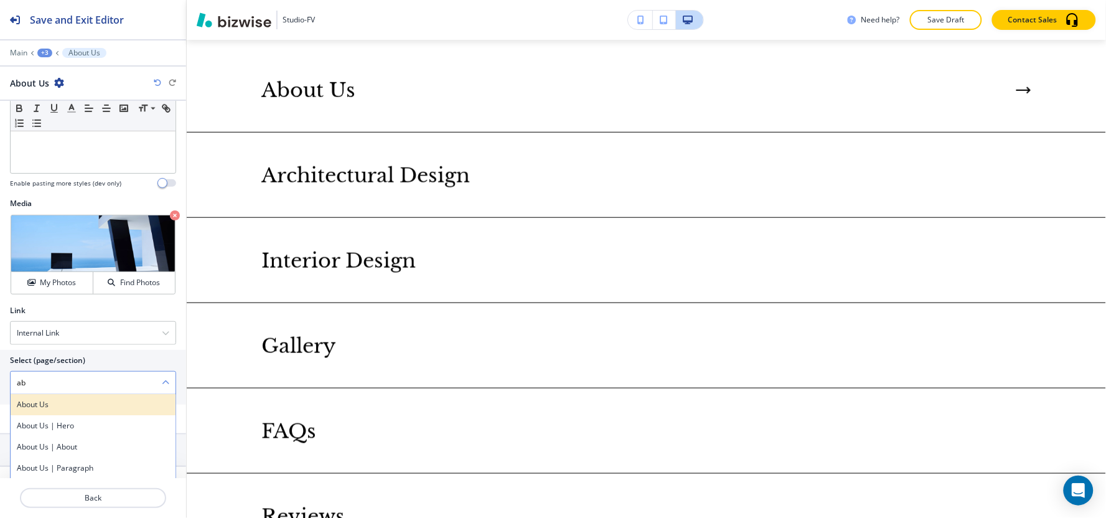
click at [48, 408] on h4 "About Us" at bounding box center [93, 404] width 152 height 11
type \(page\/section\) "About Us"
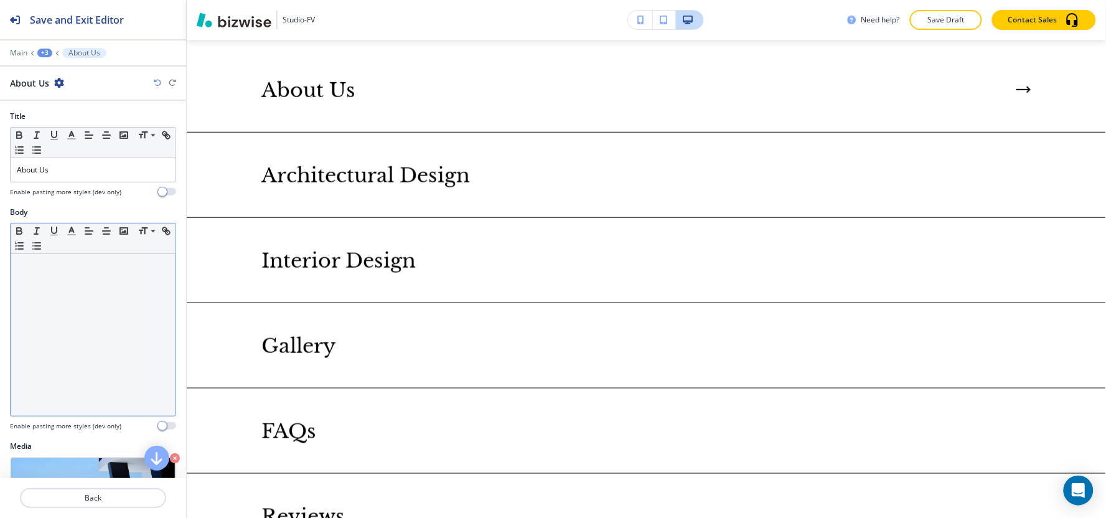
scroll to position [207, 0]
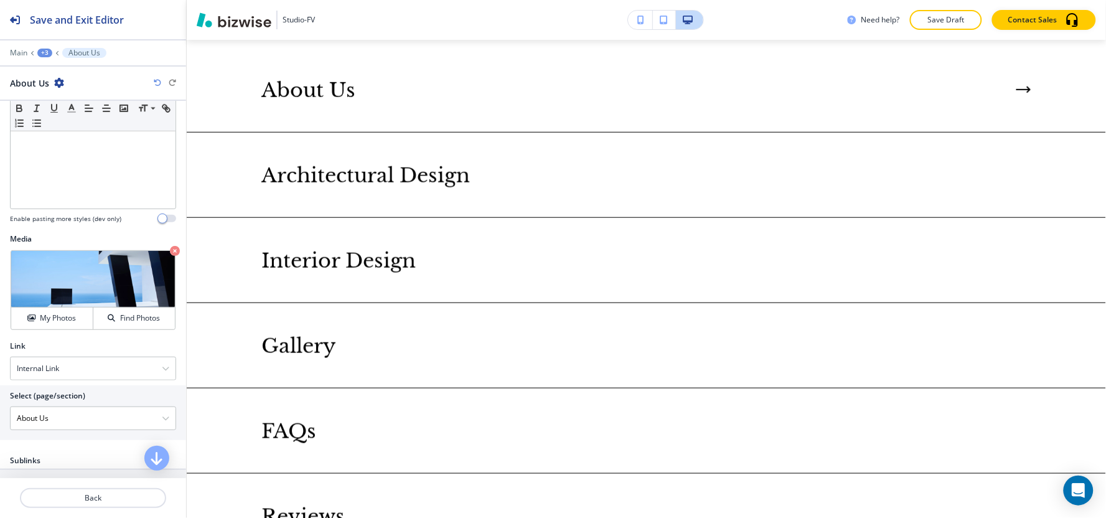
click at [39, 51] on div "+3" at bounding box center [44, 53] width 15 height 9
click at [75, 124] on button "Visual Navigation" at bounding box center [77, 117] width 80 height 22
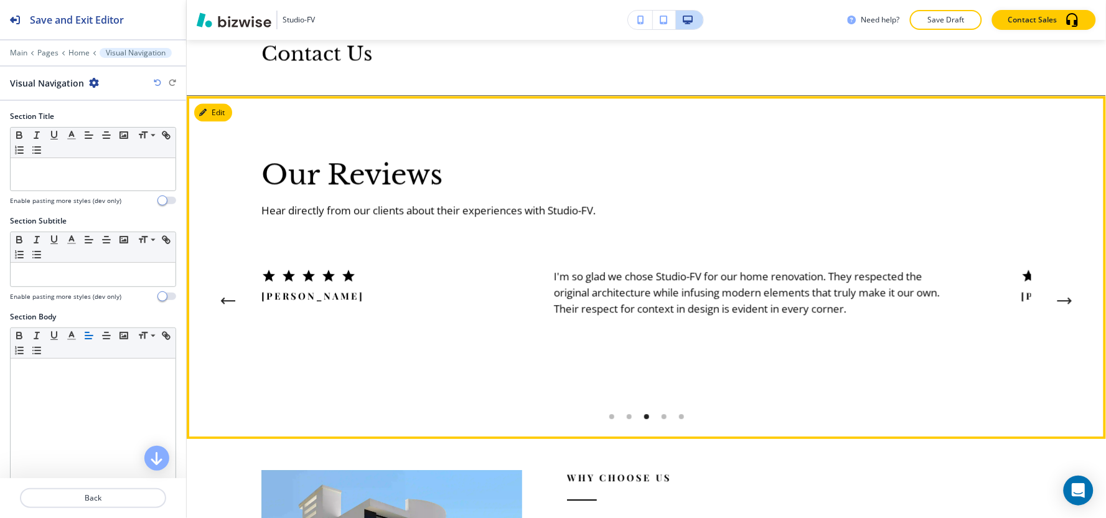
scroll to position [2236, 0]
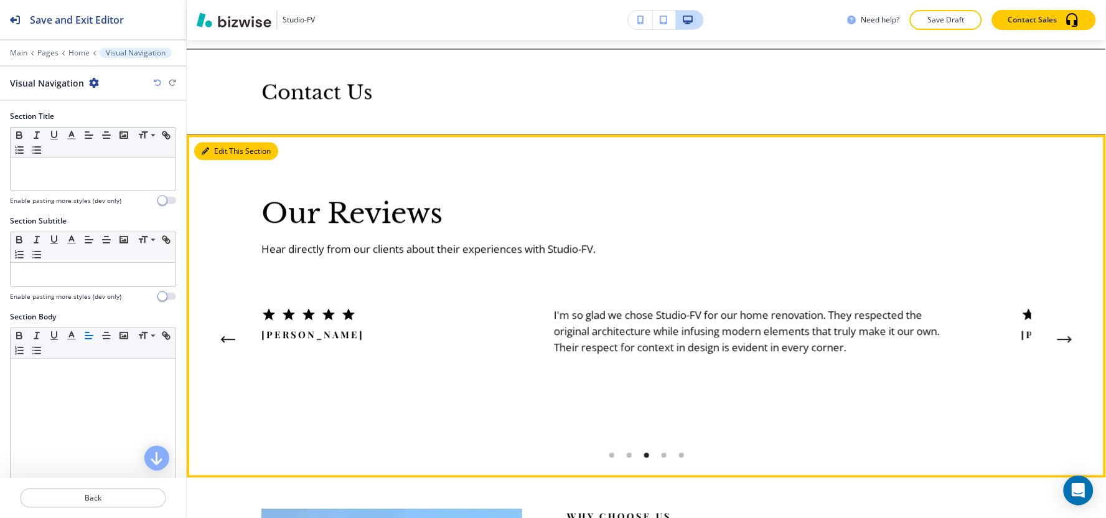
click at [220, 144] on button "Edit This Section" at bounding box center [236, 151] width 84 height 19
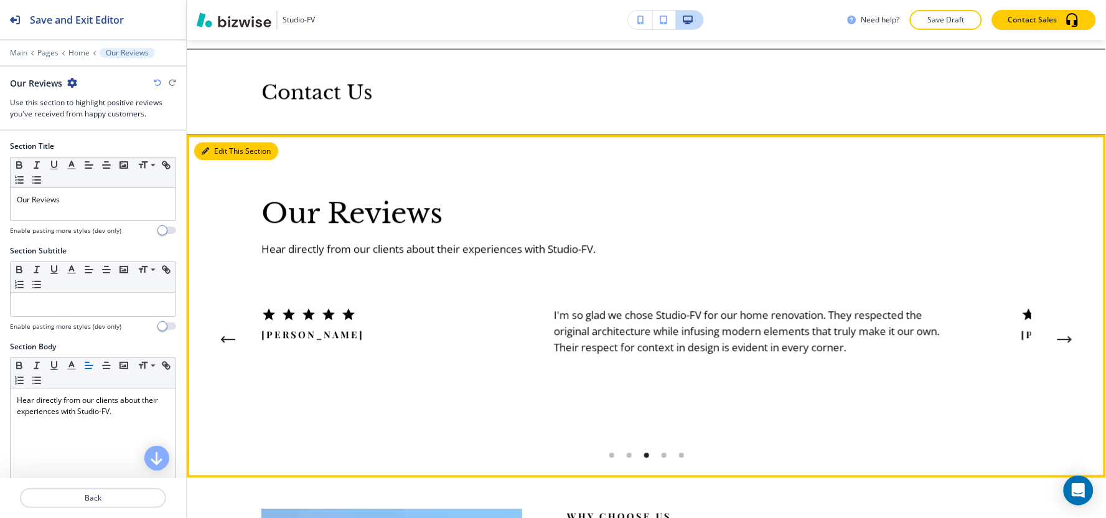
scroll to position [2324, 0]
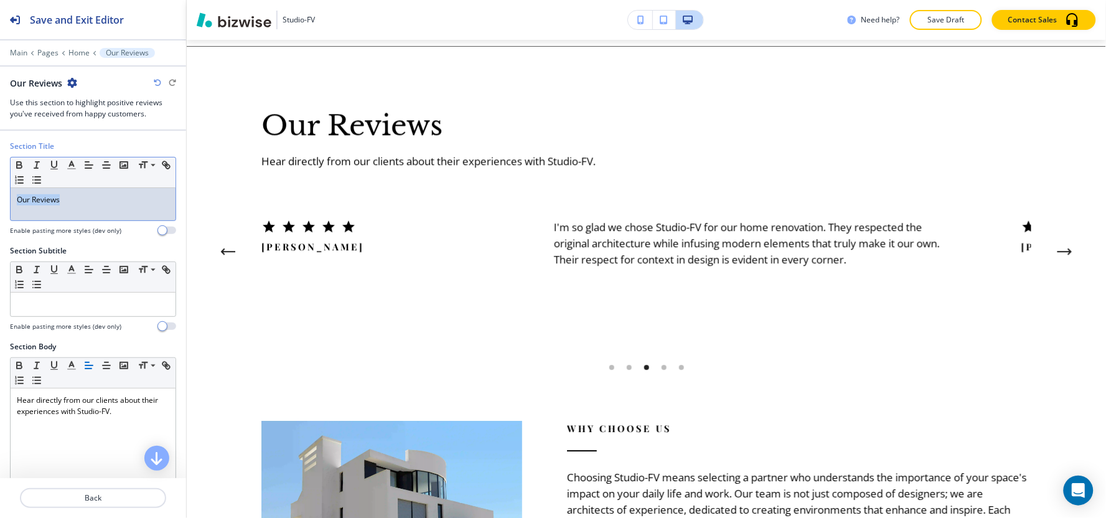
drag, startPoint x: 82, startPoint y: 207, endPoint x: 2, endPoint y: 204, distance: 80.3
click at [2, 204] on div "Section Title Small Normal Large Huge Our Reviews Enable pasting more styles (d…" at bounding box center [93, 193] width 186 height 105
click at [110, 159] on icon "button" at bounding box center [106, 164] width 11 height 11
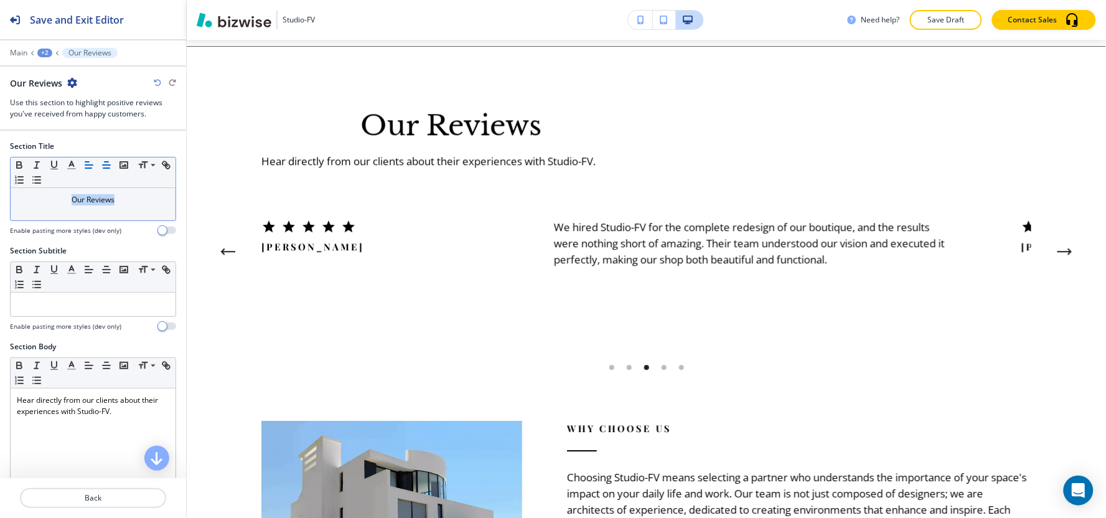
click at [90, 168] on line "button" at bounding box center [88, 168] width 6 height 0
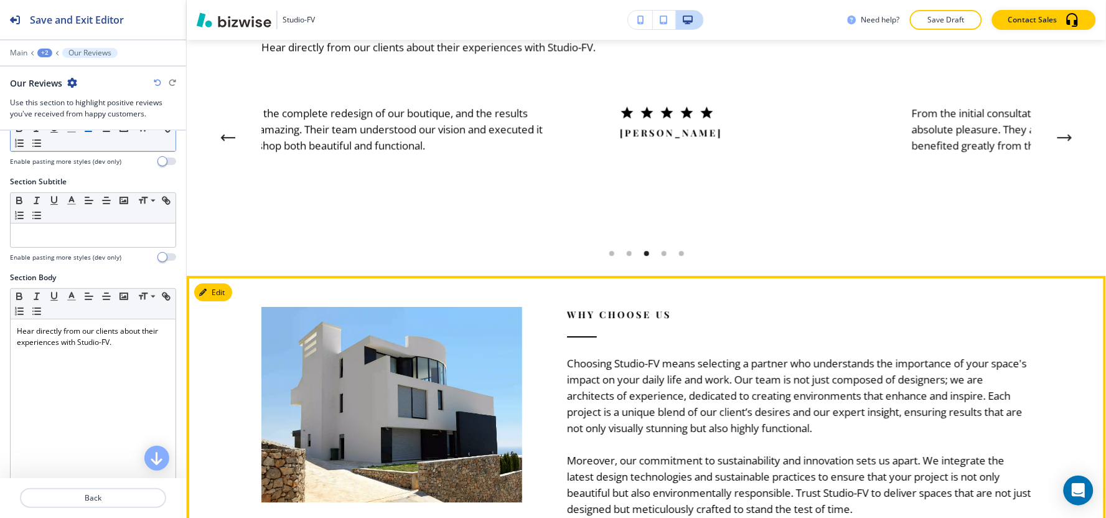
scroll to position [2531, 0]
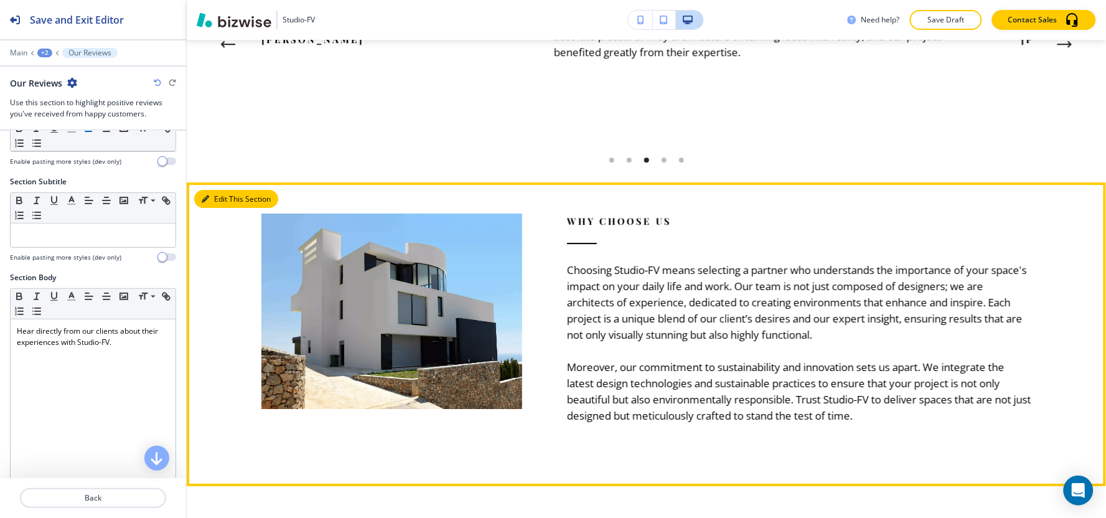
click at [228, 199] on button "Edit This Section" at bounding box center [236, 199] width 84 height 19
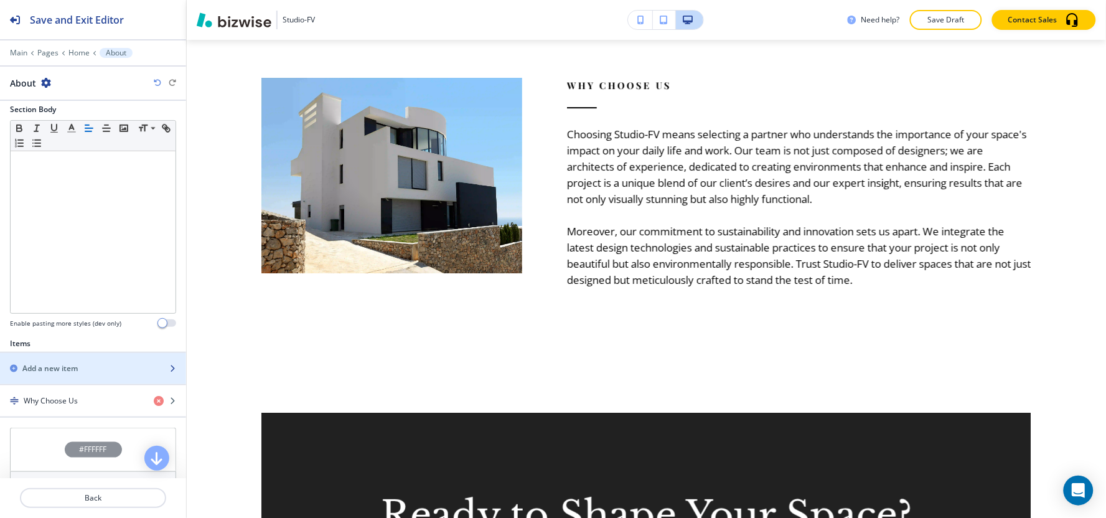
scroll to position [276, 0]
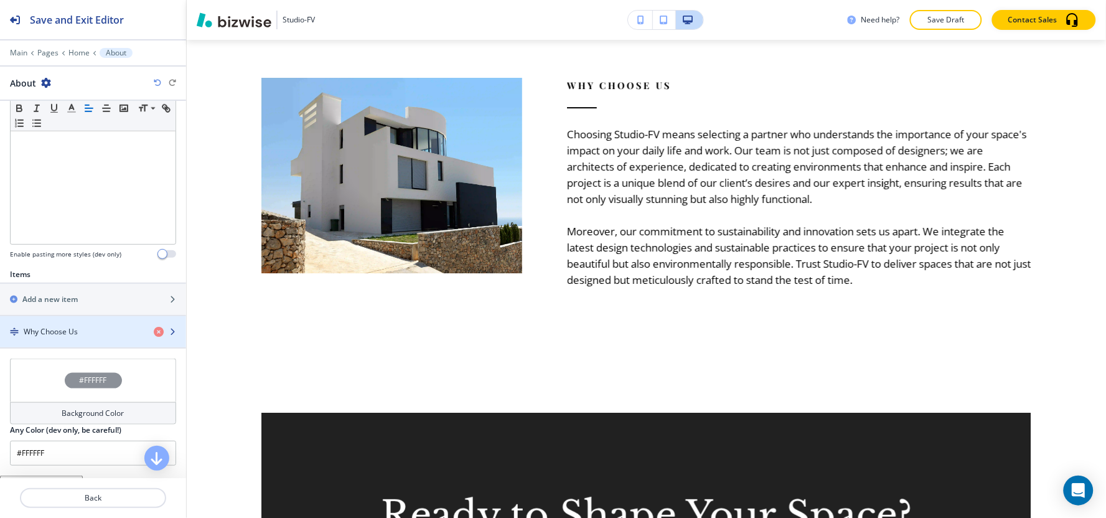
click at [59, 339] on div "button" at bounding box center [93, 342] width 186 height 10
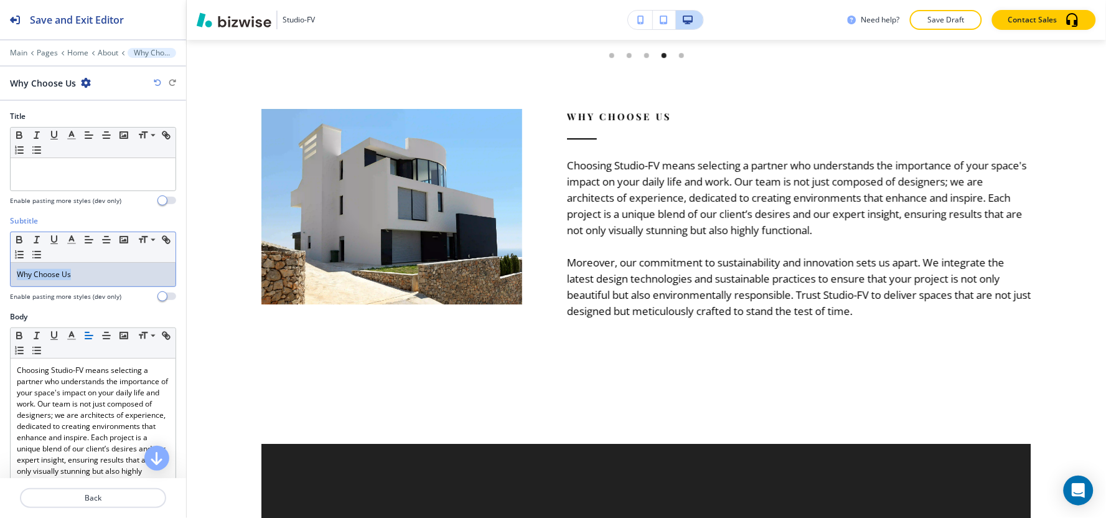
drag, startPoint x: 109, startPoint y: 285, endPoint x: 0, endPoint y: 284, distance: 108.9
click at [0, 284] on div "Subtitle Small Normal Large Huge Why Choose Us Enable pasting more styles (dev …" at bounding box center [93, 263] width 186 height 96
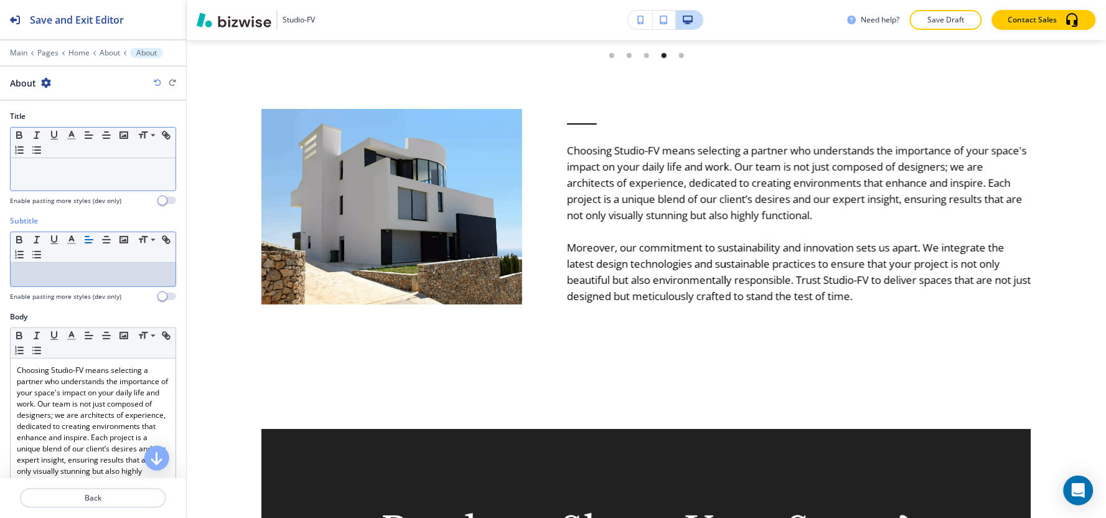
click at [68, 179] on div at bounding box center [93, 174] width 165 height 32
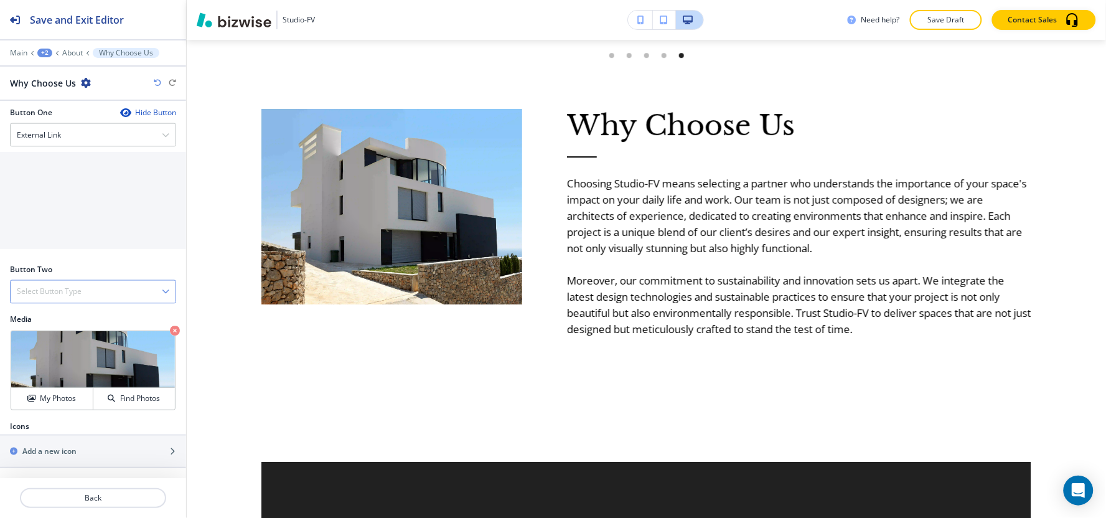
scroll to position [548, 0]
click at [30, 349] on icon at bounding box center [27, 345] width 11 height 11
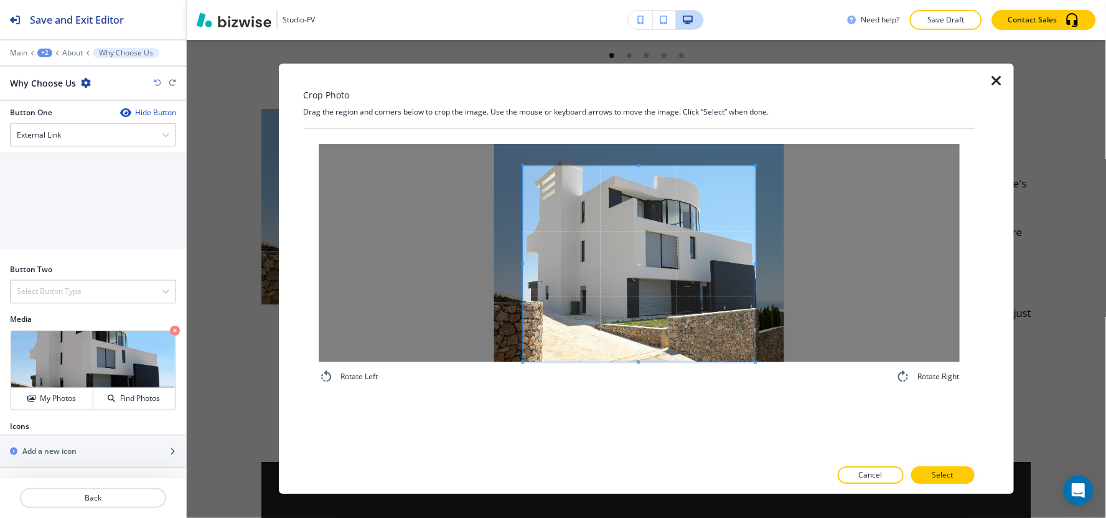
click at [613, 368] on div "Rotate Left Rotate Right" at bounding box center [639, 264] width 641 height 240
click at [654, 121] on div "Crop Photo Drag the region and corners below to crop the image. Use the mouse o…" at bounding box center [639, 278] width 671 height 430
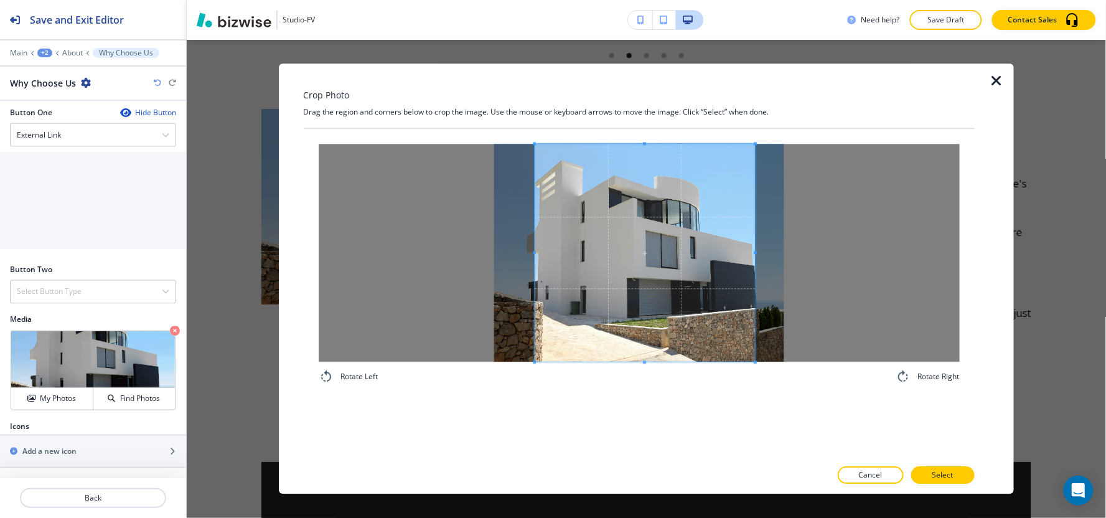
click at [538, 228] on div at bounding box center [645, 253] width 220 height 218
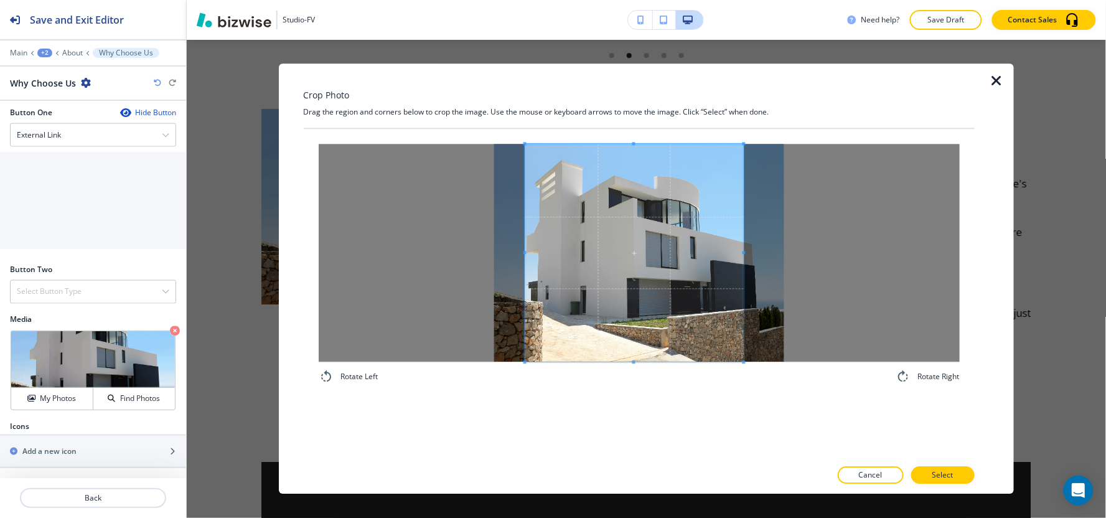
click at [635, 251] on span at bounding box center [634, 253] width 218 height 218
click at [739, 238] on span at bounding box center [739, 253] width 3 height 218
click at [957, 466] on button "Select" at bounding box center [942, 475] width 63 height 17
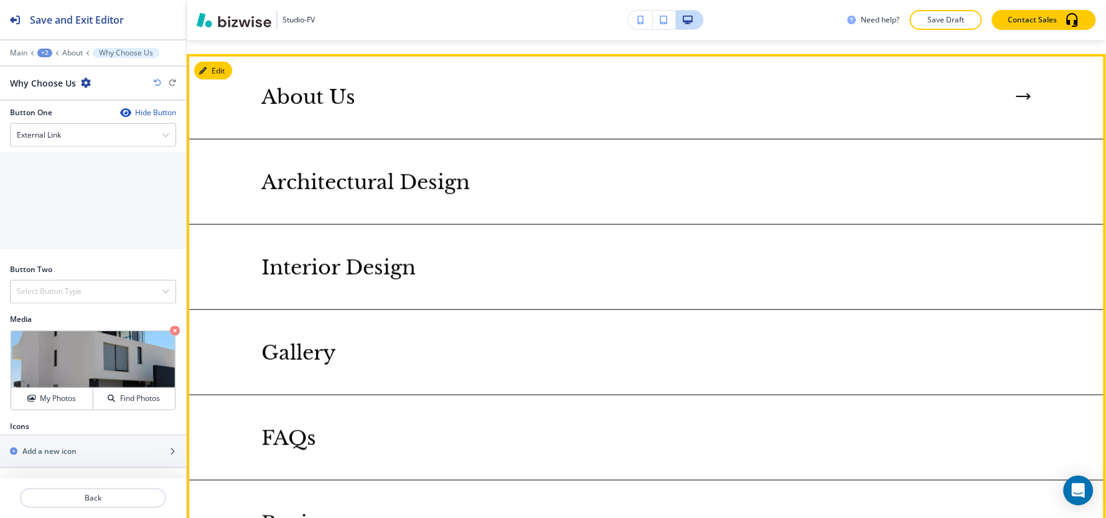
scroll to position [1598, 0]
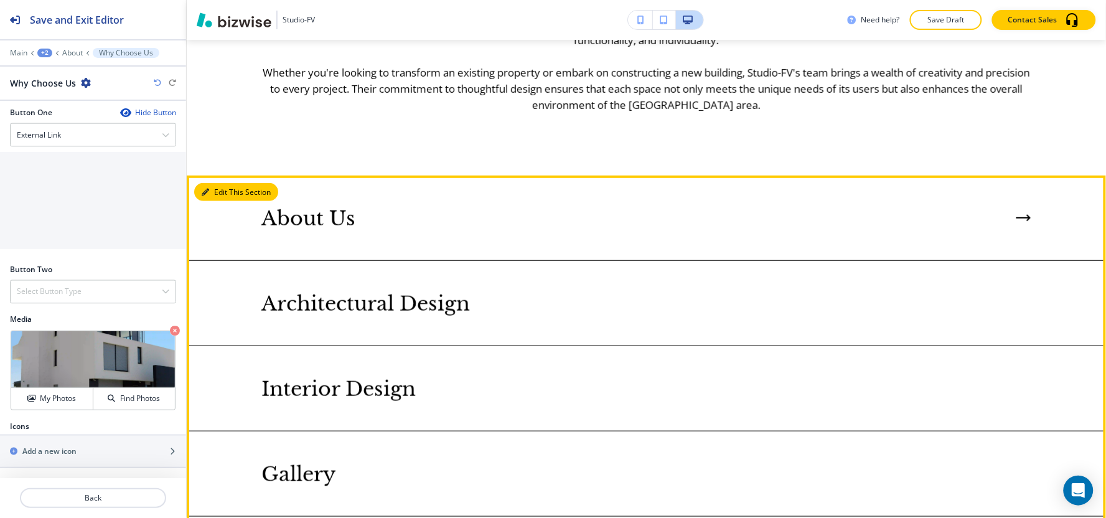
click at [214, 187] on button "Edit This Section" at bounding box center [236, 192] width 84 height 19
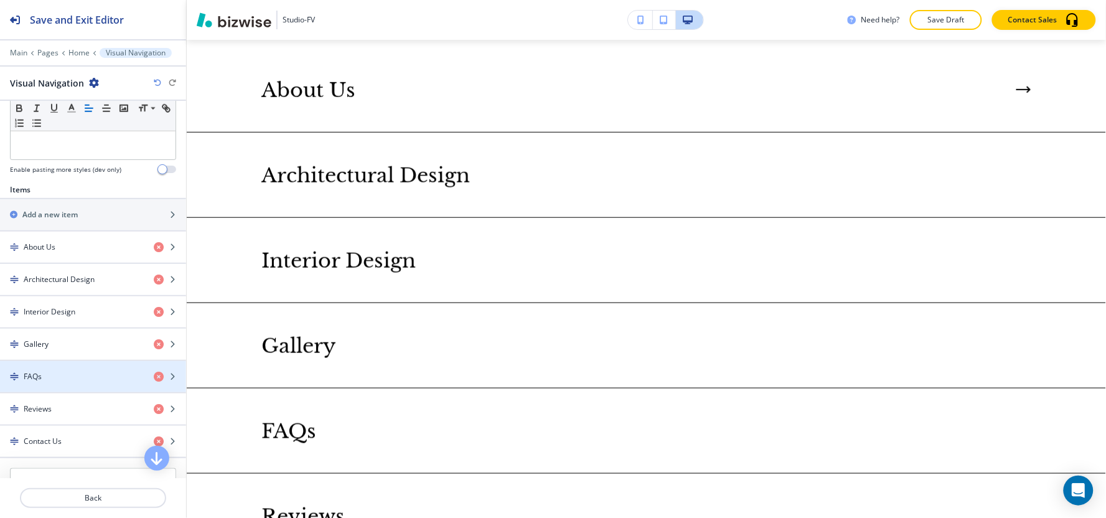
scroll to position [504, 0]
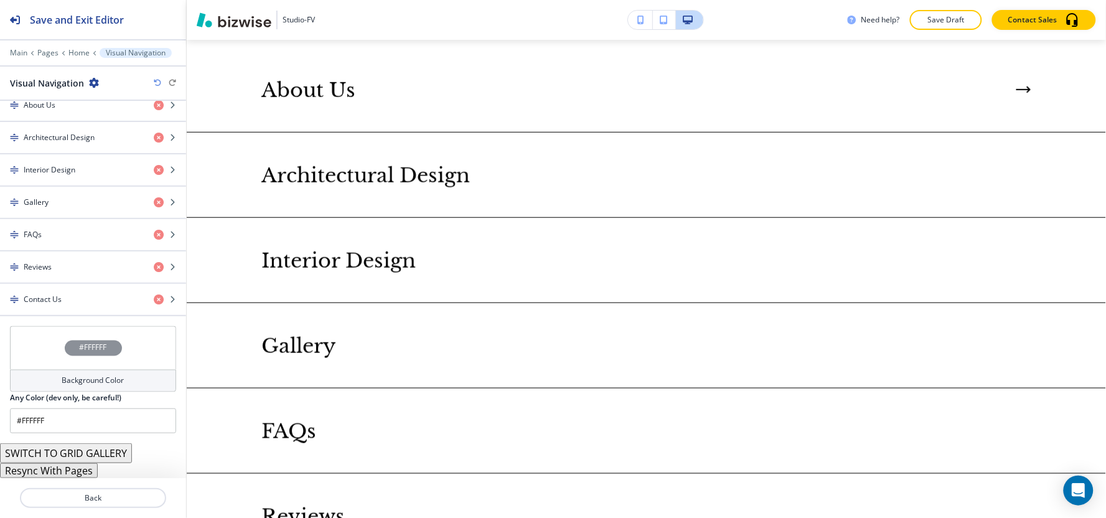
click at [65, 378] on h4 "Background Color" at bounding box center [93, 380] width 62 height 11
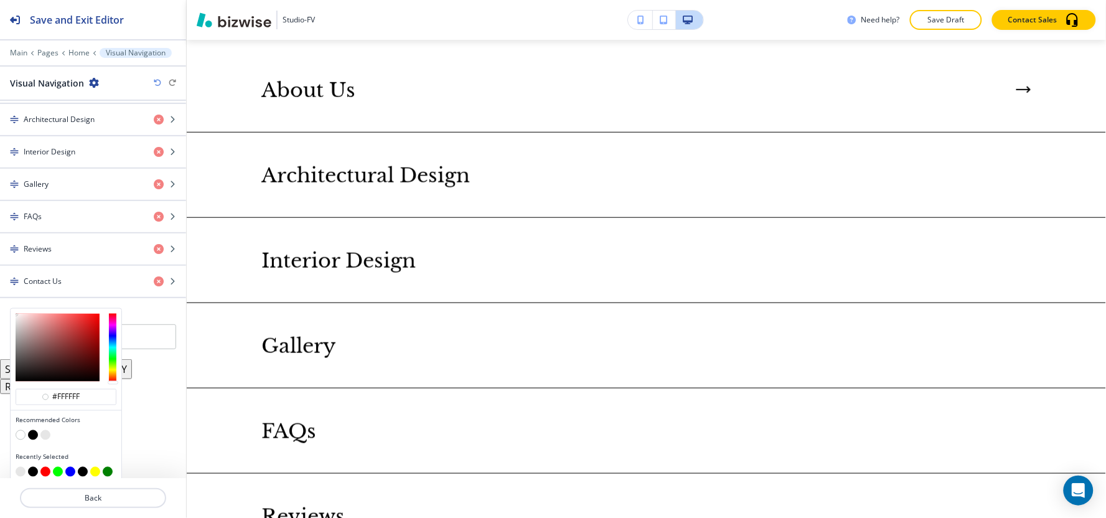
scroll to position [530, 0]
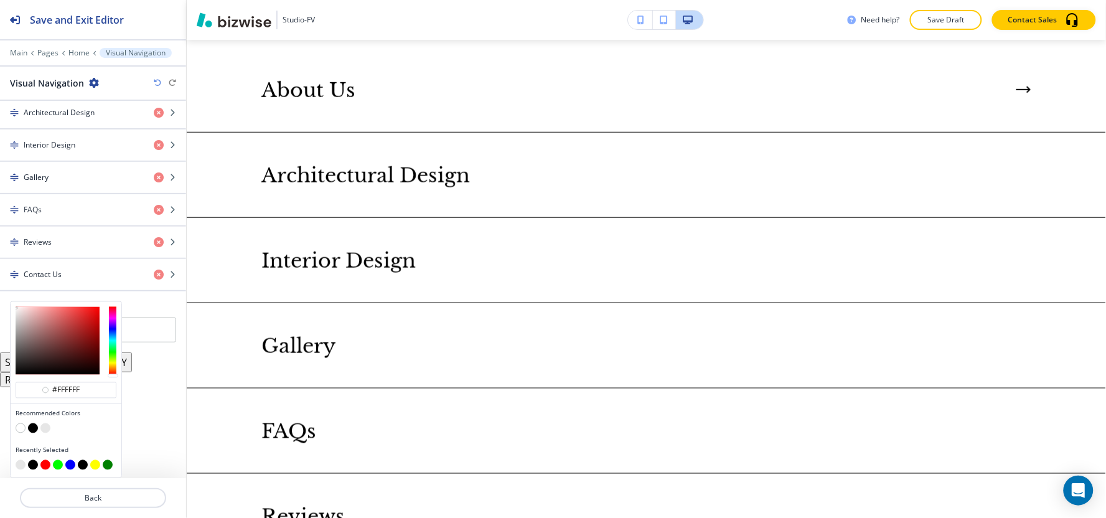
click at [30, 428] on button "button" at bounding box center [33, 428] width 10 height 10
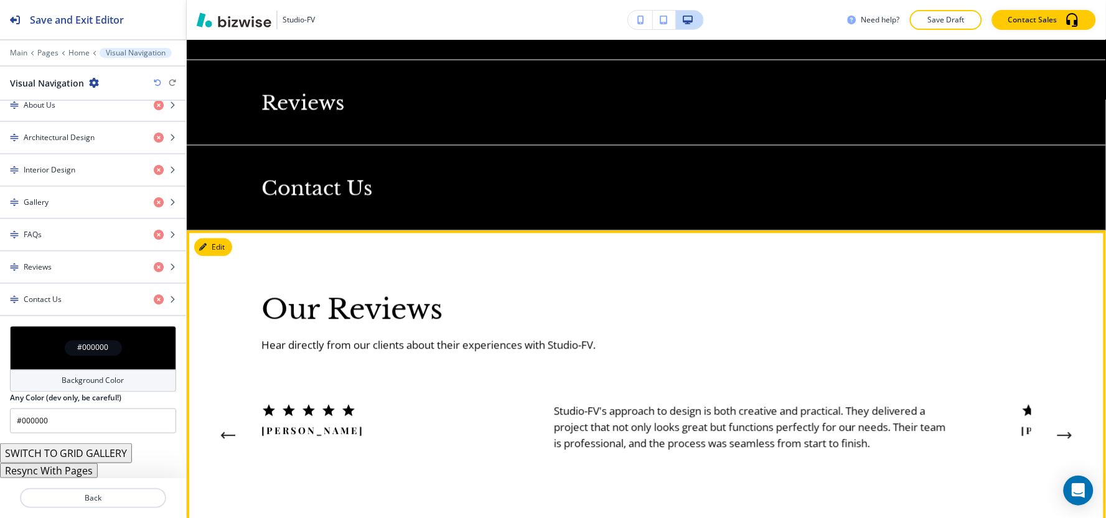
scroll to position [2142, 0]
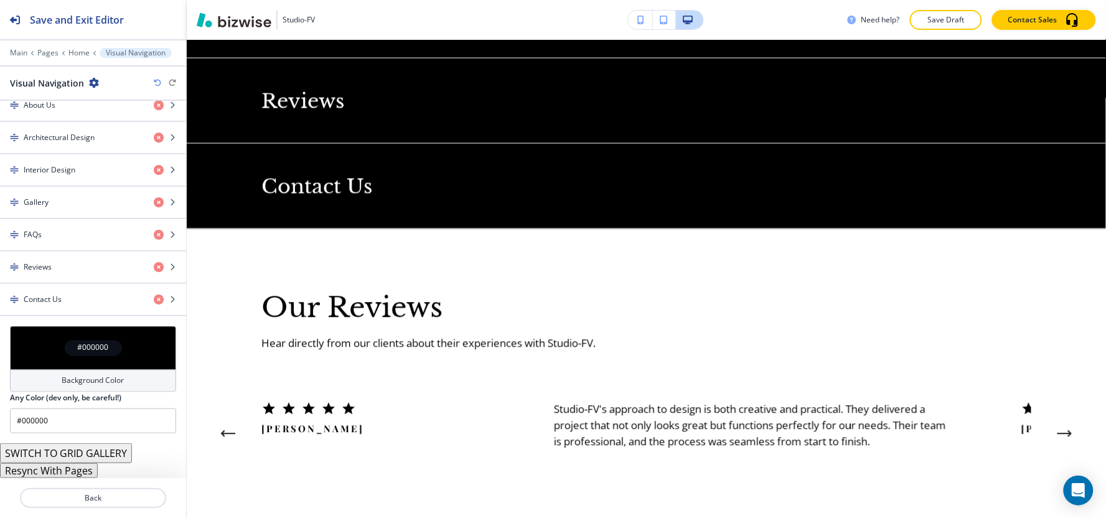
click at [71, 377] on h4 "Background Color" at bounding box center [93, 380] width 62 height 11
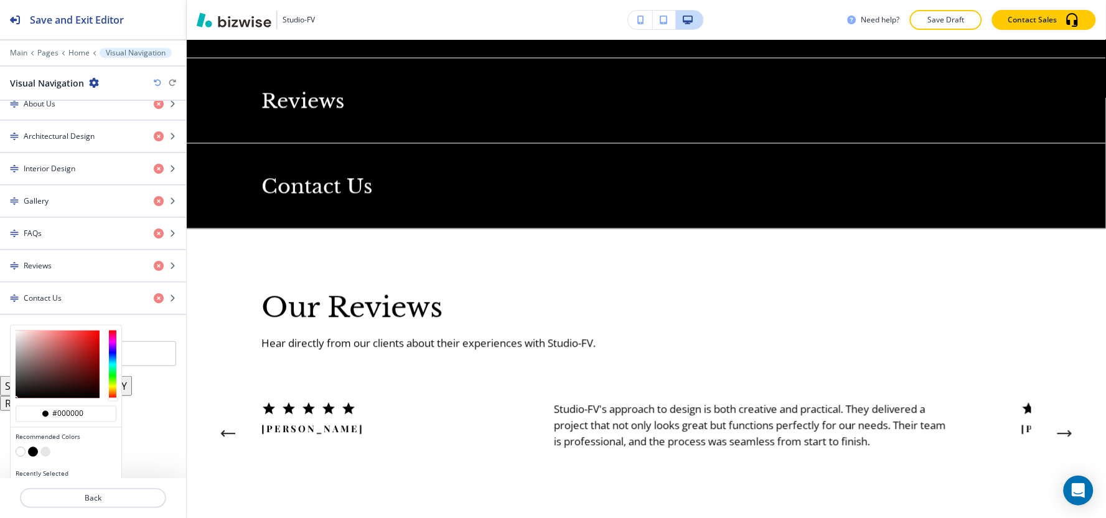
click at [42, 453] on button "button" at bounding box center [45, 452] width 10 height 10
type input "#e6e6e6"
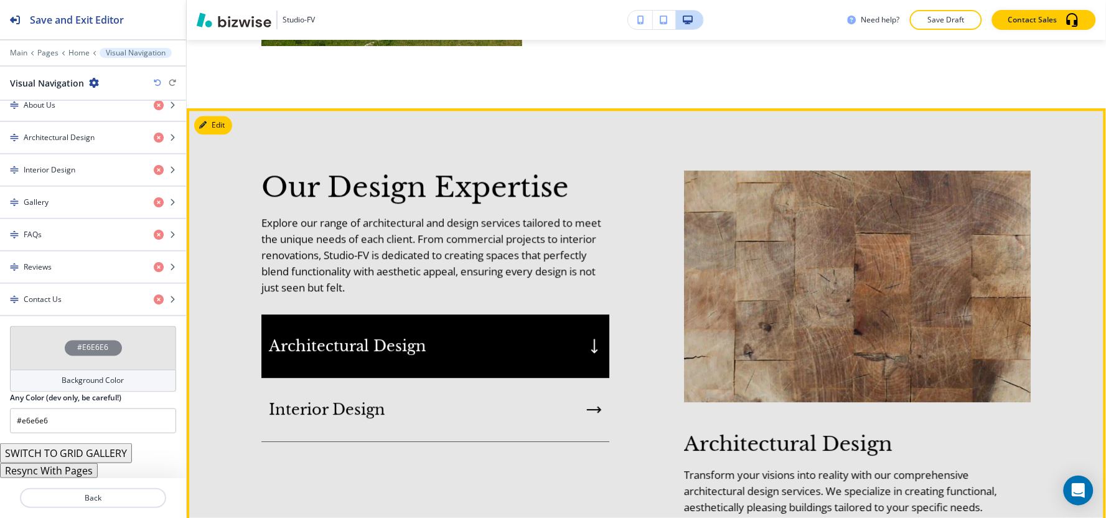
scroll to position [828, 0]
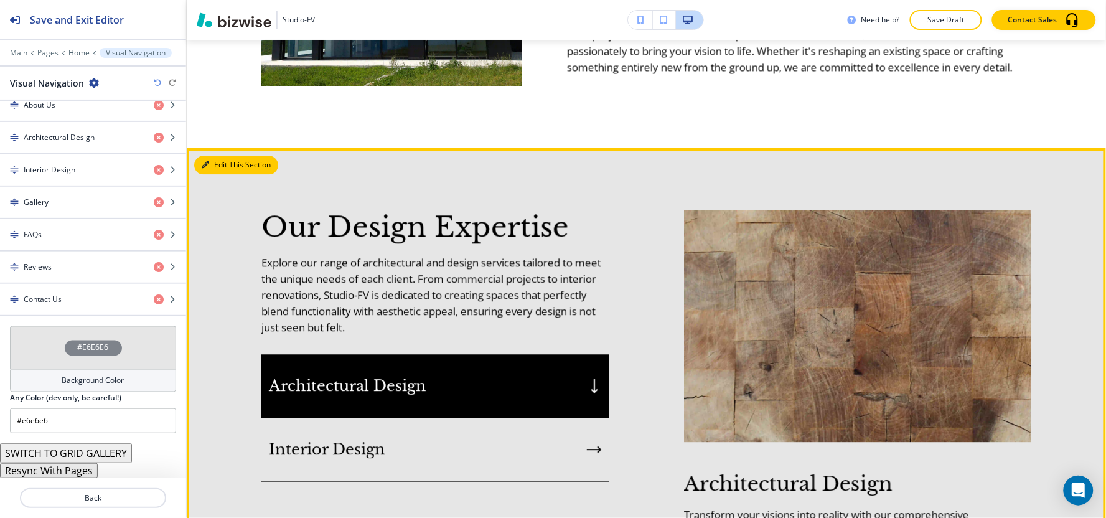
click at [207, 156] on button "Edit This Section" at bounding box center [236, 165] width 84 height 19
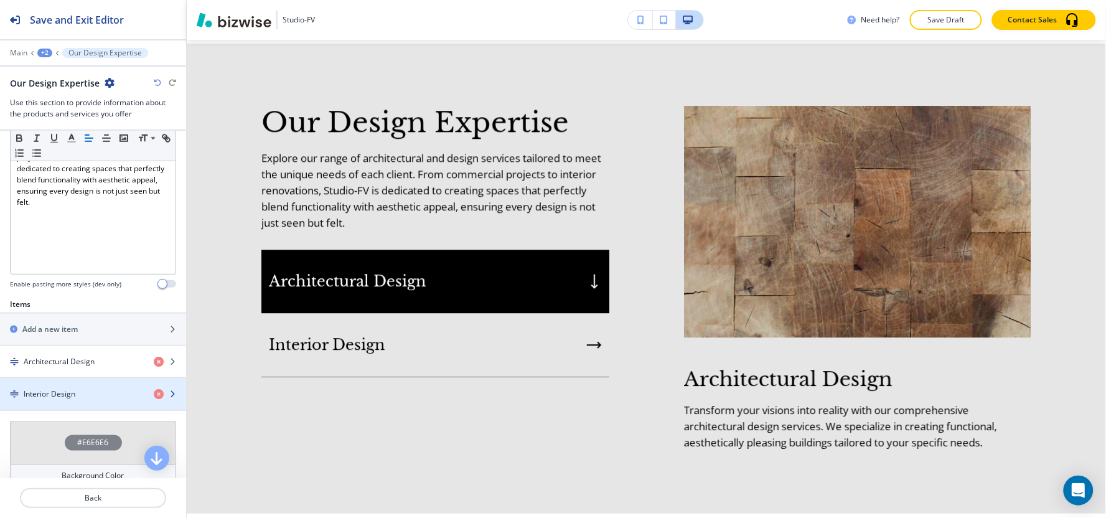
scroll to position [396, 0]
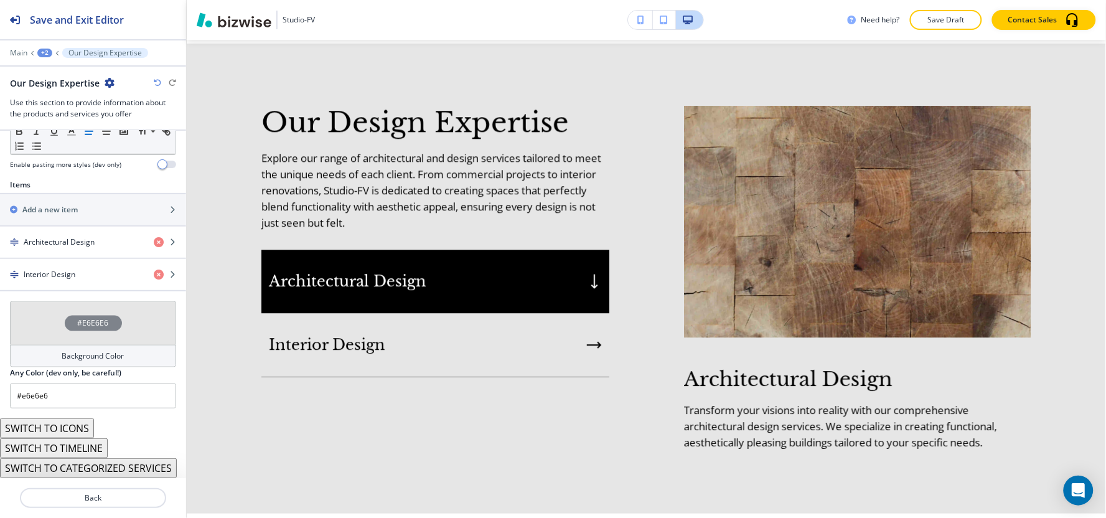
click at [79, 356] on h4 "Background Color" at bounding box center [93, 355] width 62 height 11
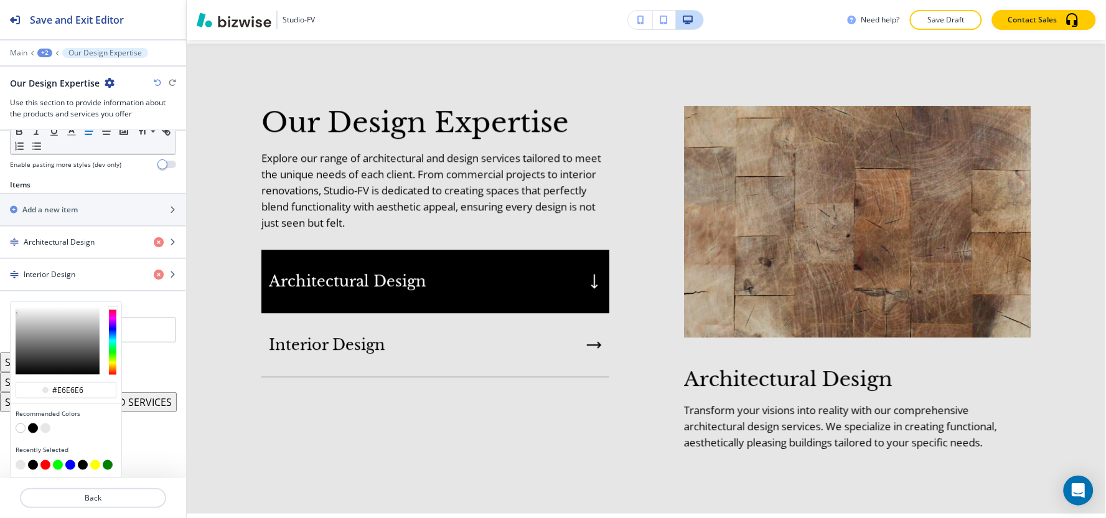
click at [32, 428] on button "button" at bounding box center [33, 428] width 10 height 10
type input "#000000"
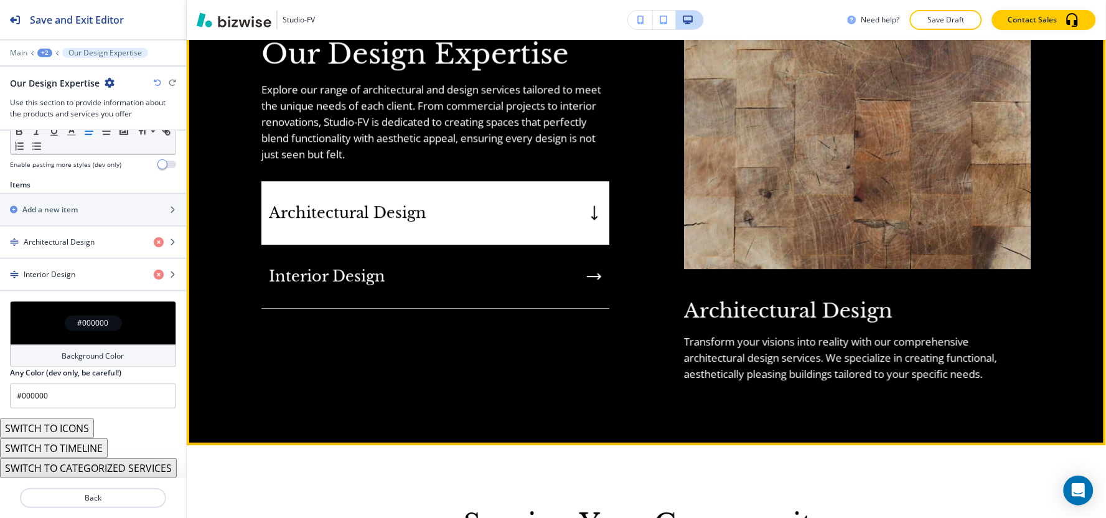
scroll to position [1002, 0]
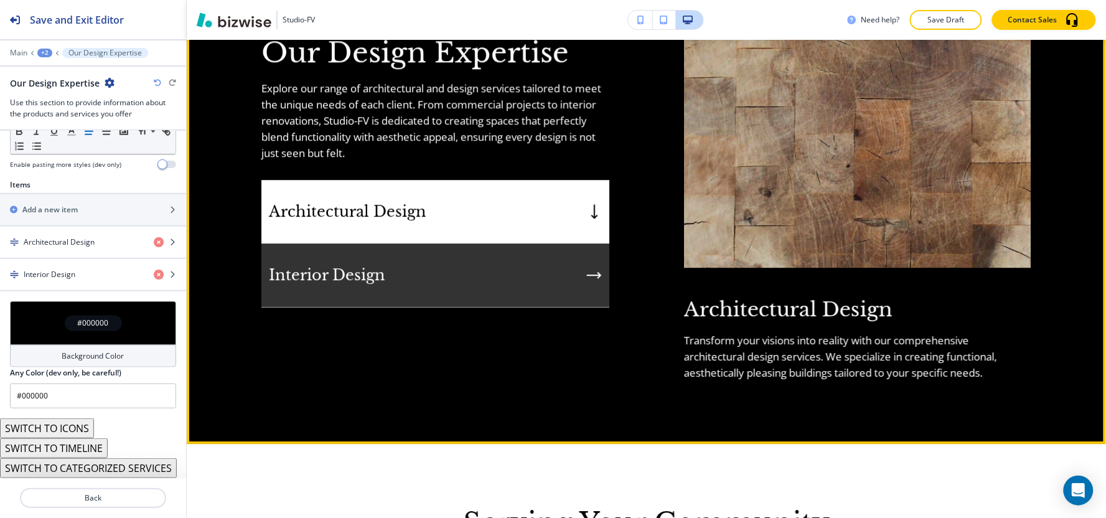
click at [512, 301] on div "Interior Design" at bounding box center [435, 275] width 348 height 64
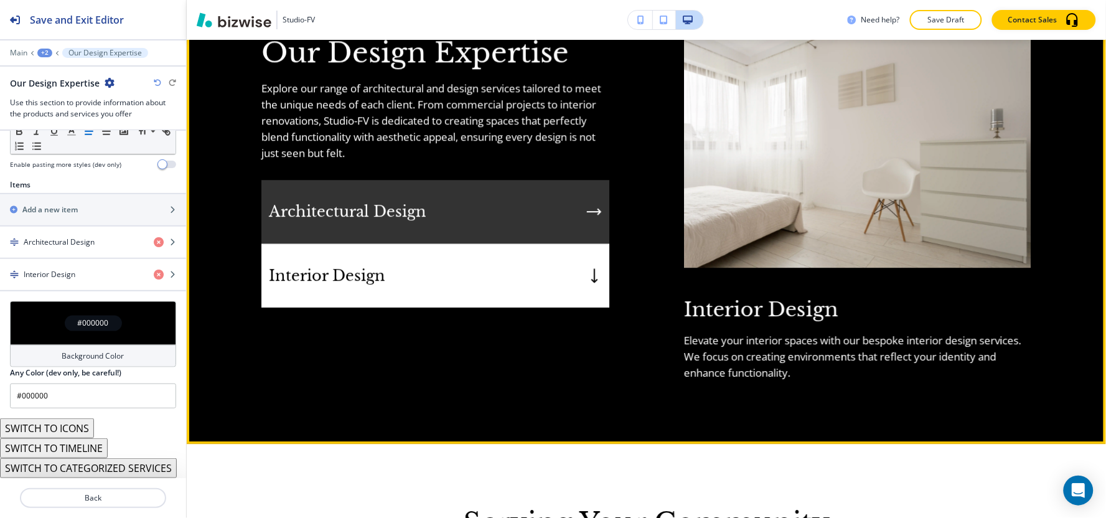
click at [496, 222] on div "Architectural Design" at bounding box center [435, 212] width 348 height 64
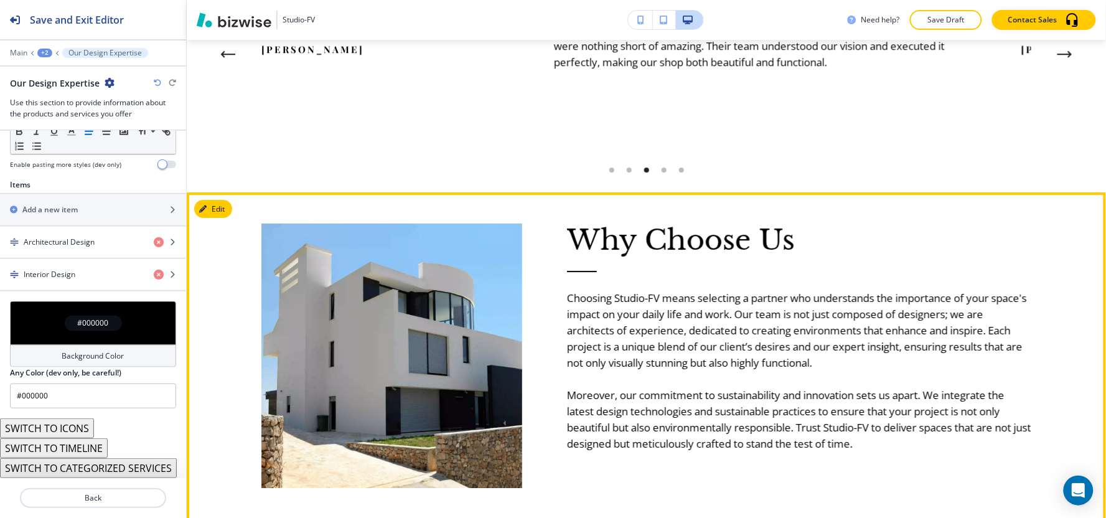
scroll to position [2523, 0]
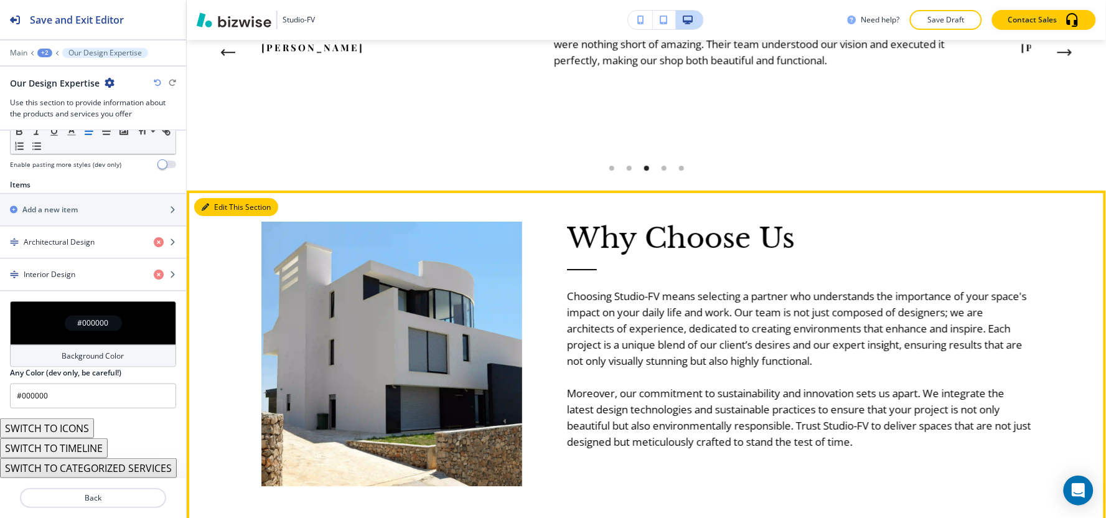
click at [219, 202] on button "Edit This Section" at bounding box center [236, 207] width 84 height 19
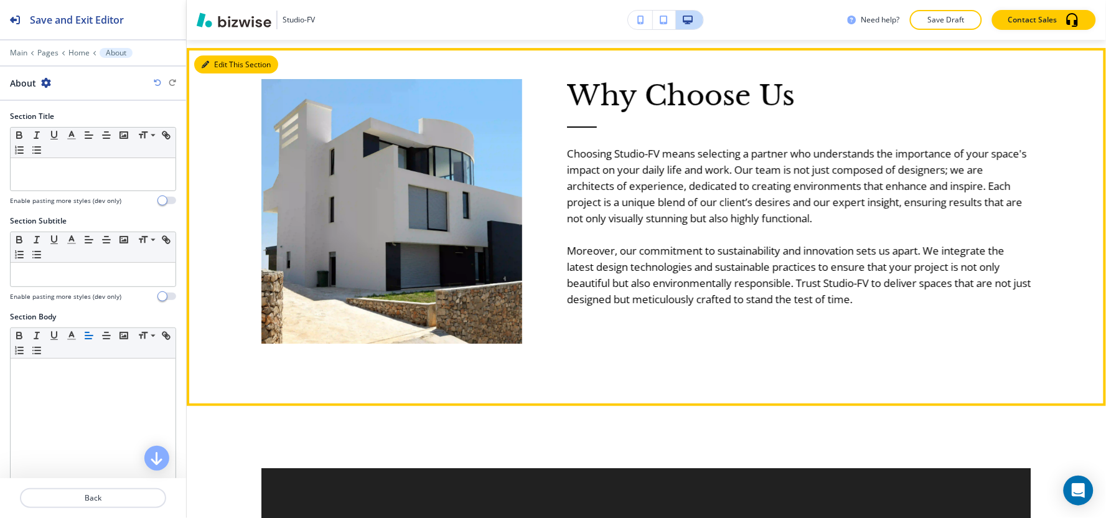
scroll to position [2667, 0]
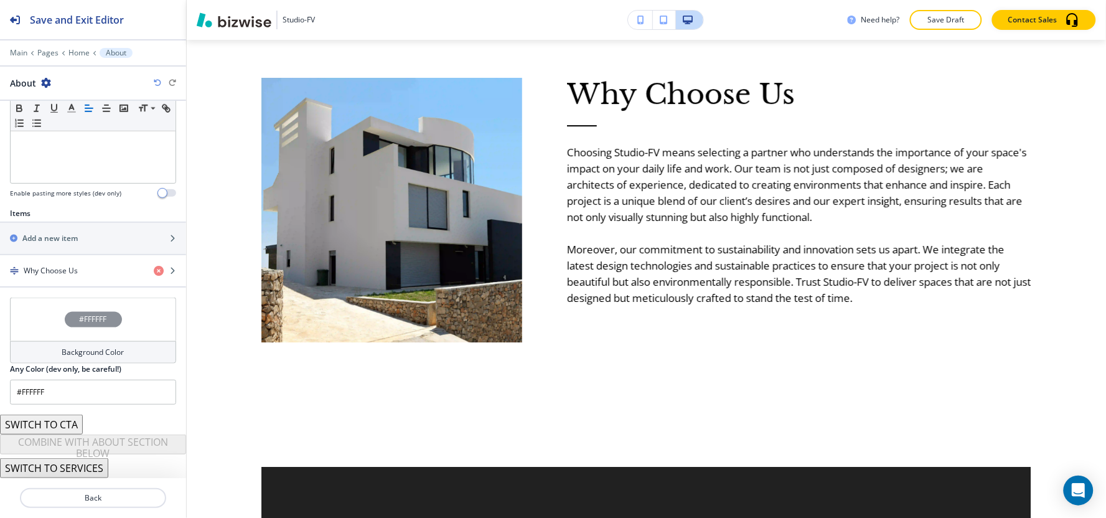
click at [70, 352] on h4 "Background Color" at bounding box center [93, 352] width 62 height 11
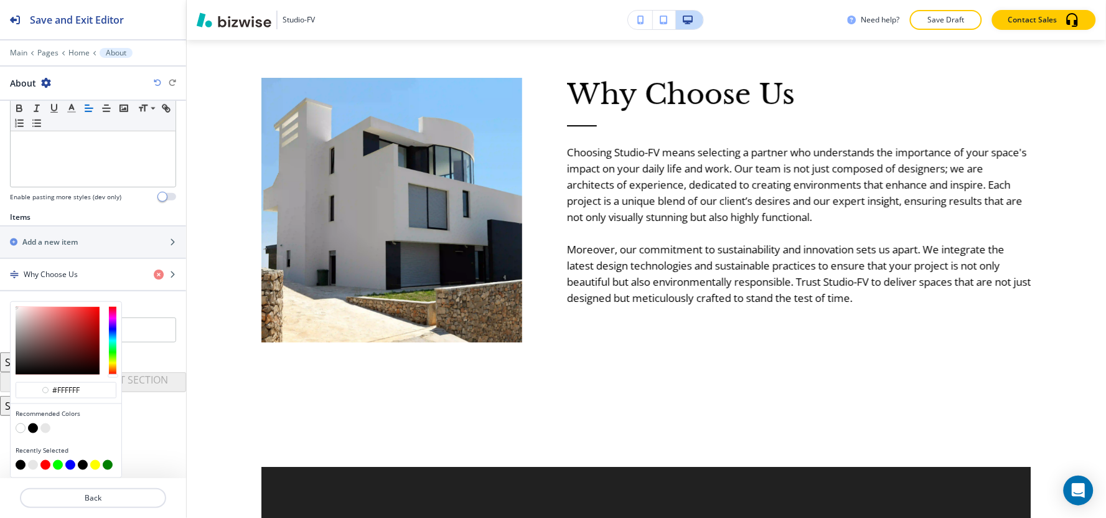
click at [42, 426] on button "button" at bounding box center [45, 428] width 10 height 10
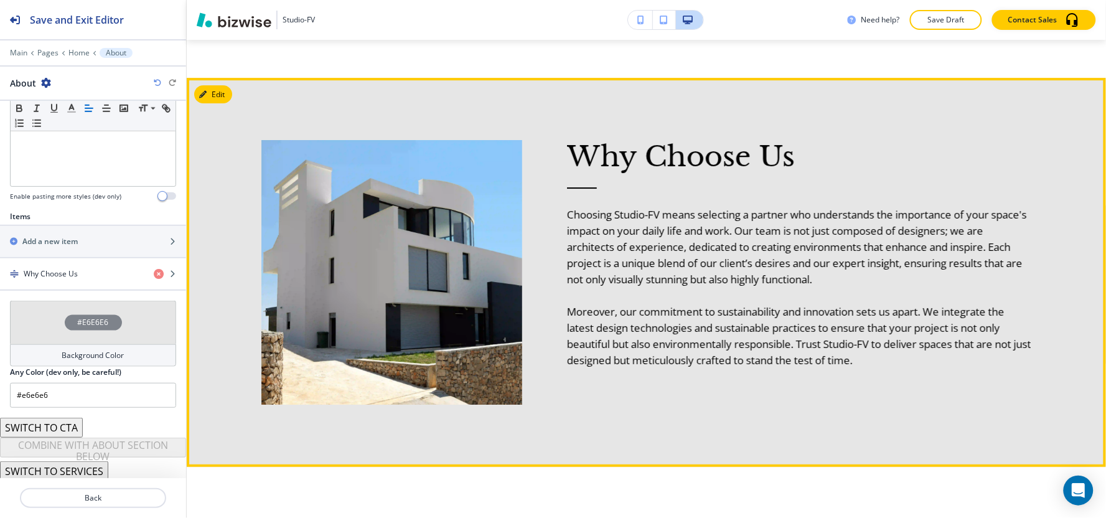
scroll to position [2736, 0]
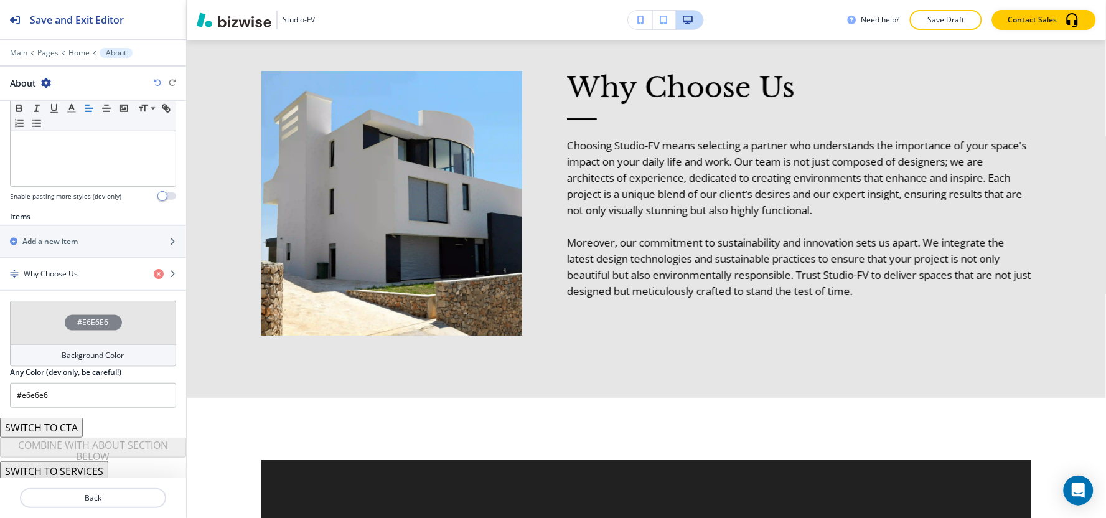
click at [62, 356] on h4 "Background Color" at bounding box center [93, 355] width 62 height 11
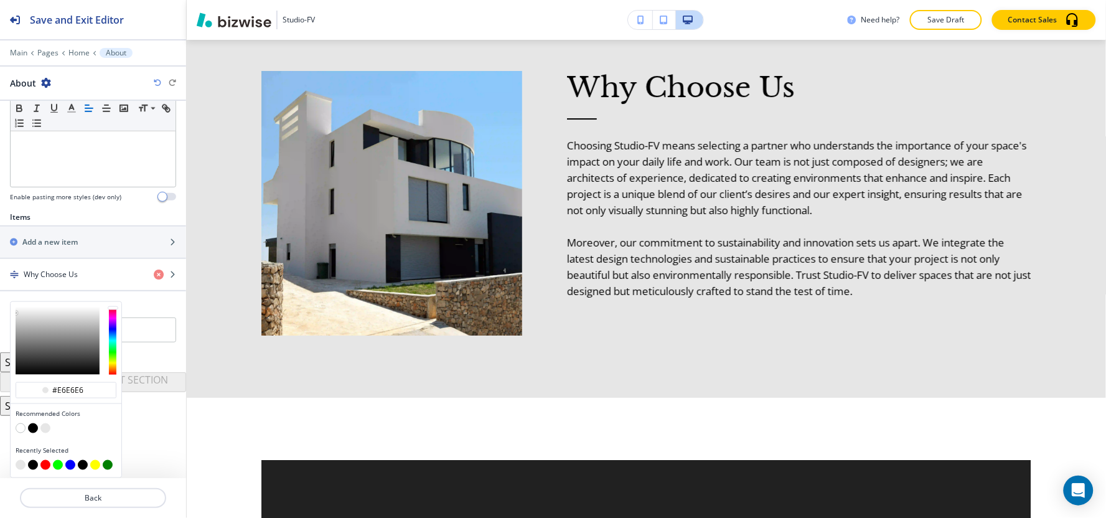
click at [30, 428] on button "button" at bounding box center [33, 428] width 10 height 10
type input "#000000"
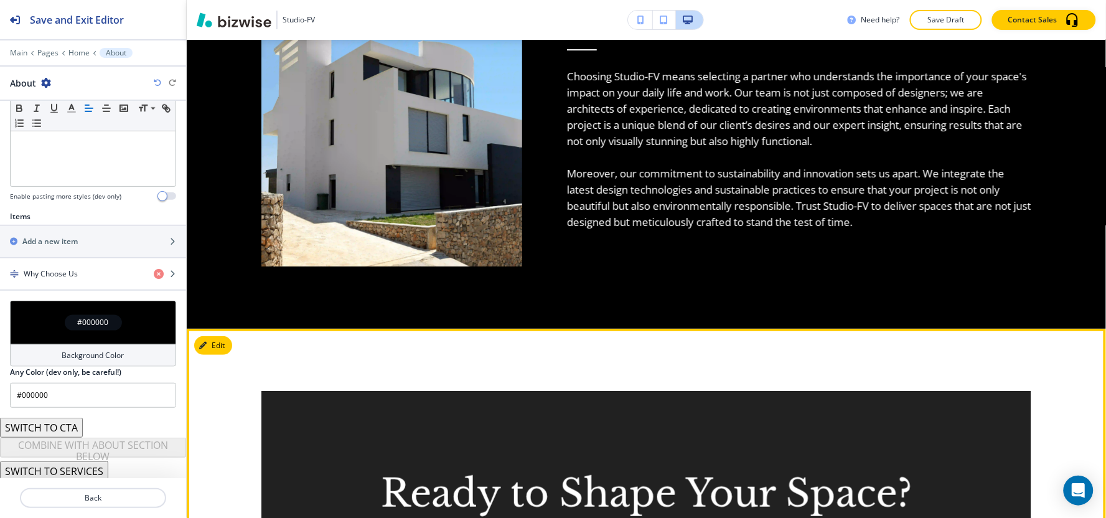
scroll to position [2944, 0]
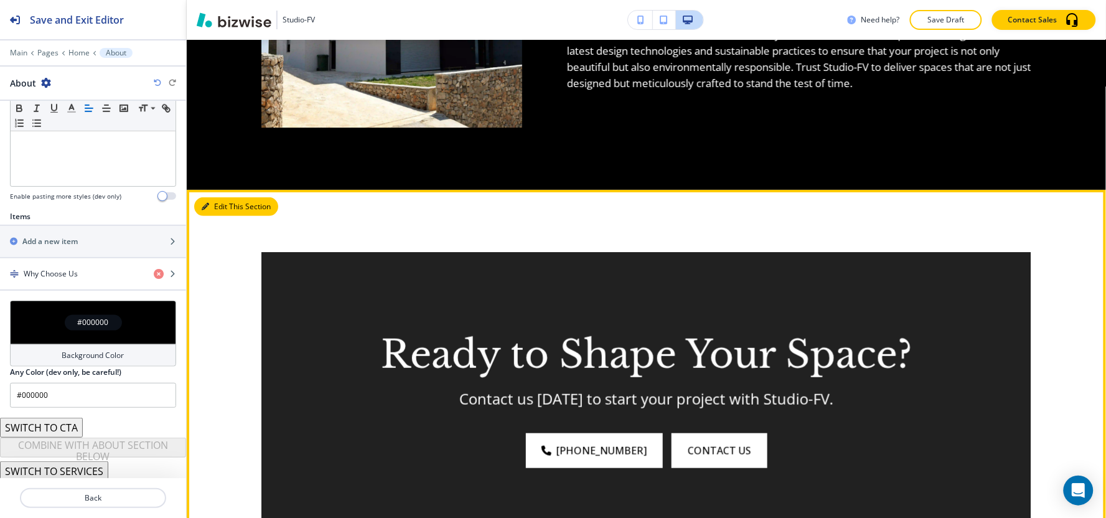
click at [222, 203] on button "Edit This Section" at bounding box center [236, 206] width 84 height 19
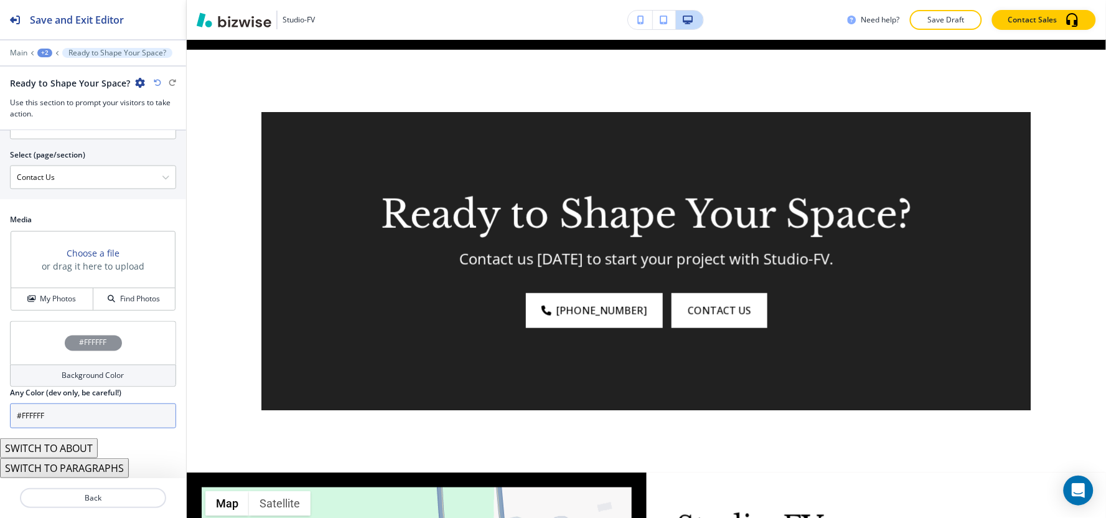
scroll to position [644, 0]
click at [50, 301] on h4 "My Photos" at bounding box center [58, 298] width 36 height 11
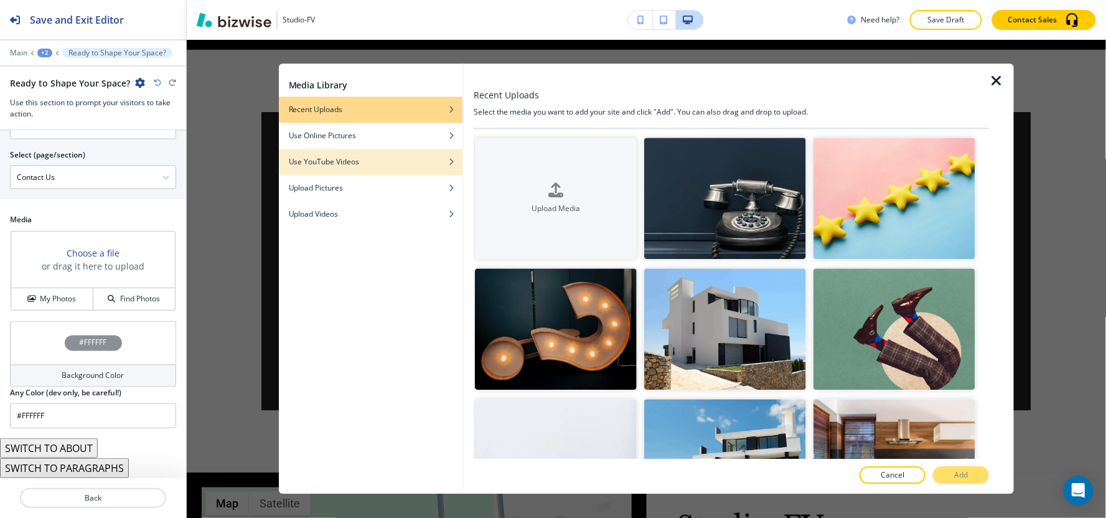
click at [371, 149] on div "button" at bounding box center [371, 152] width 184 height 7
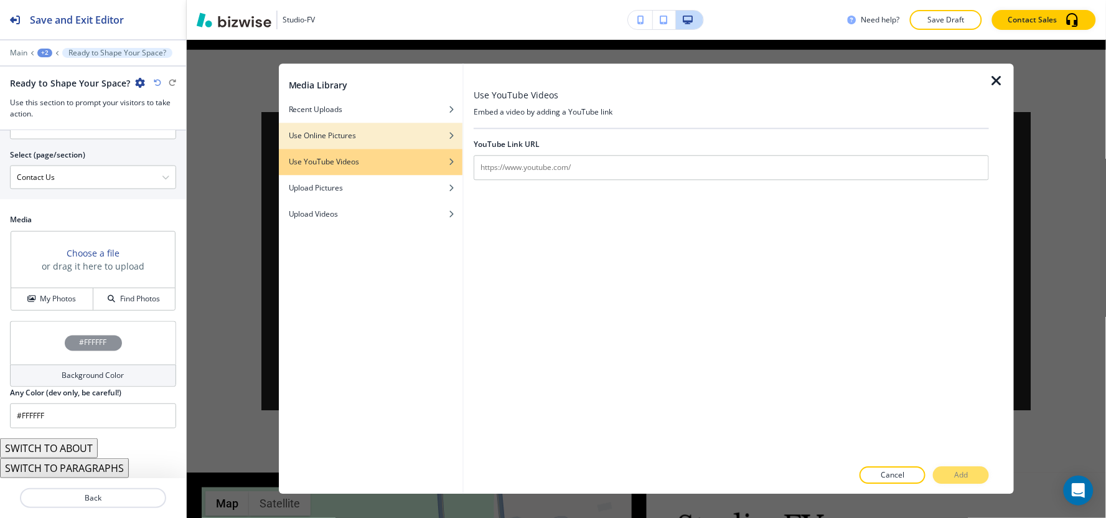
click at [371, 141] on div "button" at bounding box center [371, 144] width 184 height 7
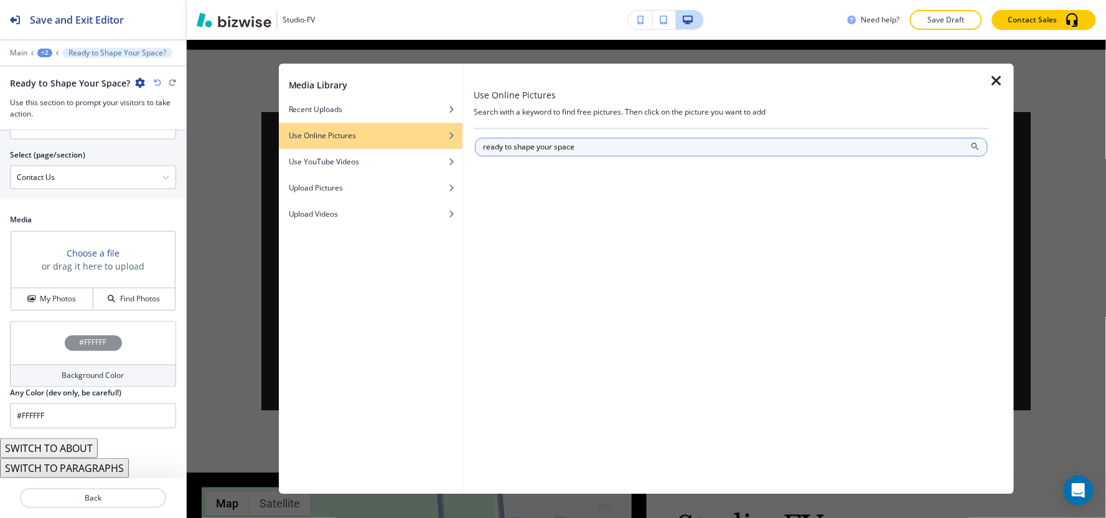
type input "ready to shape your space"
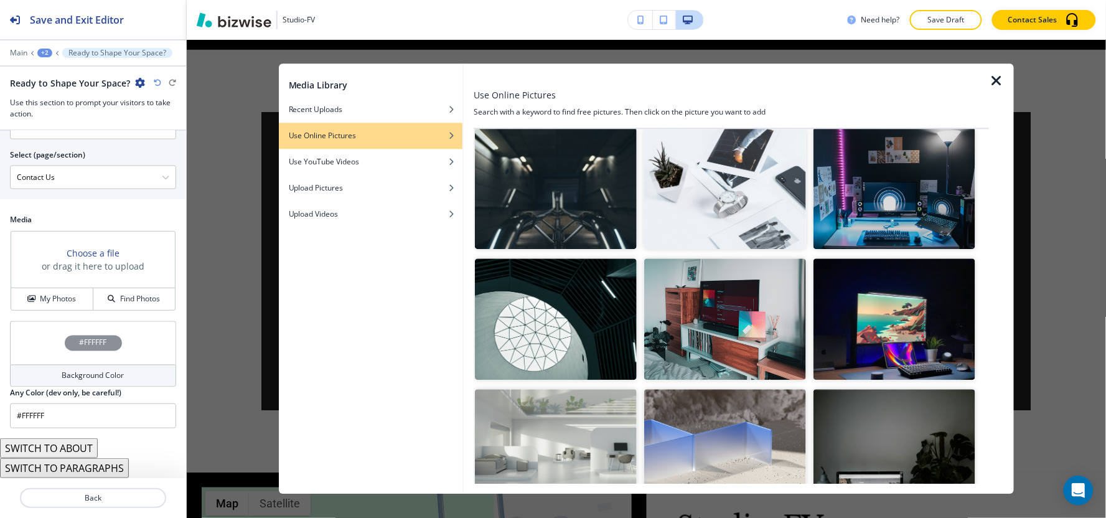
scroll to position [11868, 0]
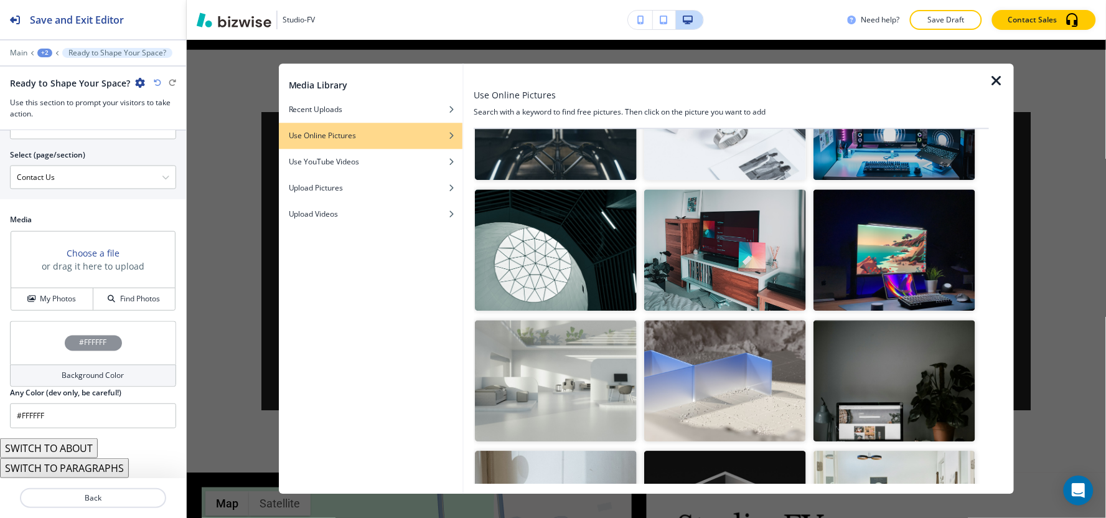
click at [950, 451] on img "button" at bounding box center [894, 511] width 162 height 121
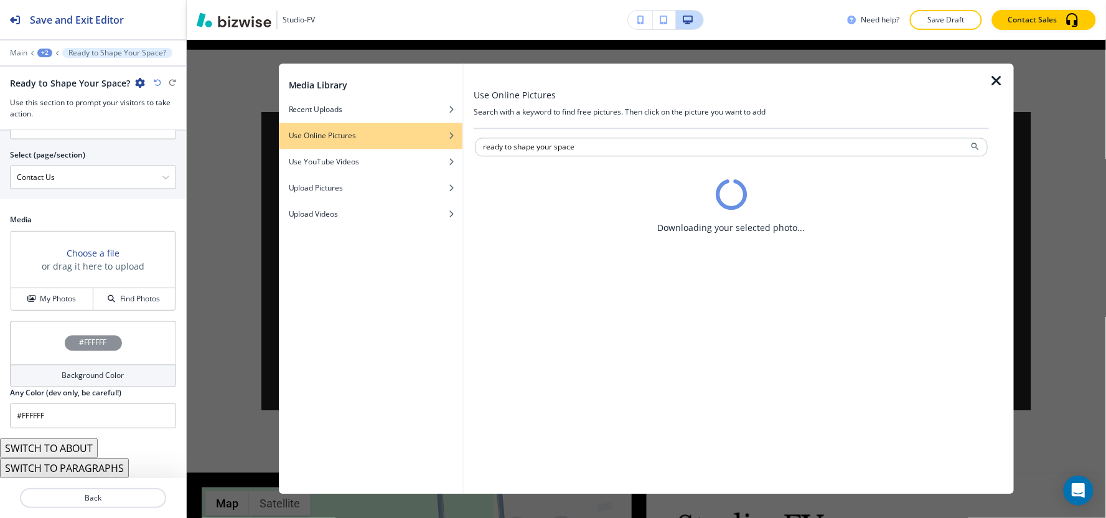
scroll to position [0, 0]
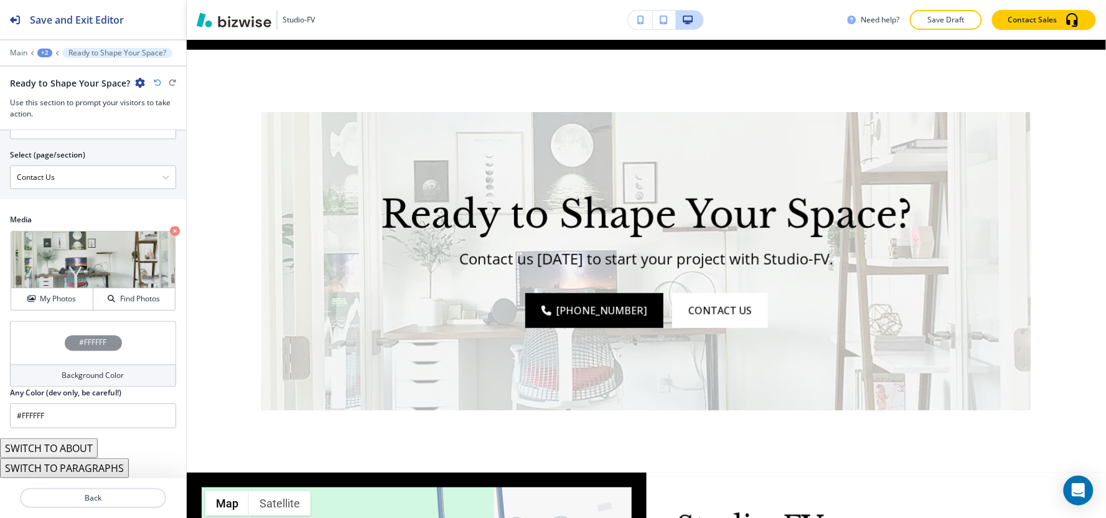
click at [52, 382] on div "Background Color" at bounding box center [93, 376] width 166 height 22
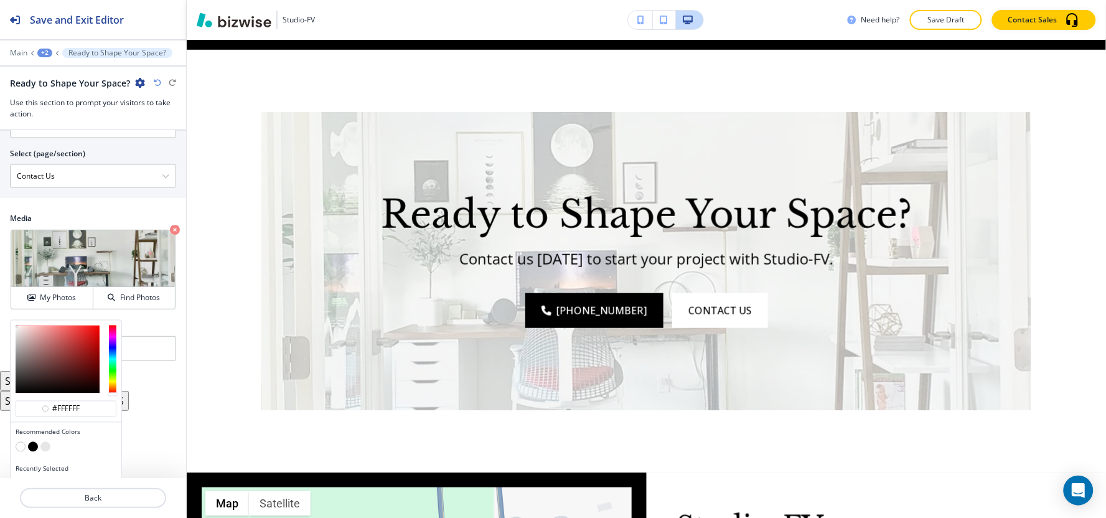
click at [45, 449] on button "button" at bounding box center [45, 447] width 10 height 10
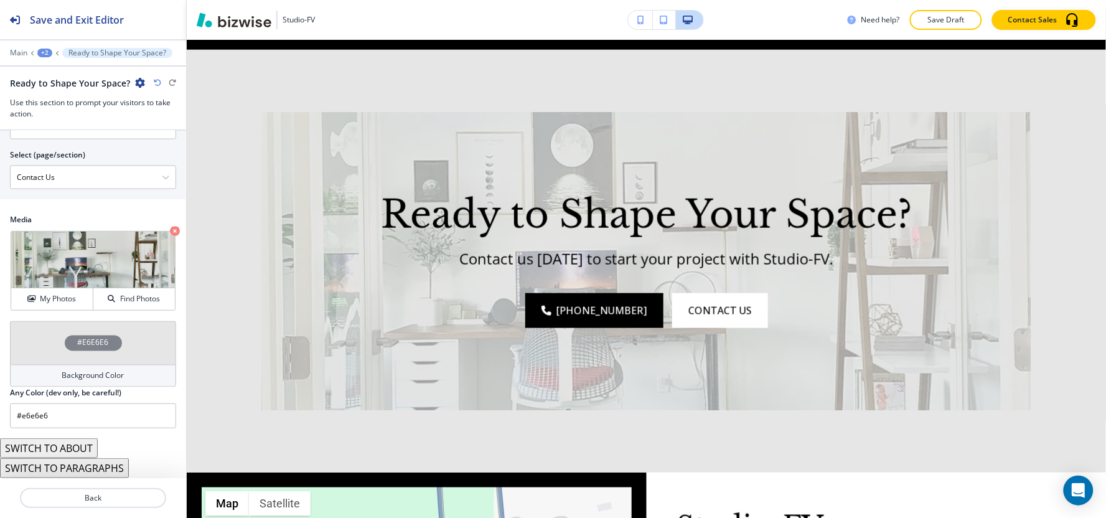
click at [53, 374] on div "Background Color" at bounding box center [93, 376] width 166 height 22
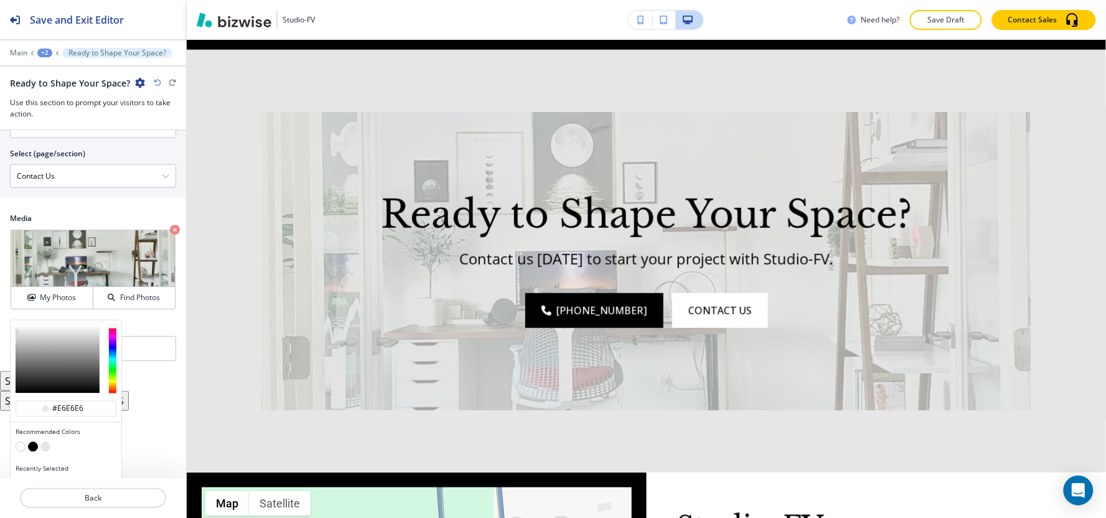
click at [29, 448] on button "button" at bounding box center [33, 447] width 10 height 10
type input "#000000"
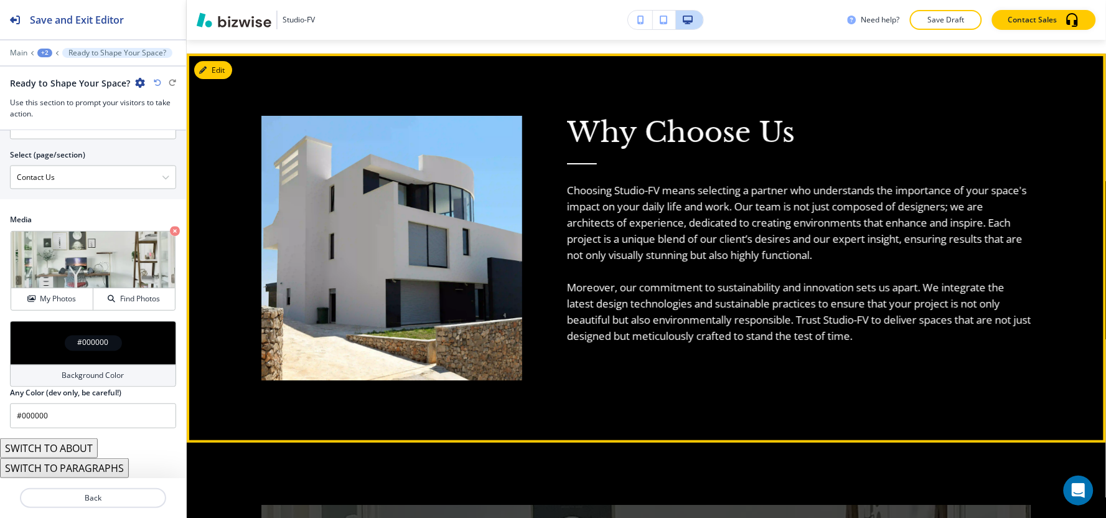
scroll to position [2669, 0]
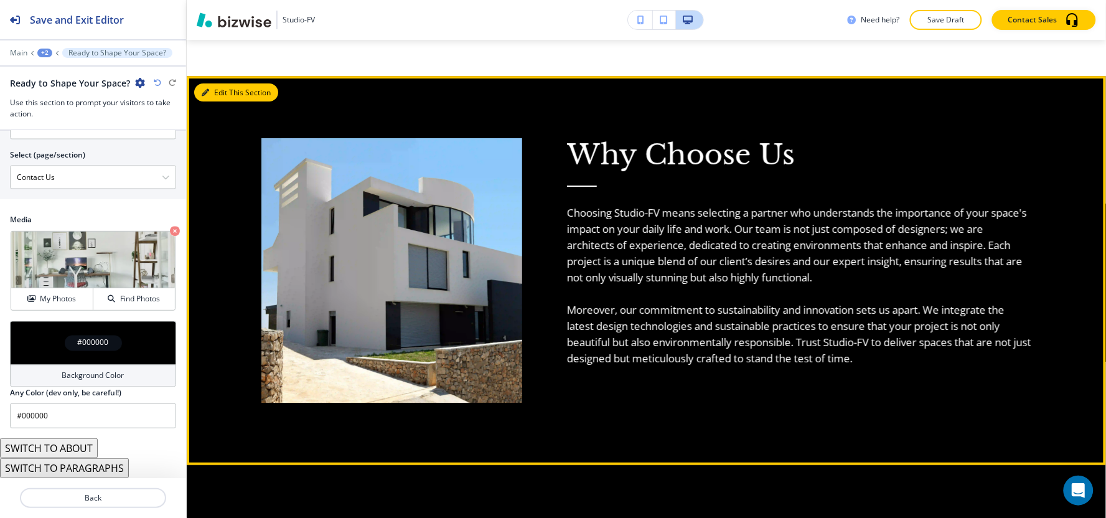
click at [228, 90] on button "Edit This Section" at bounding box center [236, 92] width 84 height 19
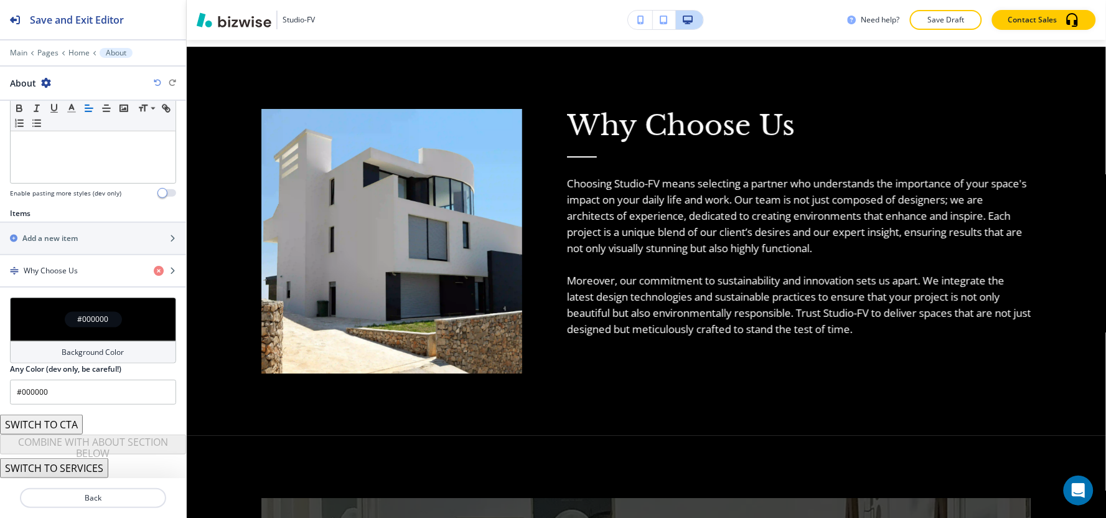
click at [72, 339] on div "#000000" at bounding box center [93, 319] width 166 height 44
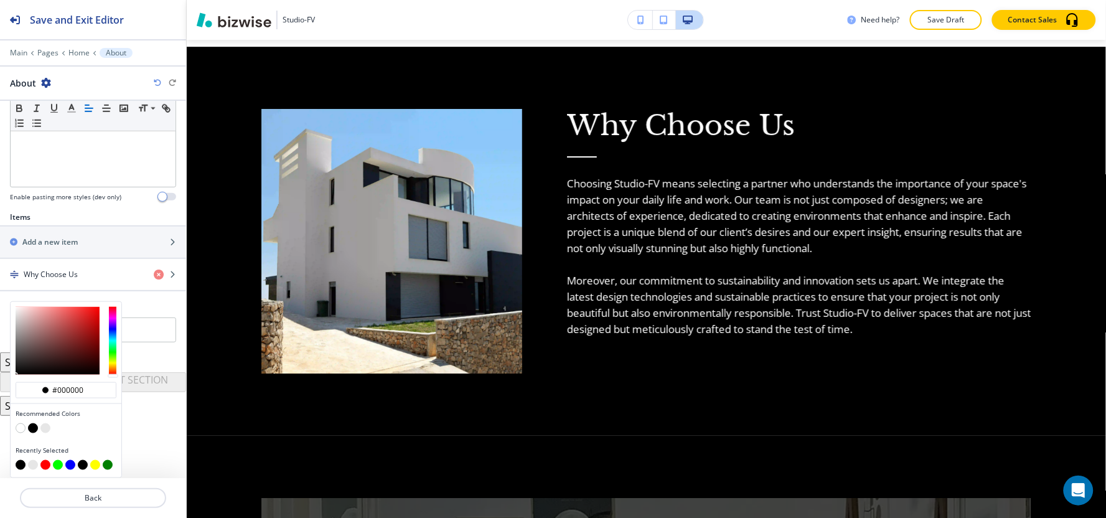
click at [45, 433] on button "button" at bounding box center [45, 428] width 10 height 10
type input "#e6e6e6"
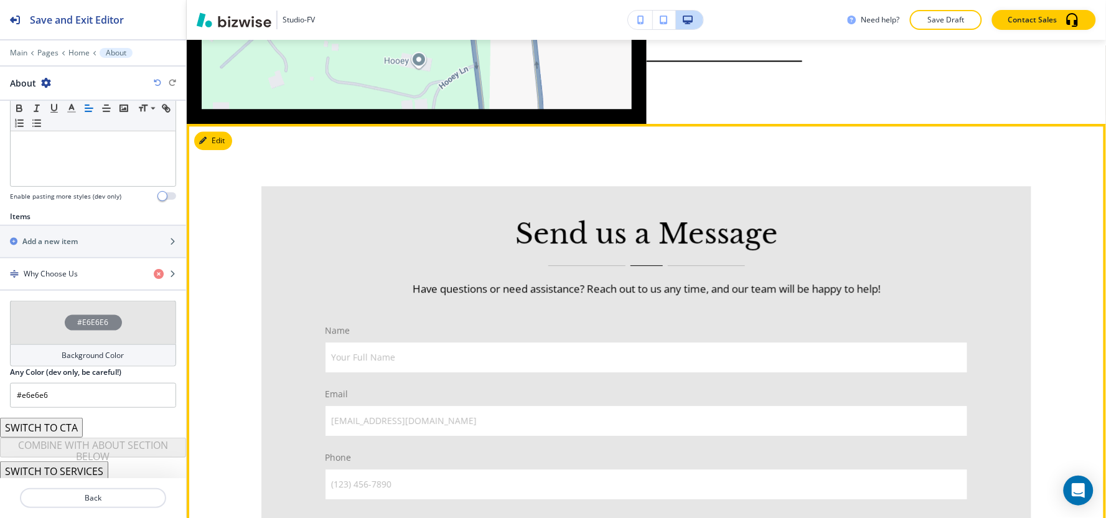
scroll to position [3805, 0]
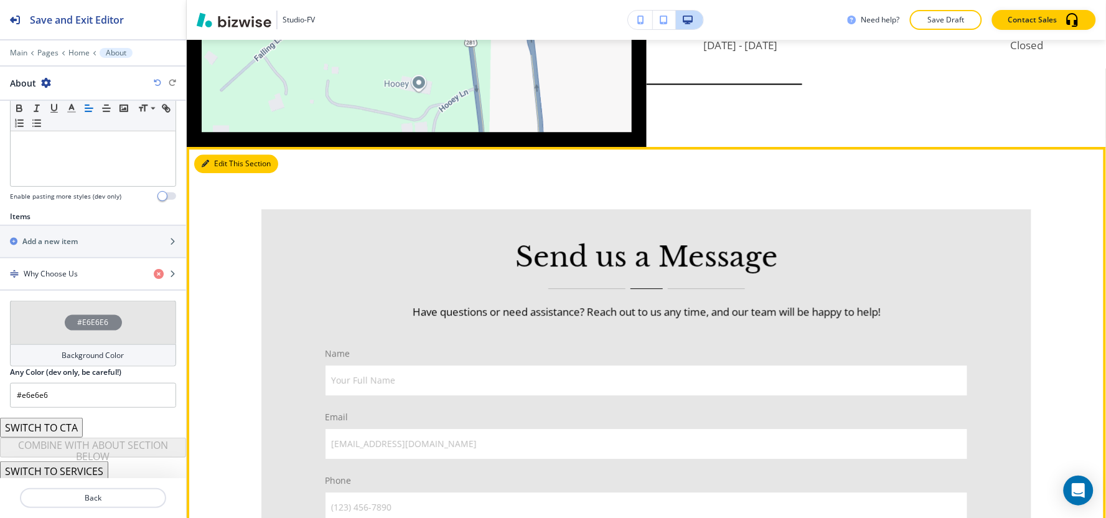
click at [222, 156] on button "Edit This Section" at bounding box center [236, 163] width 84 height 19
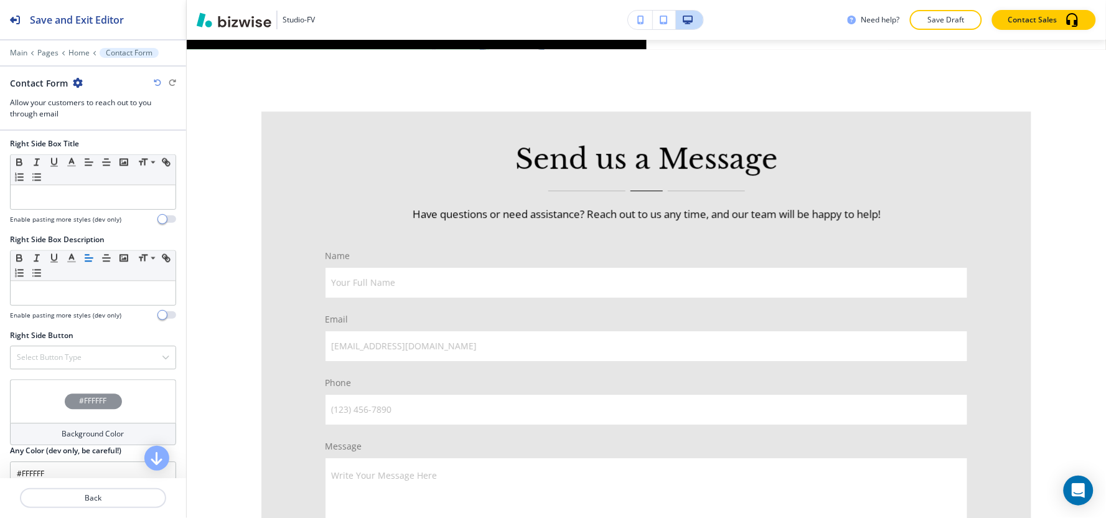
scroll to position [875, 0]
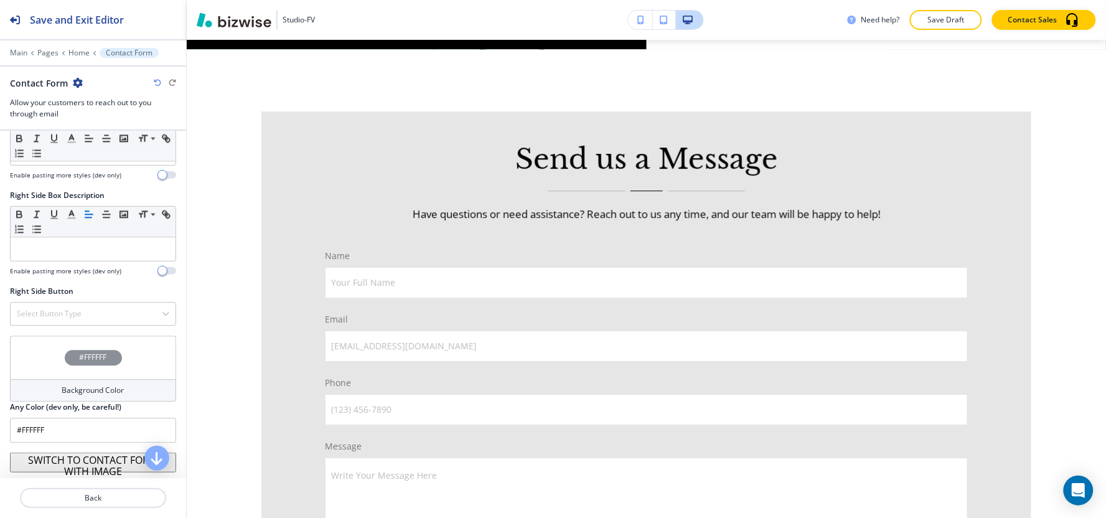
click at [103, 394] on h4 "Background Color" at bounding box center [93, 390] width 62 height 11
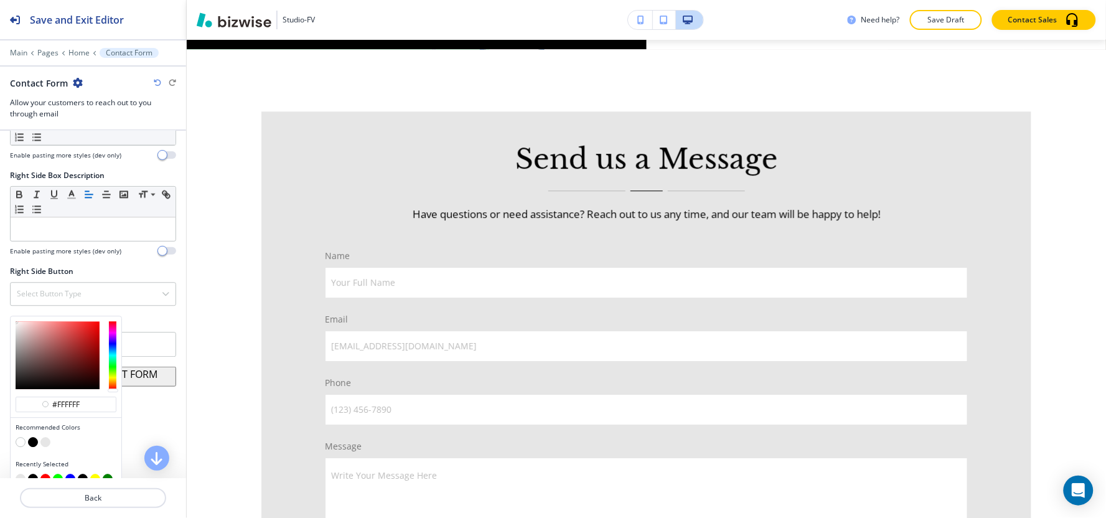
scroll to position [911, 0]
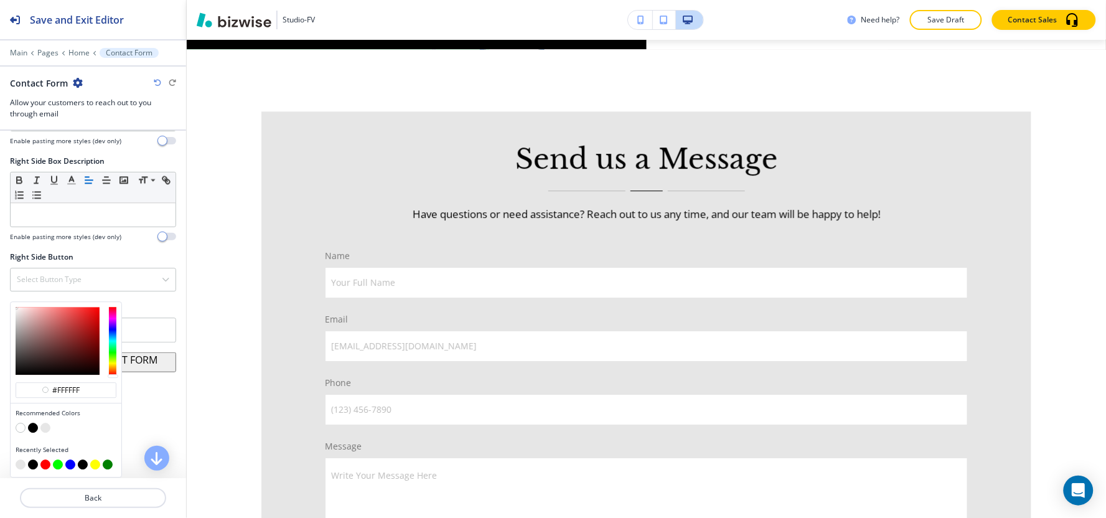
click at [31, 428] on button "button" at bounding box center [33, 428] width 10 height 10
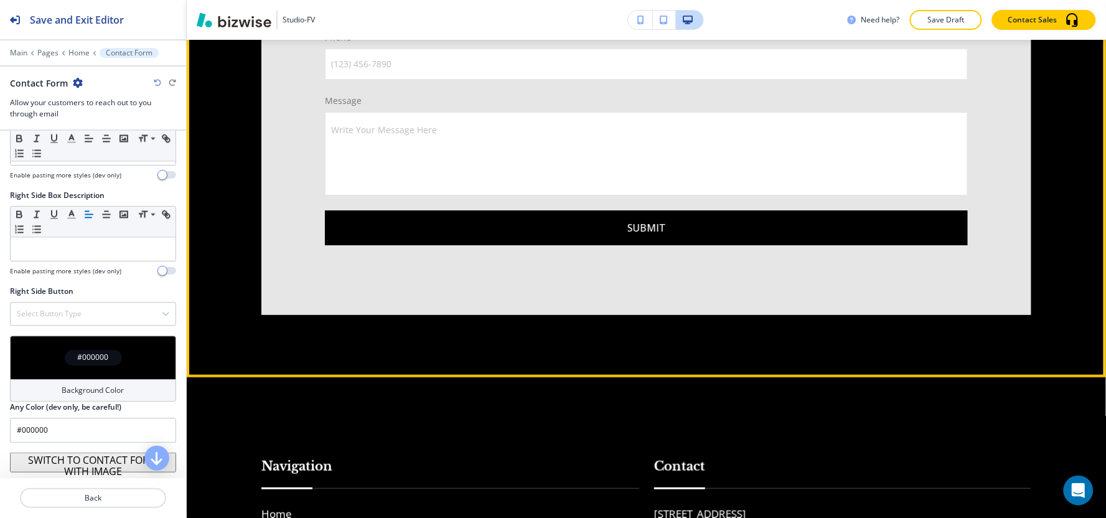
scroll to position [4317, 0]
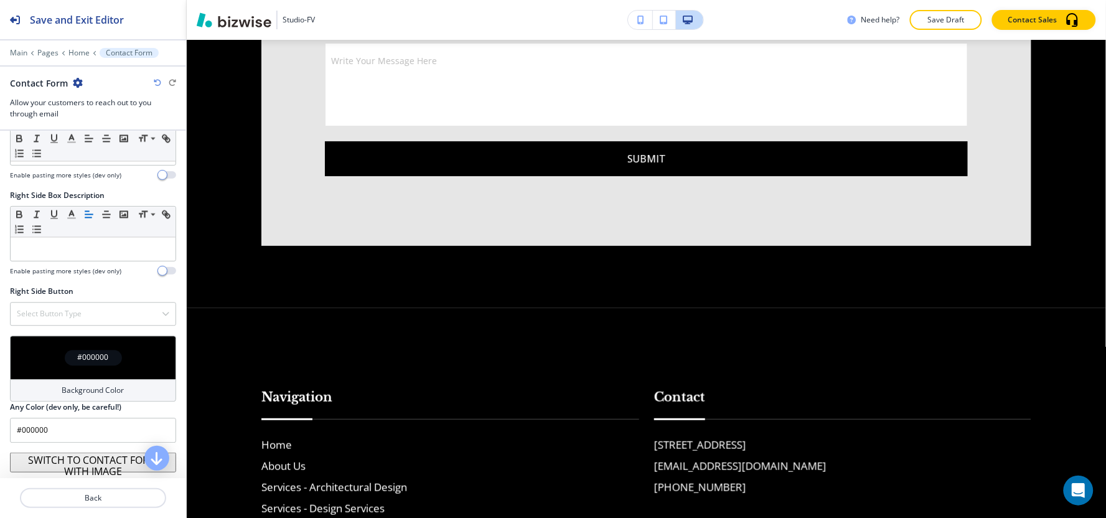
click at [55, 396] on div "Background Color" at bounding box center [93, 390] width 166 height 22
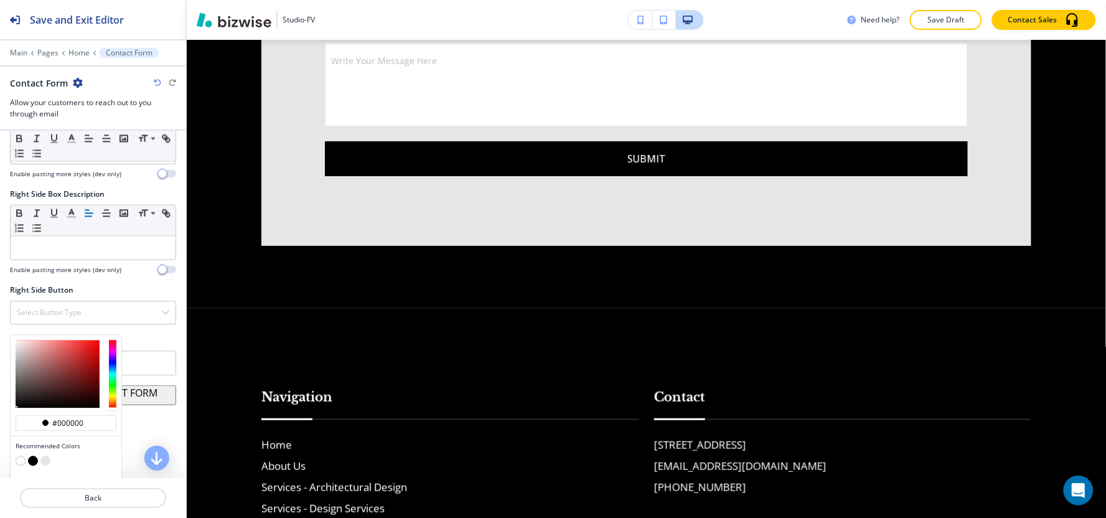
click at [46, 462] on button "button" at bounding box center [45, 461] width 10 height 10
type input "#e6e6e6"
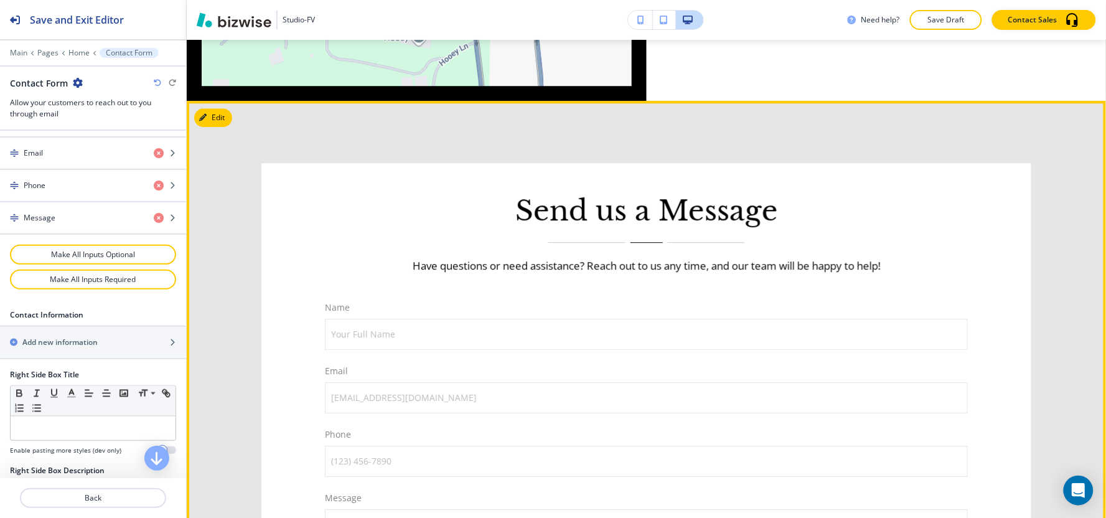
scroll to position [3833, 0]
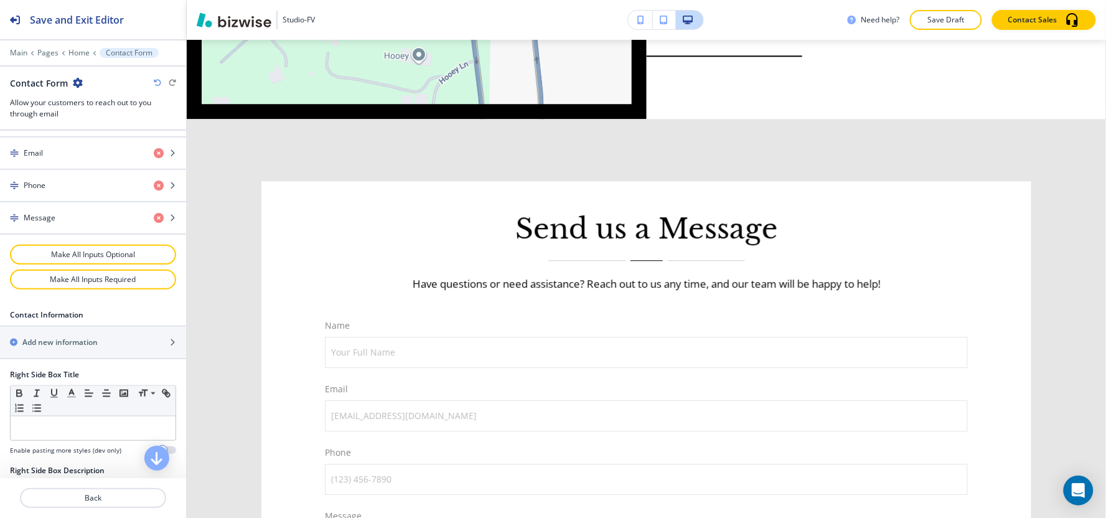
drag, startPoint x: 1105, startPoint y: 383, endPoint x: 1105, endPoint y: 401, distance: 18.1
drag, startPoint x: 1105, startPoint y: 401, endPoint x: 733, endPoint y: 139, distance: 454.3
click at [736, 139] on div "Send us a Message Have questions or need assistance? Reach out to us any time, …" at bounding box center [646, 455] width 919 height 673
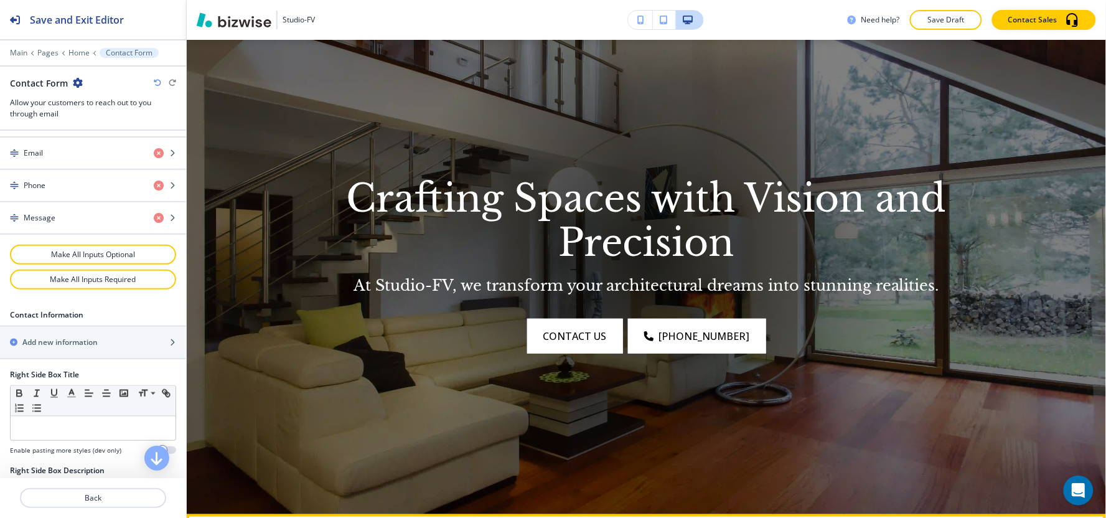
scroll to position [0, 0]
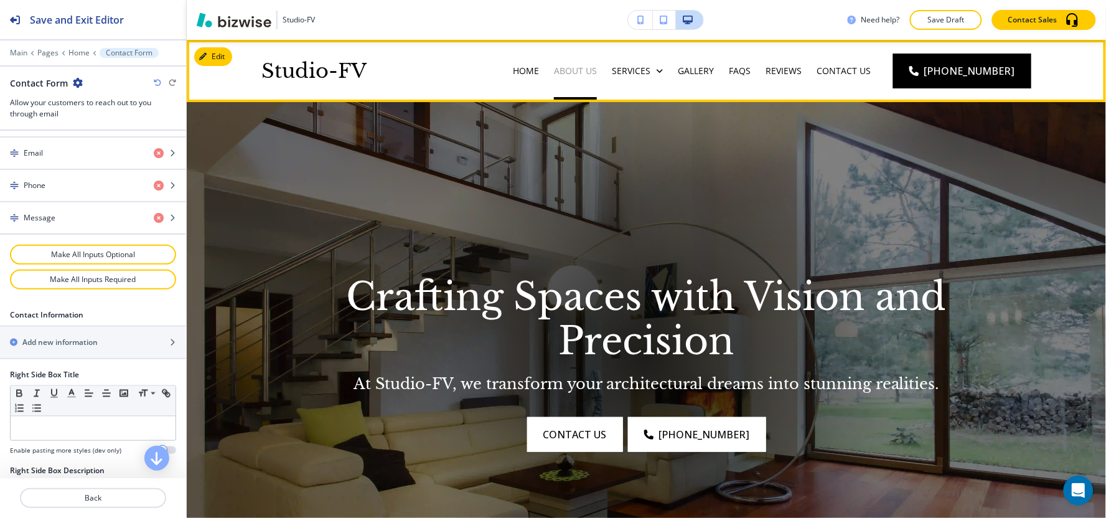
click at [592, 70] on p "About Us" at bounding box center [575, 71] width 43 height 12
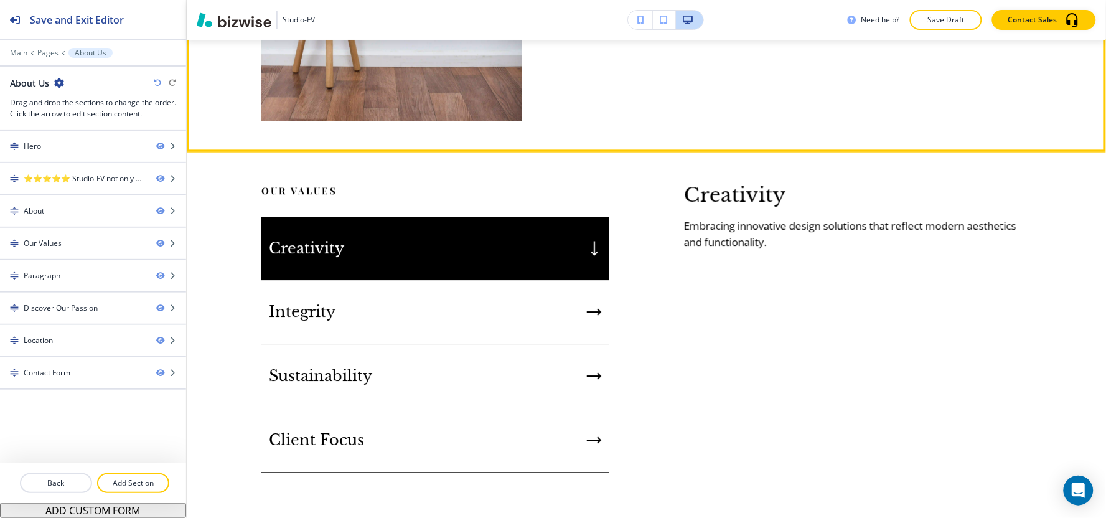
scroll to position [1175, 0]
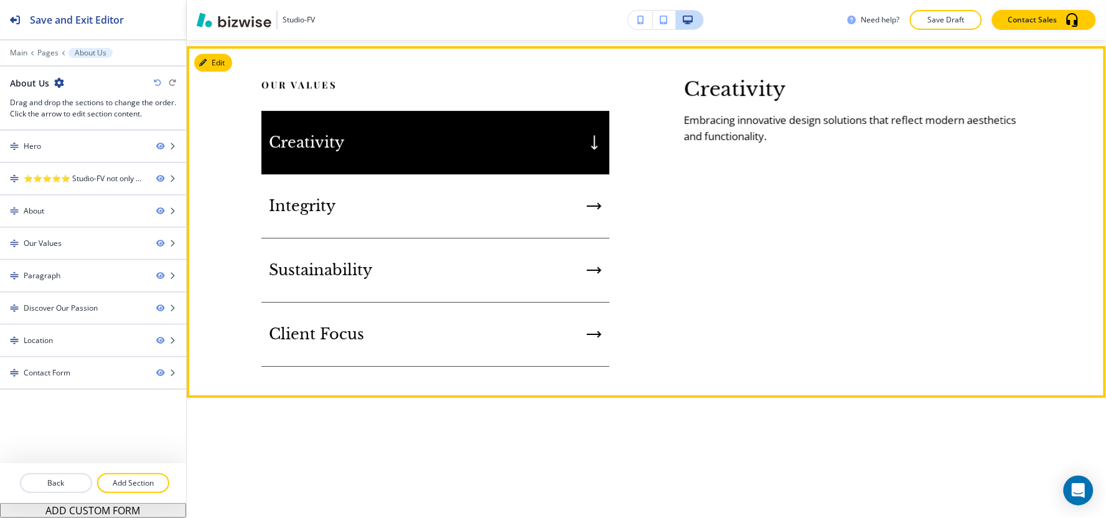
click at [437, 141] on div "Creativity" at bounding box center [435, 142] width 348 height 63
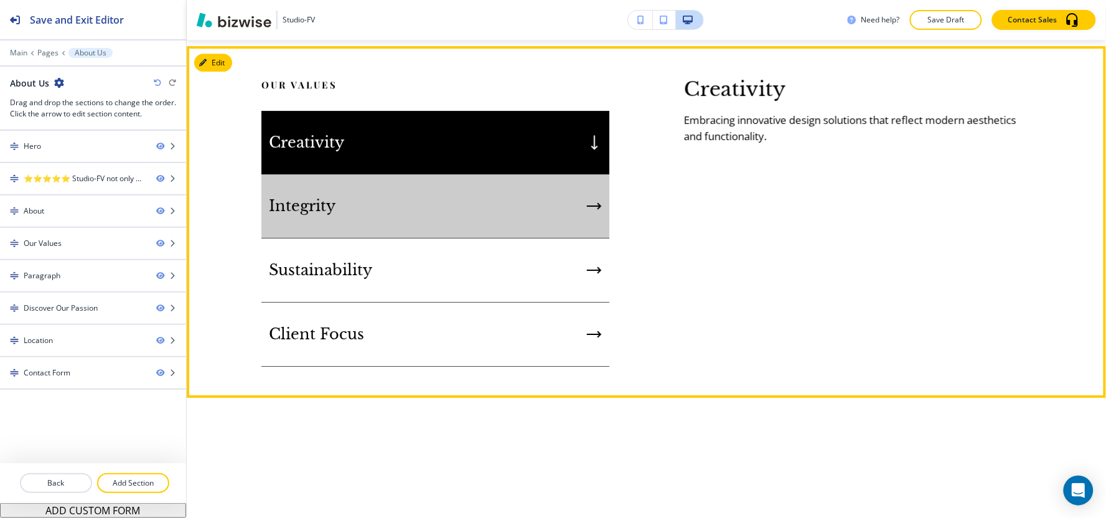
click at [439, 226] on div "Integrity" at bounding box center [435, 206] width 348 height 64
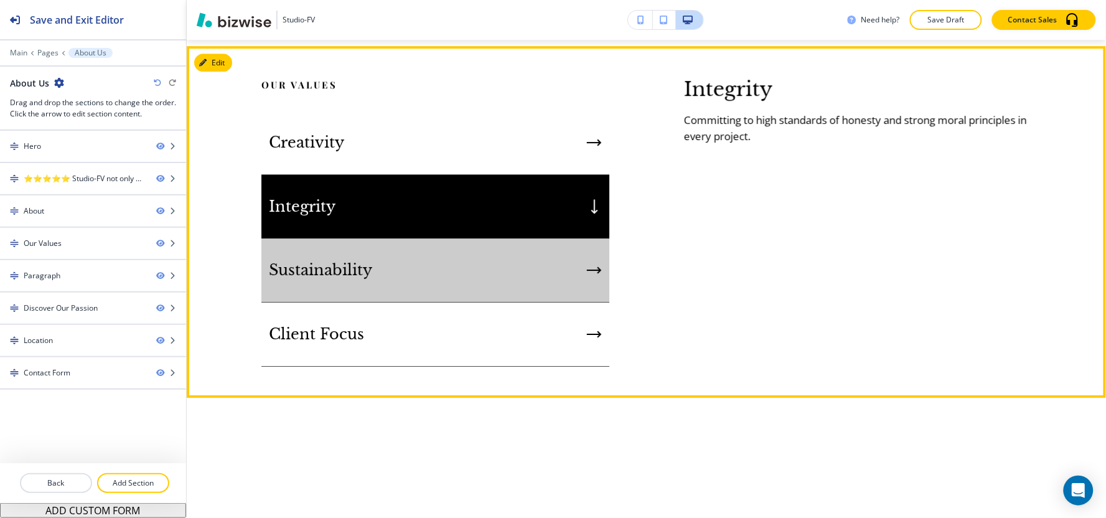
click at [439, 263] on div "Sustainability" at bounding box center [435, 270] width 348 height 64
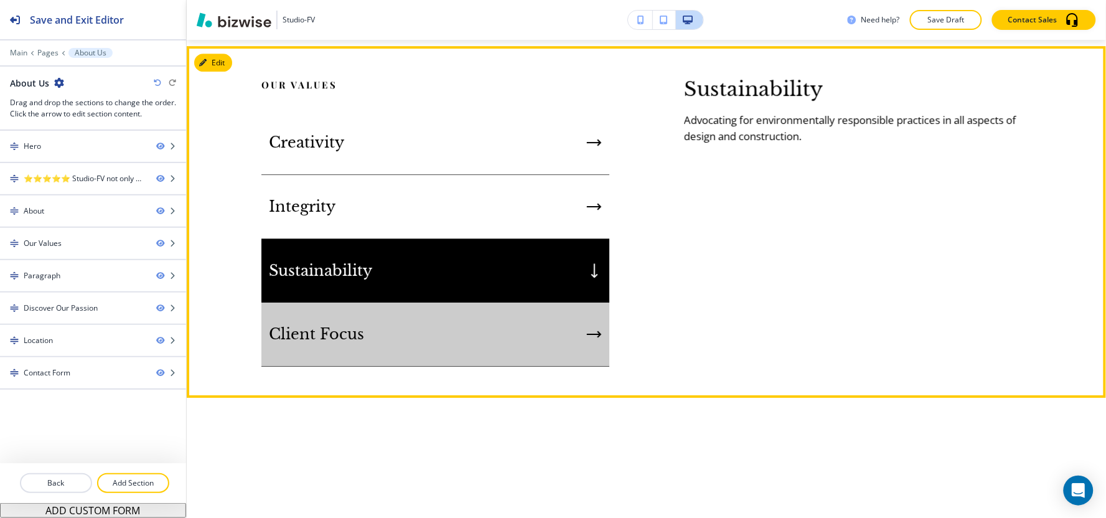
click at [444, 327] on div "Client Focus" at bounding box center [435, 334] width 348 height 64
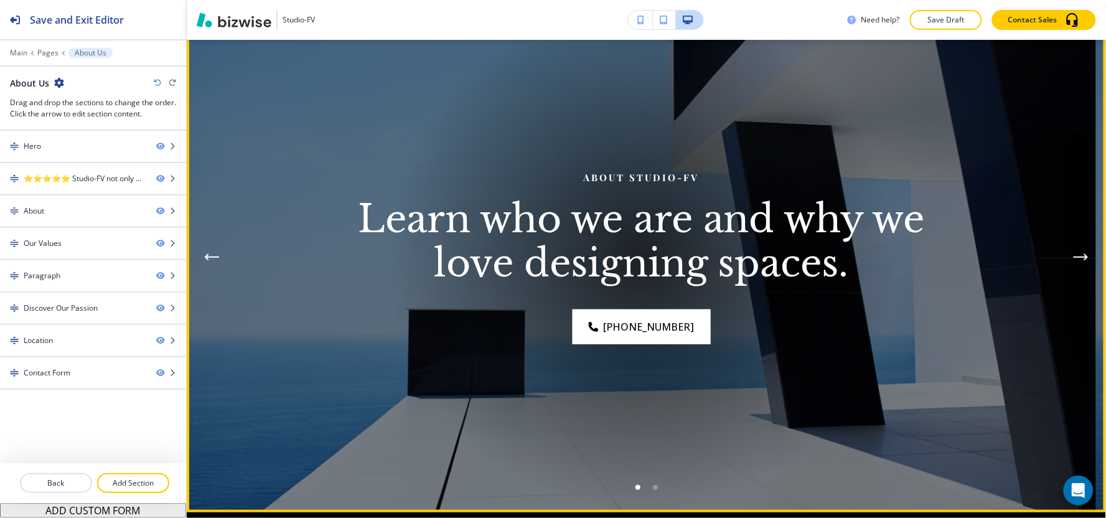
scroll to position [0, 0]
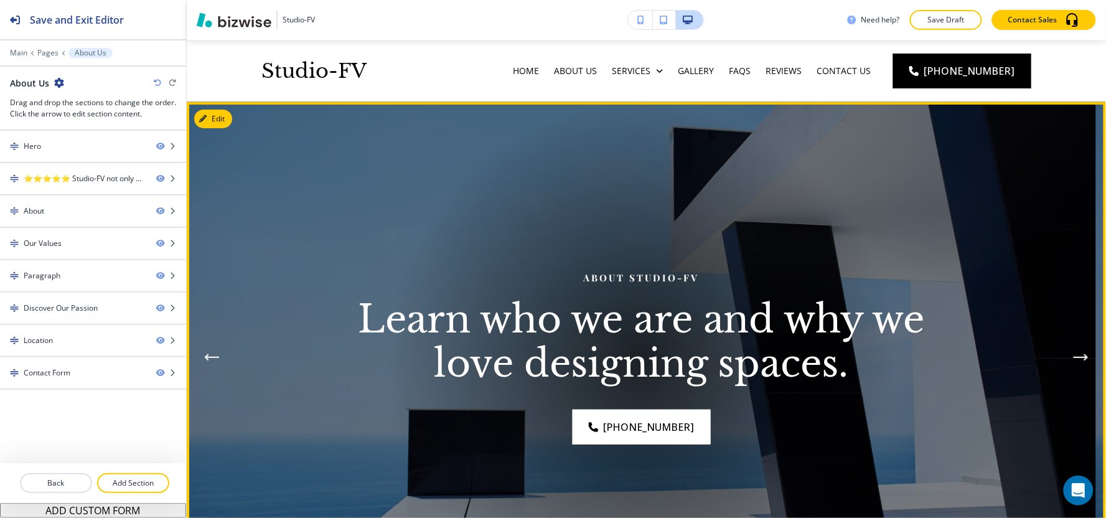
click at [235, 106] on img at bounding box center [641, 357] width 909 height 510
click at [222, 111] on button "Edit This Section" at bounding box center [236, 119] width 84 height 19
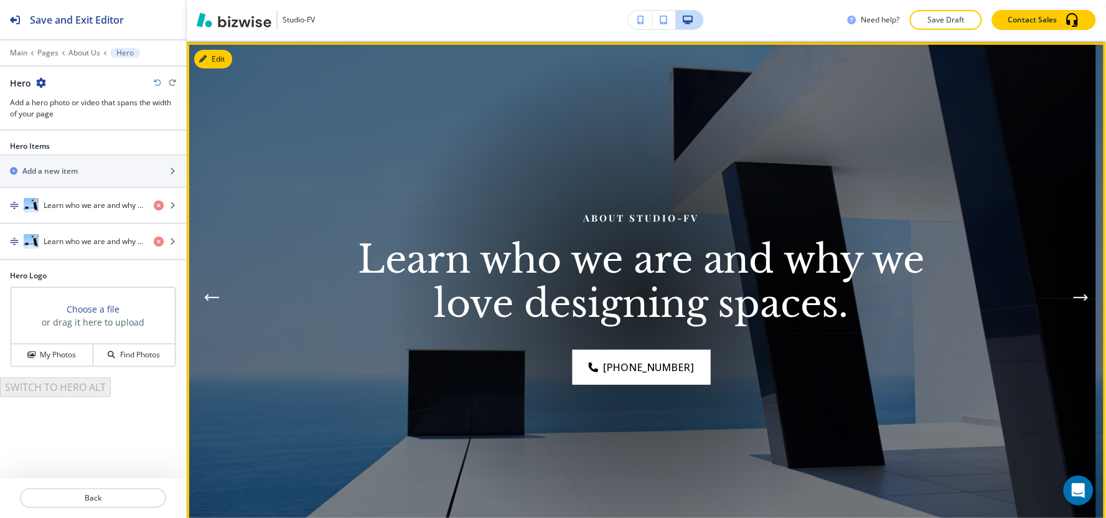
scroll to position [62, 0]
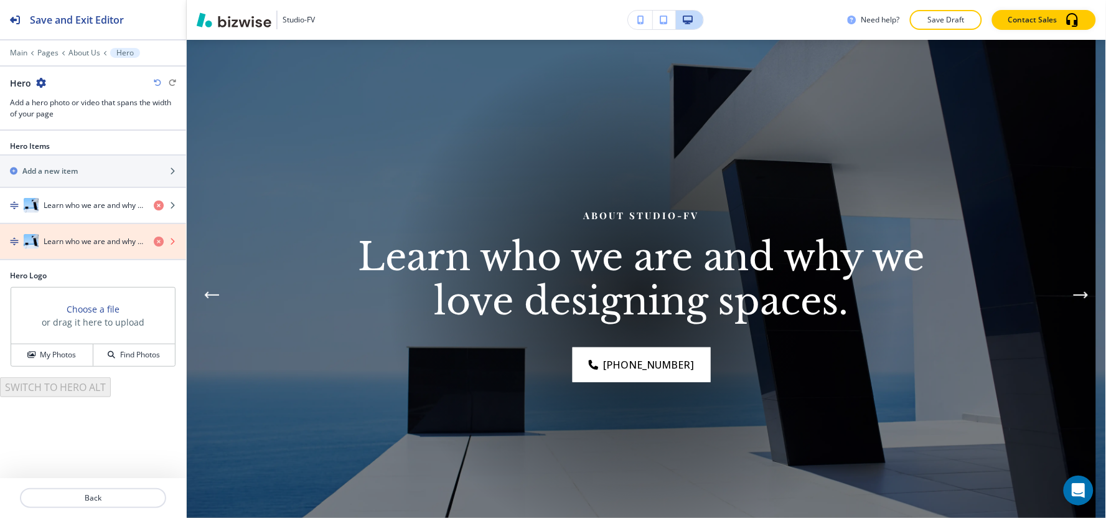
click at [159, 241] on icon "button" at bounding box center [159, 242] width 10 height 10
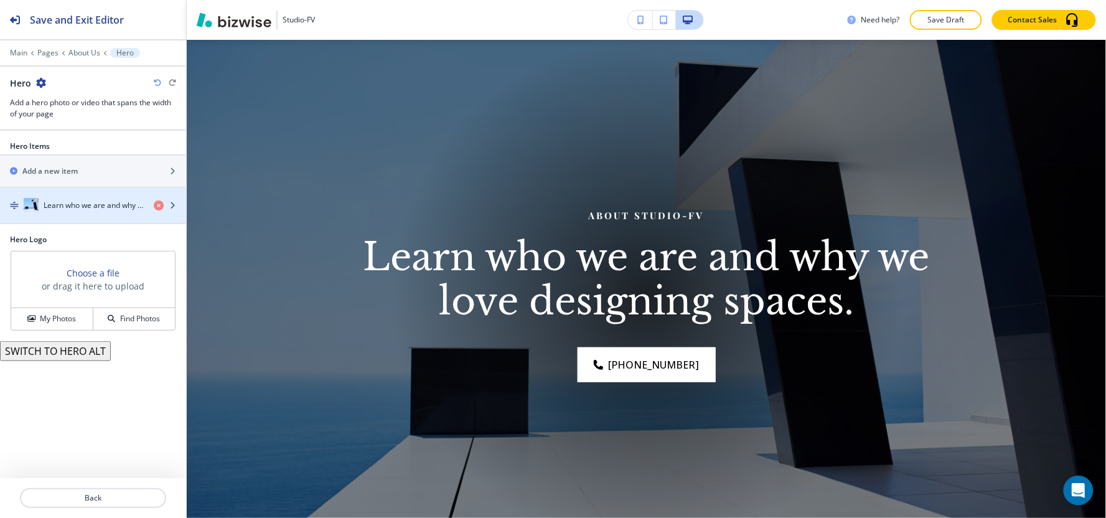
click at [68, 210] on h4 "Learn who we are and why we love designing spaces." at bounding box center [94, 205] width 100 height 11
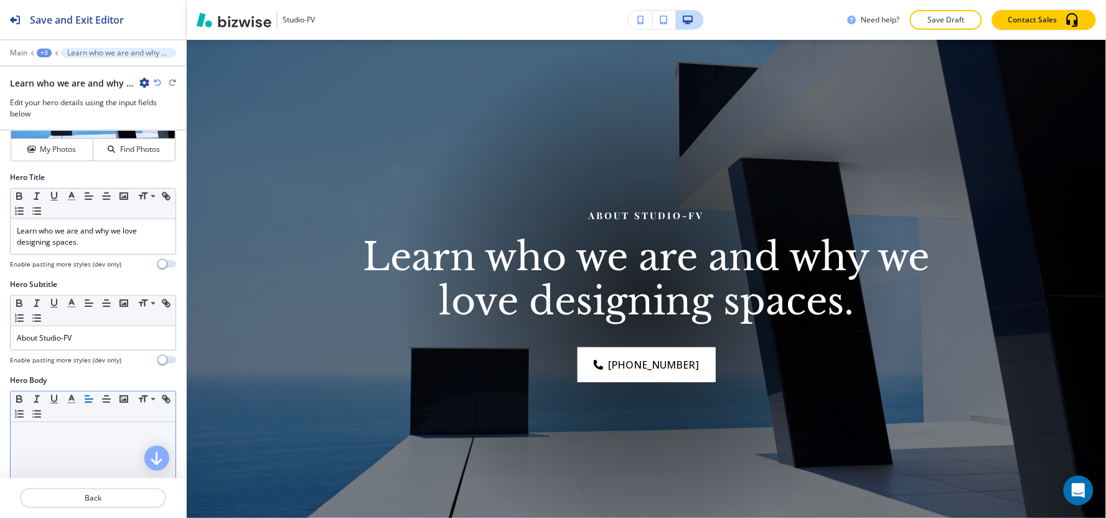
scroll to position [138, 0]
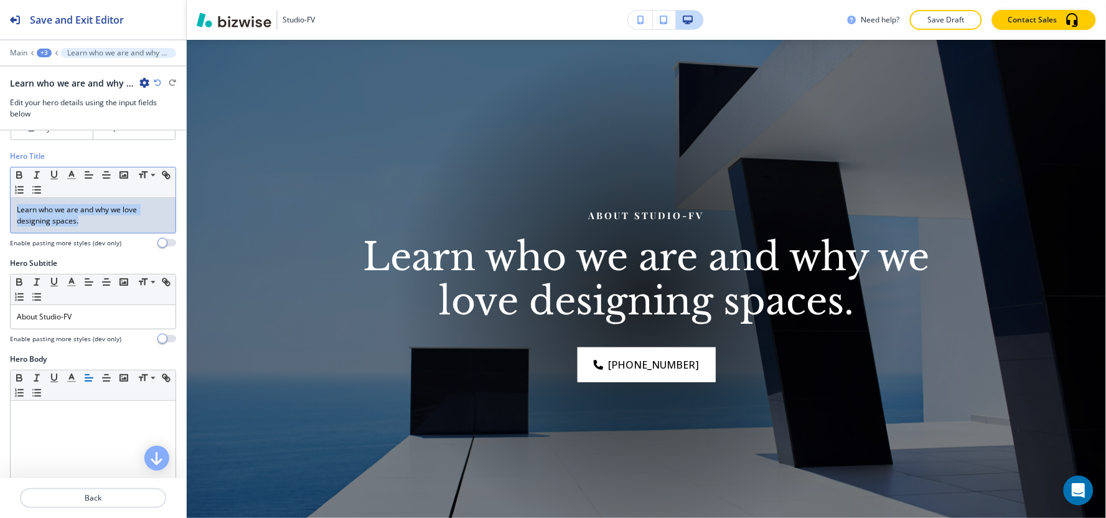
drag, startPoint x: 98, startPoint y: 185, endPoint x: 0, endPoint y: 138, distance: 108.8
click at [0, 138] on div "Media Crop My Photos Find Photos Hero Title Small Normal Large Huge Learn who w…" at bounding box center [93, 304] width 186 height 347
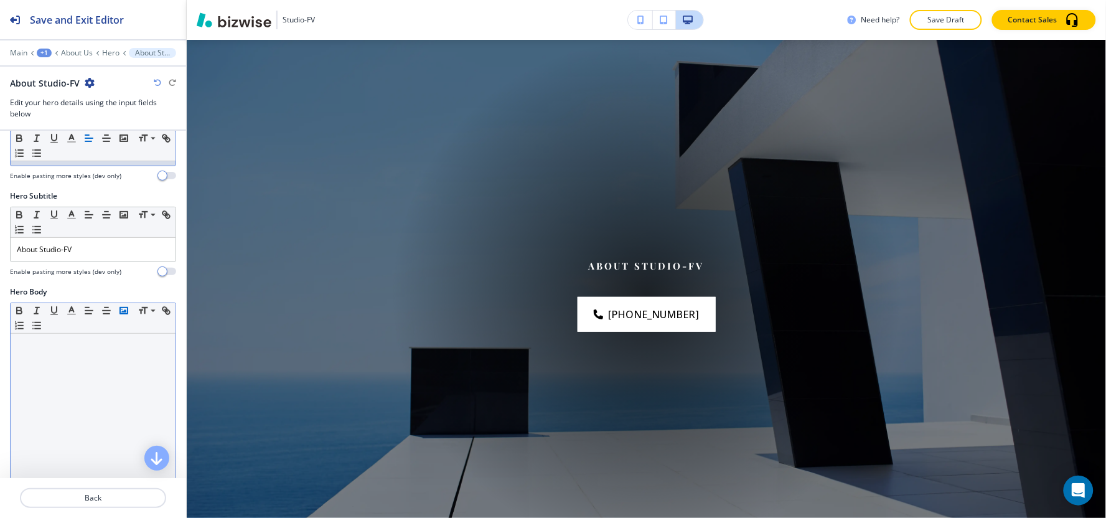
scroll to position [277, 0]
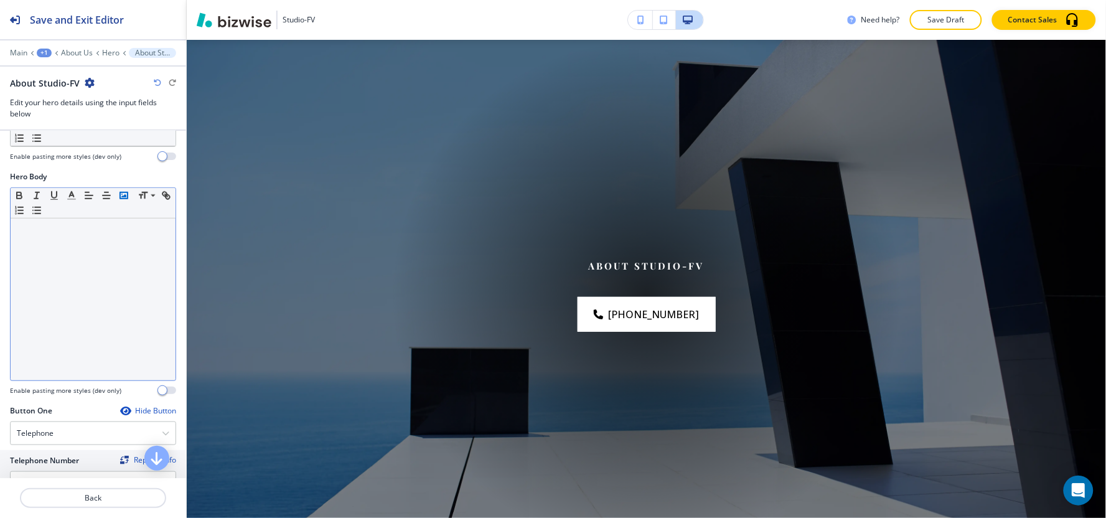
click at [121, 397] on div "Hero Body Small Normal Large Huge Enable pasting more styles (dev only)" at bounding box center [93, 288] width 186 height 234
click at [75, 333] on div at bounding box center [93, 299] width 165 height 162
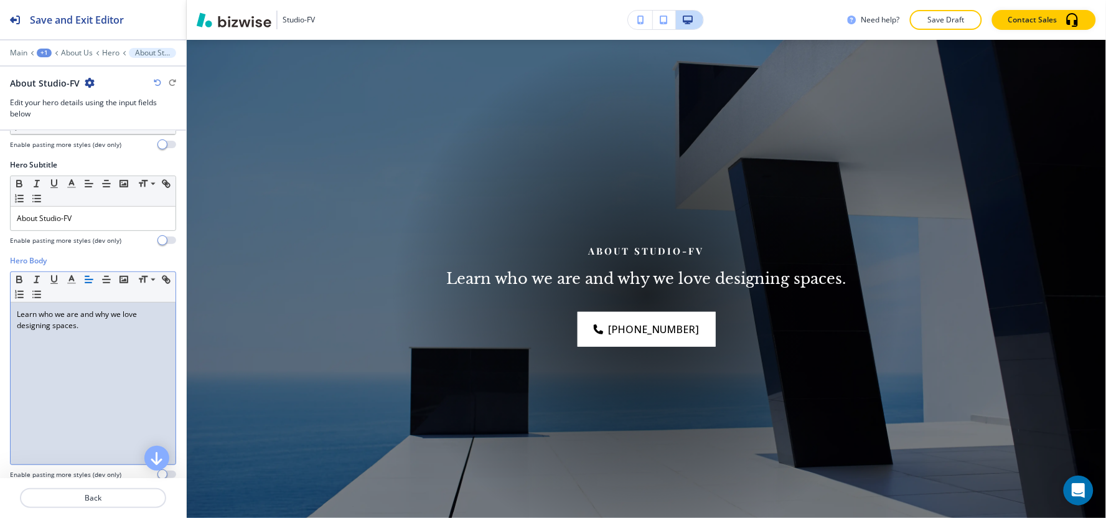
scroll to position [70, 0]
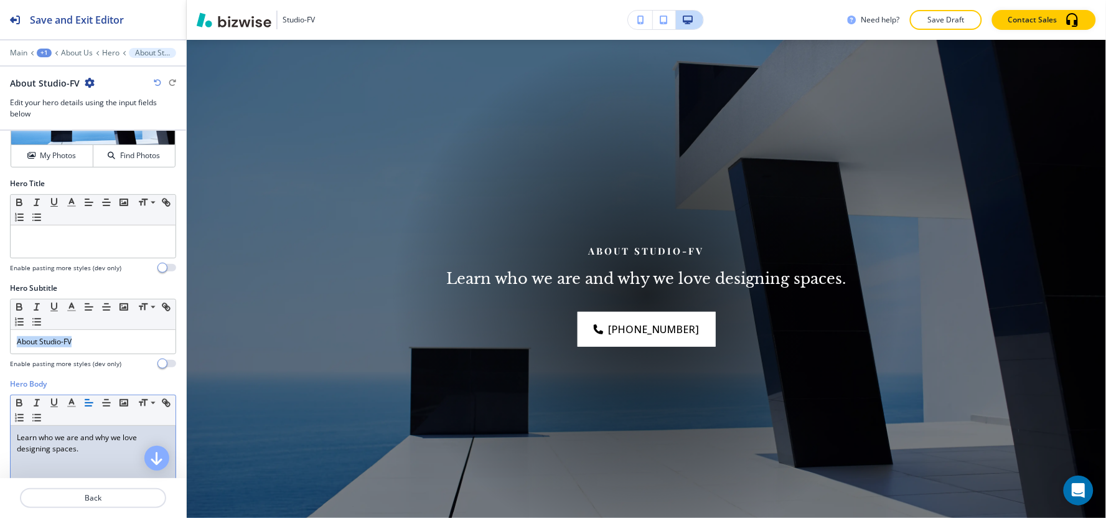
drag, startPoint x: 90, startPoint y: 342, endPoint x: 0, endPoint y: 375, distance: 96.1
click at [0, 375] on div "Hero Subtitle Small Normal Large Huge About Studio-FV Enable pasting more style…" at bounding box center [93, 331] width 186 height 96
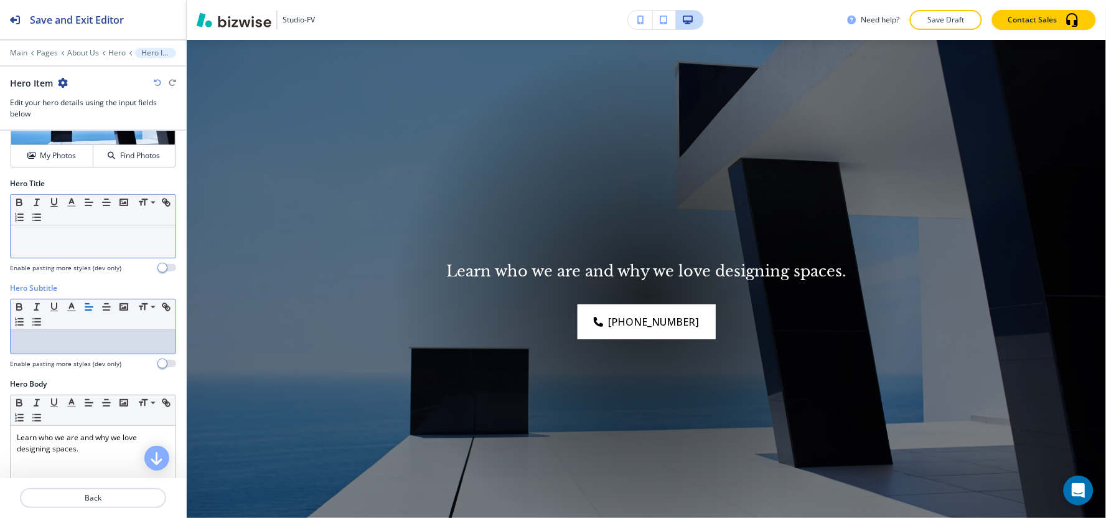
click at [64, 237] on p at bounding box center [93, 237] width 152 height 11
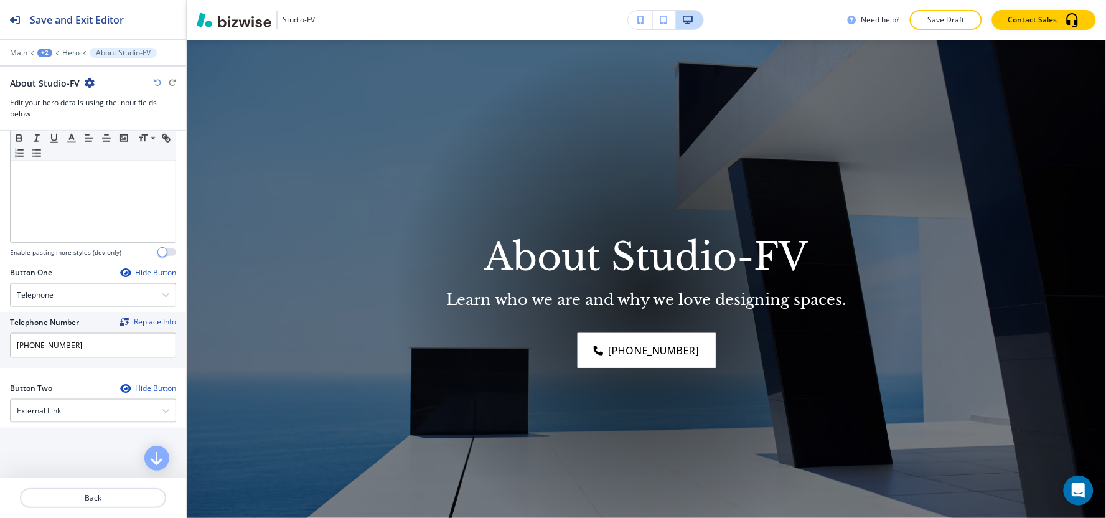
scroll to position [484, 0]
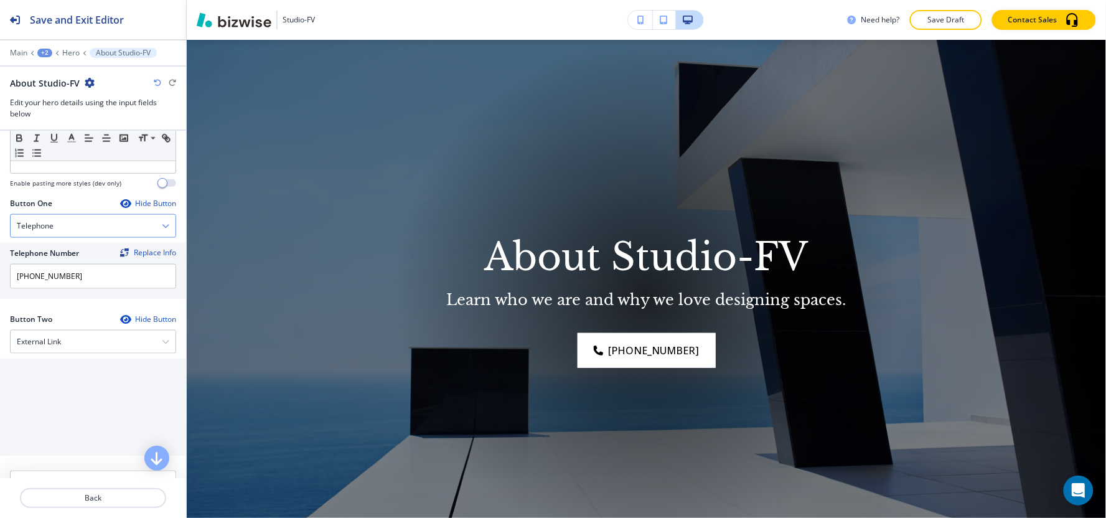
click at [66, 228] on div "Telephone" at bounding box center [93, 226] width 165 height 22
drag, startPoint x: 83, startPoint y: 466, endPoint x: 68, endPoint y: 410, distance: 58.0
click at [83, 459] on div "Button Two Hide Button External Link Telephone External Link Social Media Email…" at bounding box center [93, 392] width 186 height 157
drag, startPoint x: 77, startPoint y: 274, endPoint x: 0, endPoint y: 301, distance: 81.5
click at [0, 301] on div "Button One Hide Button Telephone Telephone External Link Social Media Email Fil…" at bounding box center [93, 256] width 186 height 116
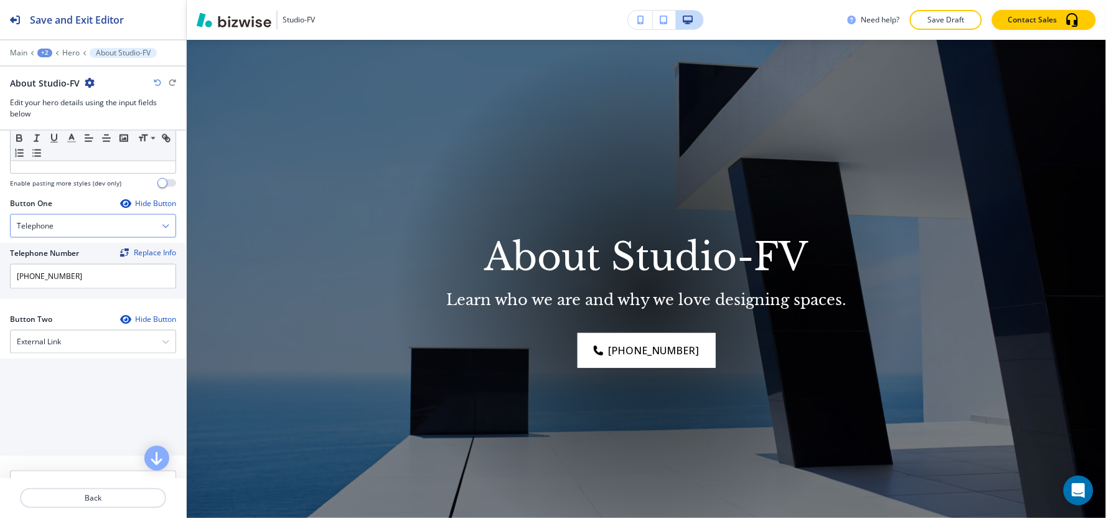
click at [73, 224] on div "Telephone" at bounding box center [93, 226] width 165 height 22
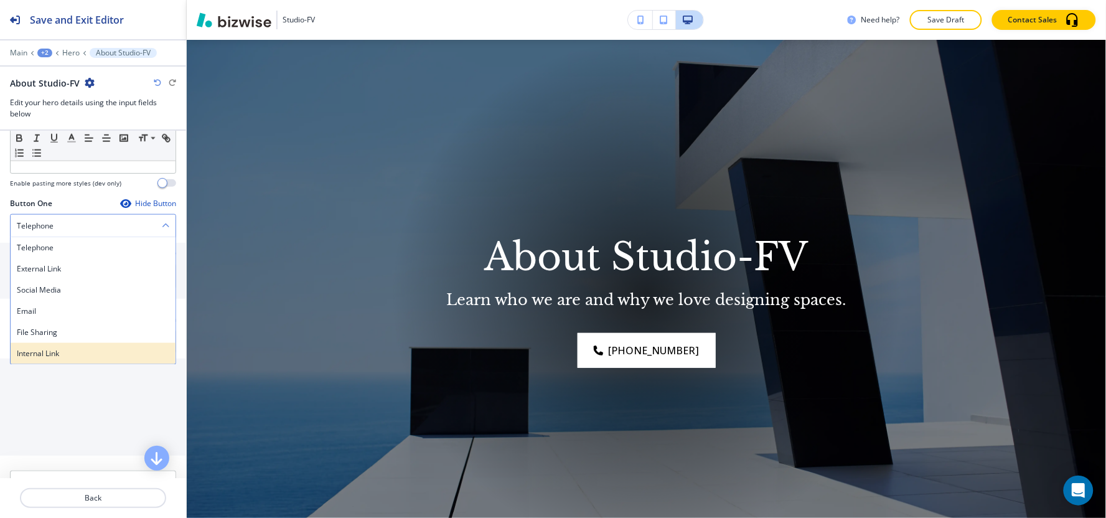
click at [67, 355] on h4 "Internal Link" at bounding box center [93, 353] width 152 height 11
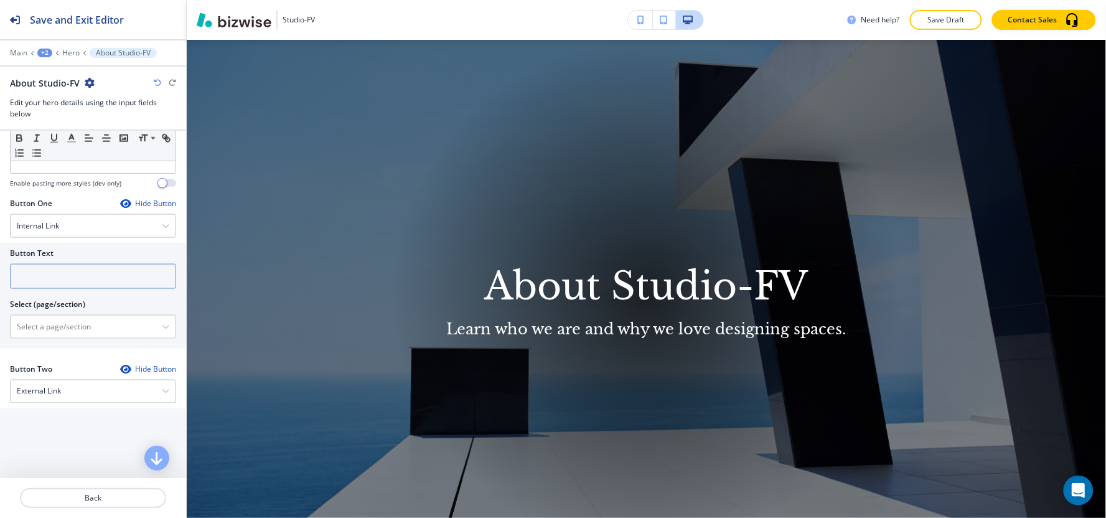
click at [63, 278] on input "text" at bounding box center [93, 276] width 166 height 25
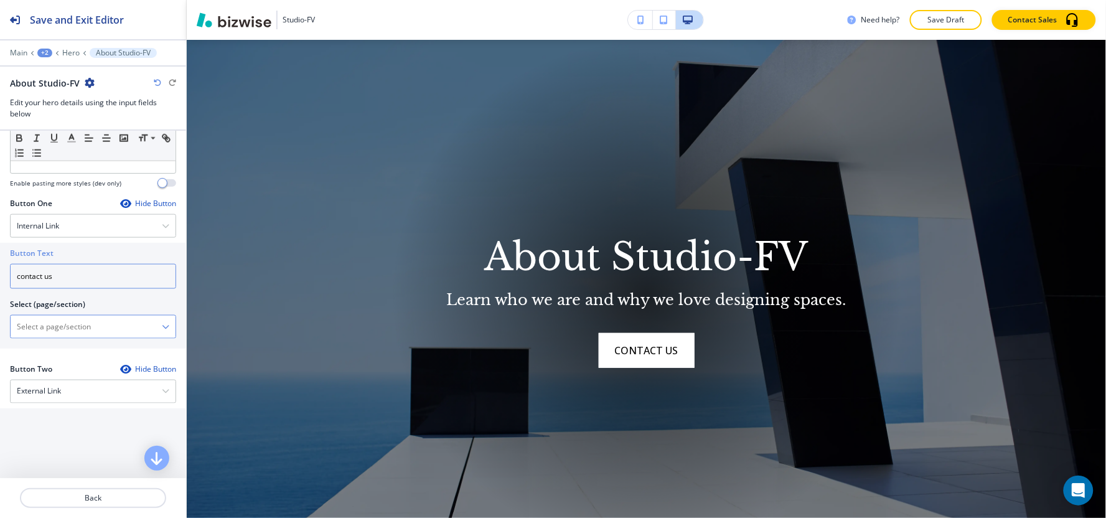
type input "contact us"
click at [77, 321] on \(page\/section\) "Manual Input" at bounding box center [86, 326] width 151 height 21
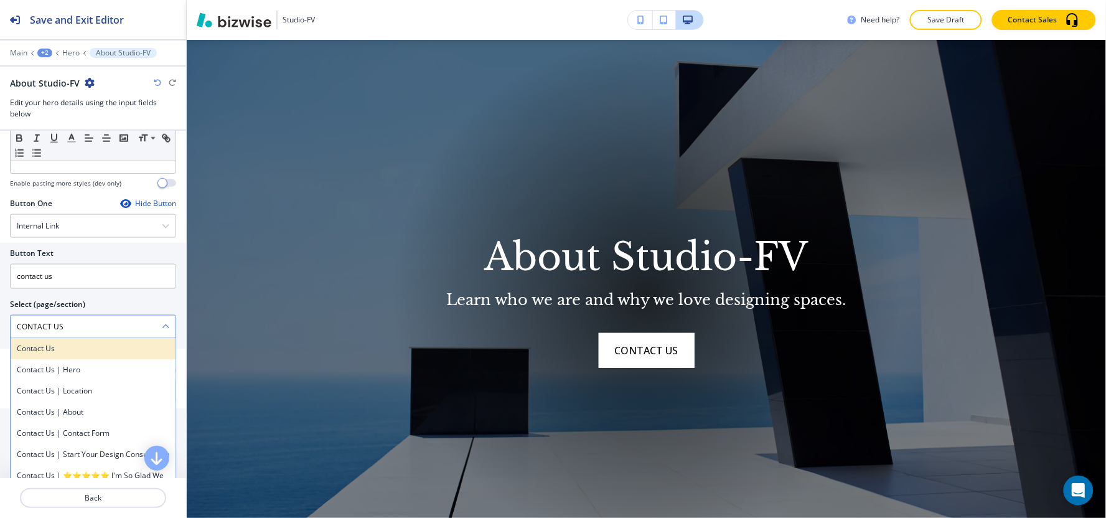
click at [78, 349] on h4 "Contact Us" at bounding box center [93, 348] width 152 height 11
type \(page\/section\) "Contact Us"
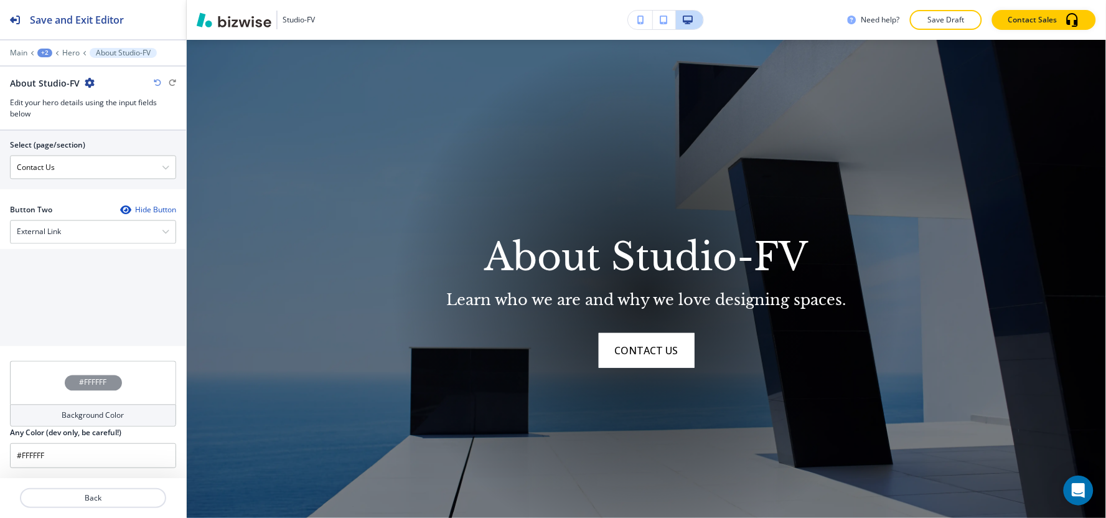
scroll to position [645, 0]
click at [67, 227] on div "External Link" at bounding box center [93, 232] width 165 height 22
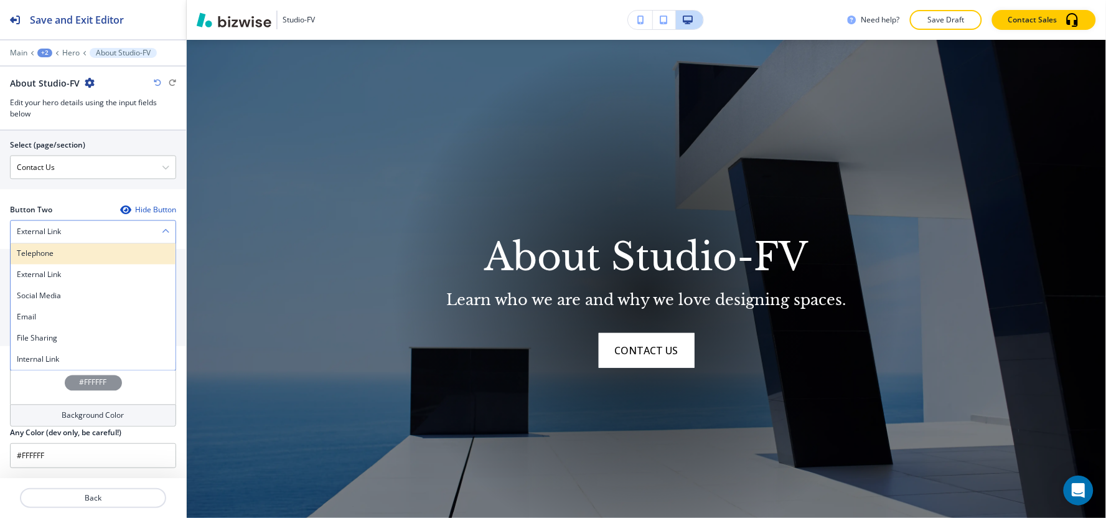
click at [66, 260] on div "Telephone" at bounding box center [93, 253] width 165 height 21
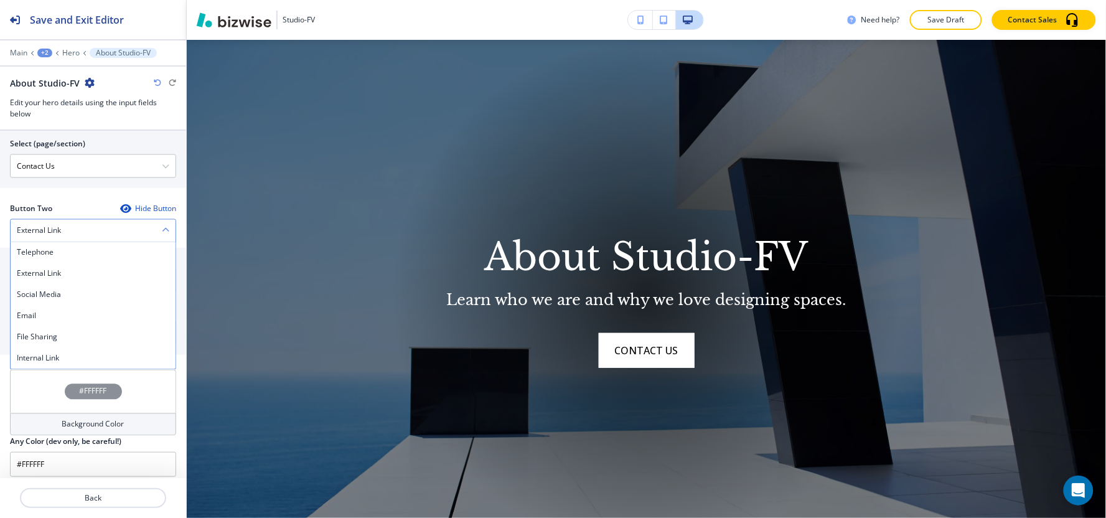
scroll to position [604, 0]
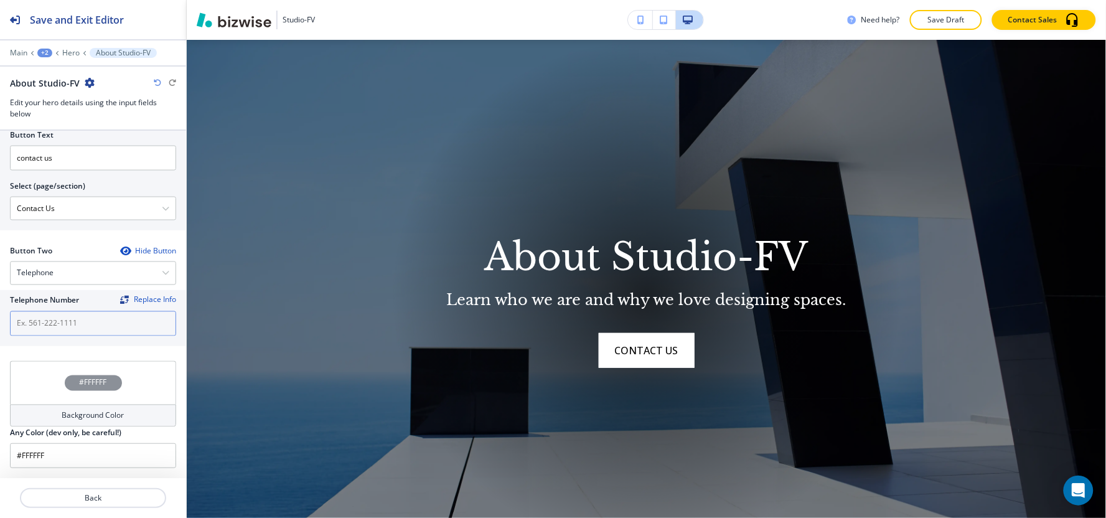
click at [69, 326] on input "text" at bounding box center [93, 323] width 166 height 25
paste input "[PHONE_NUMBER]"
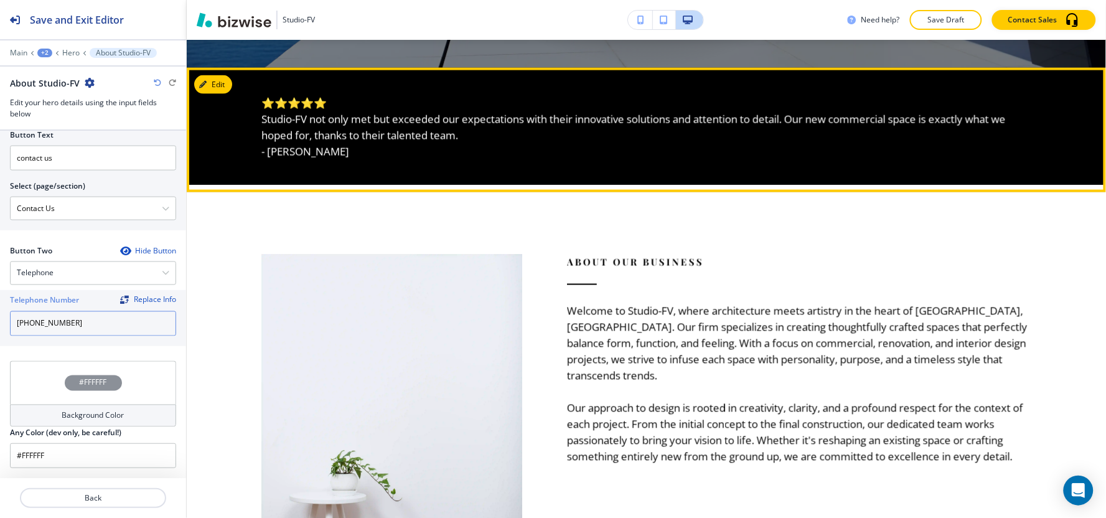
scroll to position [546, 0]
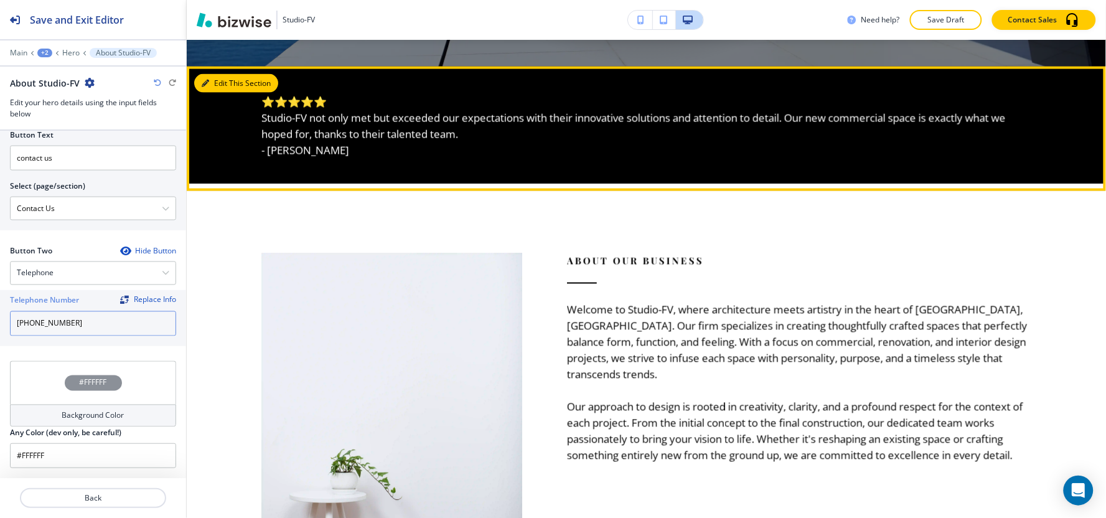
type input "[PHONE_NUMBER]"
click at [229, 81] on button "Edit This Section" at bounding box center [236, 83] width 84 height 19
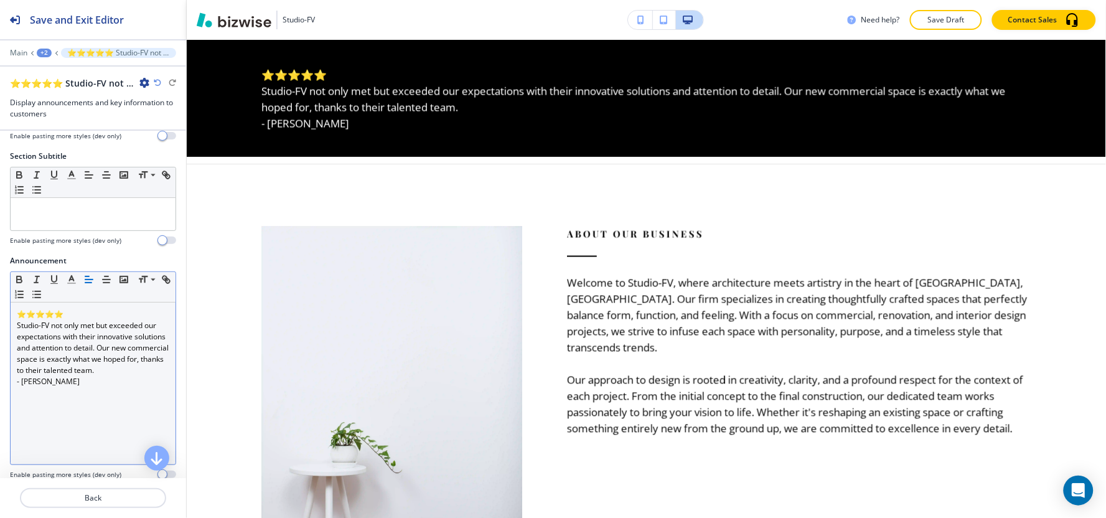
scroll to position [59, 0]
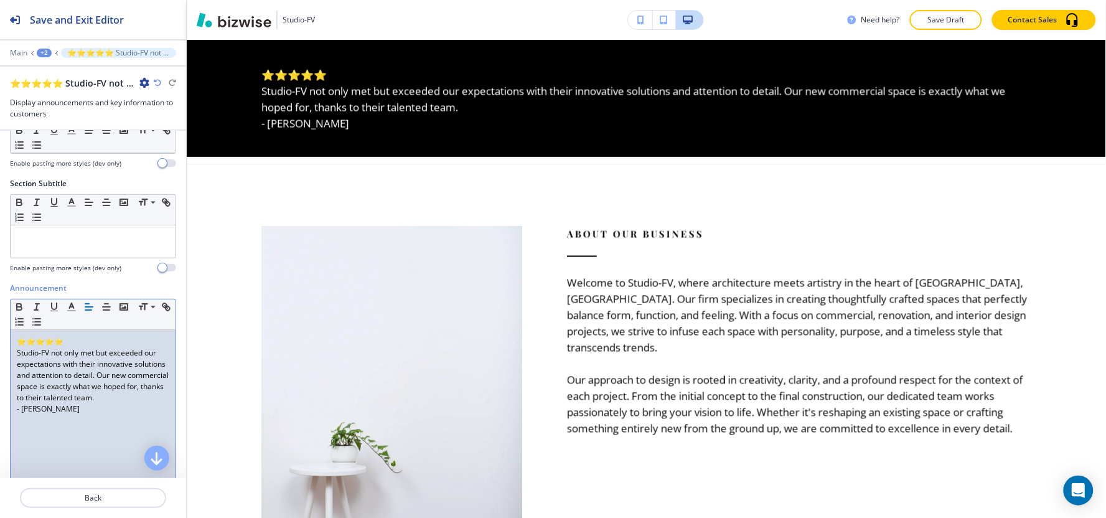
drag, startPoint x: 96, startPoint y: 431, endPoint x: 0, endPoint y: 327, distance: 141.4
click at [0, 327] on div "Announcement Small Normal Large Huge ⭐⭐⭐⭐⭐ Studio-FV not only met but exceeded …" at bounding box center [93, 400] width 186 height 234
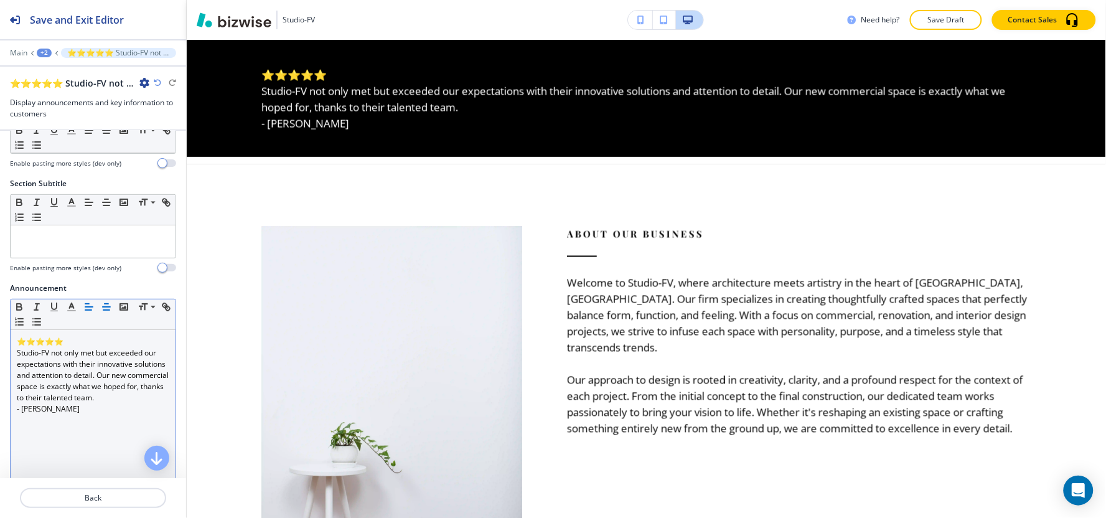
click at [101, 308] on icon "button" at bounding box center [106, 306] width 11 height 11
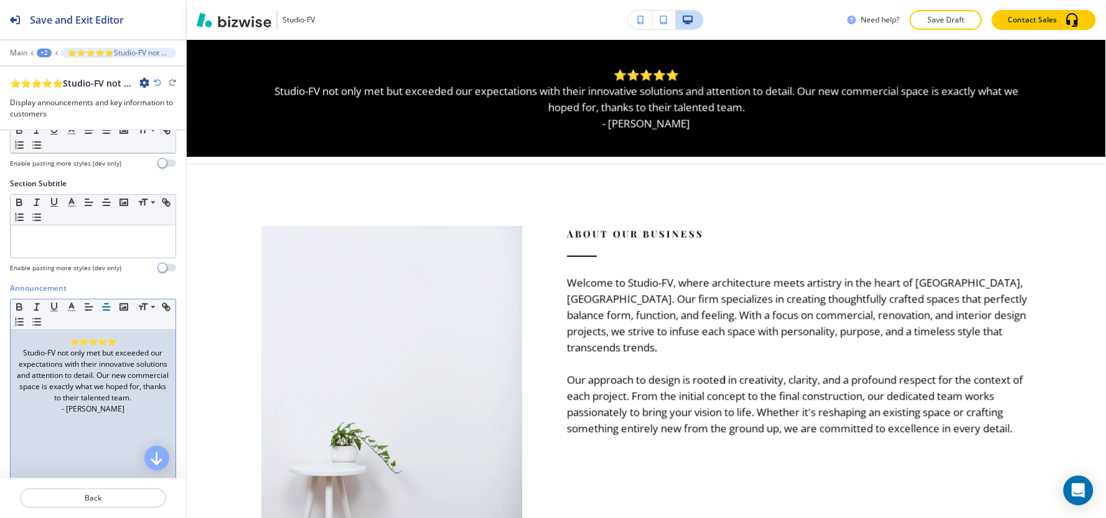
click at [85, 456] on div "⭐⭐⭐⭐⭐ Studio-FV not only met but exceeded our expectations with their innovativ…" at bounding box center [93, 411] width 165 height 162
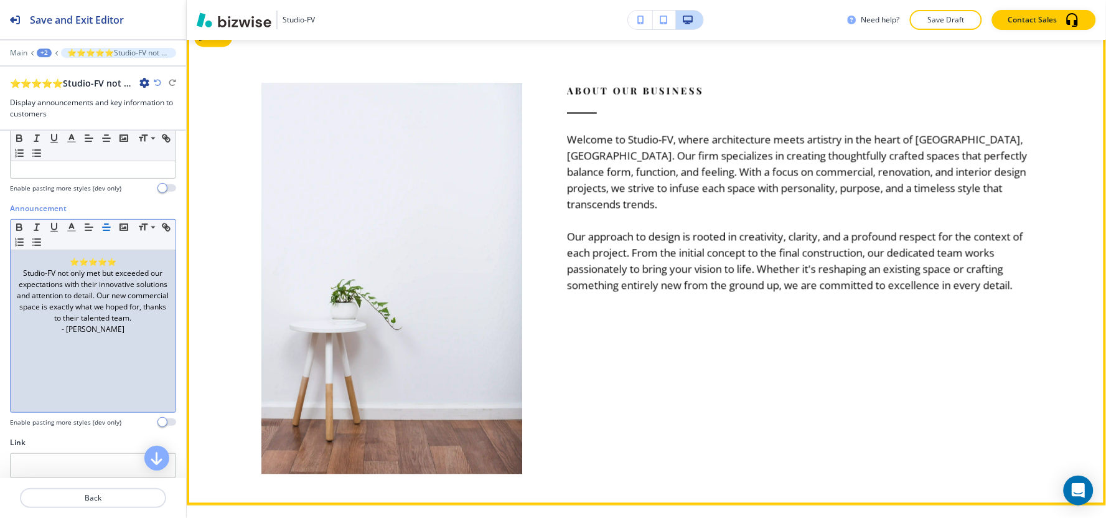
scroll to position [642, 0]
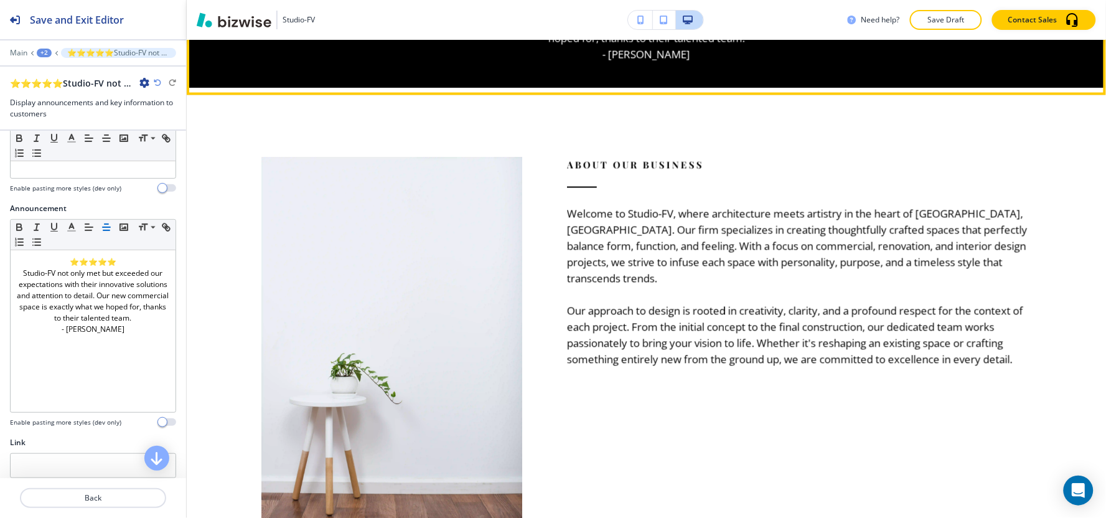
click at [221, 88] on div at bounding box center [646, 91] width 919 height 7
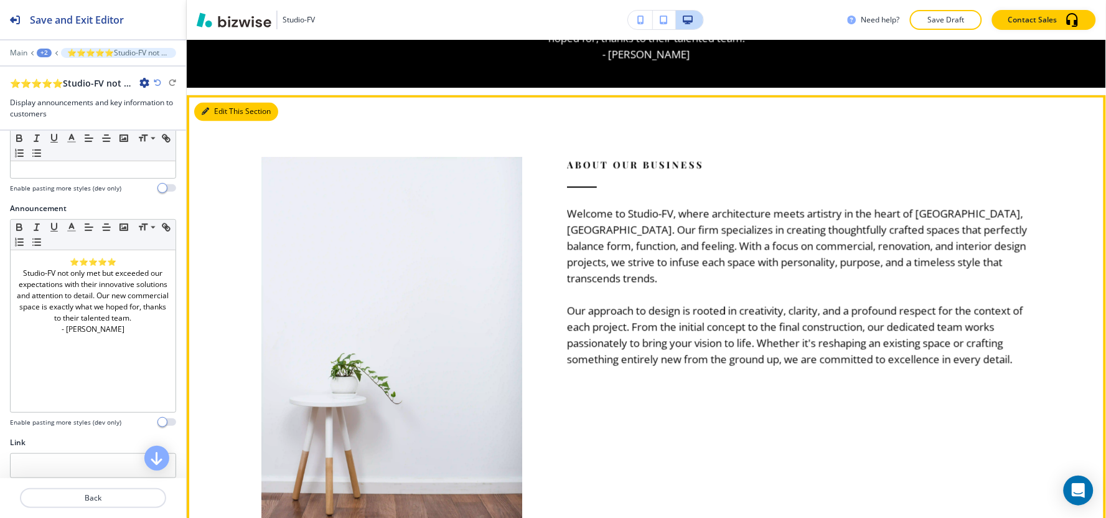
click at [210, 111] on button "Edit This Section" at bounding box center [236, 112] width 84 height 19
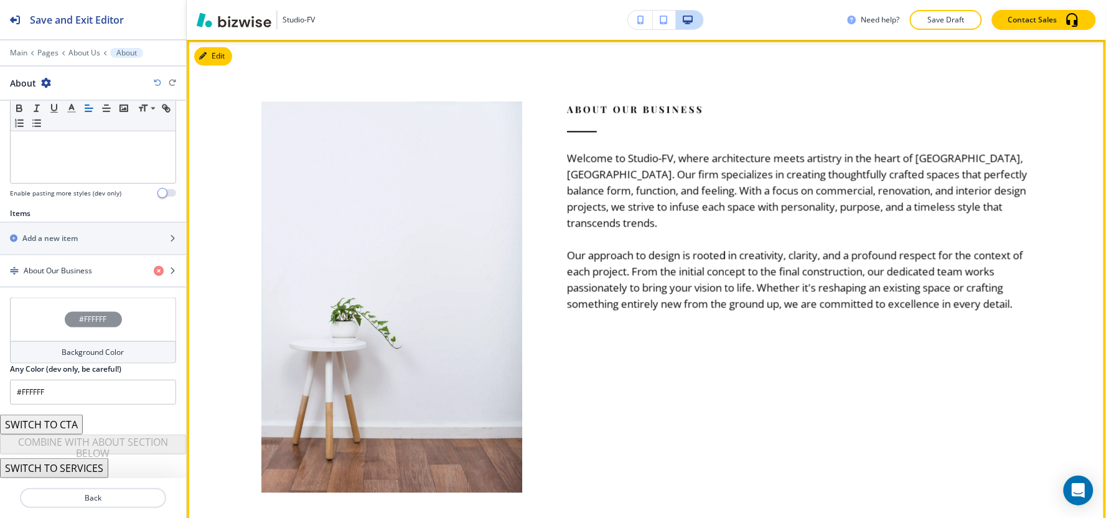
scroll to position [627, 0]
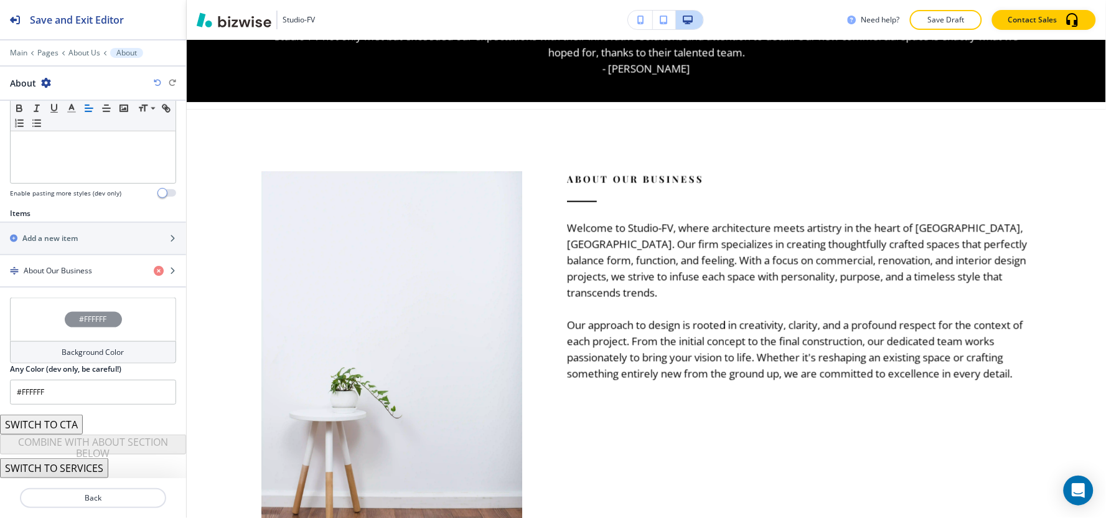
click at [19, 48] on div "Main Pages About Us About" at bounding box center [93, 53] width 166 height 10
click at [20, 52] on p "Main" at bounding box center [18, 53] width 17 height 9
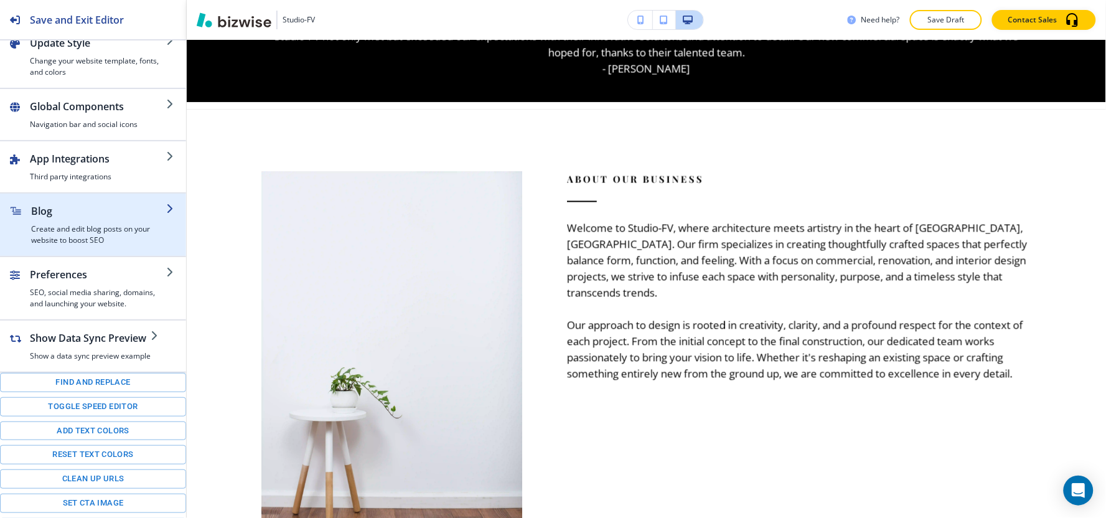
scroll to position [171, 0]
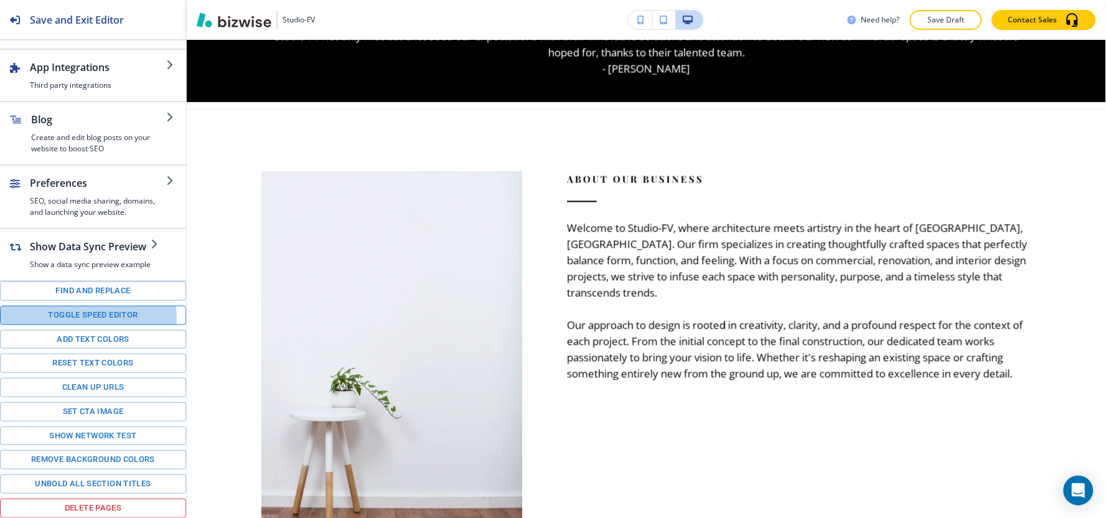
click at [72, 319] on button "Toggle speed editor" at bounding box center [93, 315] width 186 height 19
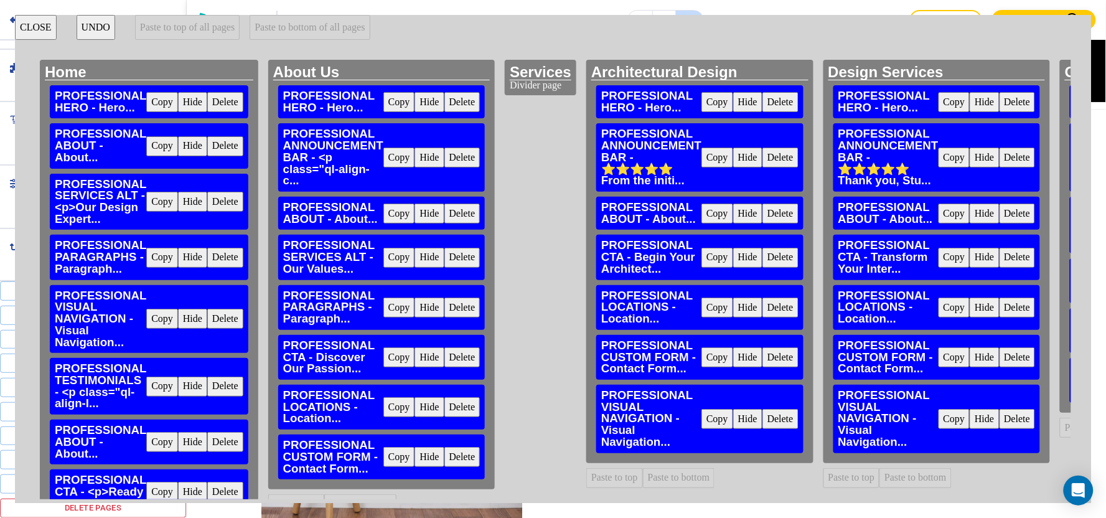
click at [158, 143] on button "Copy" at bounding box center [162, 146] width 32 height 20
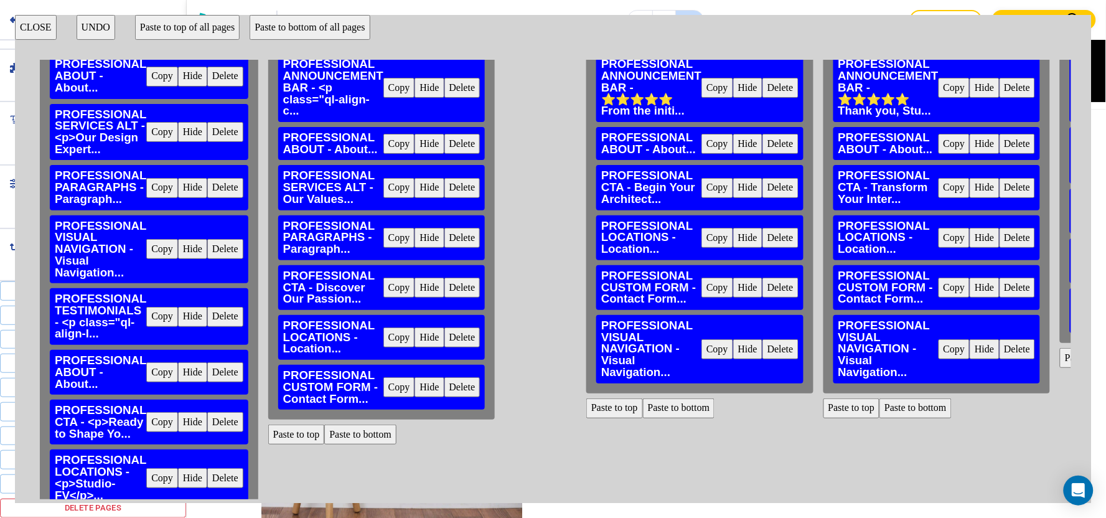
scroll to position [183, 0]
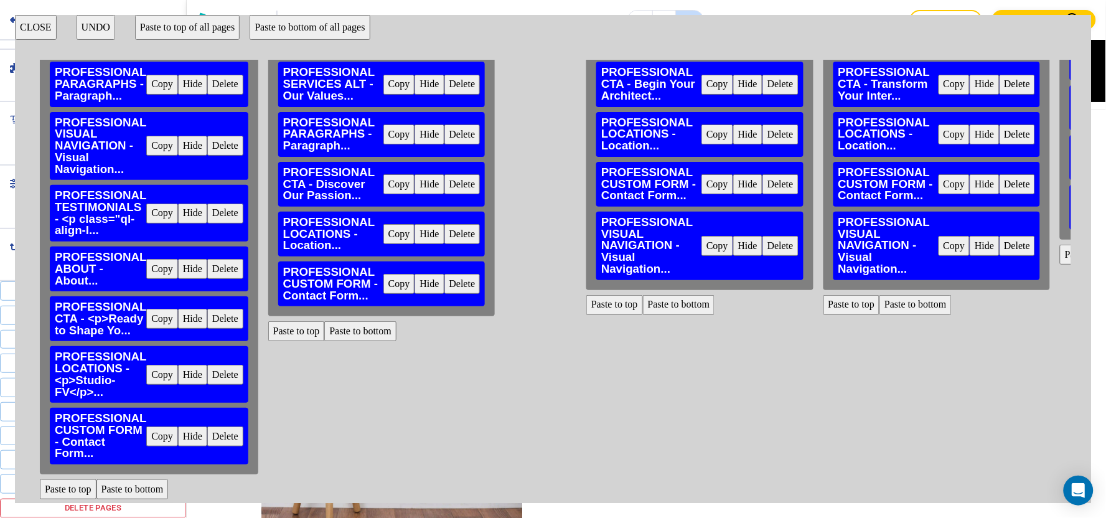
click at [301, 321] on button "Paste to top" at bounding box center [296, 331] width 57 height 20
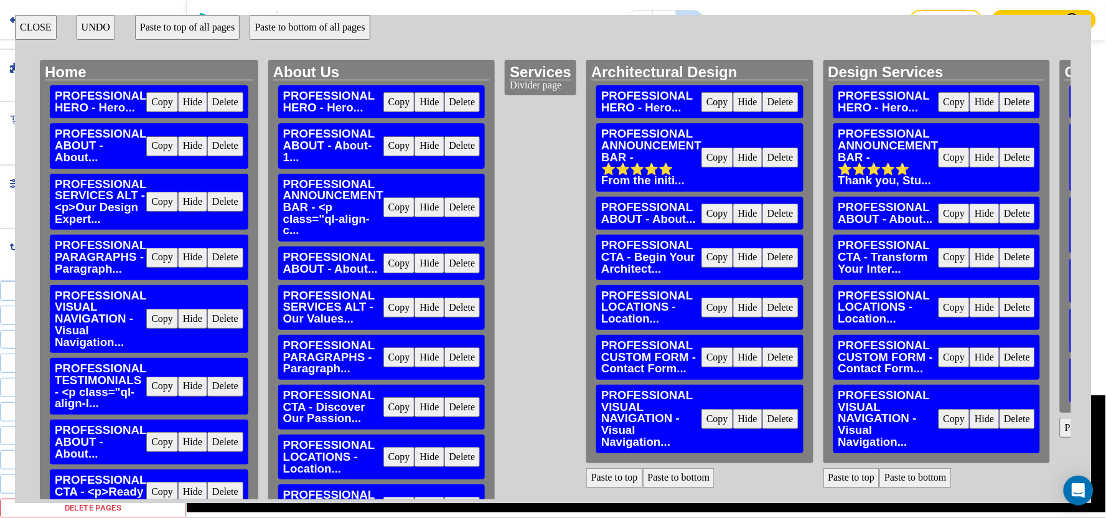
scroll to position [573, 0]
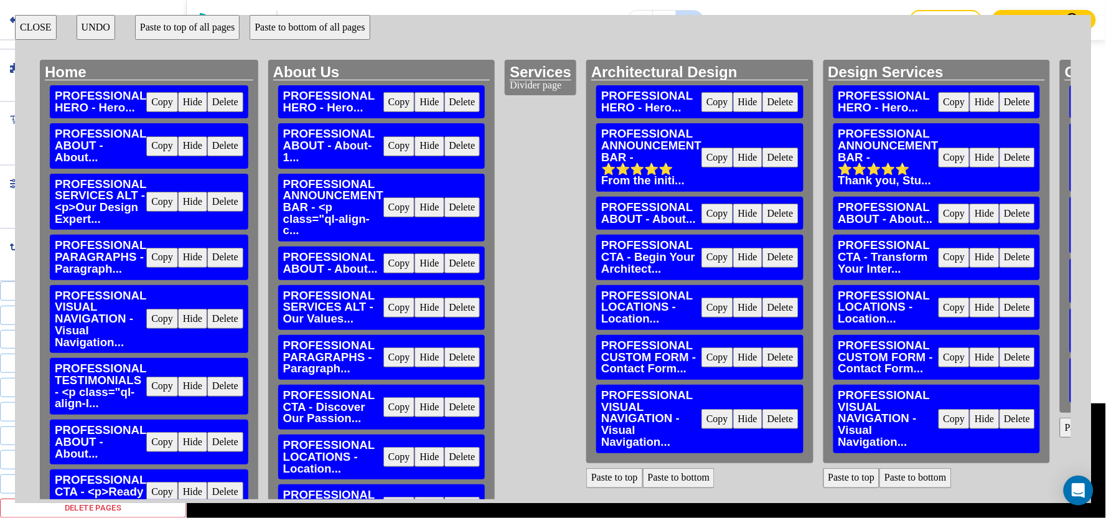
click at [40, 32] on button "CLOSE" at bounding box center [36, 27] width 42 height 25
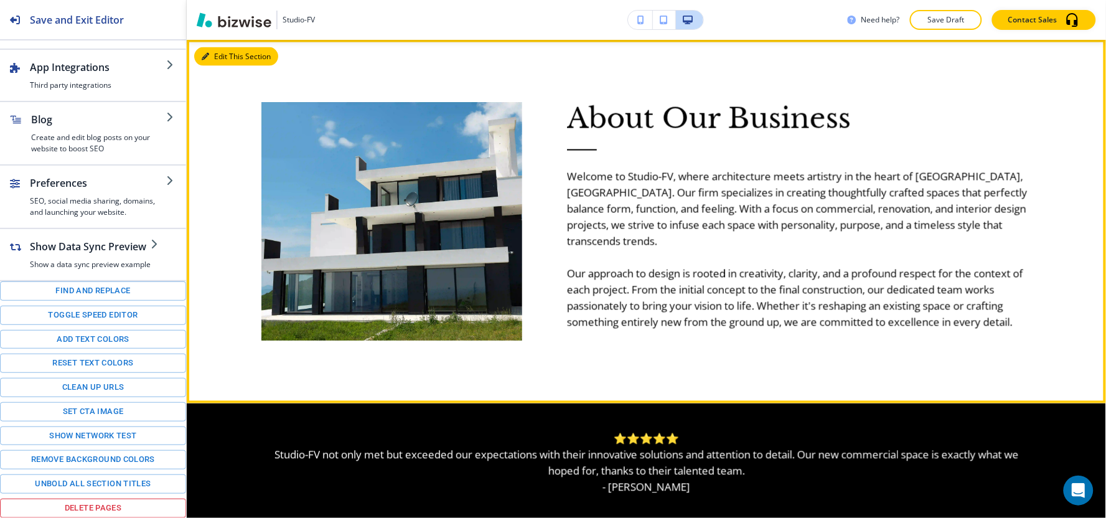
click at [208, 57] on icon "button" at bounding box center [205, 56] width 7 height 7
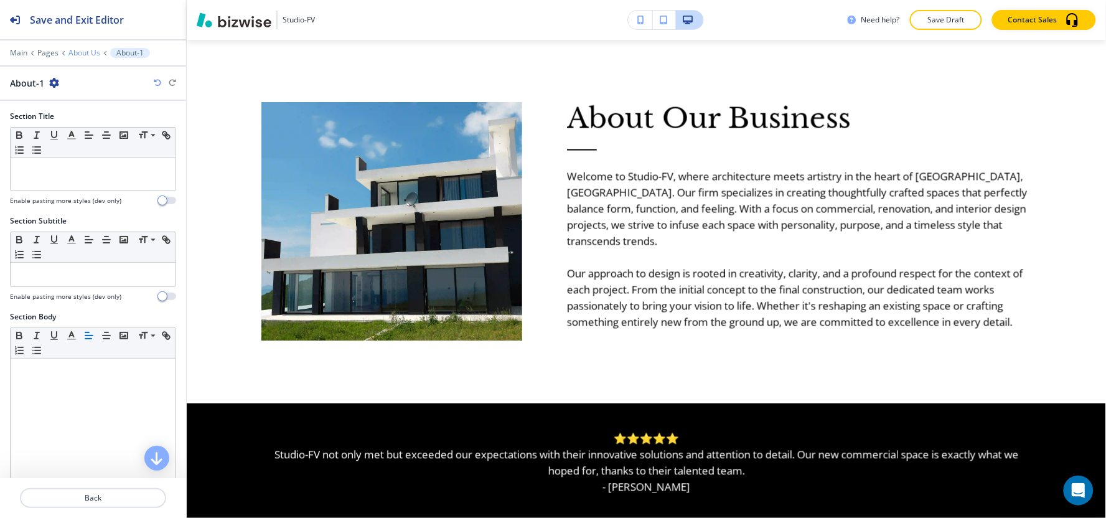
click at [73, 51] on p "About Us" at bounding box center [84, 53] width 32 height 9
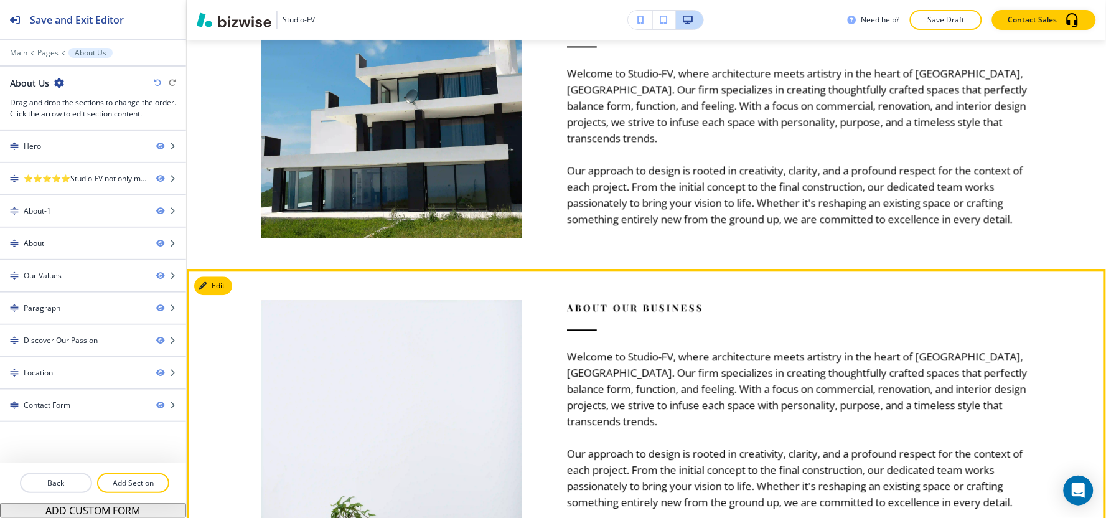
scroll to position [780, 0]
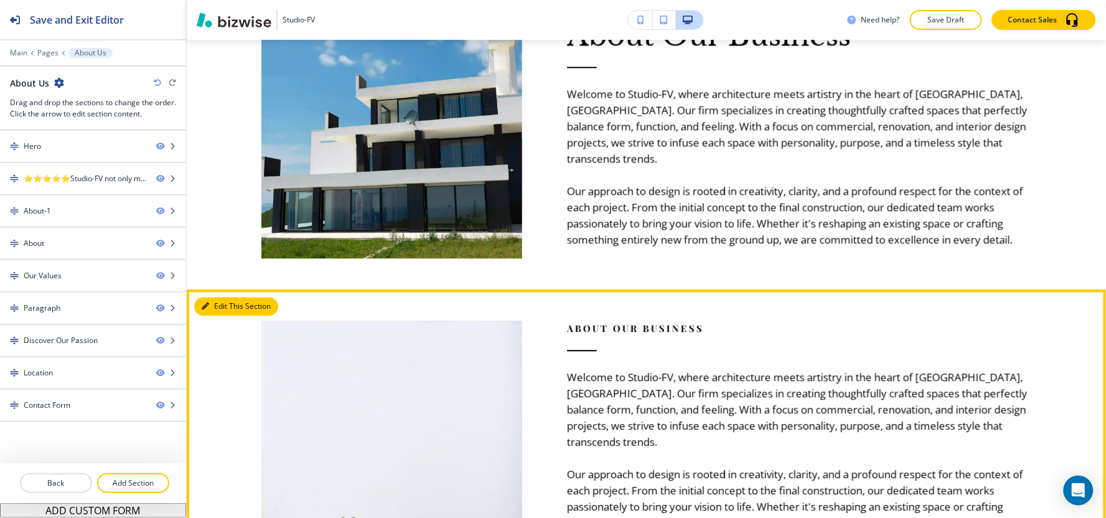
click at [234, 302] on button "Edit This Section" at bounding box center [236, 306] width 84 height 19
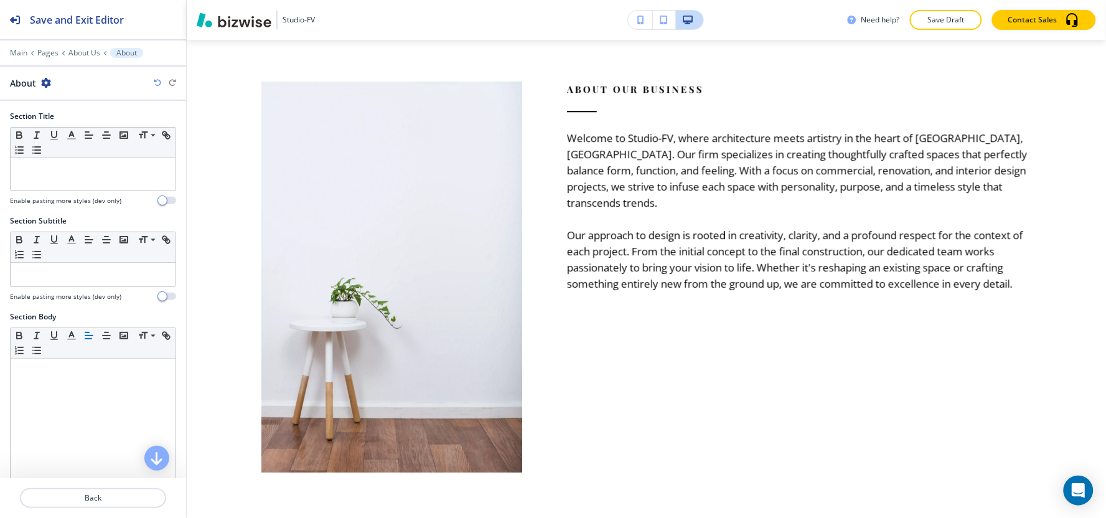
scroll to position [1026, 0]
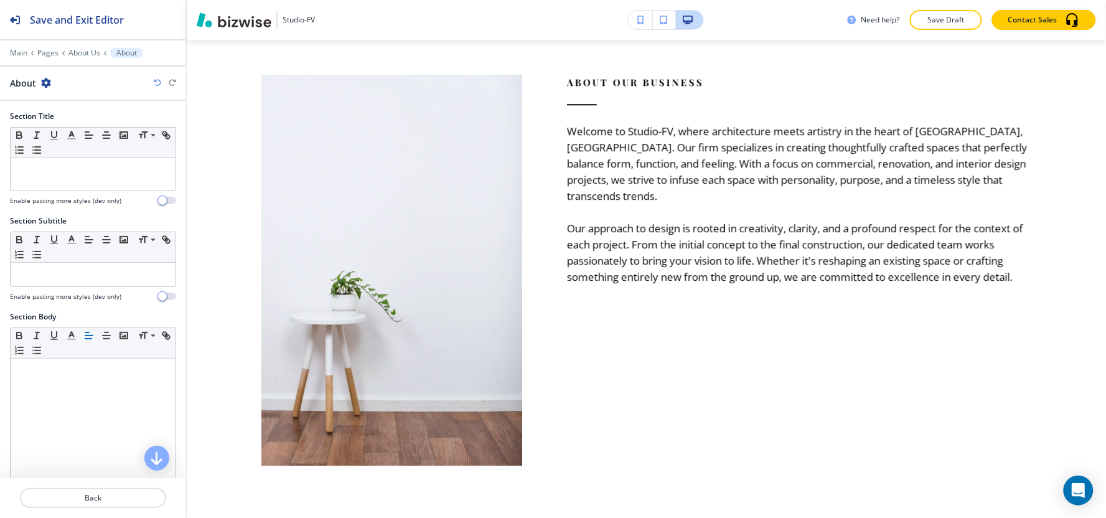
click at [47, 85] on icon "button" at bounding box center [46, 83] width 10 height 10
click at [57, 144] on p "Delete Section" at bounding box center [79, 148] width 63 height 11
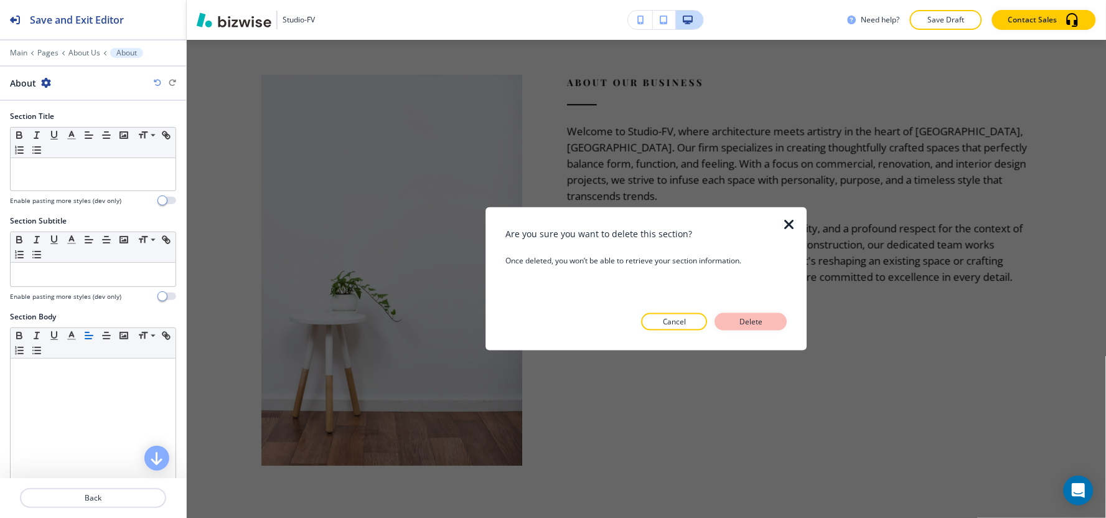
click at [752, 321] on p "Delete" at bounding box center [751, 321] width 30 height 11
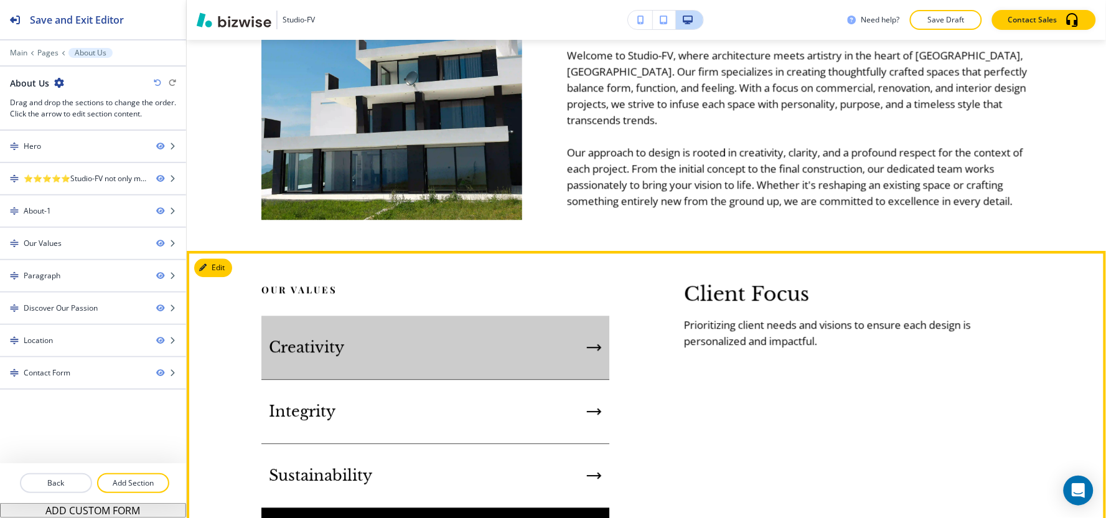
scroll to position [611, 0]
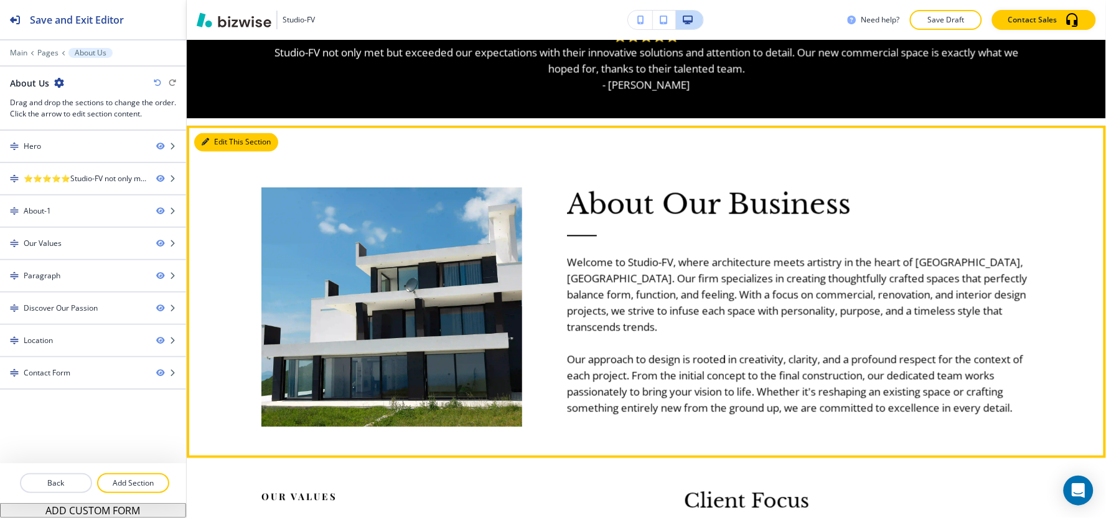
click at [227, 147] on button "Edit This Section" at bounding box center [236, 142] width 84 height 19
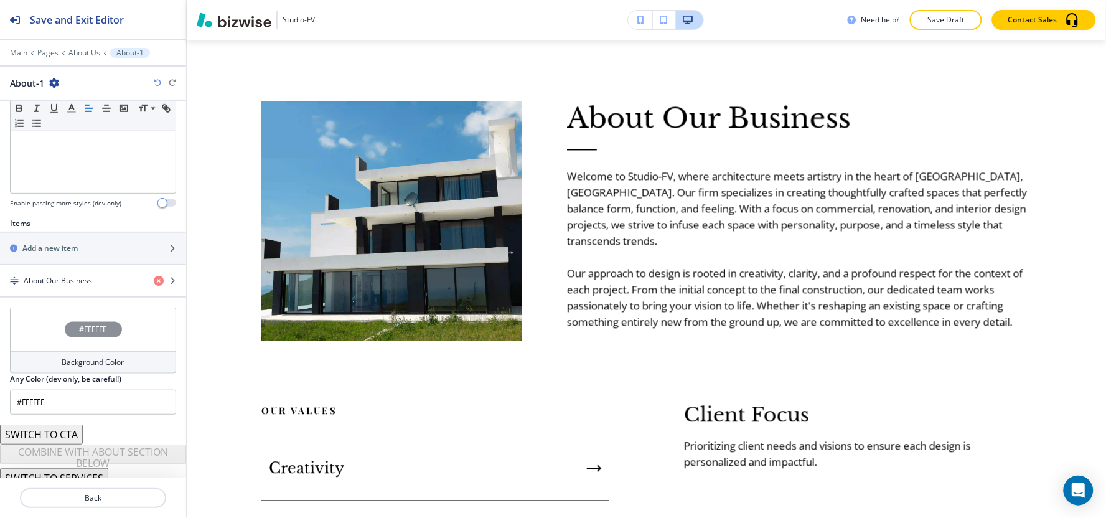
scroll to position [338, 0]
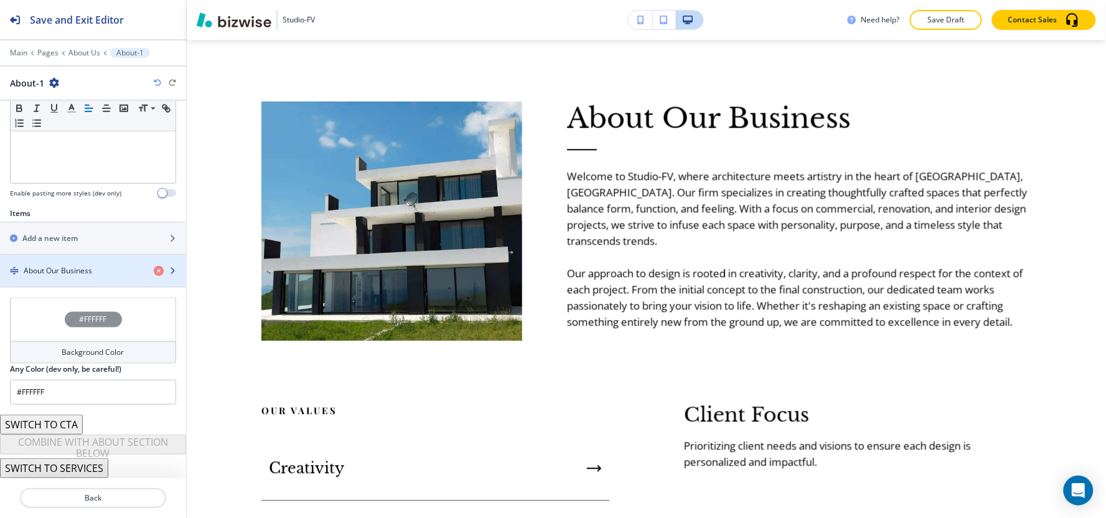
click at [46, 269] on h4 "About Our Business" at bounding box center [58, 270] width 68 height 11
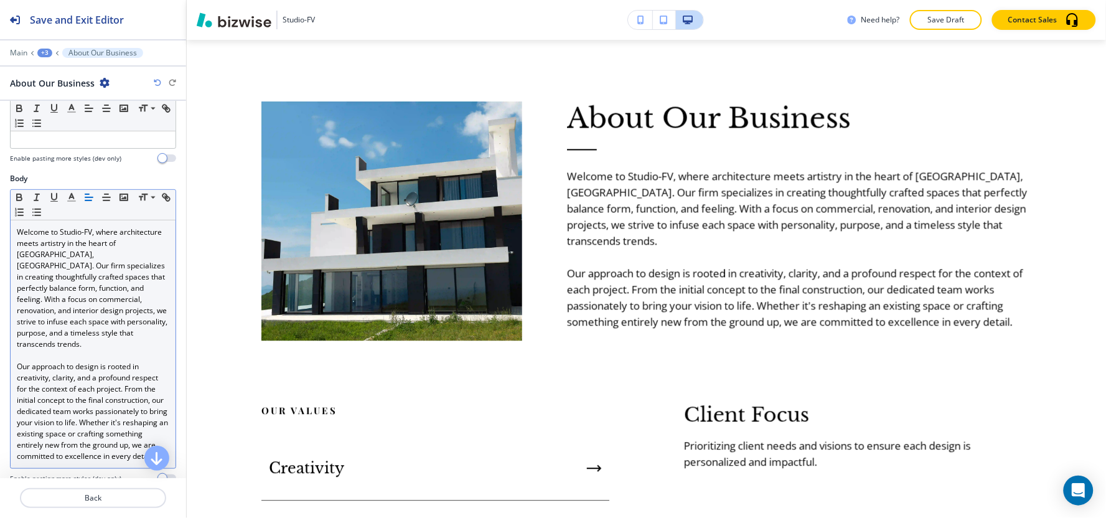
scroll to position [276, 0]
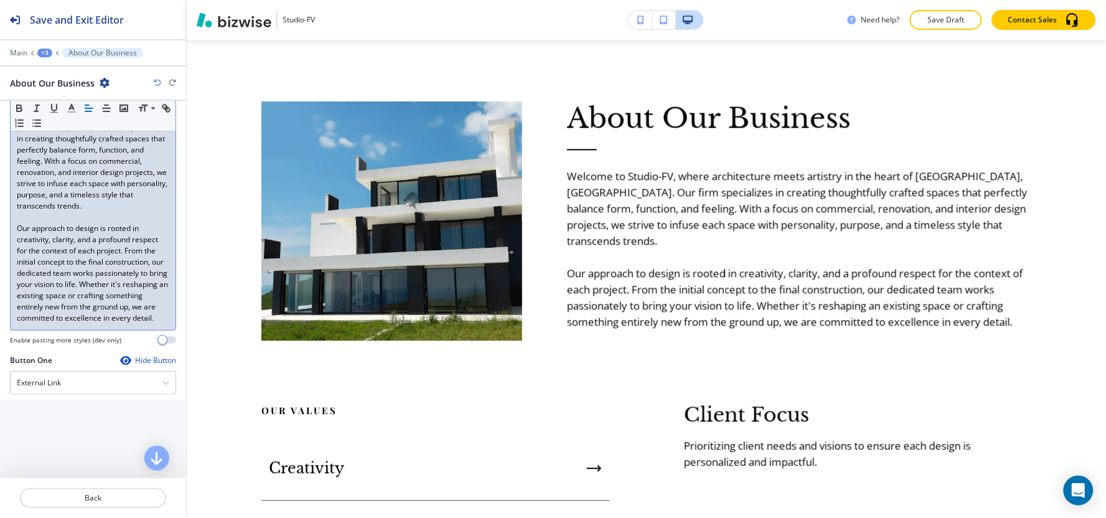
drag, startPoint x: 127, startPoint y: 327, endPoint x: 128, endPoint y: 314, distance: 13.1
click at [128, 314] on div "Welcome to Studio-FV, where architecture meets artistry in the heart of [GEOGRA…" at bounding box center [93, 206] width 165 height 248
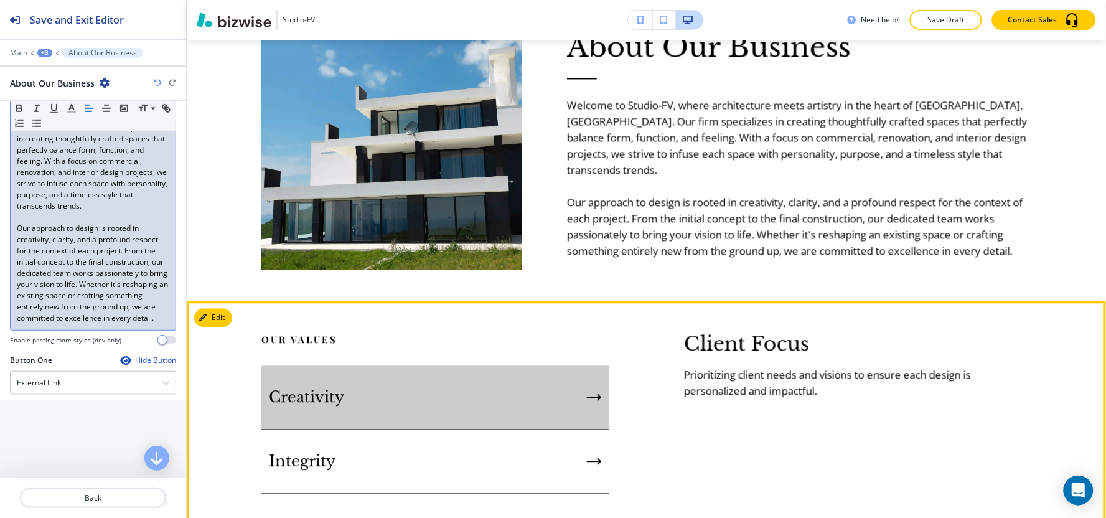
scroll to position [835, 0]
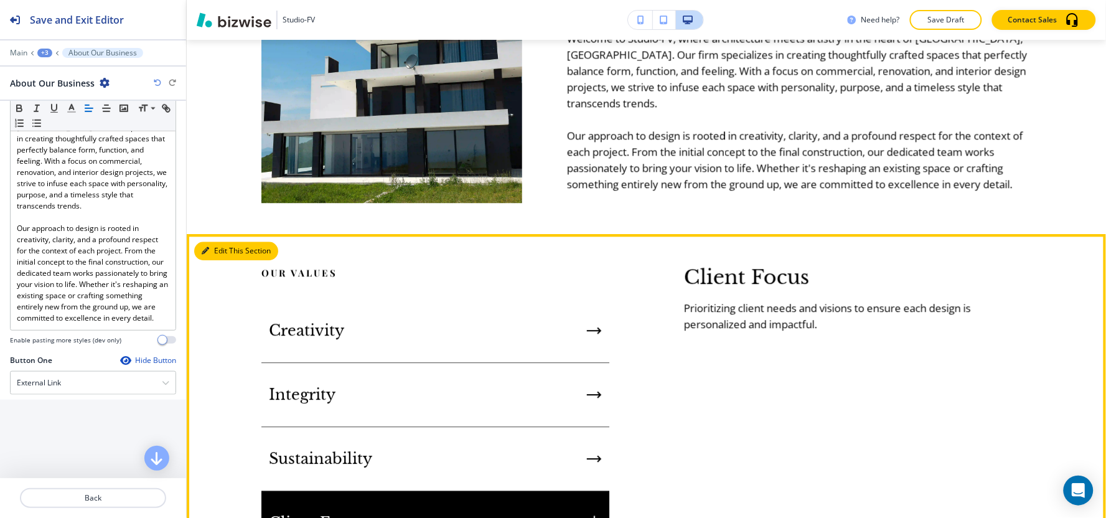
click at [208, 247] on icon "button" at bounding box center [205, 250] width 7 height 7
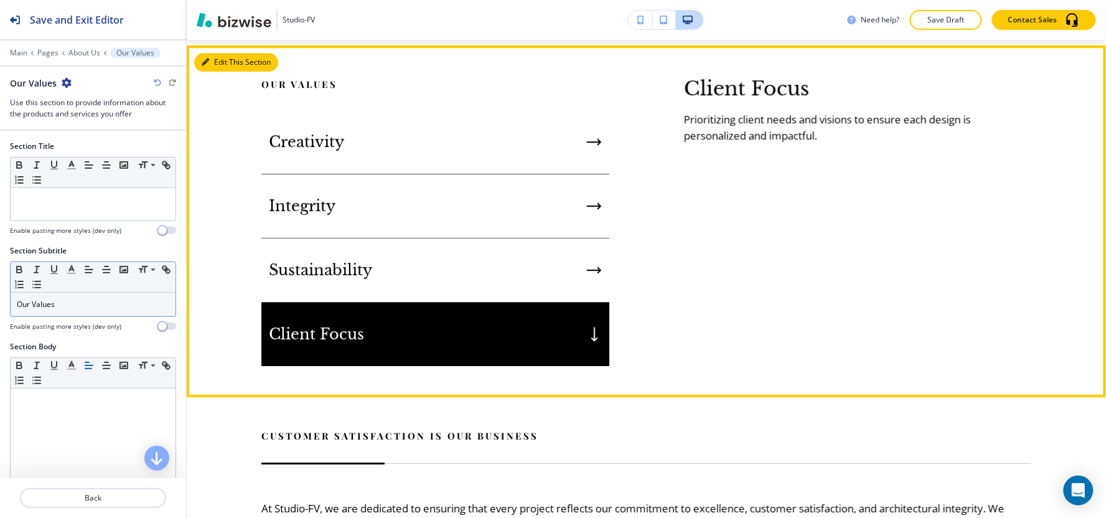
scroll to position [1026, 0]
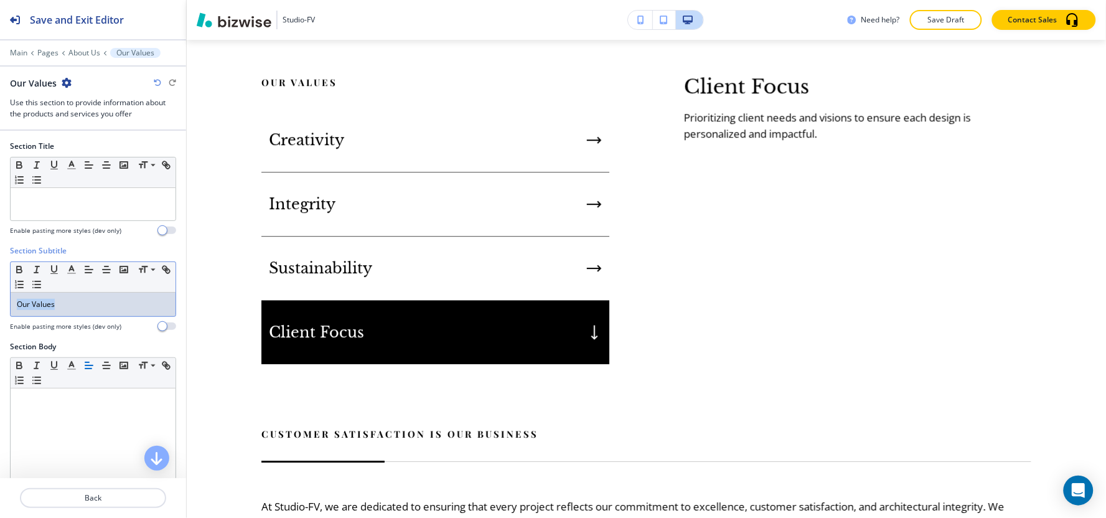
drag, startPoint x: 79, startPoint y: 308, endPoint x: 0, endPoint y: 313, distance: 79.2
click at [0, 313] on div "Section Subtitle Small Normal Large Huge Our Values Enable pasting more styles …" at bounding box center [93, 293] width 186 height 96
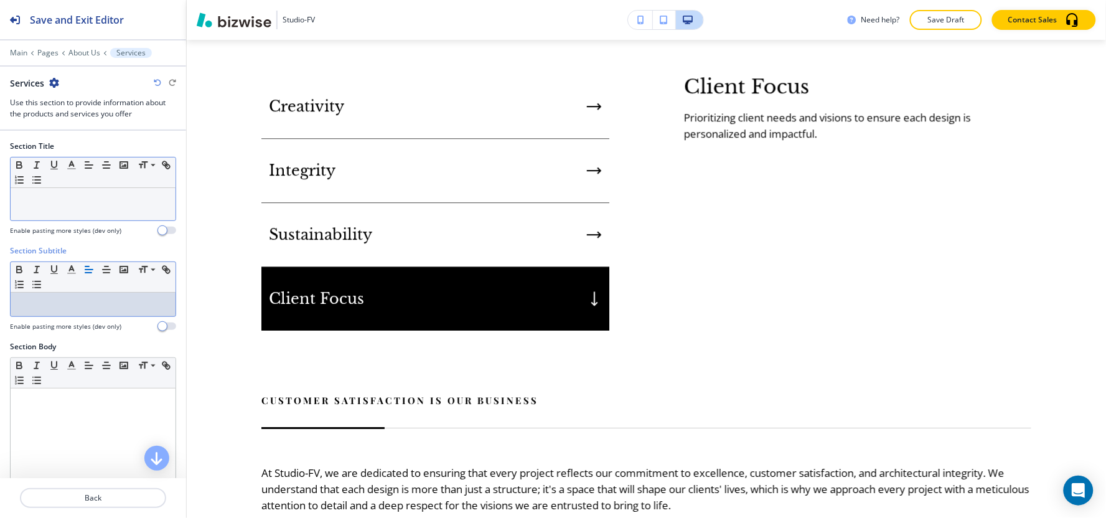
click at [72, 213] on div at bounding box center [93, 204] width 165 height 32
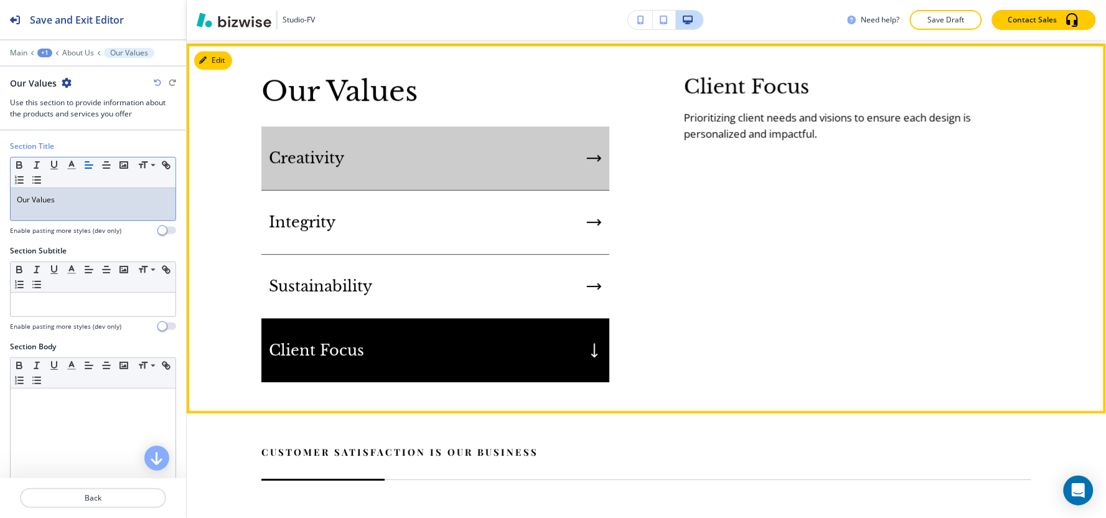
click at [332, 156] on h5 "Creativity" at bounding box center [306, 158] width 75 height 19
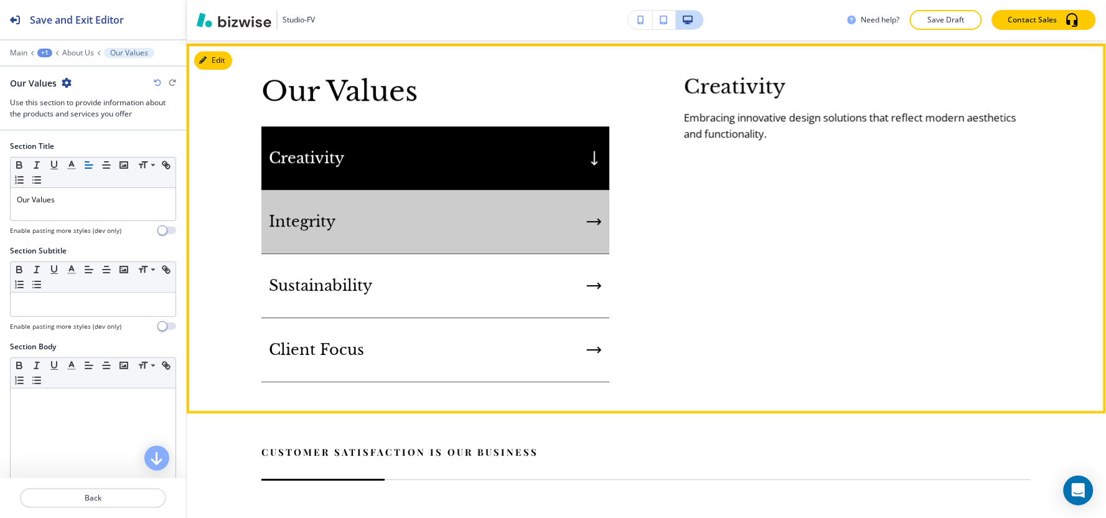
click at [355, 227] on div "Integrity" at bounding box center [435, 222] width 348 height 64
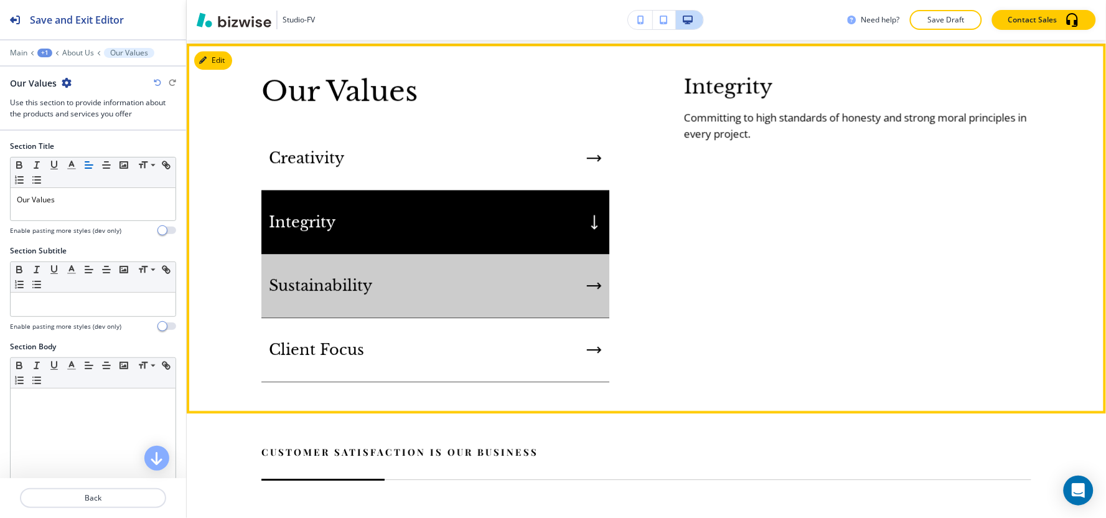
click at [358, 284] on h5 "Sustainability" at bounding box center [320, 285] width 103 height 19
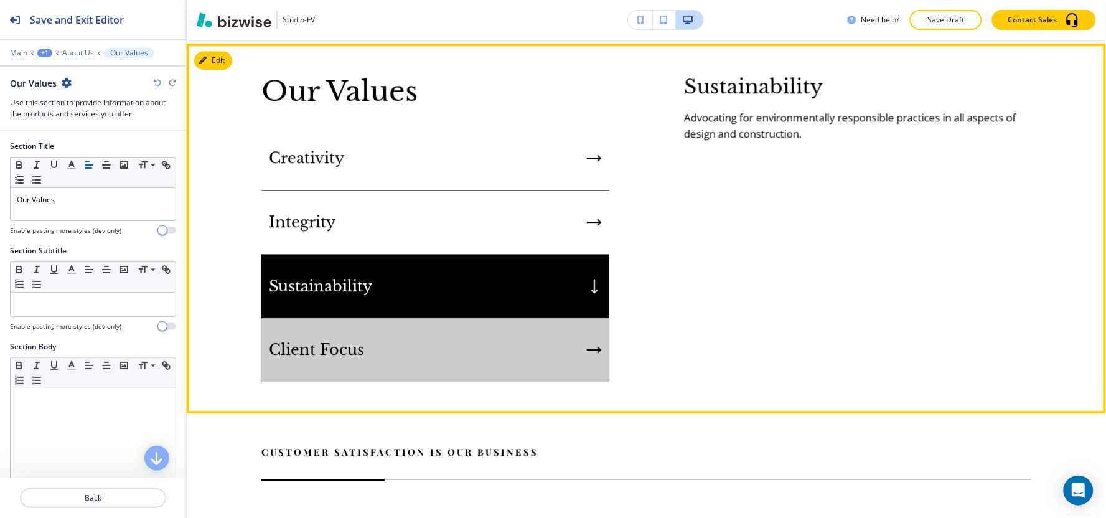
click at [350, 342] on h5 "Client Focus" at bounding box center [316, 349] width 95 height 19
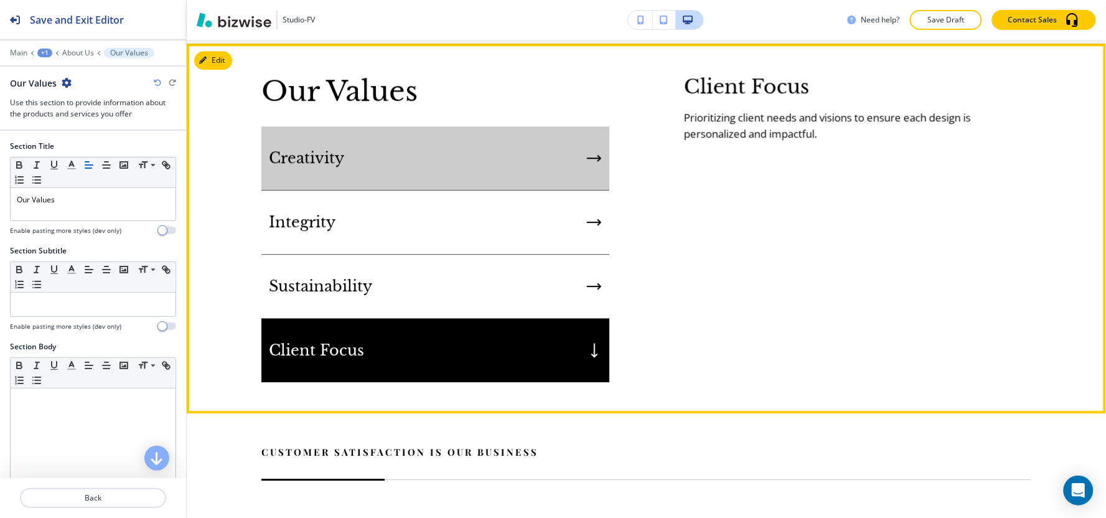
click at [365, 152] on div "Creativity" at bounding box center [435, 158] width 348 height 64
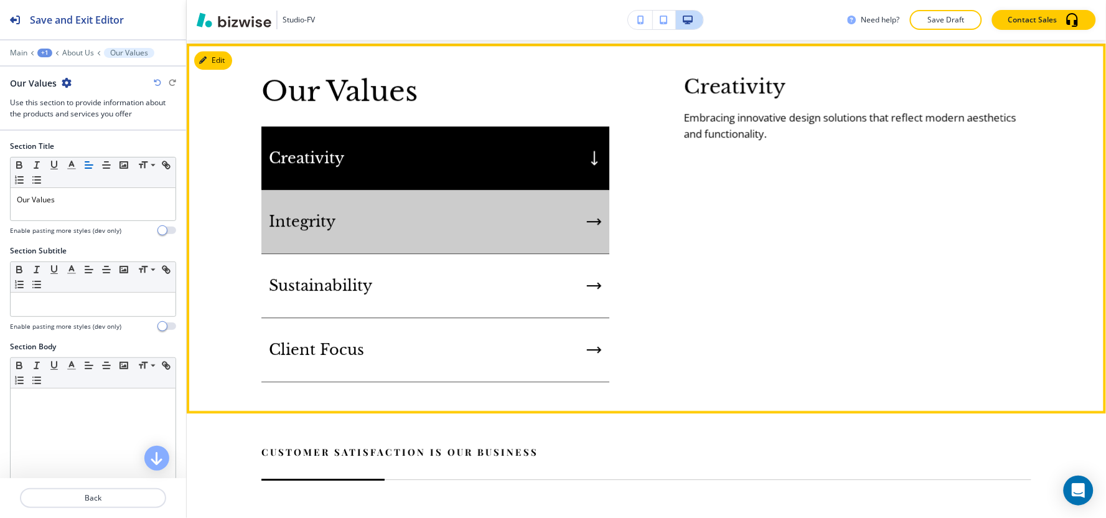
click at [369, 200] on div "Integrity" at bounding box center [435, 222] width 348 height 64
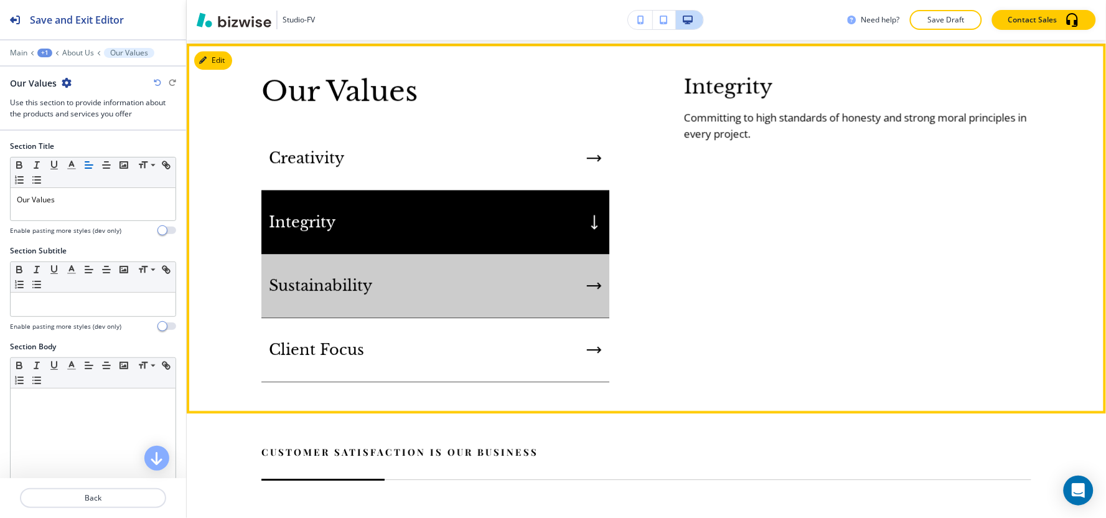
click at [390, 280] on div "Sustainability" at bounding box center [435, 286] width 348 height 64
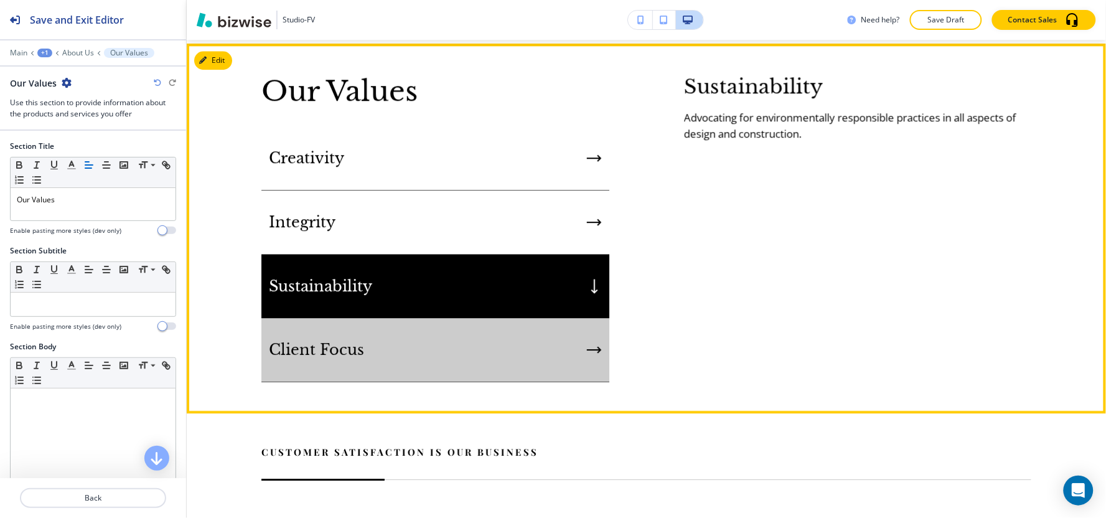
click at [418, 327] on div "Client Focus" at bounding box center [435, 350] width 348 height 64
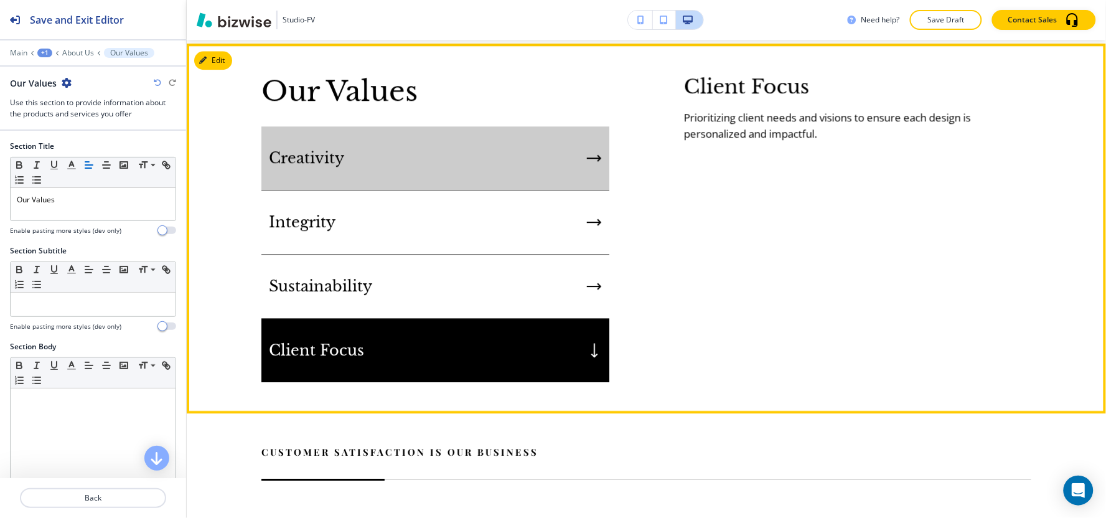
click at [398, 166] on div "Creativity" at bounding box center [435, 158] width 348 height 64
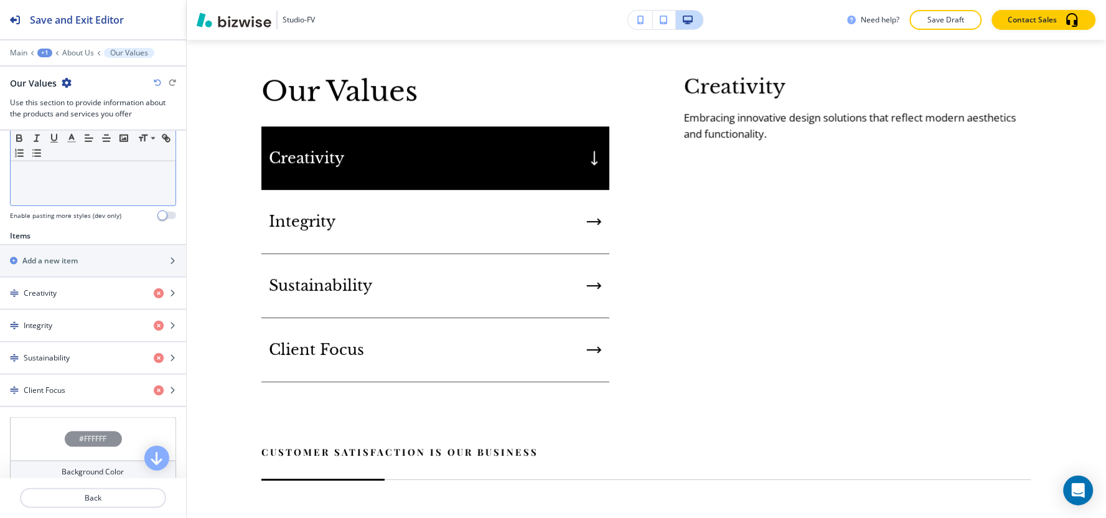
scroll to position [345, 0]
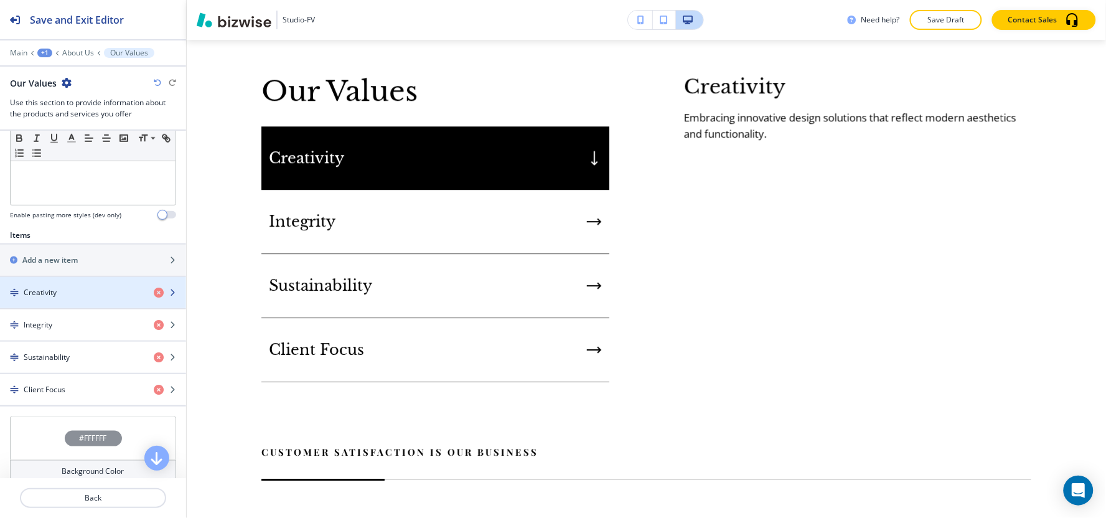
click at [56, 288] on h4 "Creativity" at bounding box center [40, 292] width 33 height 11
click h4 "My Photos"
click div "button"
type input "creativity of architectural"
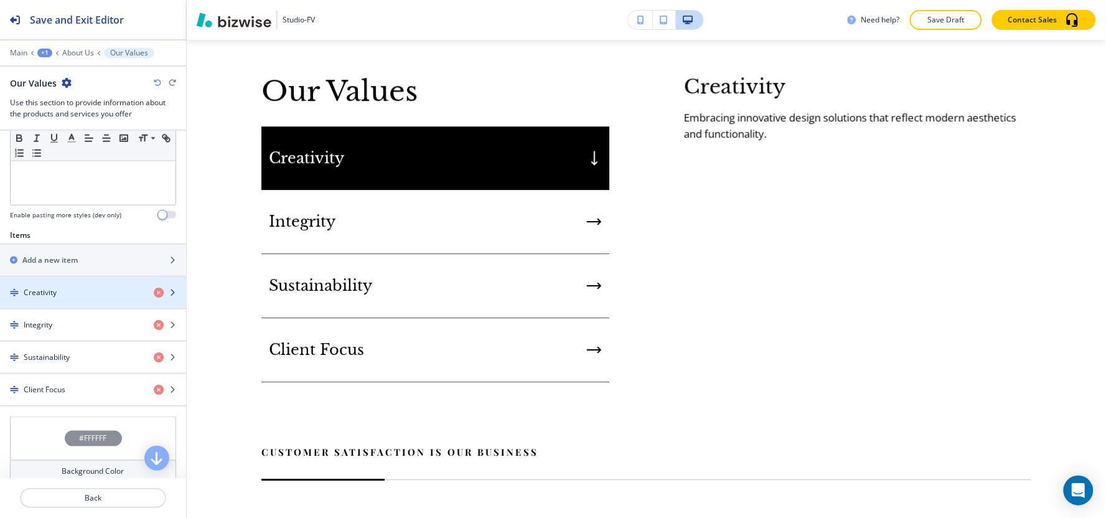
scroll to position [7433, 0]
click img "button"
click at [539, 254] on div "Integrity" at bounding box center [435, 222] width 348 height 64
click at [535, 190] on div "Creativity" at bounding box center [435, 157] width 348 height 63
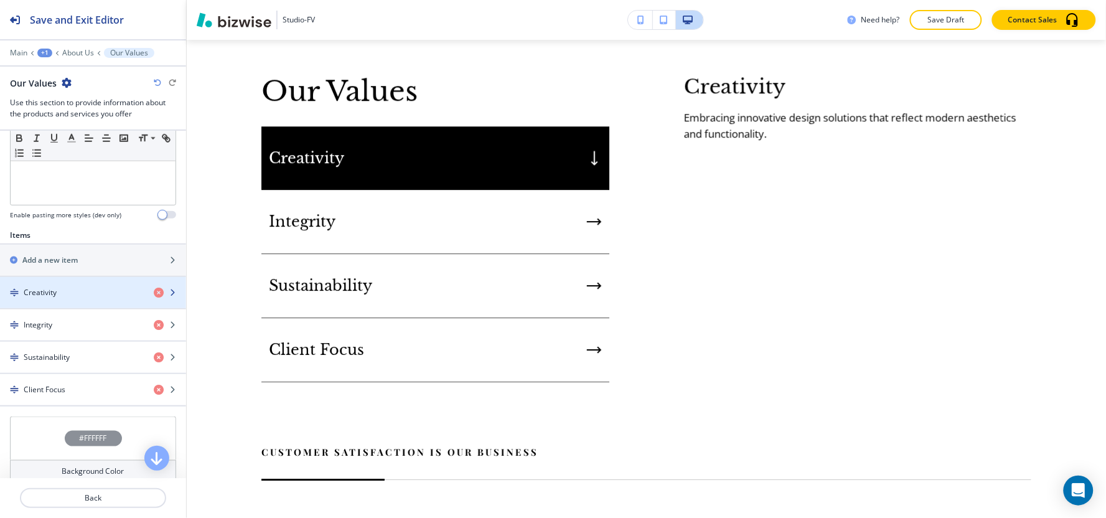
click p "Crop"
click div
click span
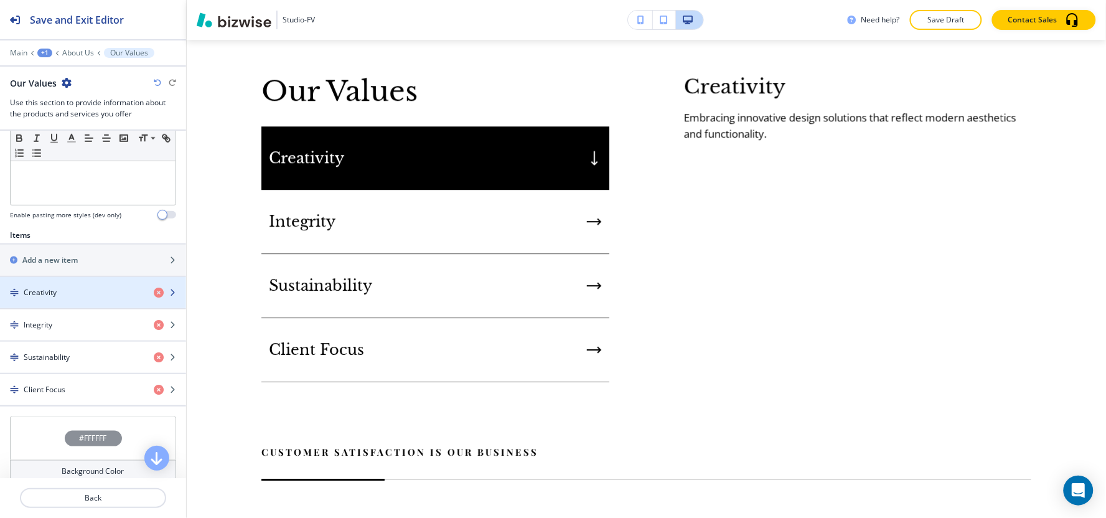
click span
click p "Select"
click at [525, 190] on div "Integrity" at bounding box center [435, 222] width 348 height 64
click at [521, 134] on div "Creativity" at bounding box center [435, 157] width 348 height 63
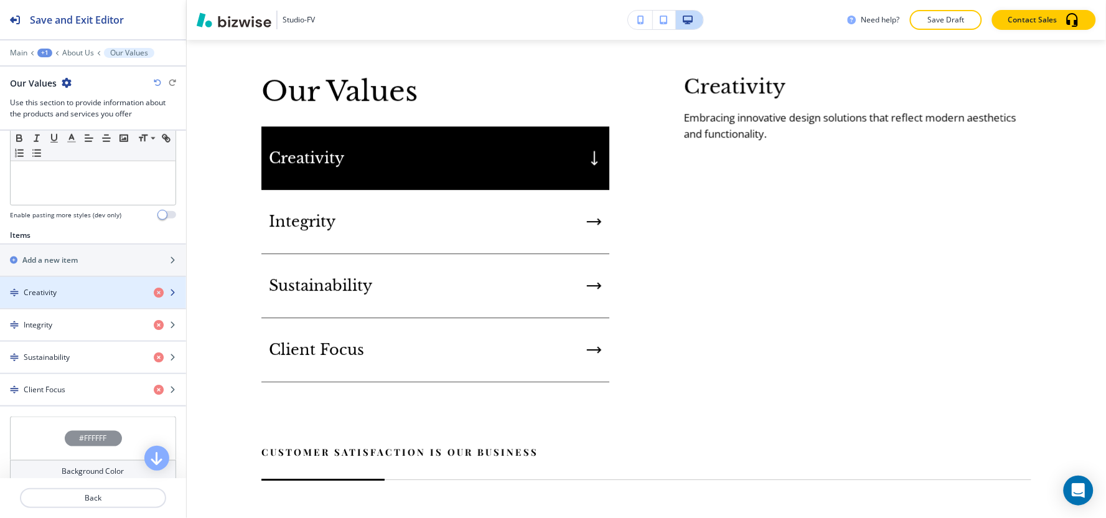
click at [340, 200] on div "Integrity" at bounding box center [435, 222] width 348 height 64
click at [495, 131] on div "Creativity" at bounding box center [435, 157] width 348 height 63
click at [451, 190] on div "Integrity" at bounding box center [435, 222] width 348 height 64
click at [355, 254] on div "Sustainability" at bounding box center [435, 286] width 348 height 64
click at [408, 318] on div "Client Focus" at bounding box center [435, 350] width 348 height 64
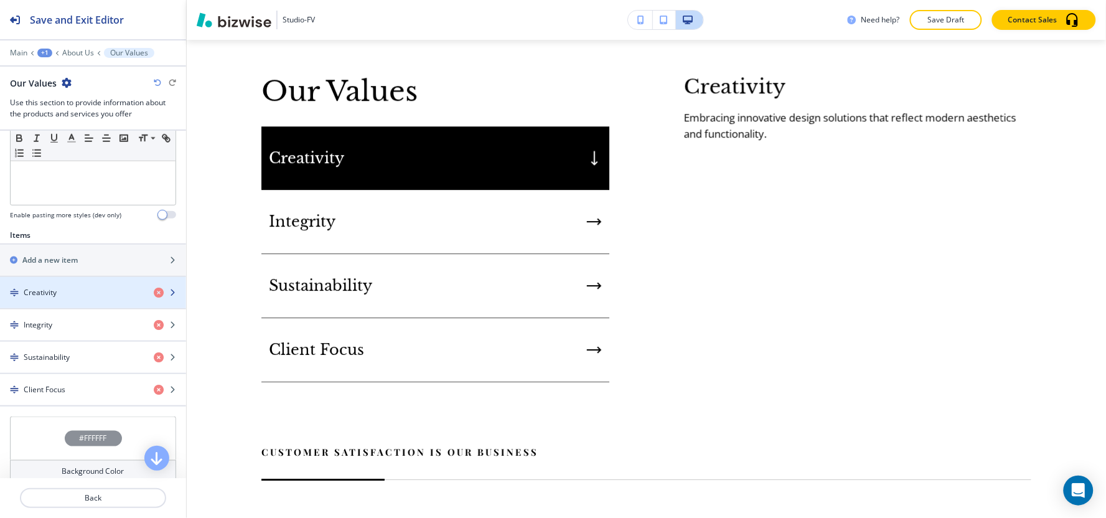
click at [414, 134] on div "Creativity" at bounding box center [435, 157] width 348 height 63
click at [416, 190] on div "Integrity" at bounding box center [435, 222] width 348 height 64
click at [69, 55] on p "Our Values" at bounding box center [78, 53] width 32 height 9
click div "Integrity"
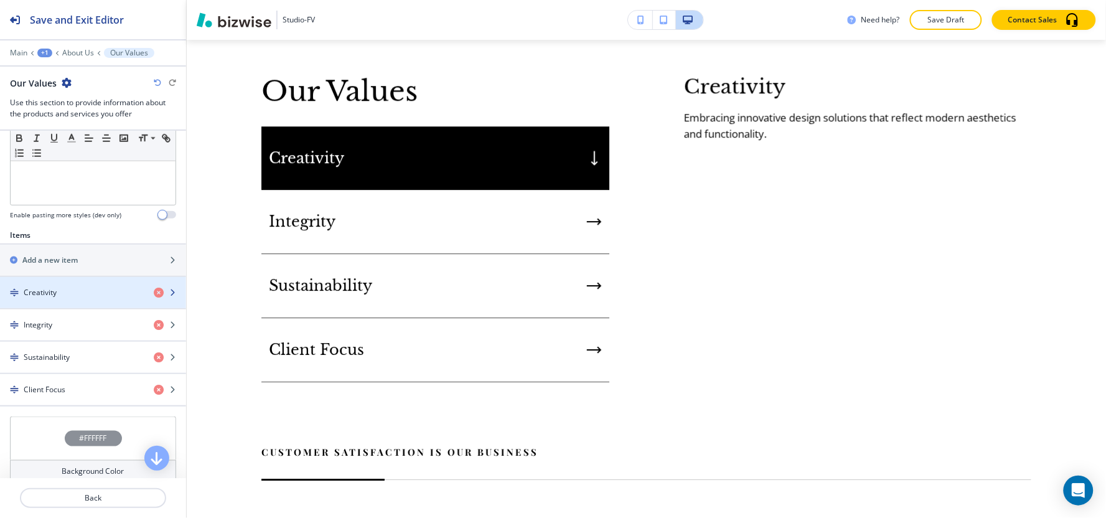
scroll to position [227, 0]
click button "My Photos"
click div "button"
click input "text"
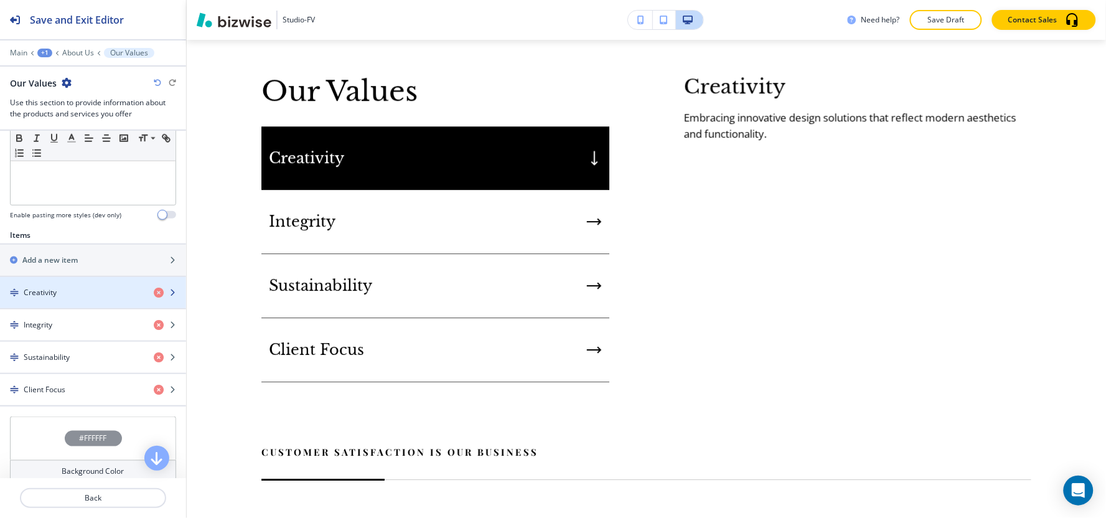
type input "integrity about architectural"
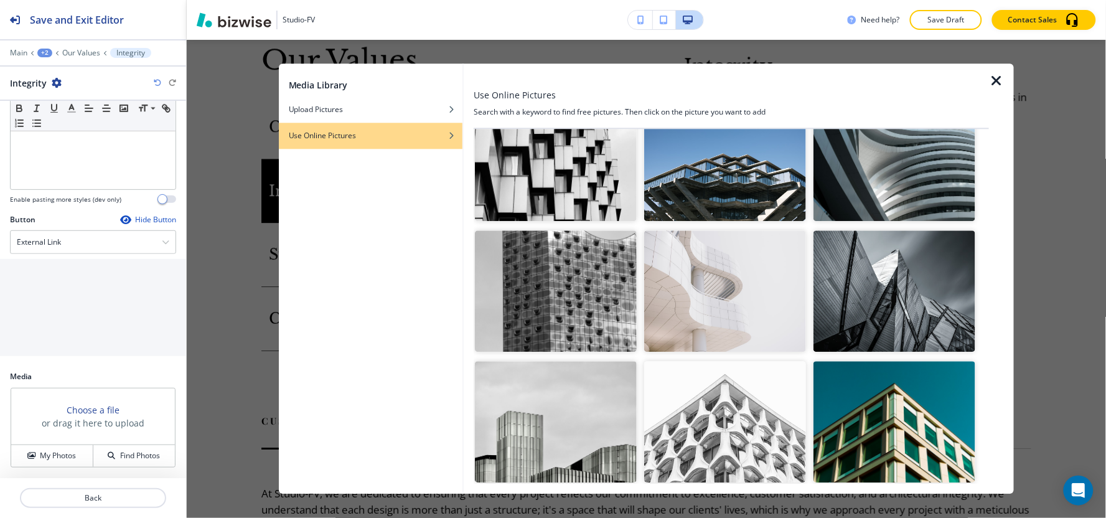
scroll to position [5223, 0]
